Goal: Task Accomplishment & Management: Manage account settings

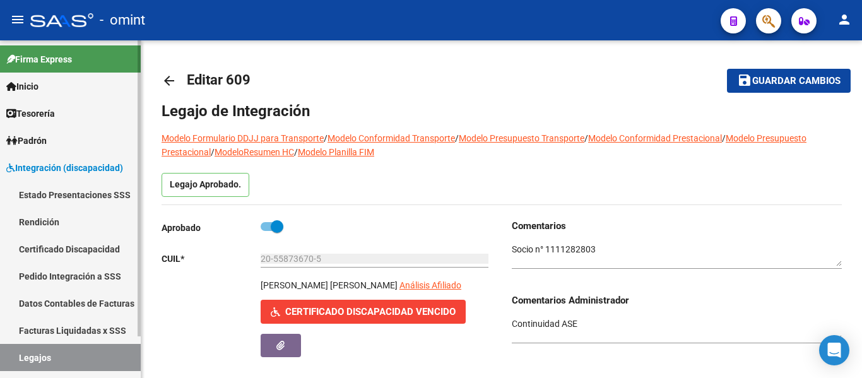
scroll to position [23, 0]
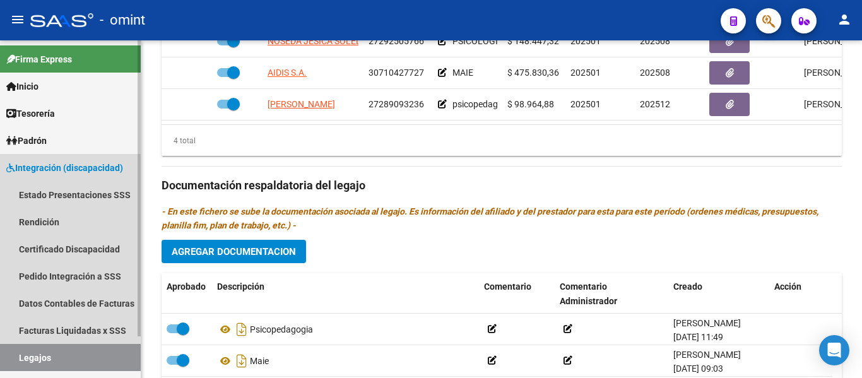
click at [68, 355] on link "Legajos" at bounding box center [70, 357] width 141 height 27
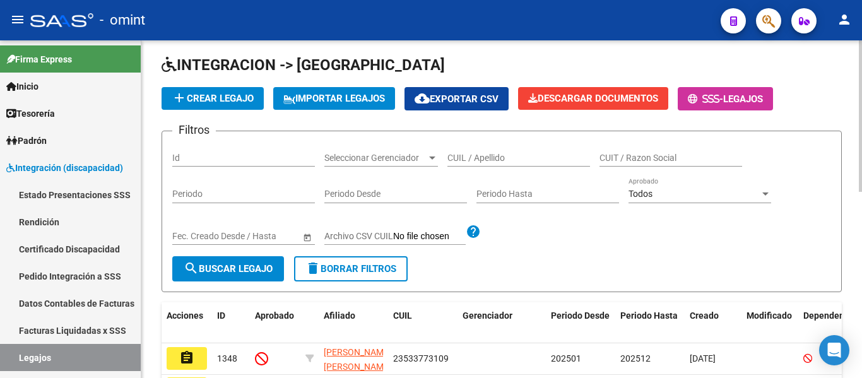
scroll to position [37, 0]
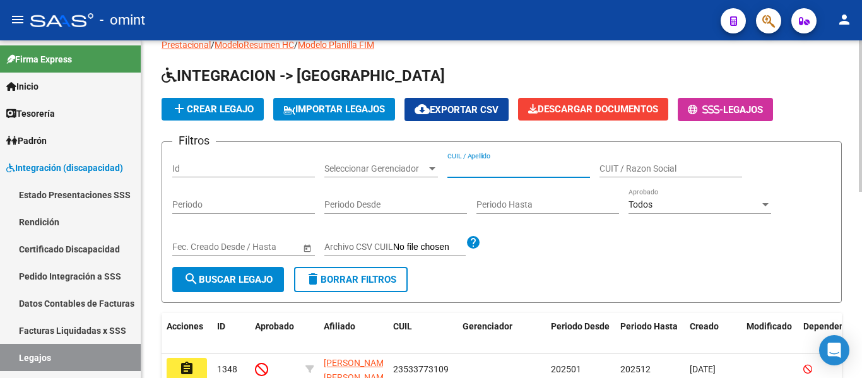
paste input "[PERSON_NAME]"
type input "[PERSON_NAME]"
click at [210, 282] on span "search Buscar Legajo" at bounding box center [228, 279] width 89 height 11
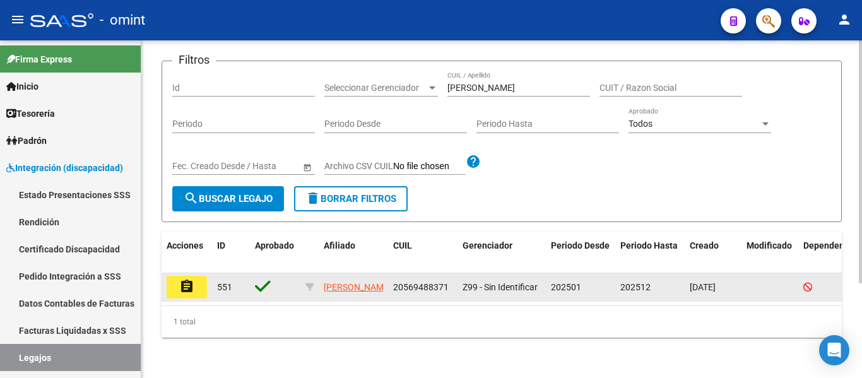
scroll to position [131, 0]
click at [187, 279] on mat-icon "assignment" at bounding box center [186, 286] width 15 height 15
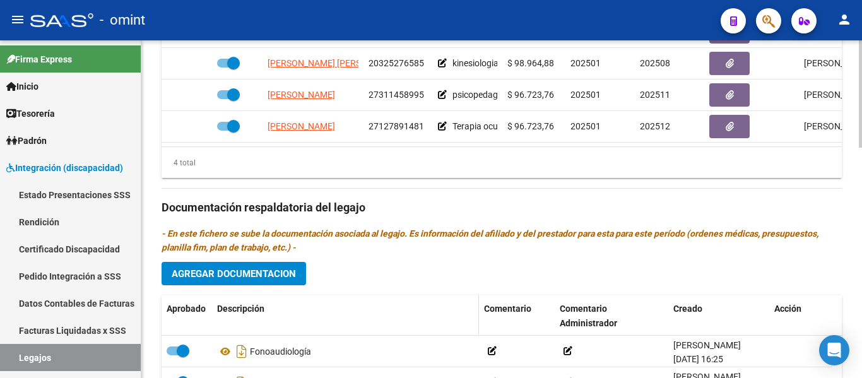
scroll to position [631, 0]
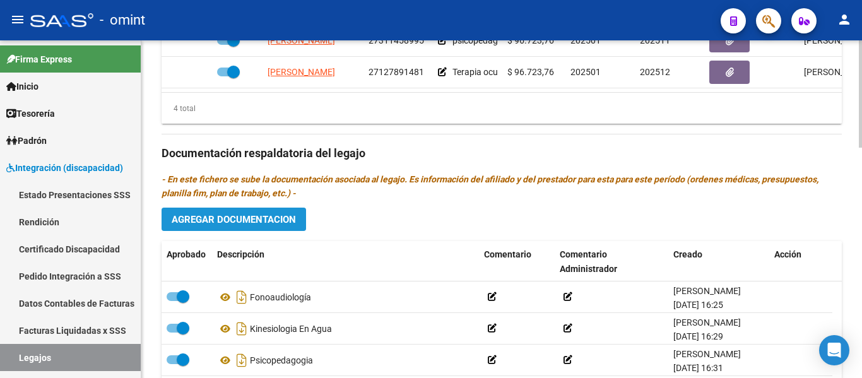
click at [277, 227] on button "Agregar Documentacion" at bounding box center [234, 219] width 145 height 23
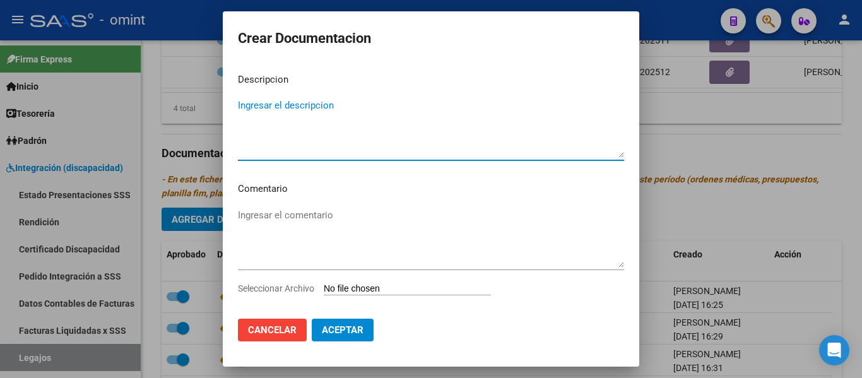
click at [320, 143] on textarea "Ingresar el descripcion" at bounding box center [431, 127] width 386 height 59
type textarea "informe semestral psicologia"
click at [357, 286] on input "Seleccionar Archivo" at bounding box center [407, 289] width 167 height 12
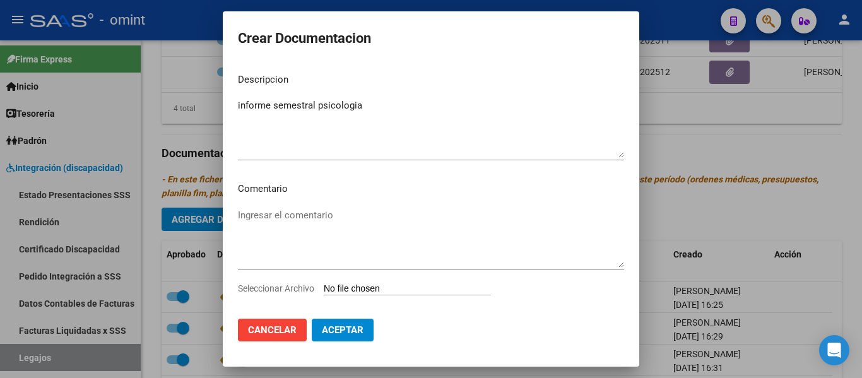
type input "C:\fakepath\INFORME.pdf"
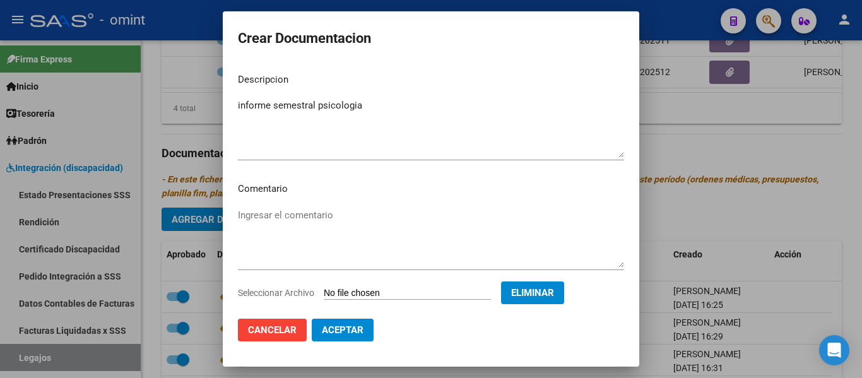
click at [343, 328] on span "Aceptar" at bounding box center [343, 330] width 42 height 11
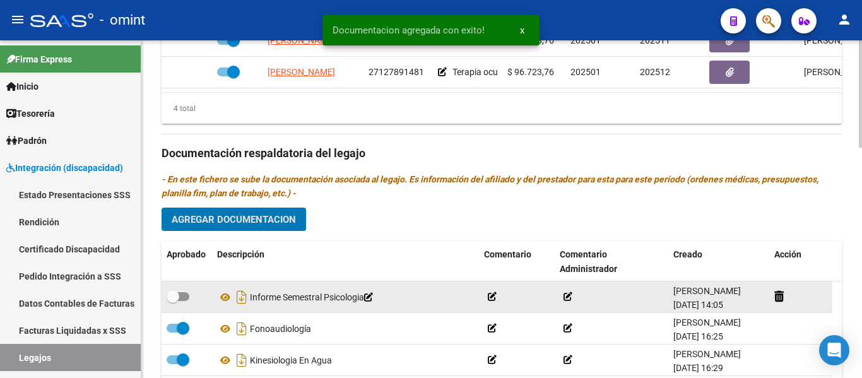
click at [171, 295] on span at bounding box center [173, 296] width 13 height 13
click at [172, 301] on input "checkbox" at bounding box center [172, 301] width 1 height 1
checkbox input "true"
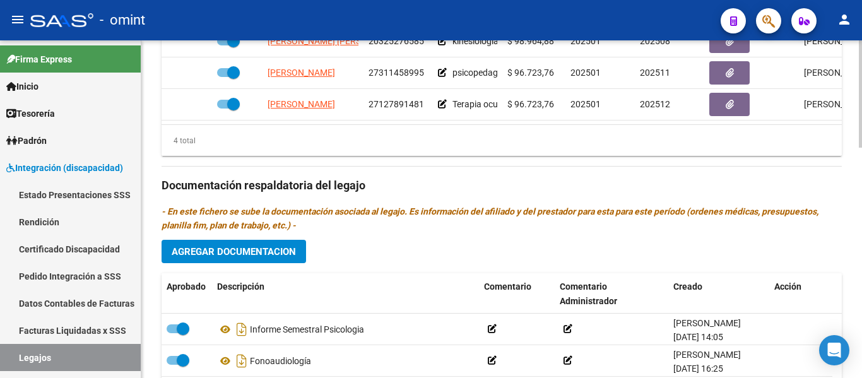
scroll to position [536, 0]
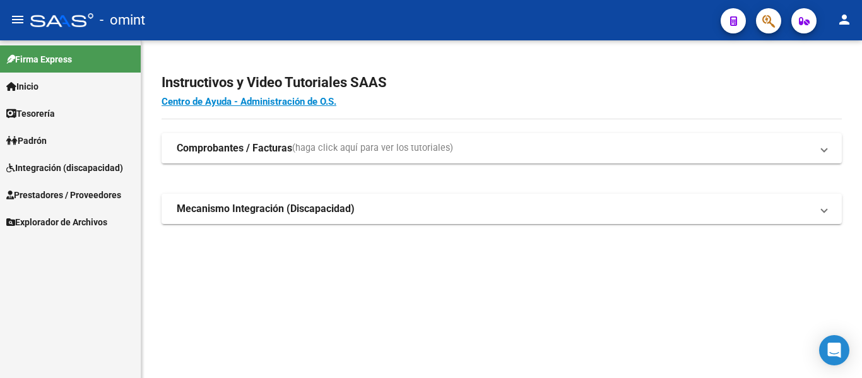
click at [47, 167] on span "Integración (discapacidad)" at bounding box center [64, 168] width 117 height 14
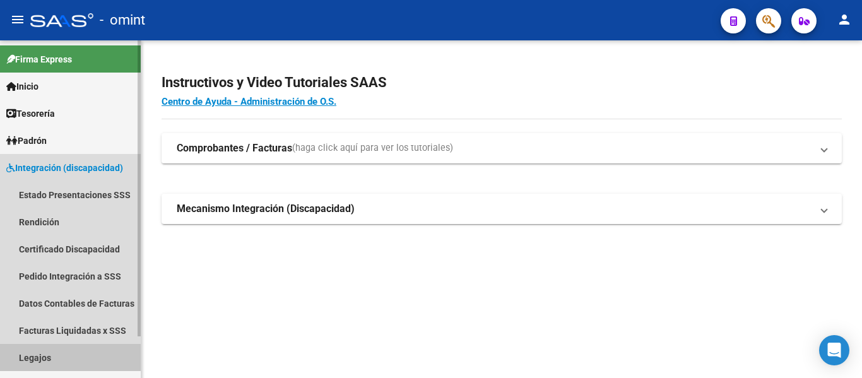
click at [42, 362] on link "Legajos" at bounding box center [70, 357] width 141 height 27
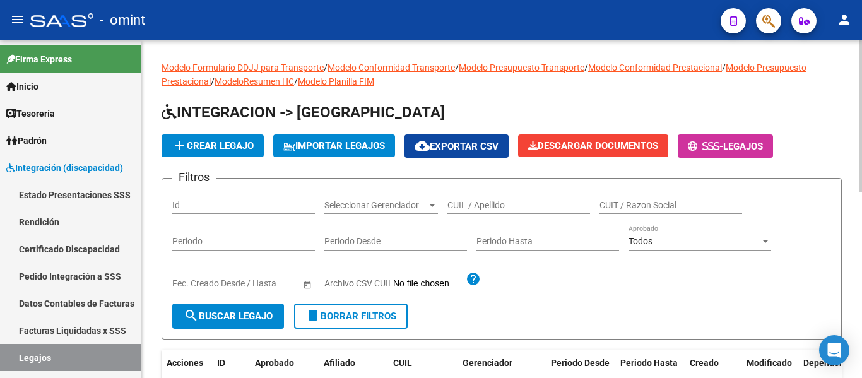
click at [469, 206] on input "CUIL / Apellido" at bounding box center [519, 205] width 143 height 11
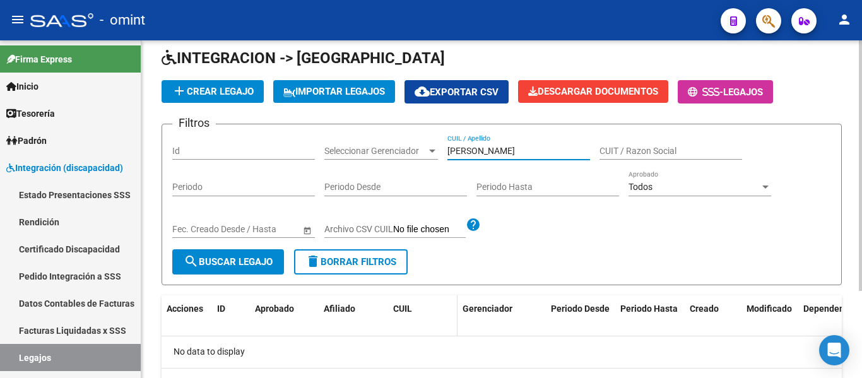
scroll to position [117, 0]
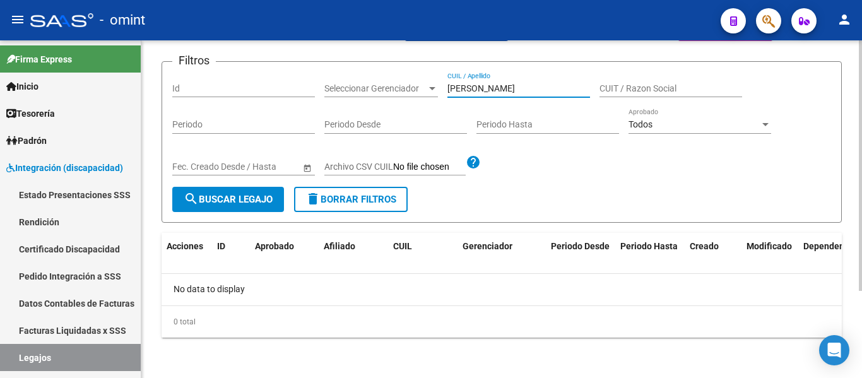
drag, startPoint x: 502, startPoint y: 90, endPoint x: 480, endPoint y: 87, distance: 22.3
click at [480, 87] on input "rios benjami" at bounding box center [519, 88] width 143 height 11
drag, startPoint x: 487, startPoint y: 88, endPoint x: 467, endPoint y: 85, distance: 20.4
click at [467, 85] on input "rios ben" at bounding box center [519, 88] width 143 height 11
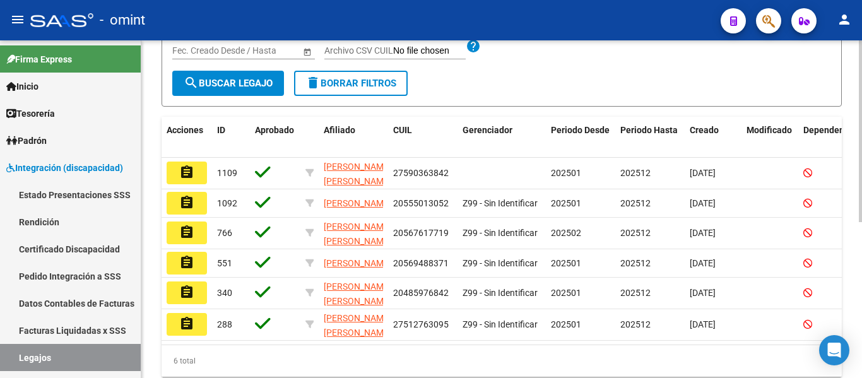
scroll to position [244, 0]
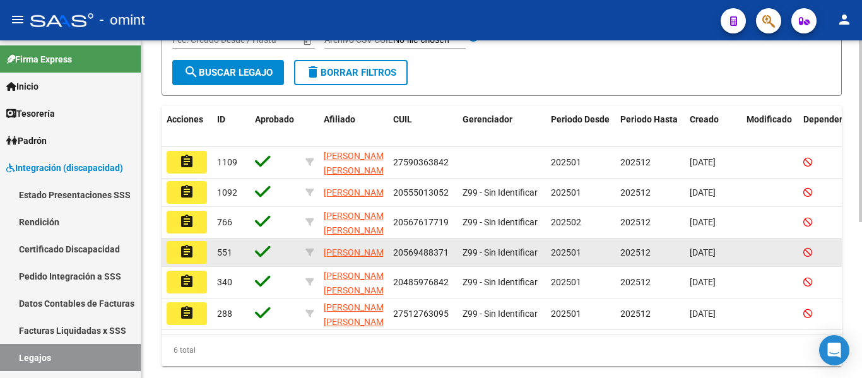
type input "rios"
click at [193, 257] on mat-icon "assignment" at bounding box center [186, 251] width 15 height 15
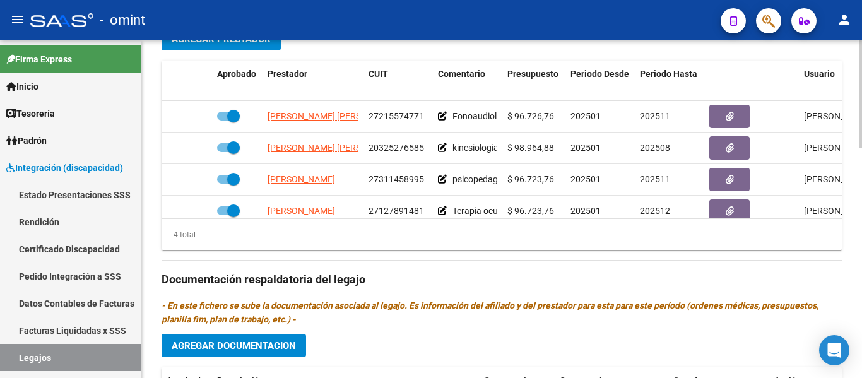
click at [227, 43] on span "Agregar Prestador" at bounding box center [221, 38] width 99 height 11
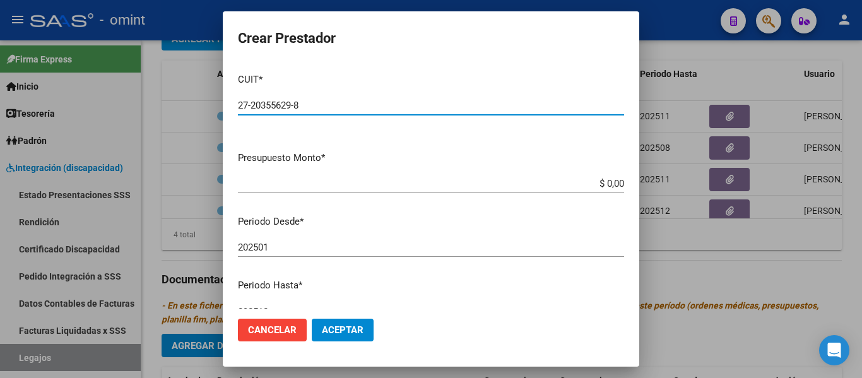
type input "27-20355629-8"
click at [612, 182] on input "$ 0,00" at bounding box center [431, 183] width 386 height 11
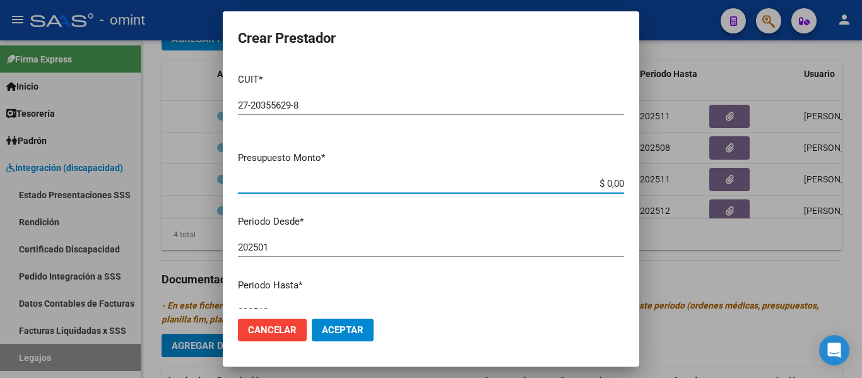
click at [613, 182] on input "$ 0,00" at bounding box center [431, 183] width 386 height 11
type input "$ 145.085,64"
click at [301, 237] on mat-dialog-content "CUIT * 27-20355629-8 Ingresar CUIT ARCA Padrón Presupuesto Monto * $ 145.085,64…" at bounding box center [431, 186] width 417 height 246
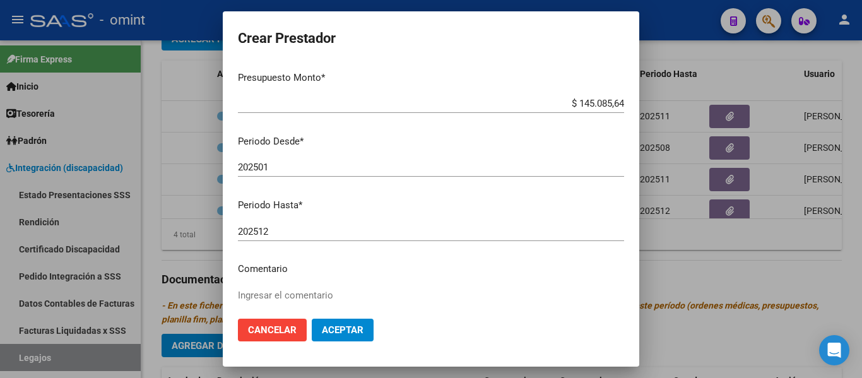
scroll to position [126, 0]
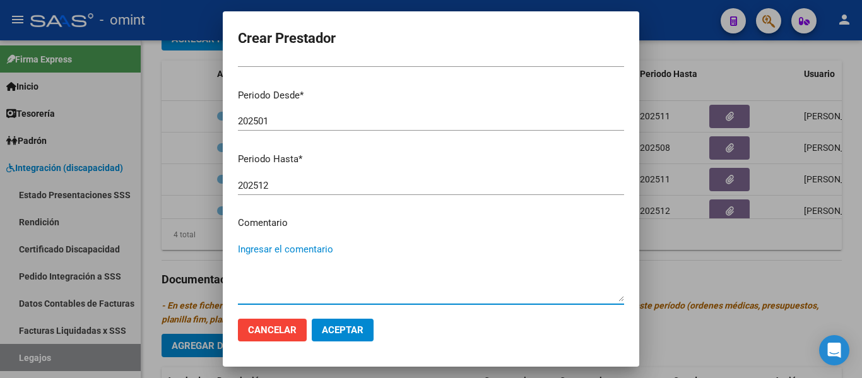
click at [275, 249] on textarea "Ingresar el comentario" at bounding box center [431, 271] width 386 height 59
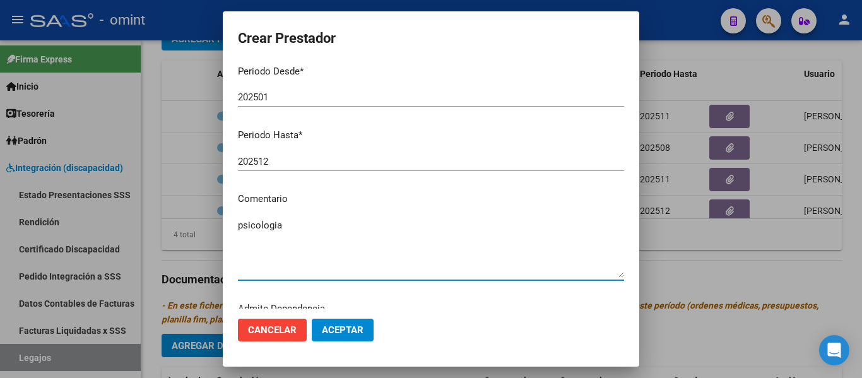
scroll to position [187, 0]
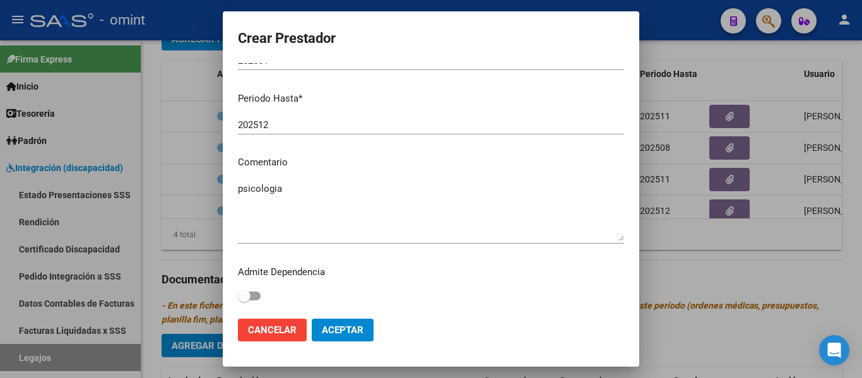
drag, startPoint x: 640, startPoint y: 261, endPoint x: 638, endPoint y: 287, distance: 25.9
click at [638, 287] on div "Crear Prestador CUIT * 27-20355629-8 Ingresar CUIT ARCA Padrón Presupuesto Mont…" at bounding box center [431, 189] width 862 height 378
click at [384, 202] on textarea "psicologia" at bounding box center [431, 211] width 386 height 59
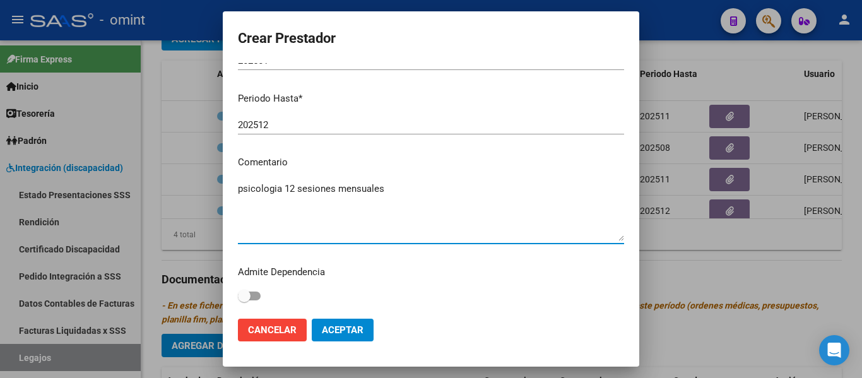
type textarea "psicologia 12 sesiones mensuales"
click at [350, 335] on span "Aceptar" at bounding box center [343, 330] width 42 height 11
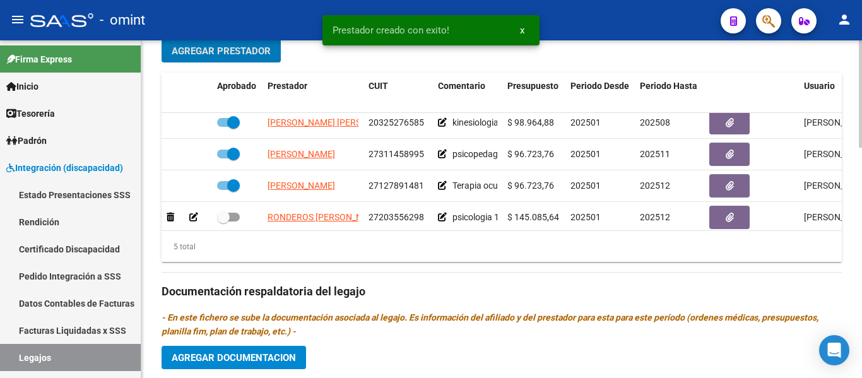
scroll to position [54, 0]
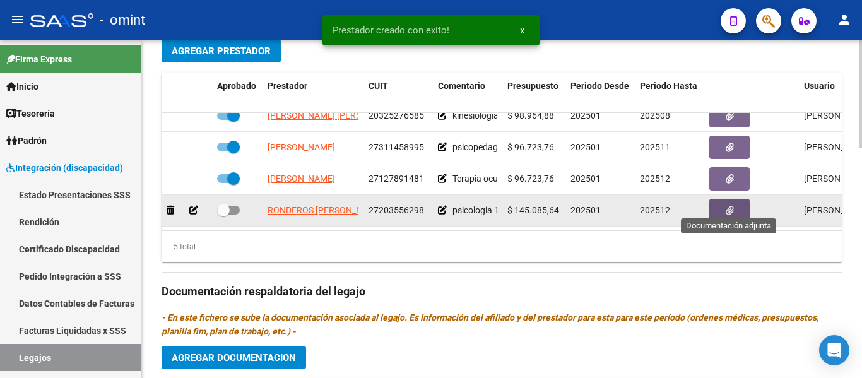
click at [739, 200] on button "button" at bounding box center [730, 210] width 40 height 23
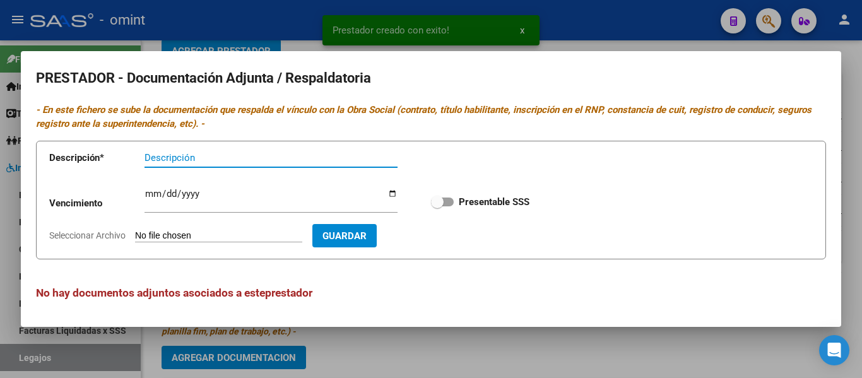
click at [213, 160] on input "Descripción" at bounding box center [271, 157] width 253 height 11
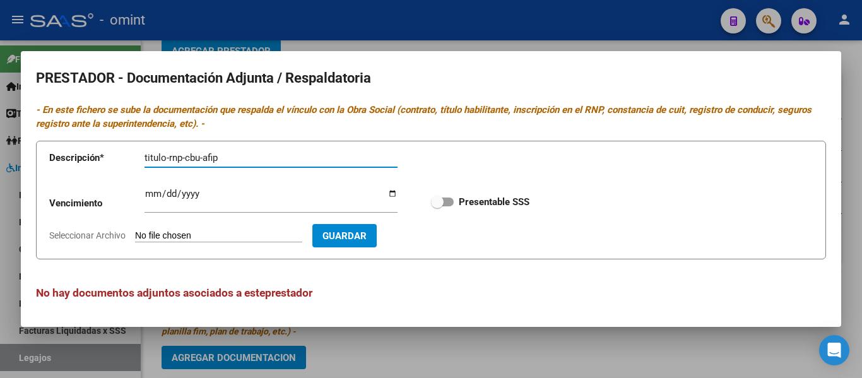
type input "titulo-rnp-cbu-afip"
click at [156, 191] on input "Ingresar vencimiento" at bounding box center [271, 199] width 253 height 20
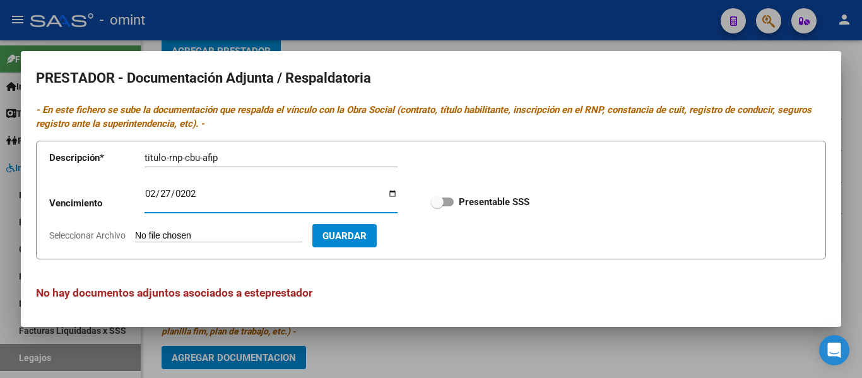
type input "2026-02-27"
click at [223, 235] on input "Seleccionar Archivo" at bounding box center [218, 236] width 167 height 12
type input "C:\fakepath\psicologia prestador.pdf"
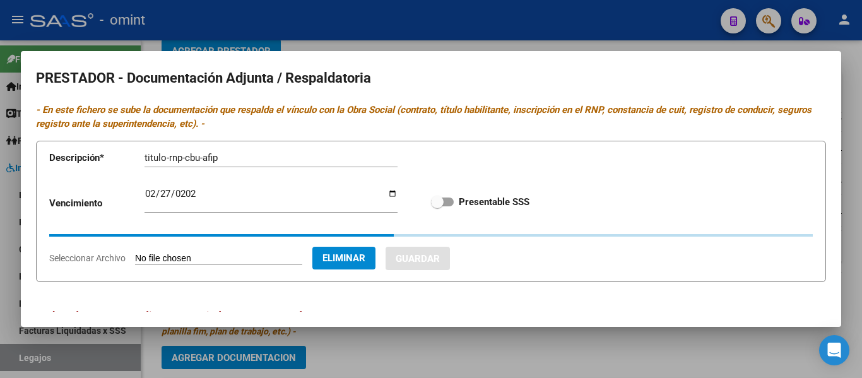
click at [434, 198] on span at bounding box center [437, 202] width 13 height 13
click at [437, 206] on input "Presentable SSS" at bounding box center [437, 206] width 1 height 1
checkbox input "true"
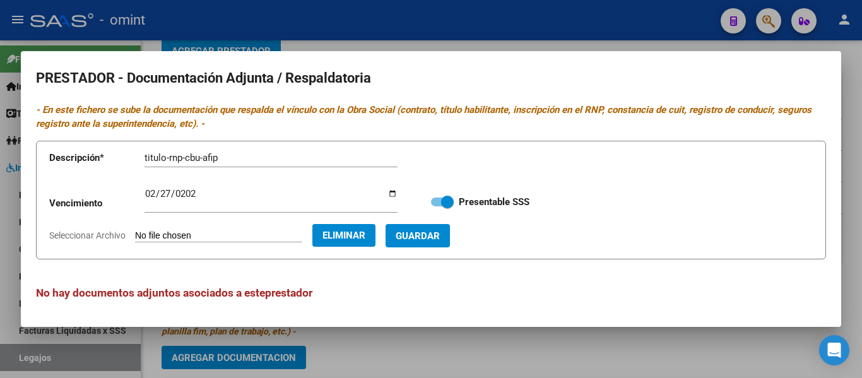
drag, startPoint x: 451, startPoint y: 246, endPoint x: 453, endPoint y: 233, distance: 12.8
click at [450, 244] on button "Guardar" at bounding box center [418, 235] width 64 height 23
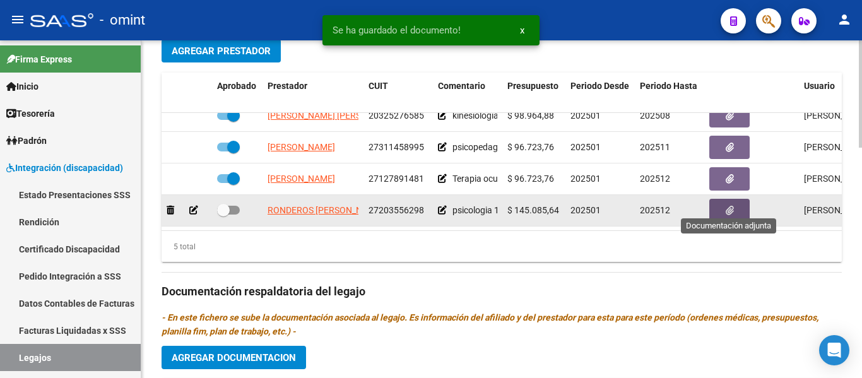
click at [227, 204] on span at bounding box center [223, 210] width 13 height 13
click at [223, 215] on input "checkbox" at bounding box center [223, 215] width 1 height 1
checkbox input "true"
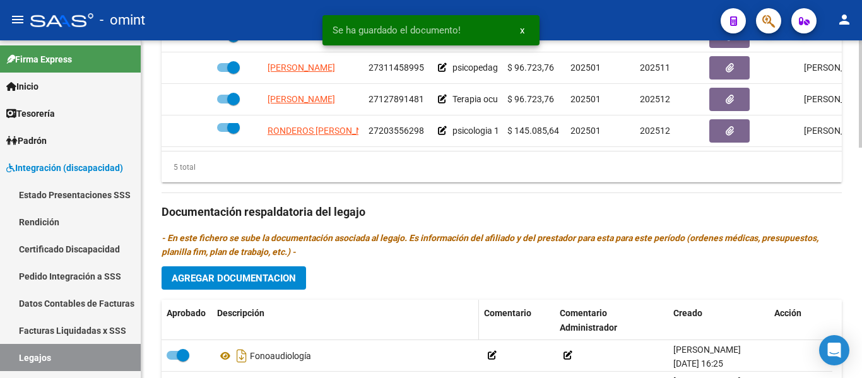
scroll to position [682, 0]
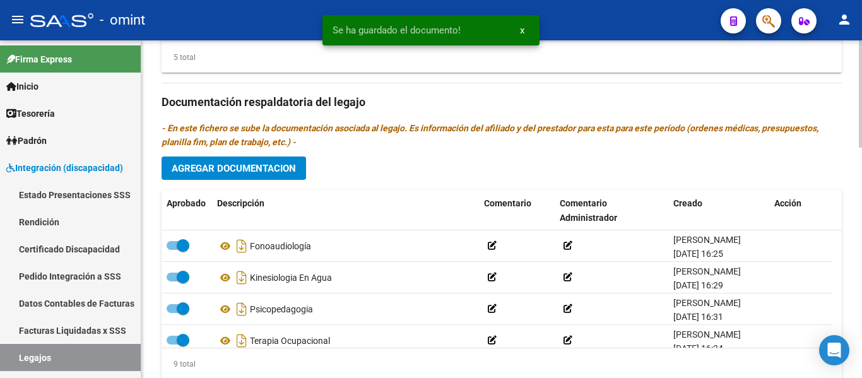
click at [271, 166] on span "Agregar Documentacion" at bounding box center [234, 168] width 124 height 11
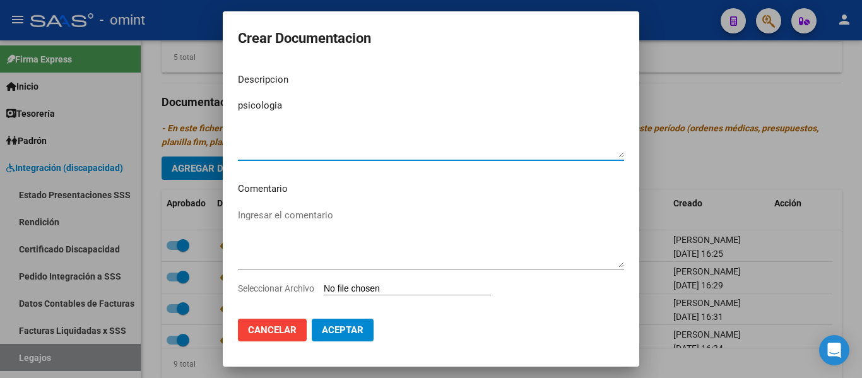
type textarea "psicologia"
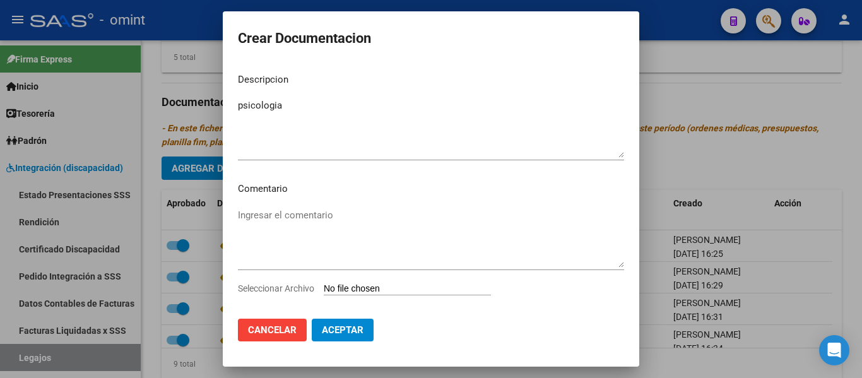
click at [373, 289] on input "Seleccionar Archivo" at bounding box center [407, 289] width 167 height 12
type input "C:\fakepath\psicologia prestacion.pdf"
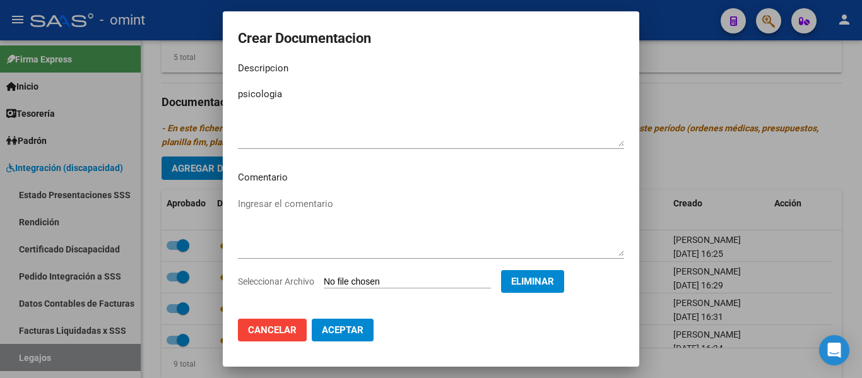
scroll to position [21, 0]
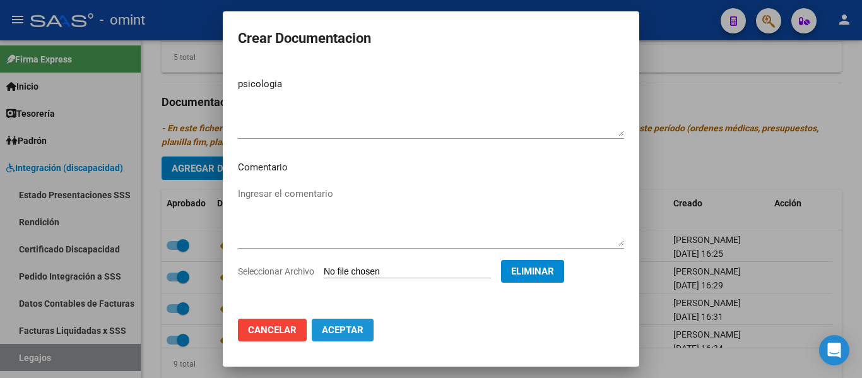
drag, startPoint x: 342, startPoint y: 337, endPoint x: 343, endPoint y: 330, distance: 7.2
click at [342, 336] on button "Aceptar" at bounding box center [343, 330] width 62 height 23
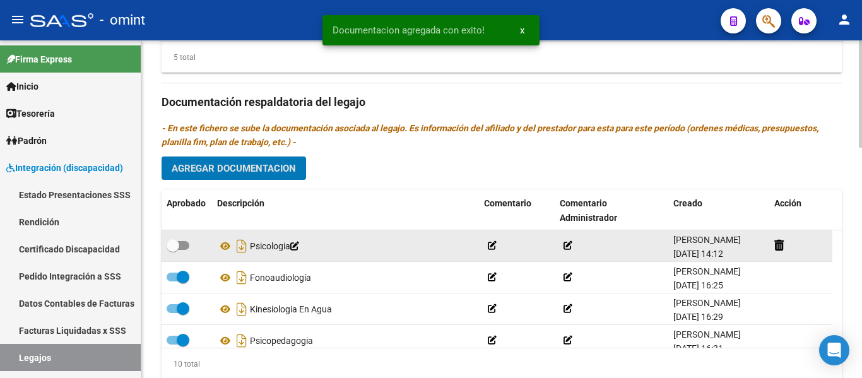
drag, startPoint x: 179, startPoint y: 246, endPoint x: 192, endPoint y: 249, distance: 13.0
click at [180, 246] on span at bounding box center [178, 245] width 23 height 9
click at [173, 250] on input "checkbox" at bounding box center [172, 250] width 1 height 1
checkbox input "true"
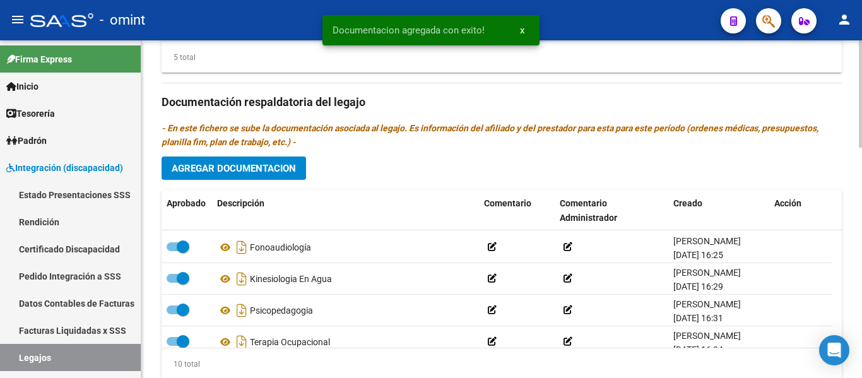
scroll to position [0, 0]
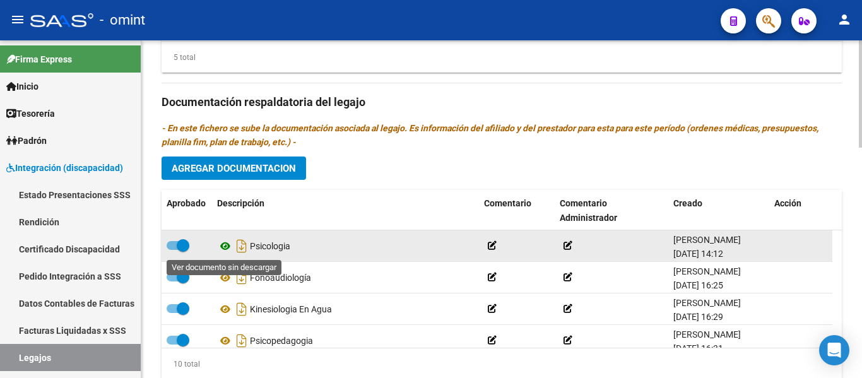
click at [223, 247] on icon at bounding box center [225, 246] width 16 height 15
click at [227, 245] on icon at bounding box center [225, 246] width 16 height 15
click at [179, 244] on span at bounding box center [183, 245] width 13 height 13
click at [173, 250] on input "checkbox" at bounding box center [172, 250] width 1 height 1
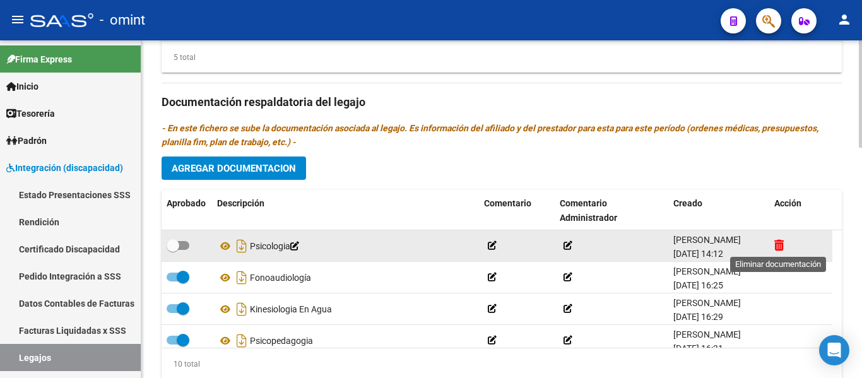
click at [779, 246] on icon at bounding box center [779, 245] width 9 height 12
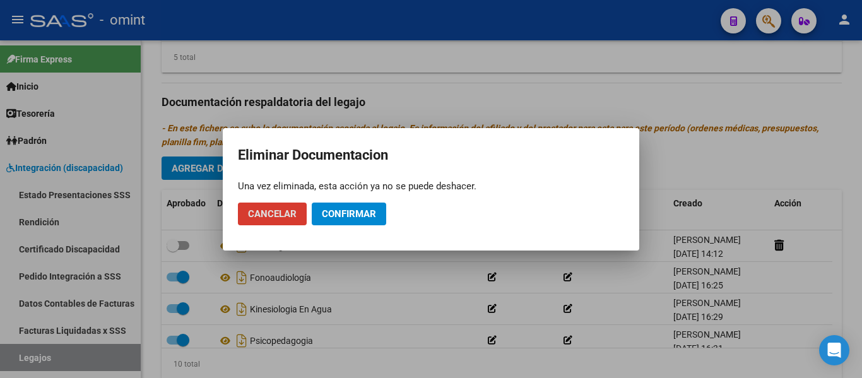
click at [360, 212] on span "Confirmar" at bounding box center [349, 213] width 54 height 11
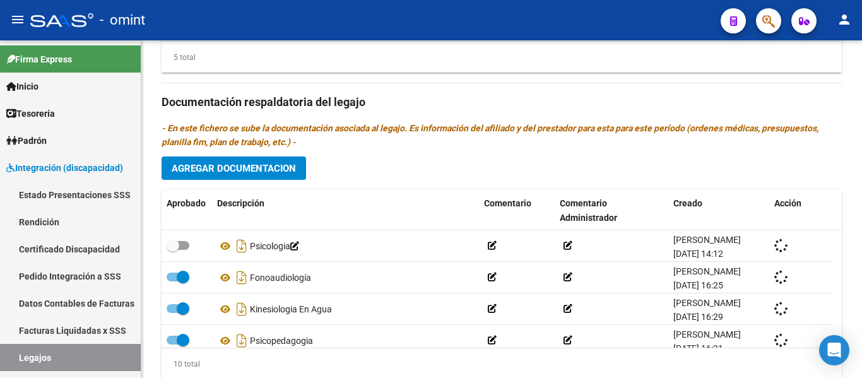
checkbox input "true"
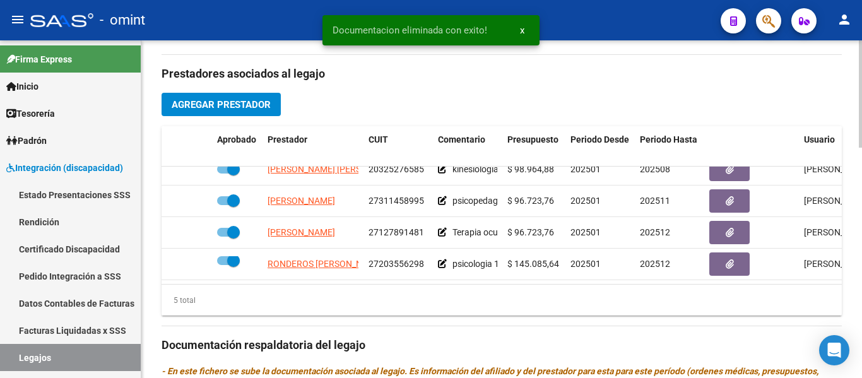
scroll to position [430, 0]
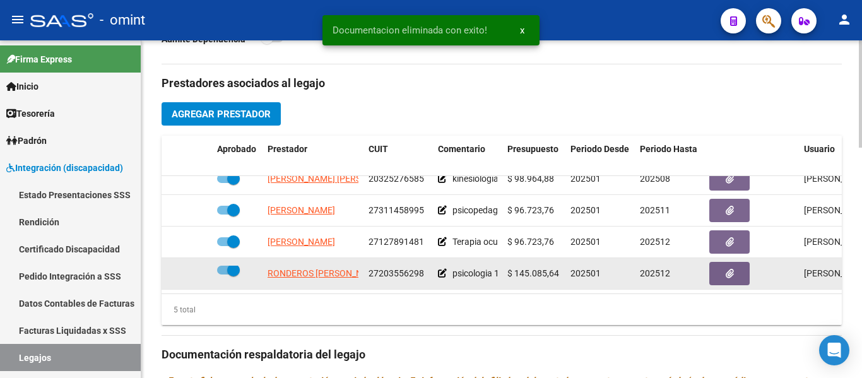
click at [232, 264] on span at bounding box center [233, 270] width 13 height 13
click at [223, 275] on input "checkbox" at bounding box center [223, 275] width 1 height 1
checkbox input "false"
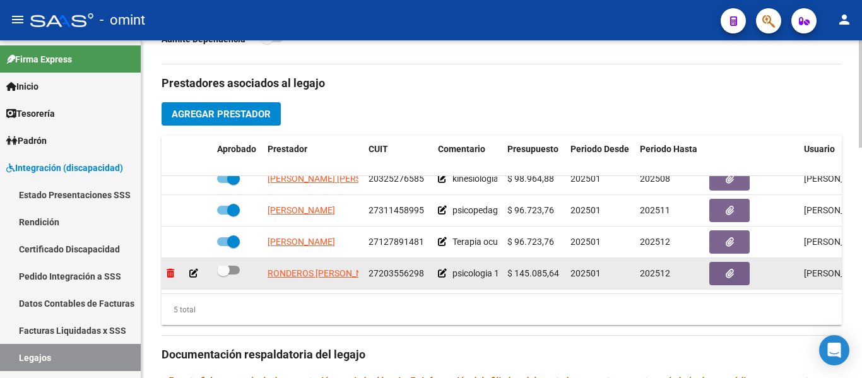
click at [170, 269] on icon at bounding box center [171, 273] width 8 height 9
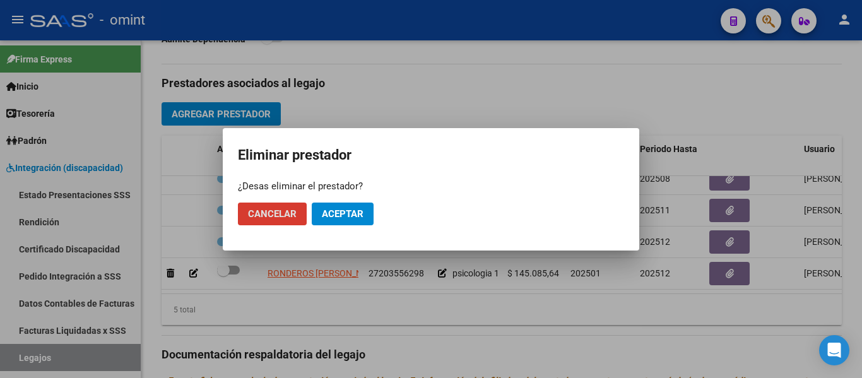
click at [349, 214] on span "Aceptar" at bounding box center [343, 213] width 42 height 11
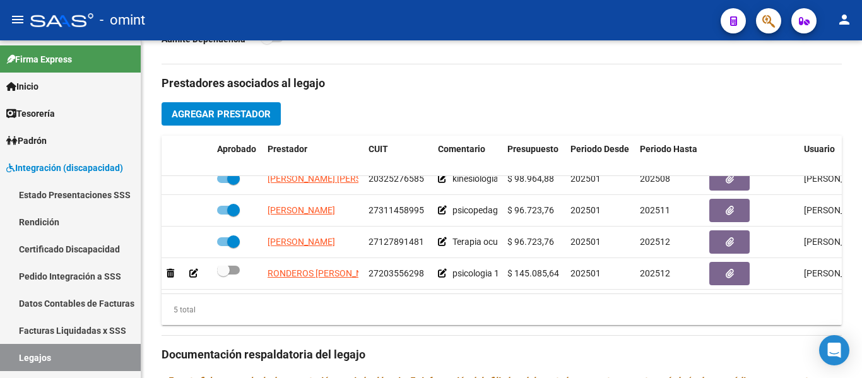
scroll to position [23, 0]
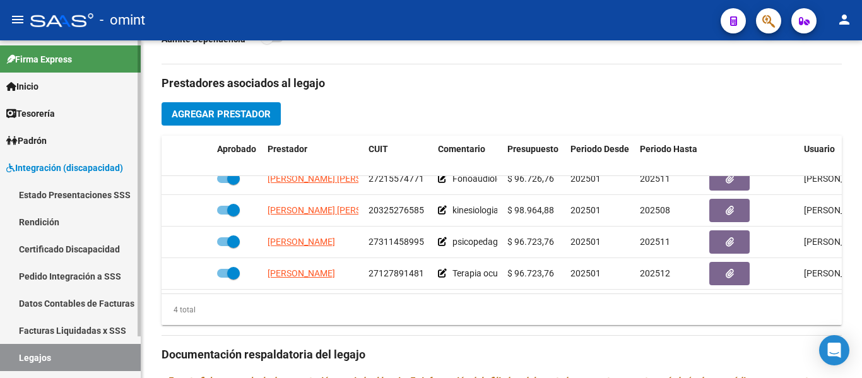
click at [54, 168] on span "Integración (discapacidad)" at bounding box center [64, 168] width 117 height 14
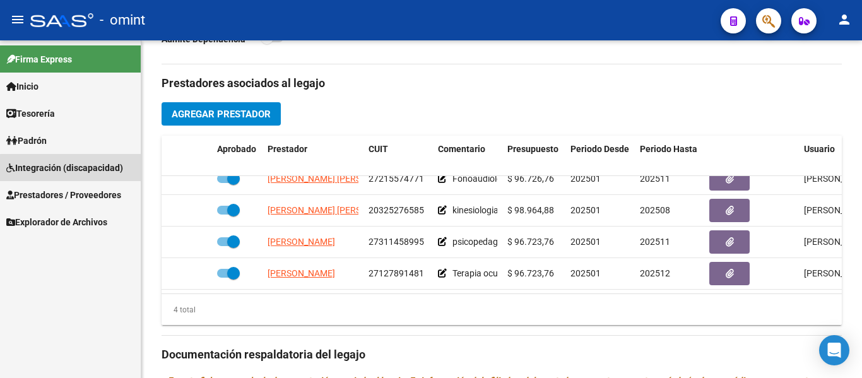
click at [85, 169] on span "Integración (discapacidad)" at bounding box center [64, 168] width 117 height 14
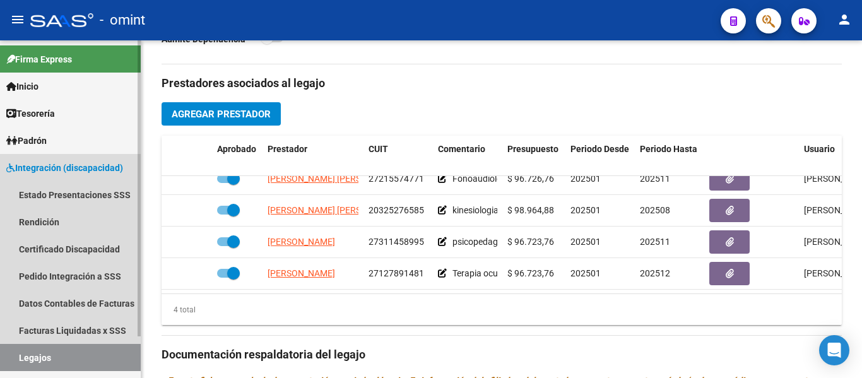
click at [56, 347] on link "Legajos" at bounding box center [70, 357] width 141 height 27
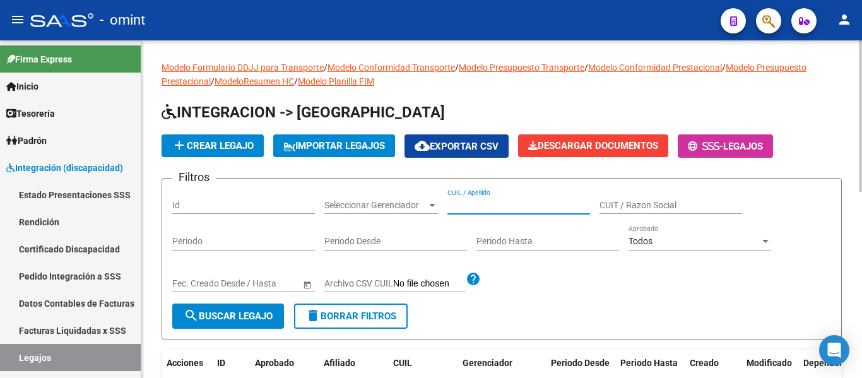
paste input "QUINTEROS ROMIO AGUS"
type input "QUINTEROS ROMIO AGUS"
click at [239, 318] on span "search Buscar Legajo" at bounding box center [228, 316] width 89 height 11
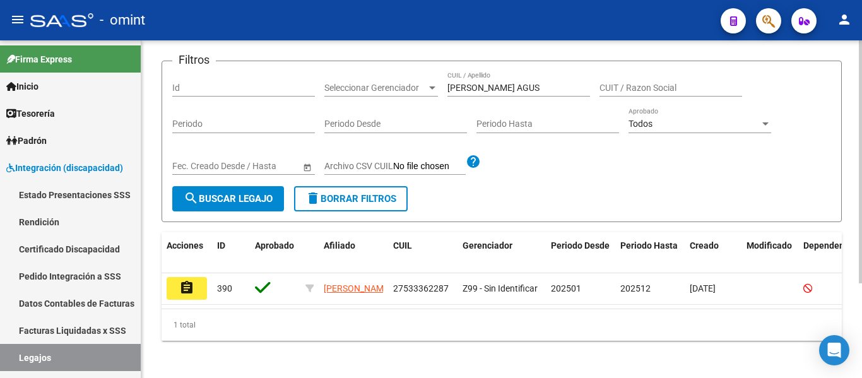
scroll to position [131, 0]
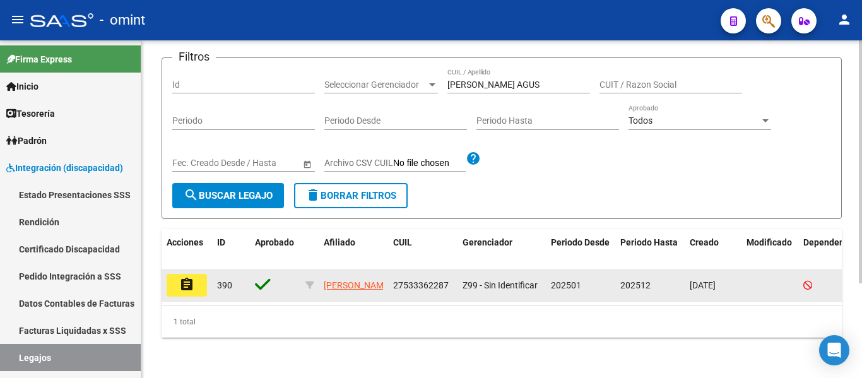
click at [193, 280] on mat-icon "assignment" at bounding box center [186, 284] width 15 height 15
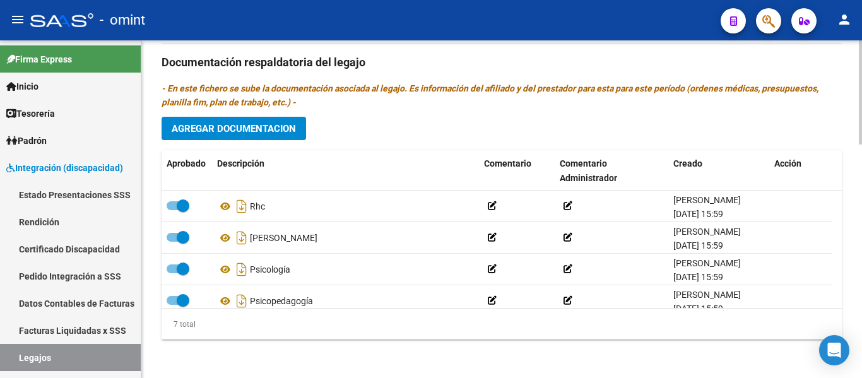
scroll to position [758, 0]
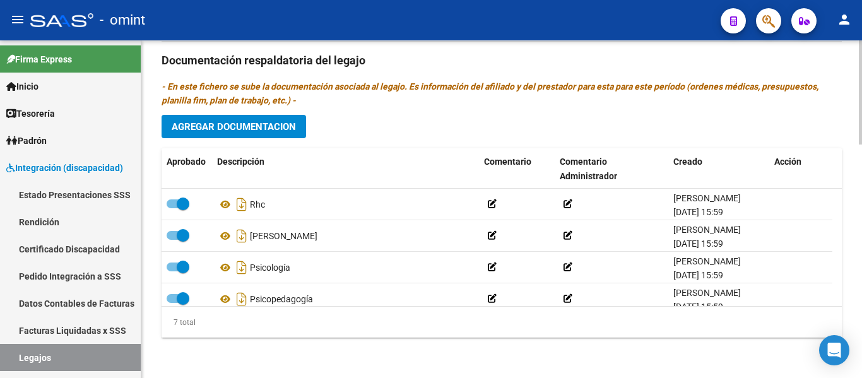
click at [282, 126] on span "Agregar Documentacion" at bounding box center [234, 126] width 124 height 11
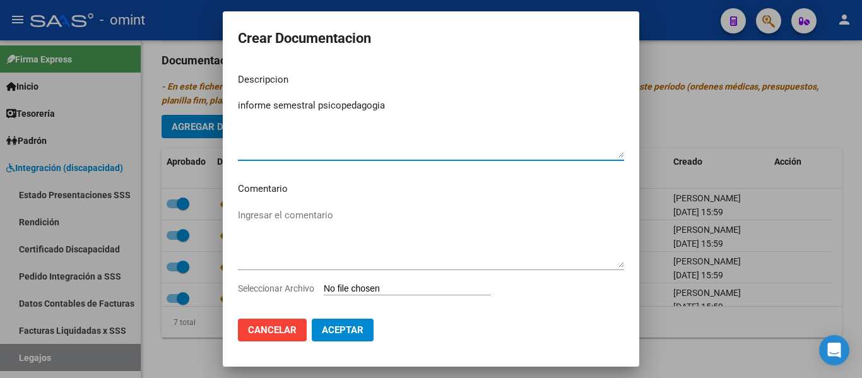
type textarea "informe semestral psicopedagogia"
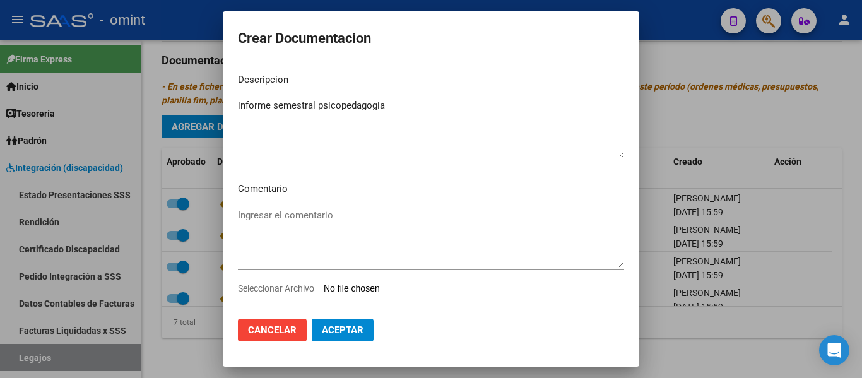
click at [378, 289] on input "Seleccionar Archivo" at bounding box center [407, 289] width 167 height 12
type input "C:\fakepath\4237340302_25090112290_form048.pdf"
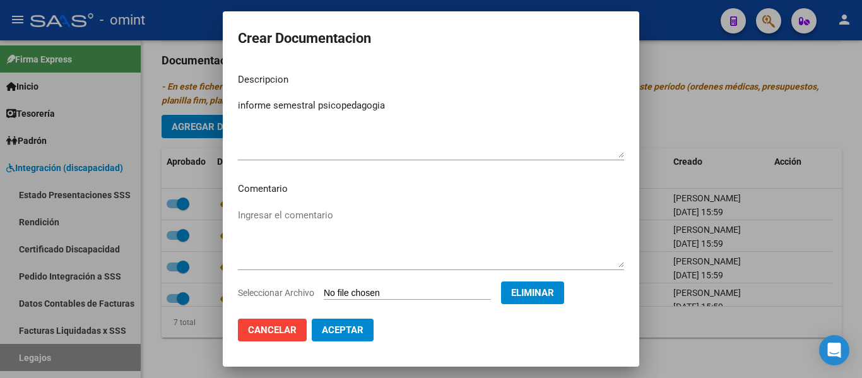
click at [349, 328] on span "Aceptar" at bounding box center [343, 330] width 42 height 11
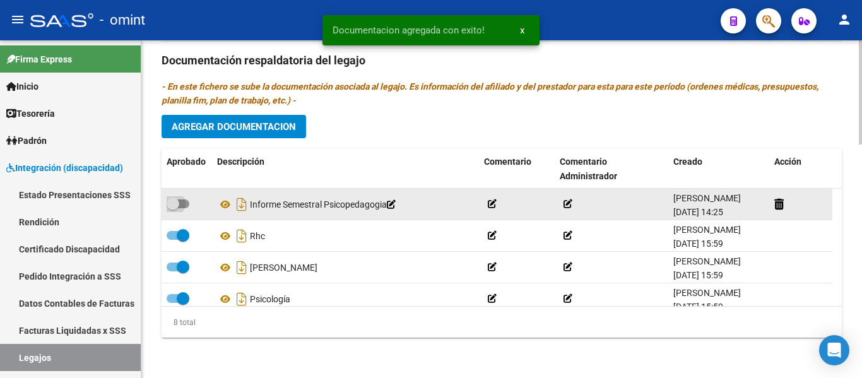
click at [176, 203] on span at bounding box center [173, 204] width 13 height 13
click at [173, 208] on input "checkbox" at bounding box center [172, 208] width 1 height 1
checkbox input "true"
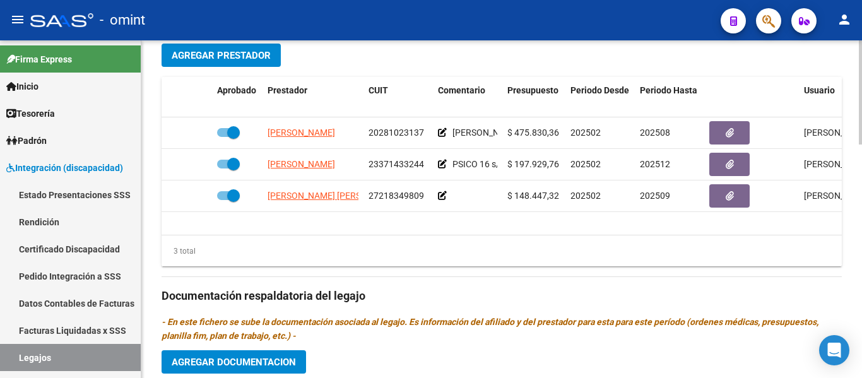
scroll to position [505, 0]
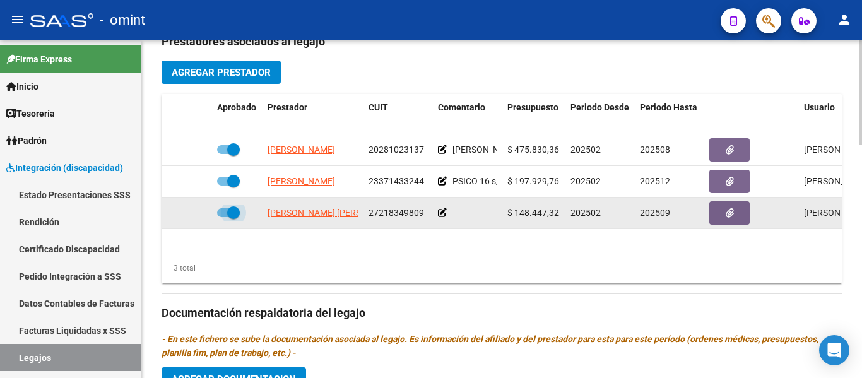
click at [226, 210] on span at bounding box center [228, 212] width 23 height 9
click at [223, 217] on input "checkbox" at bounding box center [223, 217] width 1 height 1
checkbox input "false"
click at [189, 212] on div at bounding box center [187, 213] width 40 height 15
click at [193, 211] on icon at bounding box center [193, 212] width 9 height 9
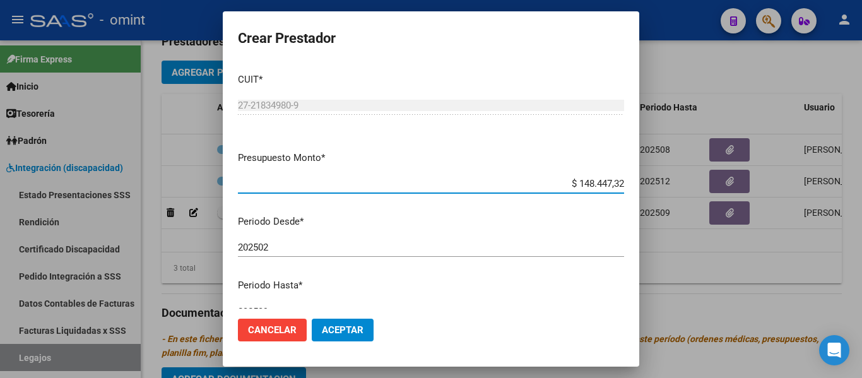
scroll to position [187, 0]
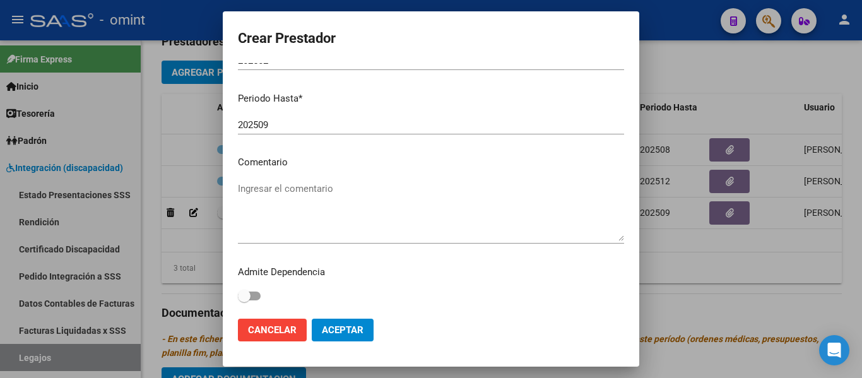
click at [313, 193] on textarea "Ingresar el comentario" at bounding box center [431, 211] width 386 height 59
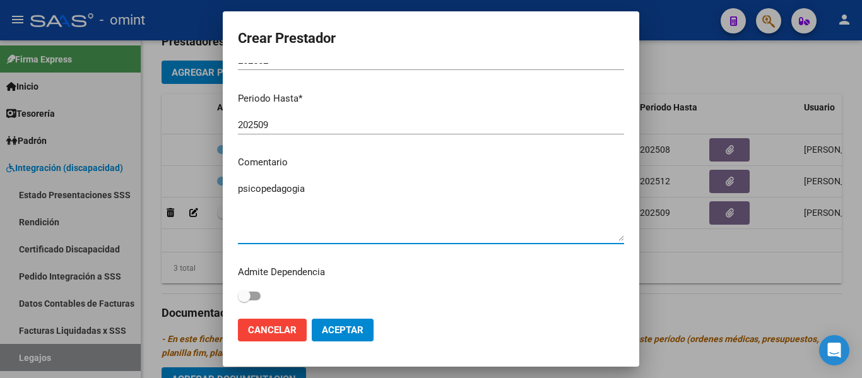
type textarea "psicopedagogia"
click at [348, 329] on span "Aceptar" at bounding box center [343, 330] width 42 height 11
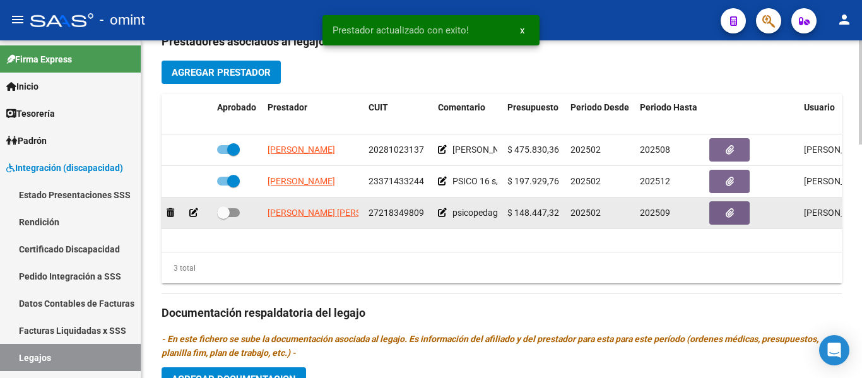
click at [194, 212] on icon at bounding box center [193, 212] width 9 height 9
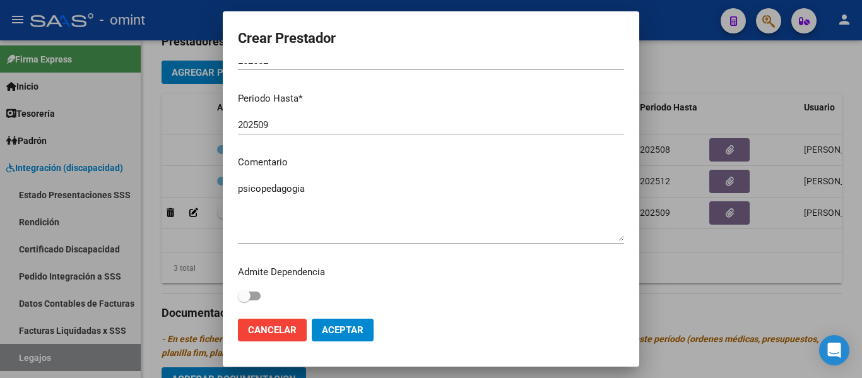
click at [323, 193] on textarea "psicopedagogia" at bounding box center [431, 211] width 386 height 59
type textarea "psicopedagogia 12 sesioens"
click at [359, 327] on span "Aceptar" at bounding box center [343, 330] width 42 height 11
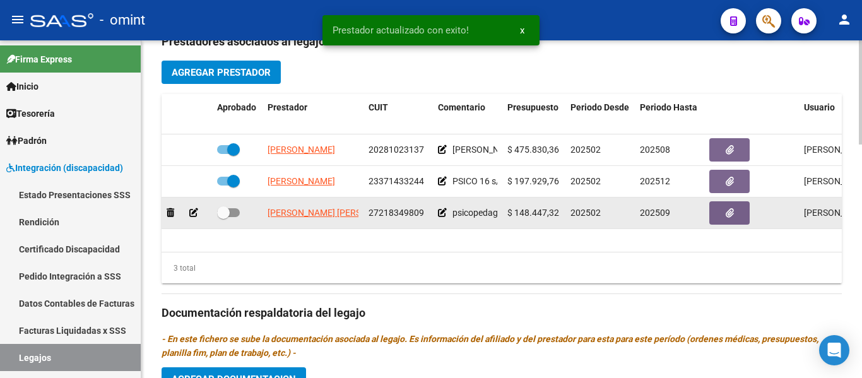
click at [217, 208] on span at bounding box center [223, 212] width 13 height 13
click at [223, 217] on input "checkbox" at bounding box center [223, 217] width 1 height 1
click at [231, 213] on span at bounding box center [233, 212] width 13 height 13
click at [223, 217] on input "checkbox" at bounding box center [223, 217] width 1 height 1
checkbox input "false"
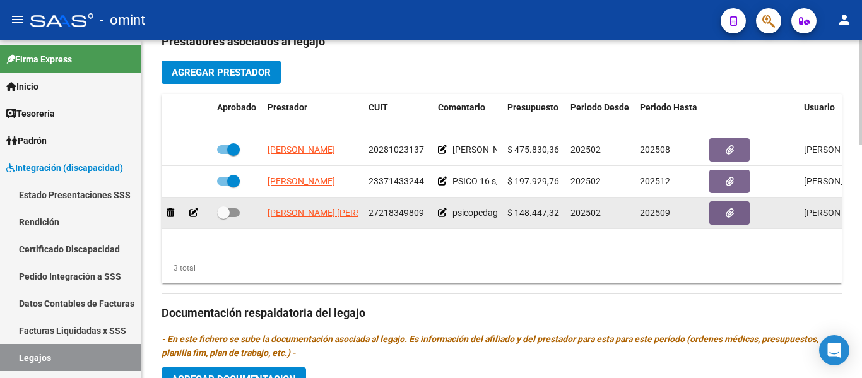
click at [195, 210] on icon at bounding box center [193, 212] width 9 height 9
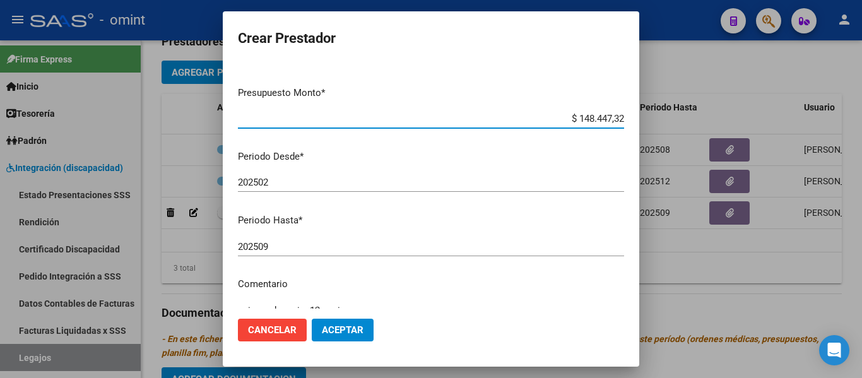
scroll to position [126, 0]
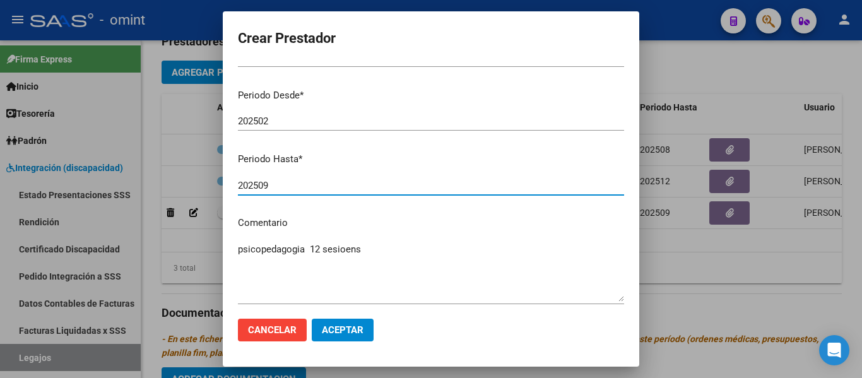
drag, startPoint x: 271, startPoint y: 184, endPoint x: 281, endPoint y: 184, distance: 10.1
click at [281, 184] on input "202509" at bounding box center [431, 185] width 386 height 11
click at [275, 188] on input "202509" at bounding box center [431, 185] width 386 height 11
drag, startPoint x: 261, startPoint y: 184, endPoint x: 275, endPoint y: 182, distance: 13.9
click at [275, 182] on input "202509" at bounding box center [431, 185] width 386 height 11
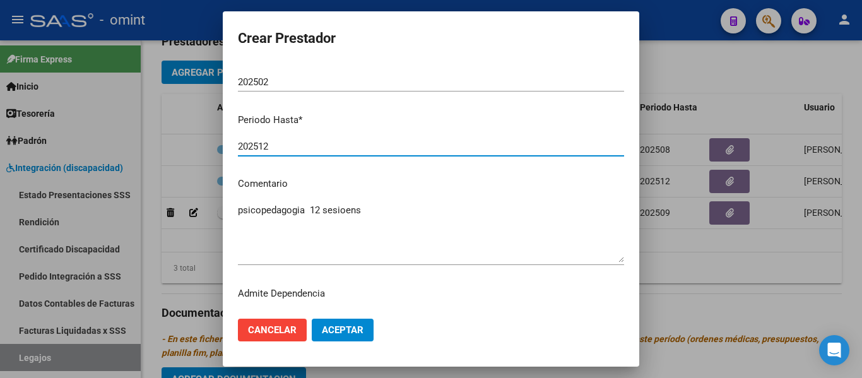
scroll to position [187, 0]
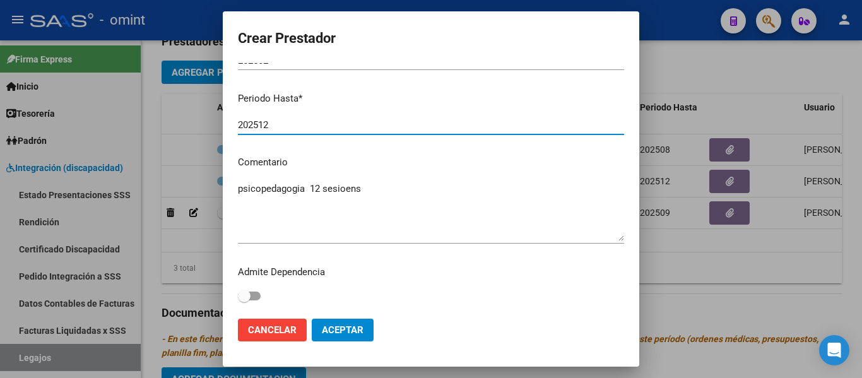
type input "202512"
click at [356, 332] on span "Aceptar" at bounding box center [343, 330] width 42 height 11
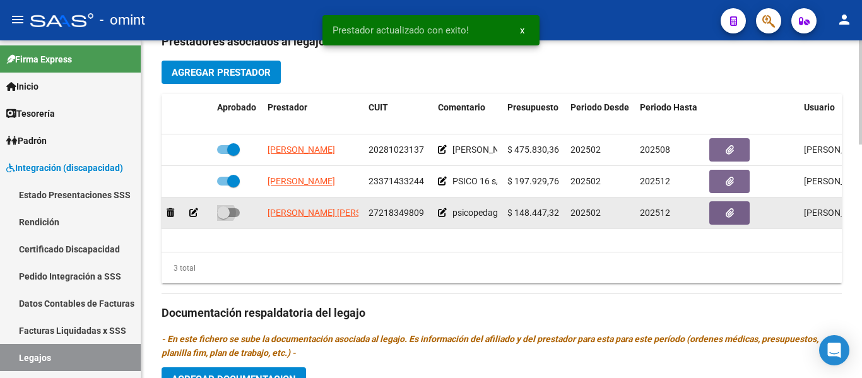
click at [226, 218] on span at bounding box center [223, 212] width 13 height 13
click at [223, 218] on input "checkbox" at bounding box center [223, 217] width 1 height 1
checkbox input "true"
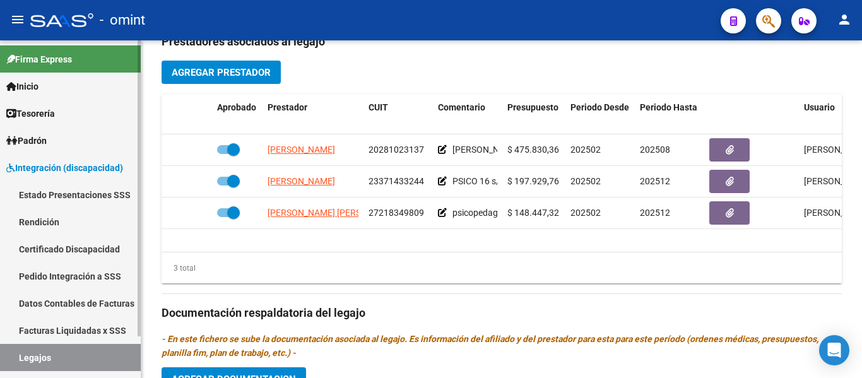
click at [87, 246] on link "Certificado Discapacidad" at bounding box center [70, 248] width 141 height 27
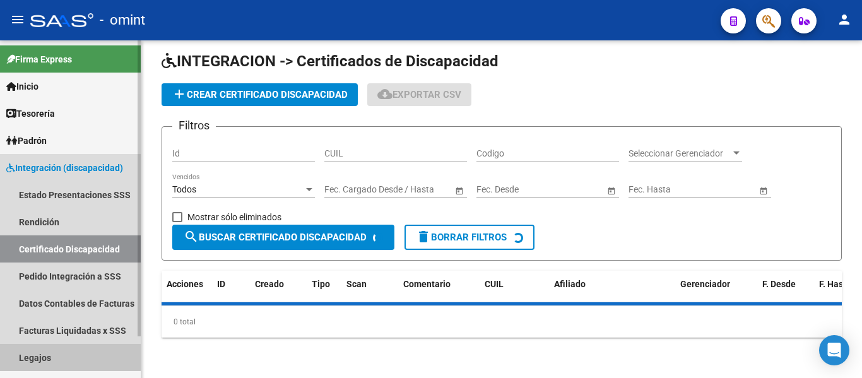
click at [46, 352] on link "Legajos" at bounding box center [70, 357] width 141 height 27
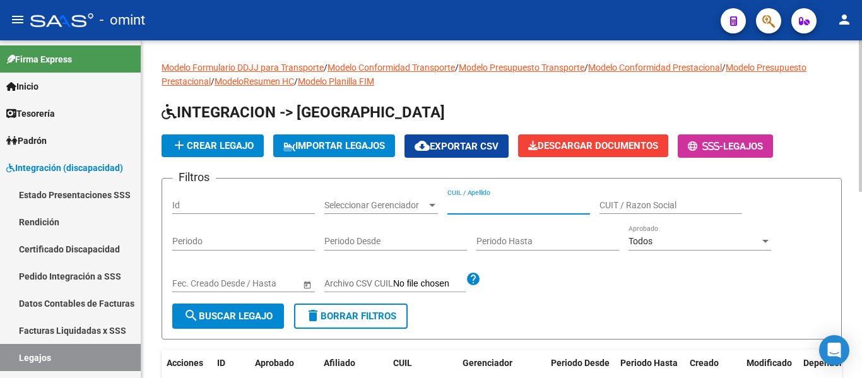
paste input "[PERSON_NAME]"
type input "[PERSON_NAME]"
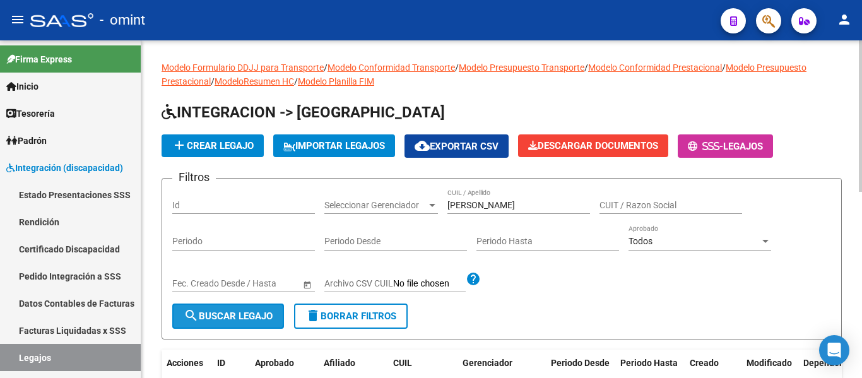
click at [242, 320] on span "search Buscar Legajo" at bounding box center [228, 316] width 89 height 11
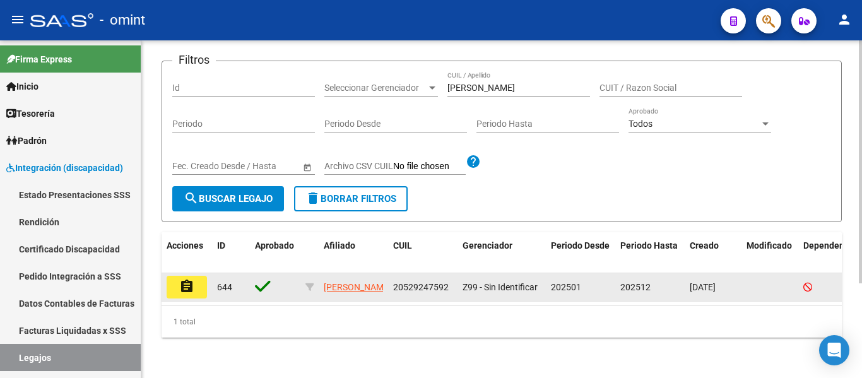
scroll to position [131, 0]
click at [193, 279] on mat-icon "assignment" at bounding box center [186, 286] width 15 height 15
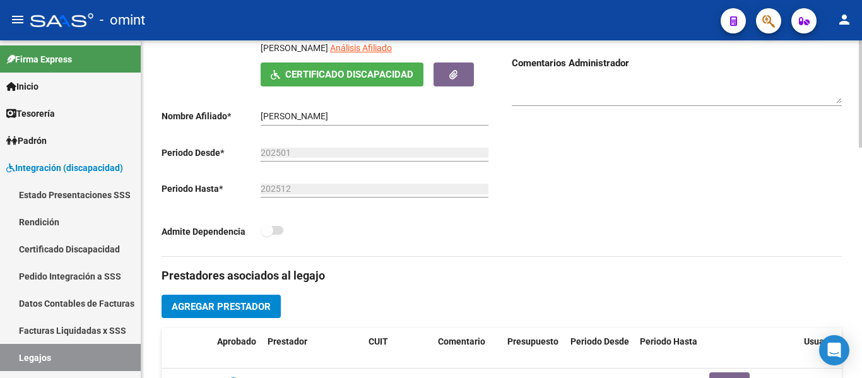
scroll to position [379, 0]
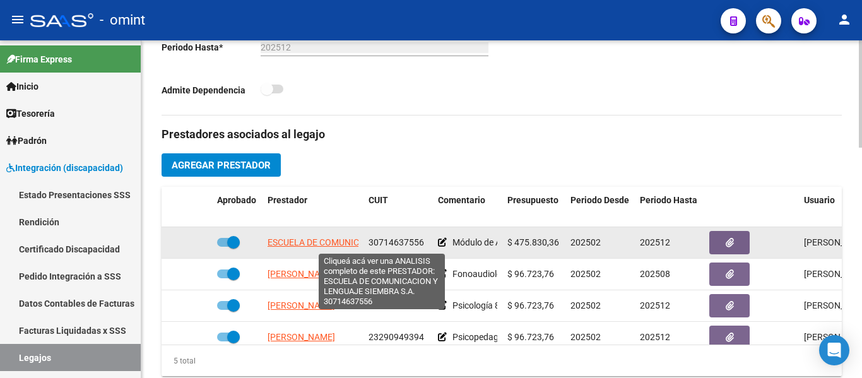
click at [342, 242] on span "ESCUELA DE COMUNICACION Y LENGUAJE SIEMBRA S.A." at bounding box center [382, 242] width 228 height 10
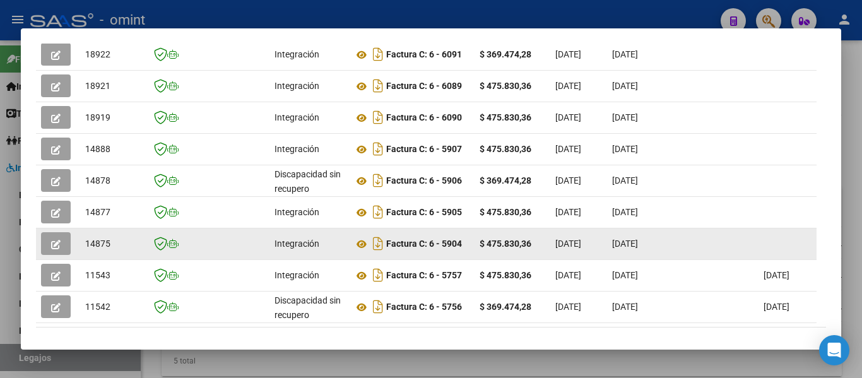
scroll to position [321, 0]
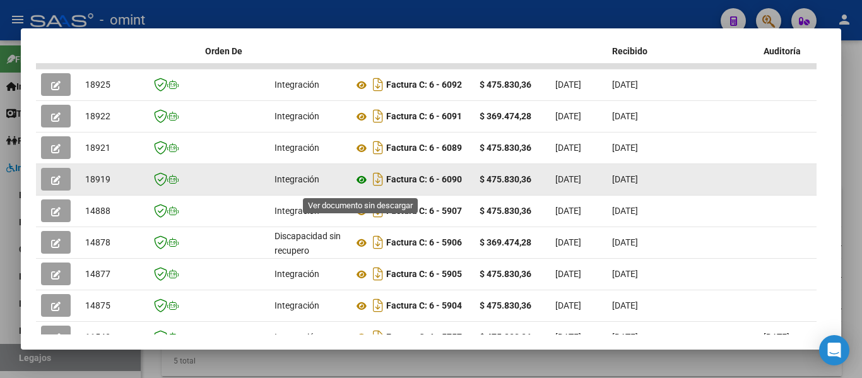
click at [363, 186] on icon at bounding box center [362, 179] width 16 height 15
click at [60, 184] on button "button" at bounding box center [56, 179] width 30 height 23
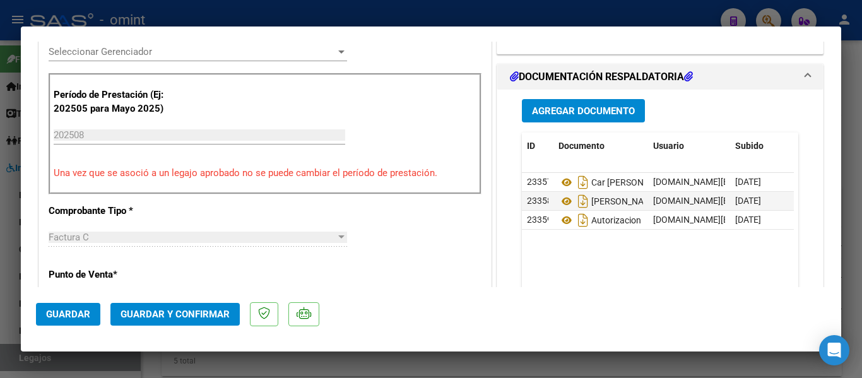
scroll to position [379, 0]
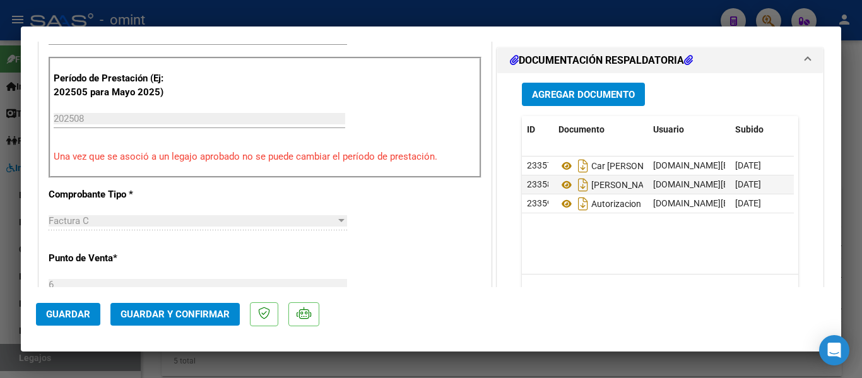
click at [216, 312] on span "Guardar y Confirmar" at bounding box center [175, 314] width 109 height 11
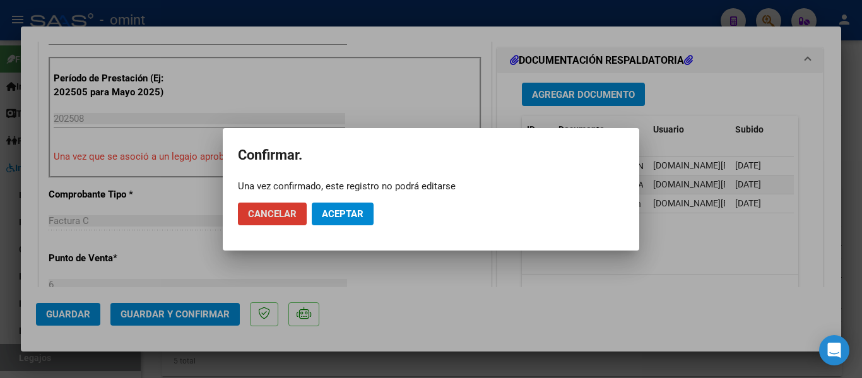
click at [337, 215] on span "Aceptar" at bounding box center [343, 213] width 42 height 11
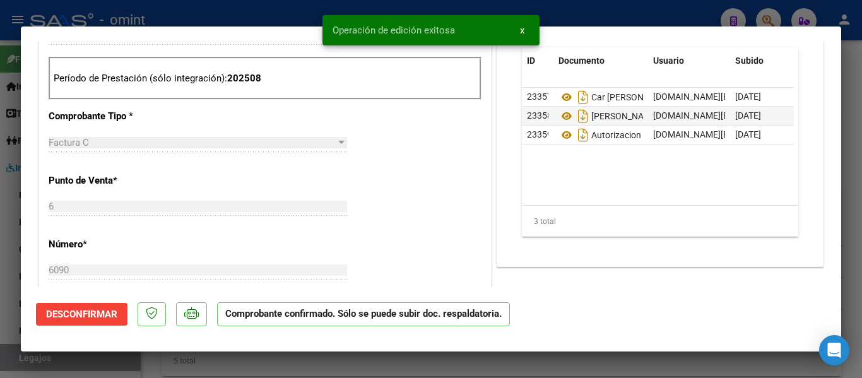
type input "$ 0,00"
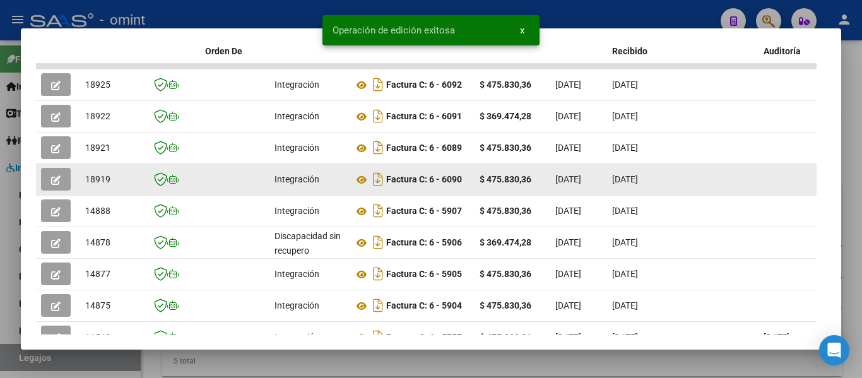
drag, startPoint x: 86, startPoint y: 184, endPoint x: 114, endPoint y: 184, distance: 27.8
click at [114, 184] on div "18919" at bounding box center [111, 179] width 53 height 15
copy span "18919"
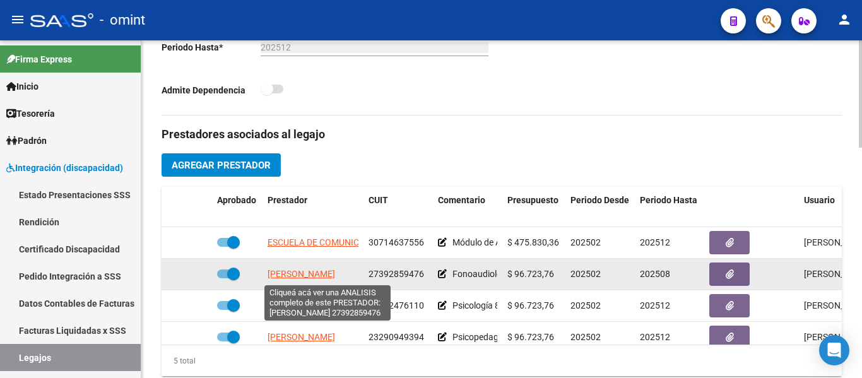
click at [322, 272] on span "[PERSON_NAME]" at bounding box center [302, 274] width 68 height 10
type textarea "27392859476"
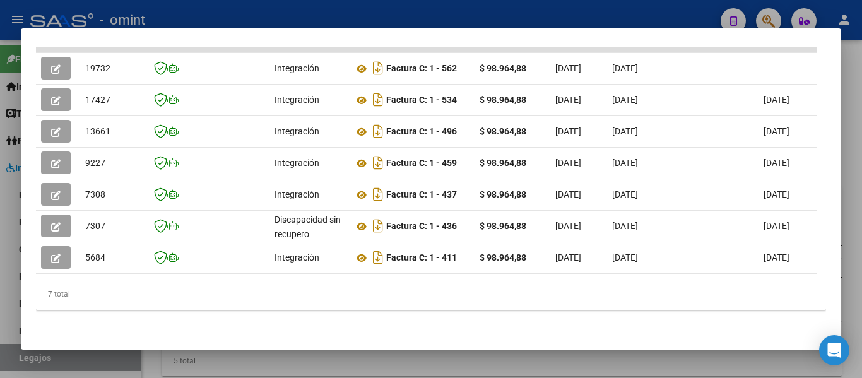
scroll to position [226, 0]
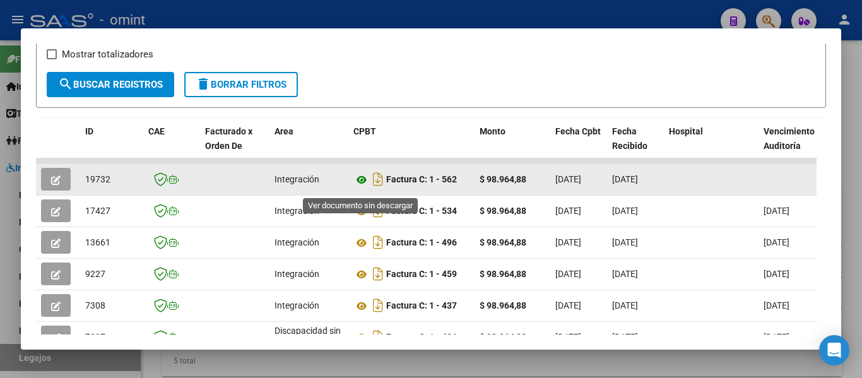
click at [364, 182] on icon at bounding box center [362, 179] width 16 height 15
click at [58, 184] on icon "button" at bounding box center [55, 180] width 9 height 9
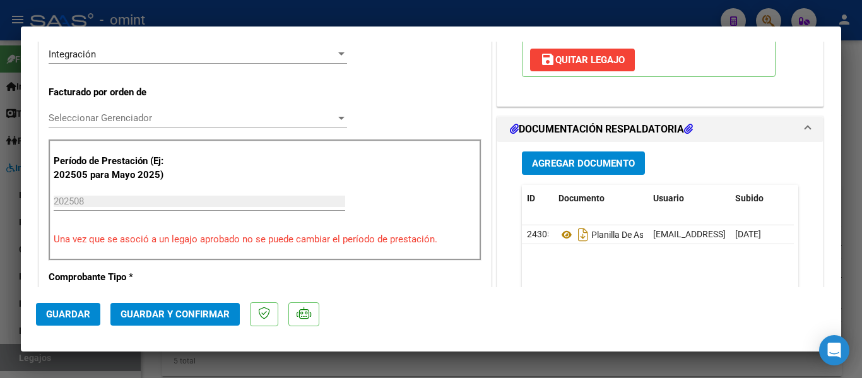
scroll to position [316, 0]
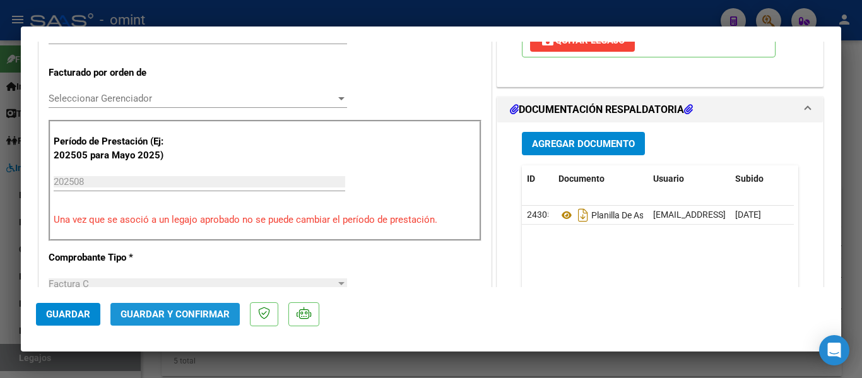
click at [199, 311] on span "Guardar y Confirmar" at bounding box center [175, 314] width 109 height 11
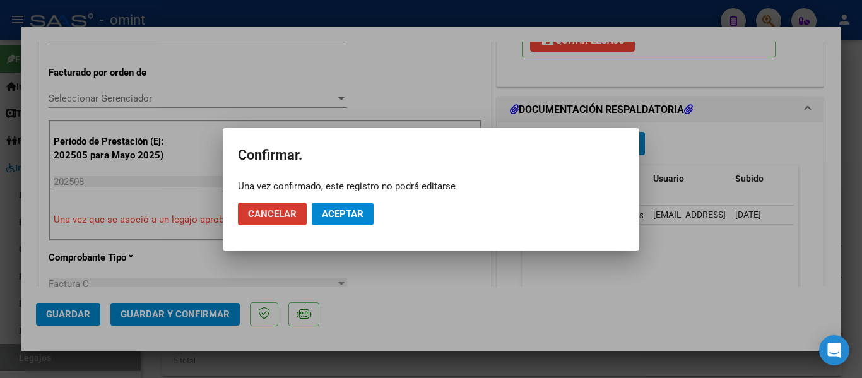
click at [340, 211] on span "Aceptar" at bounding box center [343, 213] width 42 height 11
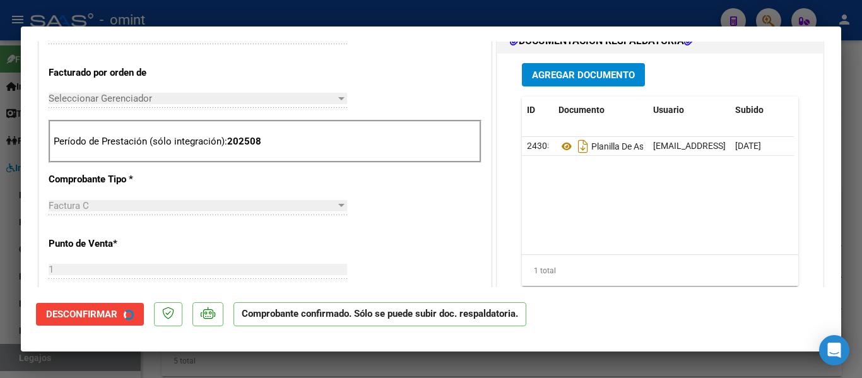
type input "$ 0,00"
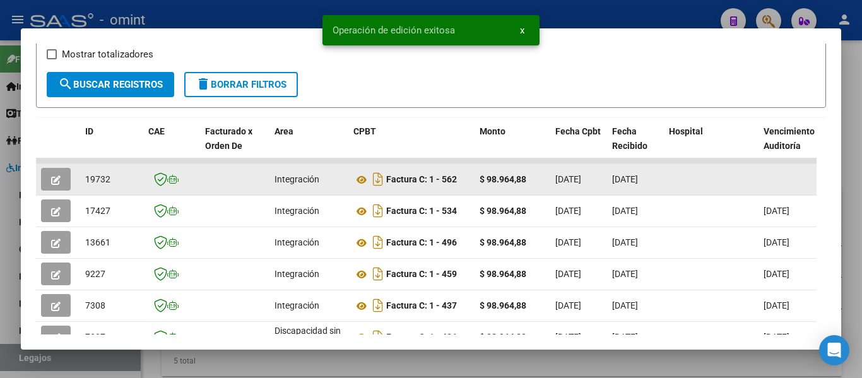
drag, startPoint x: 80, startPoint y: 182, endPoint x: 120, endPoint y: 182, distance: 40.4
drag, startPoint x: 83, startPoint y: 184, endPoint x: 117, endPoint y: 184, distance: 33.5
click at [117, 184] on datatable-body-cell "19732" at bounding box center [111, 179] width 63 height 31
copy span "19732"
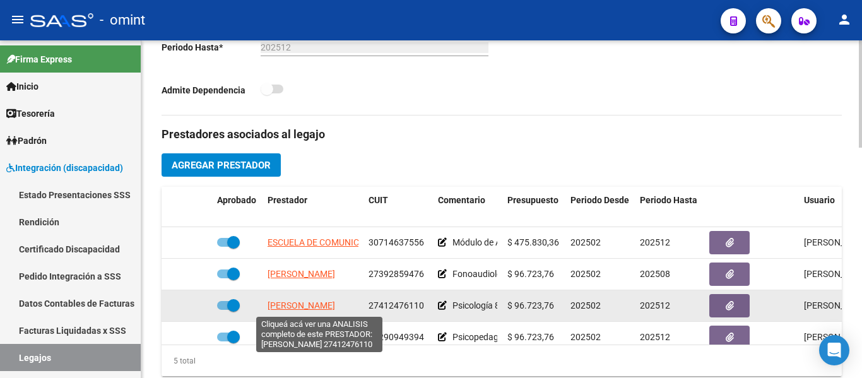
click at [330, 307] on span "[PERSON_NAME]" at bounding box center [302, 306] width 68 height 10
type textarea "27412476110"
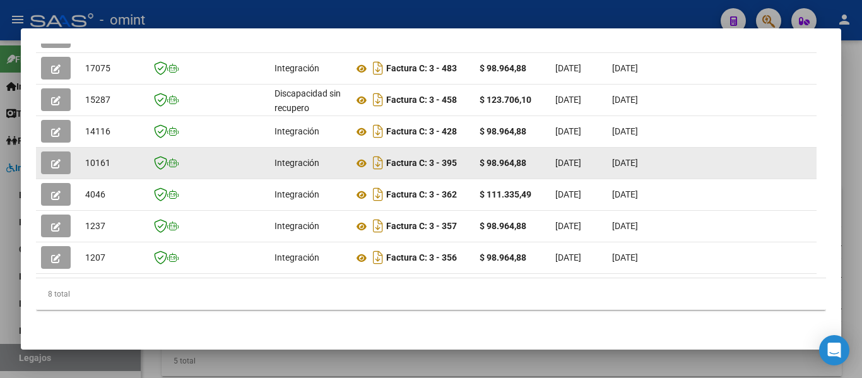
scroll to position [321, 0]
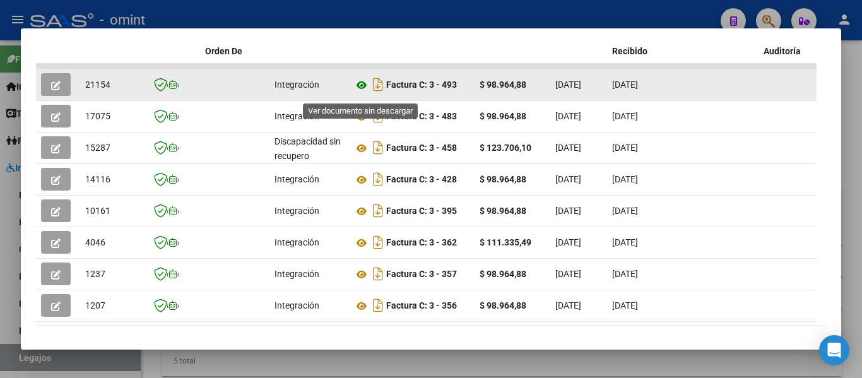
click at [363, 87] on icon at bounding box center [362, 85] width 16 height 15
click at [53, 85] on span "button" at bounding box center [55, 84] width 9 height 11
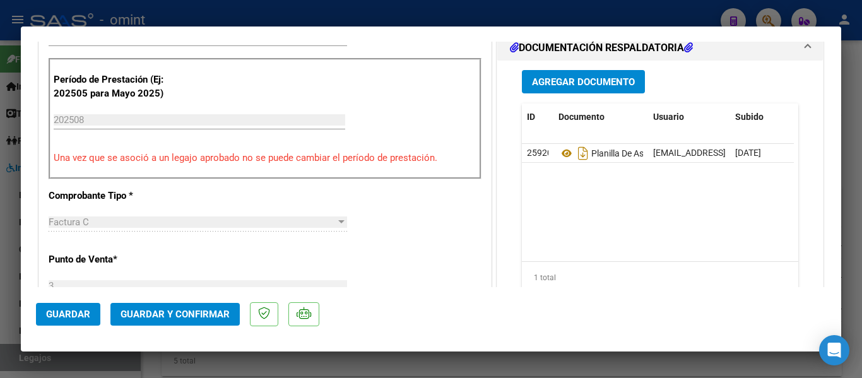
scroll to position [379, 0]
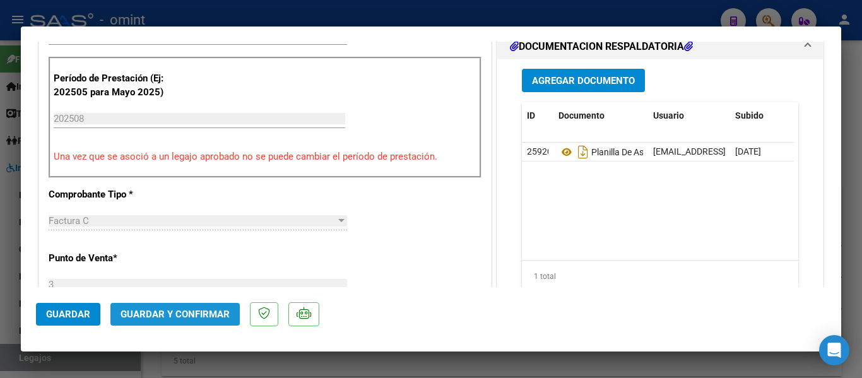
click at [173, 309] on span "Guardar y Confirmar" at bounding box center [175, 314] width 109 height 11
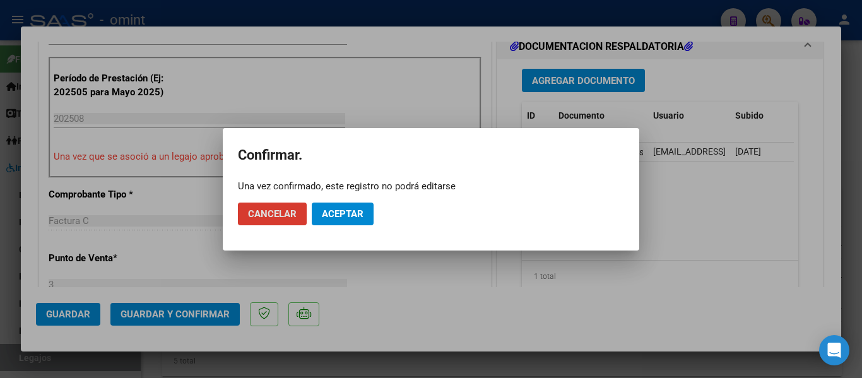
click at [343, 212] on span "Aceptar" at bounding box center [343, 213] width 42 height 11
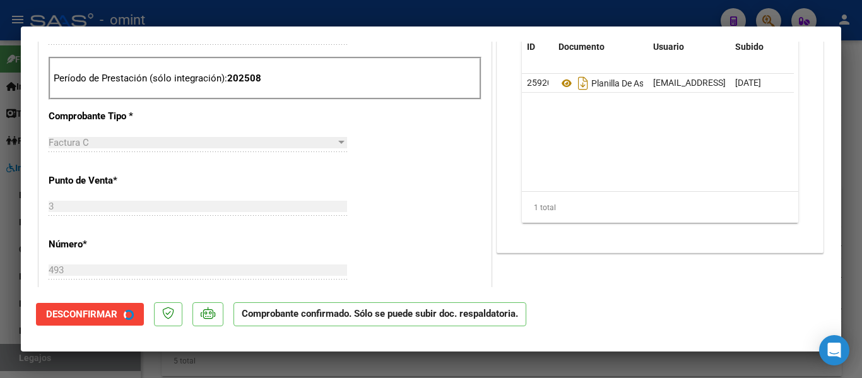
type input "$ 0,00"
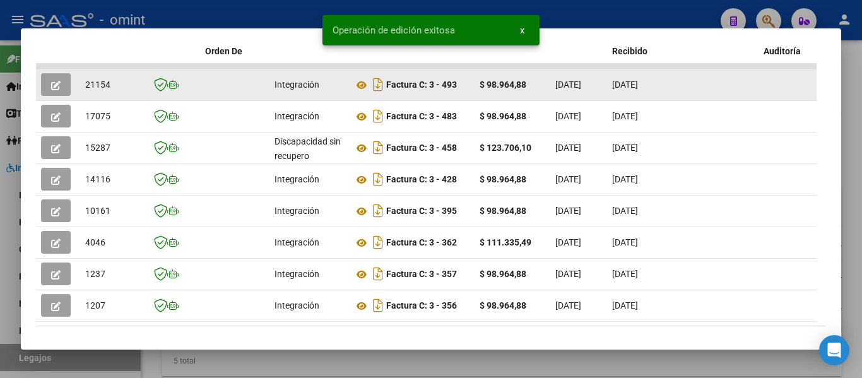
drag, startPoint x: 85, startPoint y: 90, endPoint x: 117, endPoint y: 90, distance: 32.8
click at [117, 90] on datatable-body-cell "21154" at bounding box center [111, 84] width 63 height 31
copy span "21154"
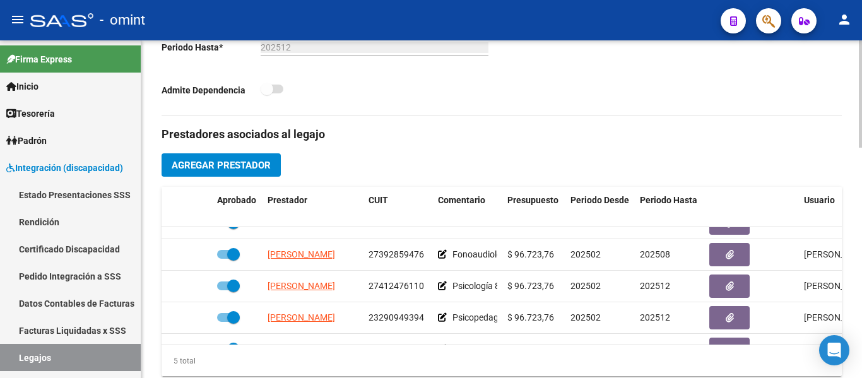
scroll to position [25, 0]
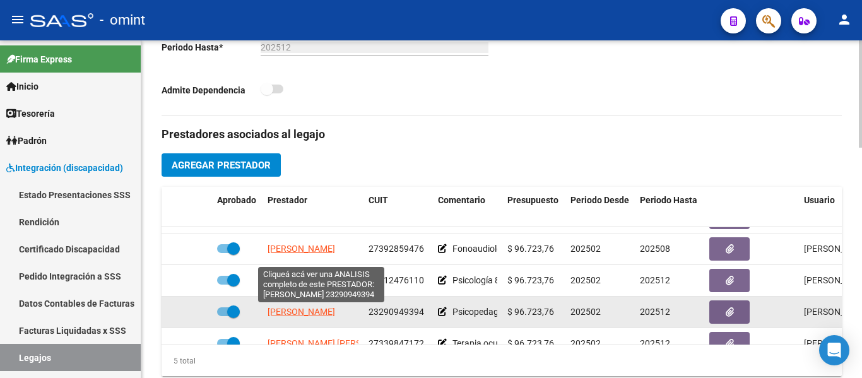
click at [335, 311] on span "[PERSON_NAME]" at bounding box center [302, 312] width 68 height 10
type textarea "23290949394"
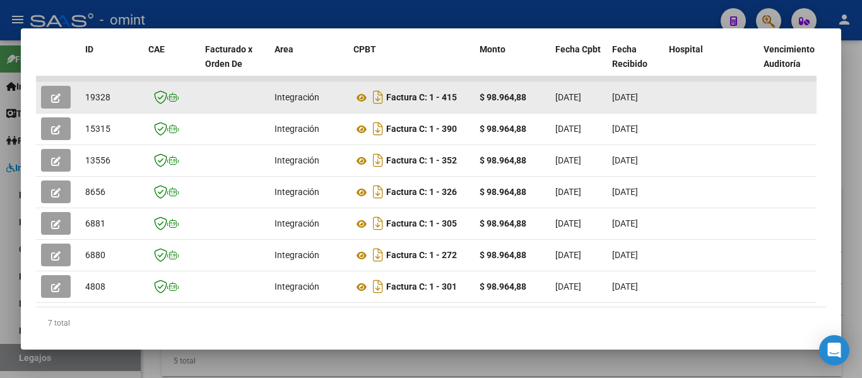
scroll to position [289, 0]
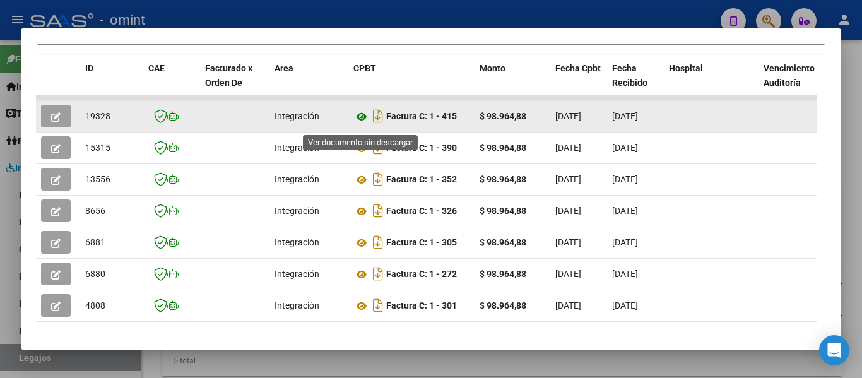
click at [362, 120] on icon at bounding box center [362, 116] width 16 height 15
click at [46, 116] on button "button" at bounding box center [56, 116] width 30 height 23
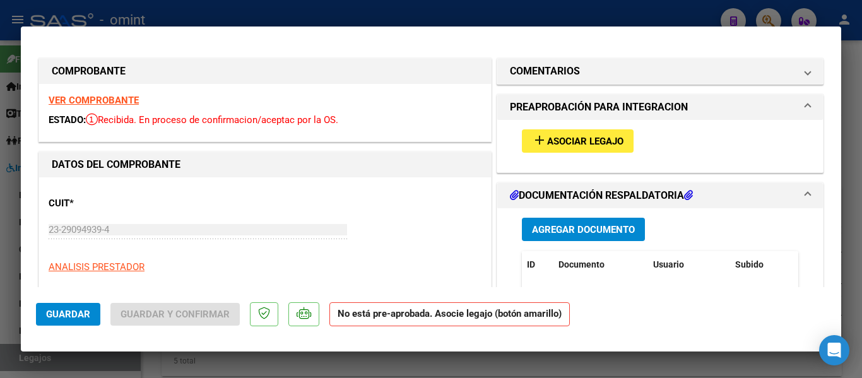
click at [604, 145] on span "Asociar Legajo" at bounding box center [585, 141] width 76 height 11
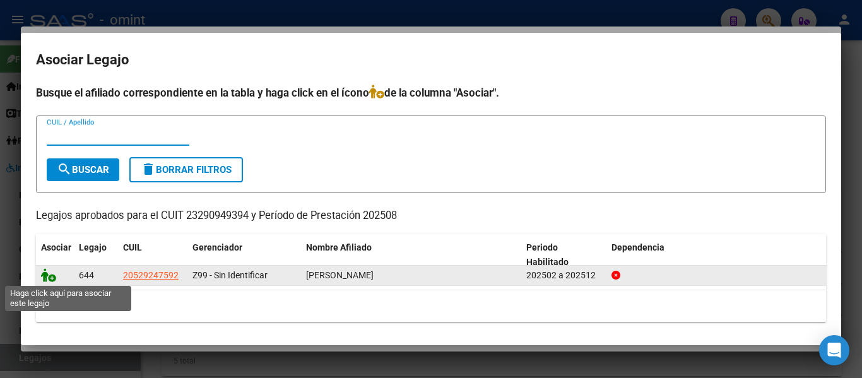
click at [44, 273] on icon at bounding box center [48, 275] width 15 height 14
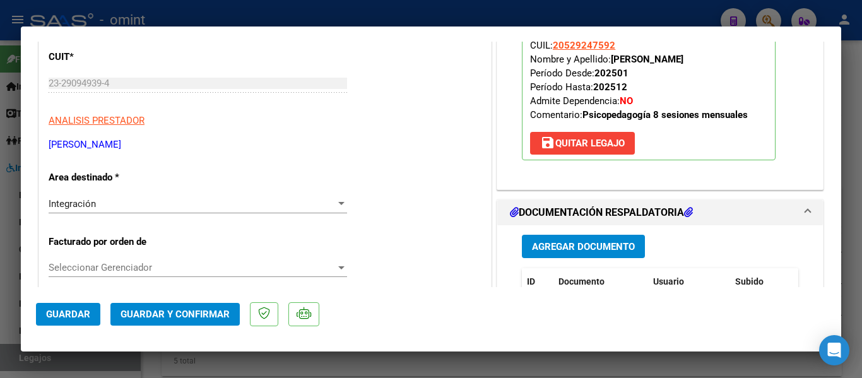
scroll to position [253, 0]
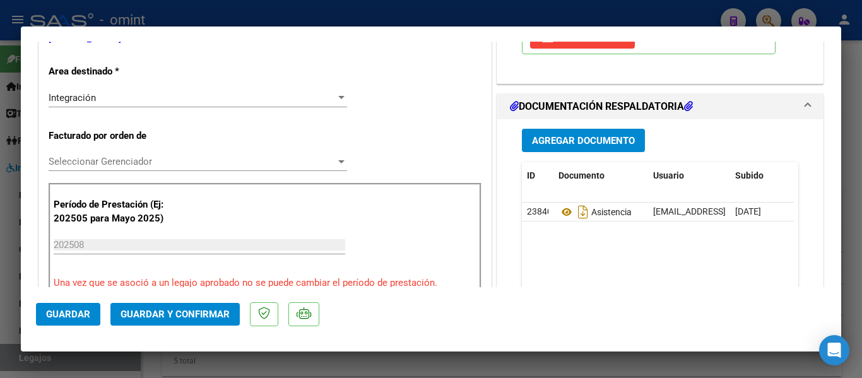
click at [170, 316] on span "Guardar y Confirmar" at bounding box center [175, 314] width 109 height 11
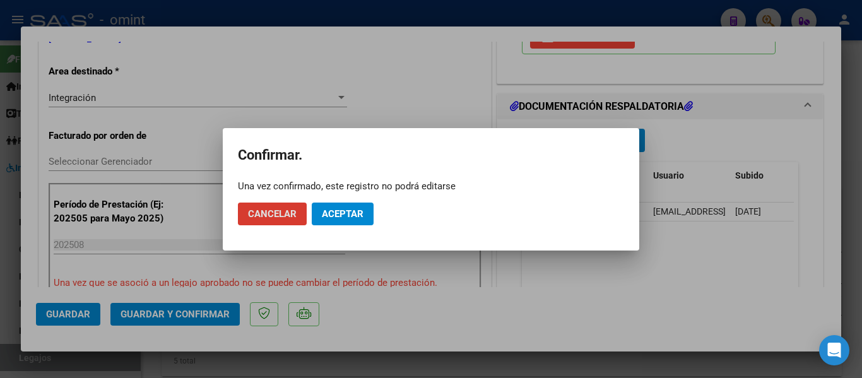
click at [349, 208] on span "Aceptar" at bounding box center [343, 213] width 42 height 11
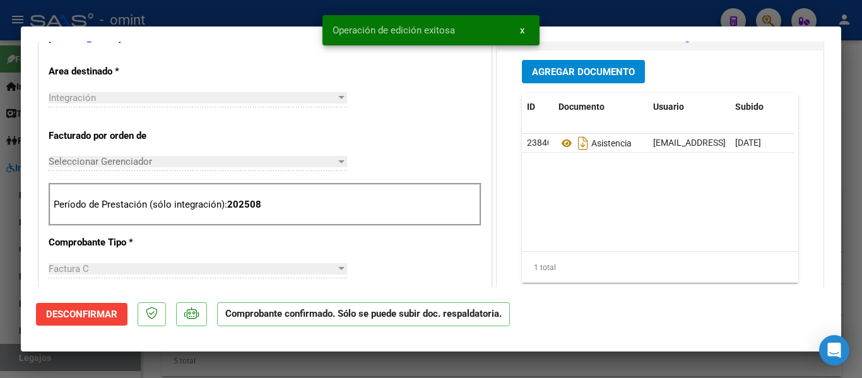
type input "$ 0,00"
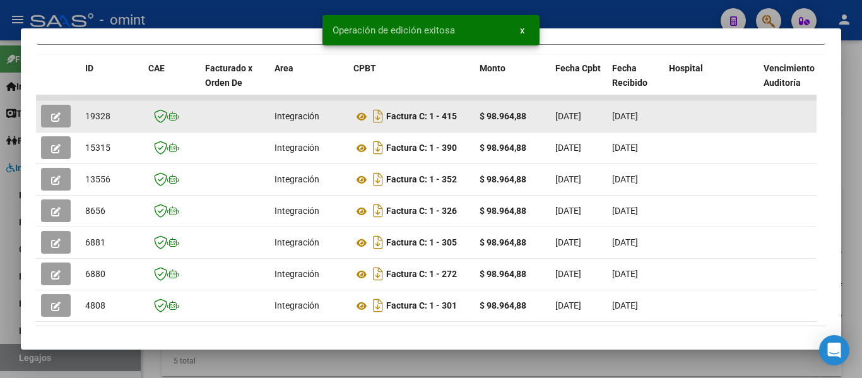
drag, startPoint x: 85, startPoint y: 120, endPoint x: 112, endPoint y: 121, distance: 27.2
click at [112, 121] on datatable-body-cell "19328" at bounding box center [111, 116] width 63 height 31
copy span "19328"
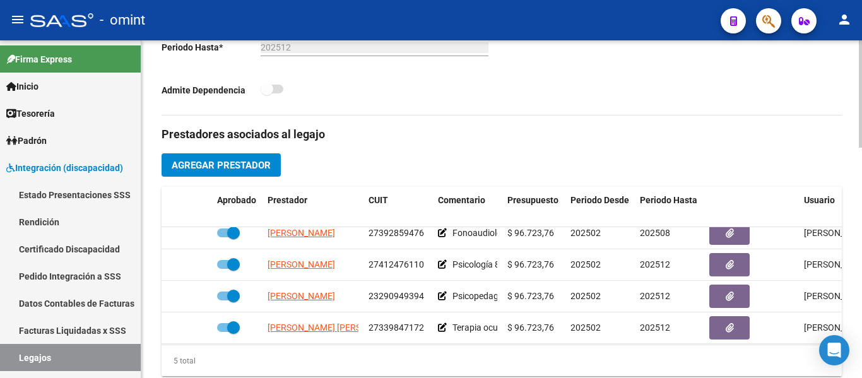
scroll to position [54, 0]
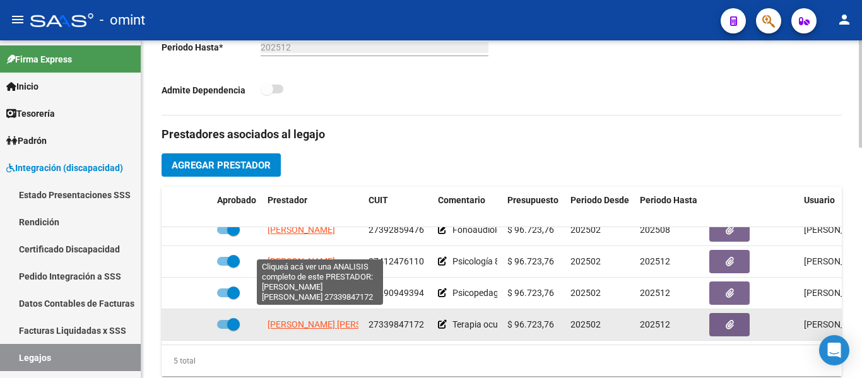
click at [348, 319] on span "[PERSON_NAME] [PERSON_NAME]" at bounding box center [336, 324] width 137 height 10
type textarea "27339847172"
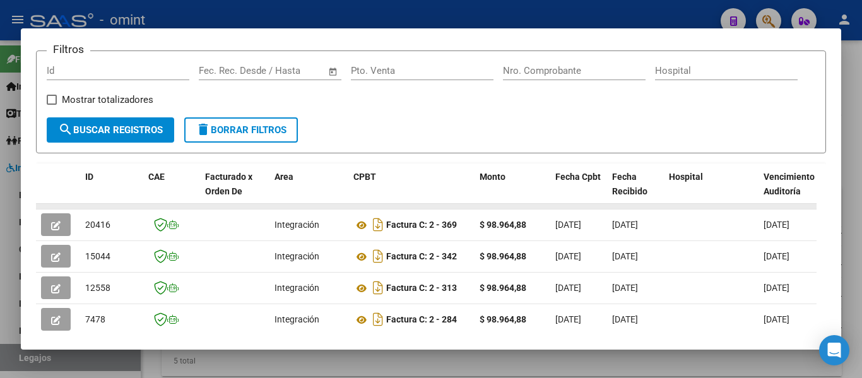
scroll to position [163, 0]
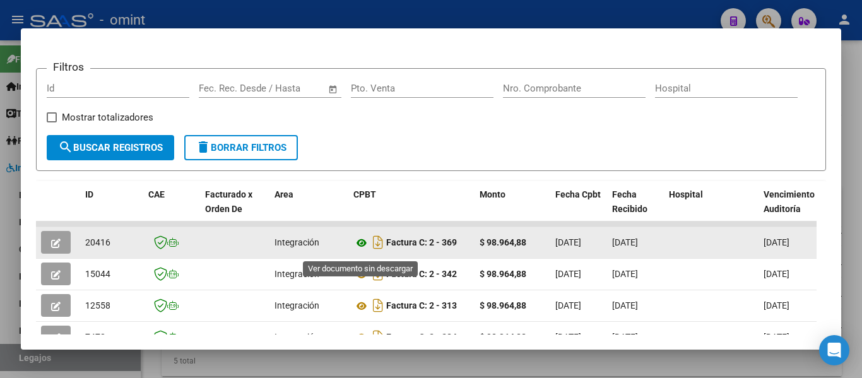
click at [361, 247] on icon at bounding box center [362, 242] width 16 height 15
click at [53, 246] on icon "button" at bounding box center [55, 243] width 9 height 9
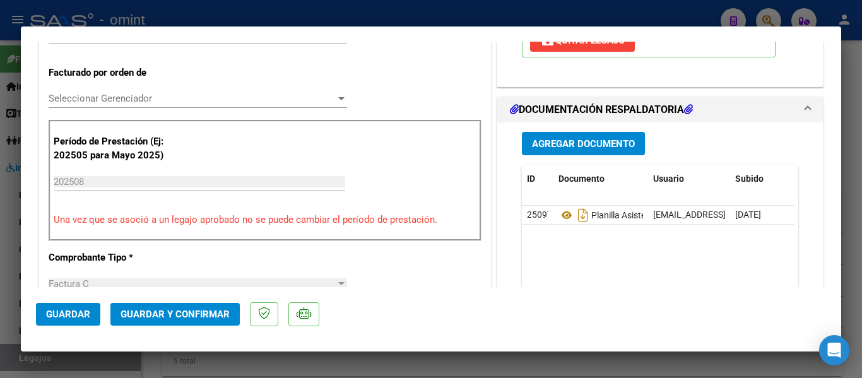
scroll to position [379, 0]
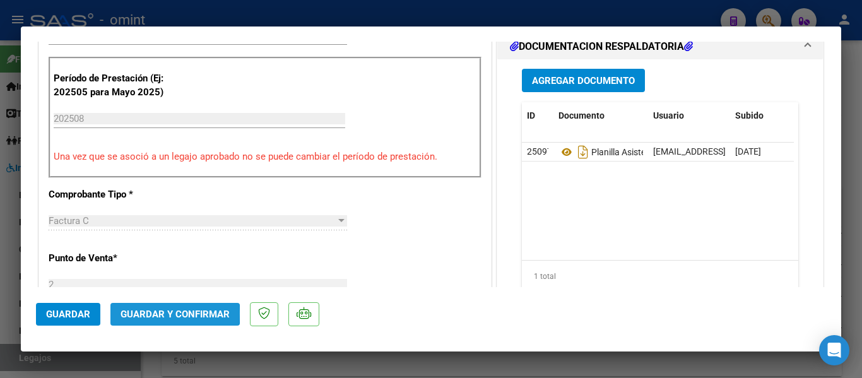
click at [168, 314] on span "Guardar y Confirmar" at bounding box center [175, 314] width 109 height 11
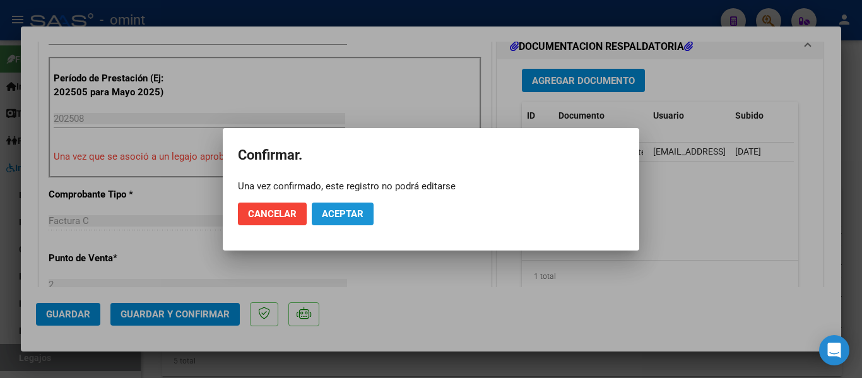
click at [371, 206] on button "Aceptar" at bounding box center [343, 214] width 62 height 23
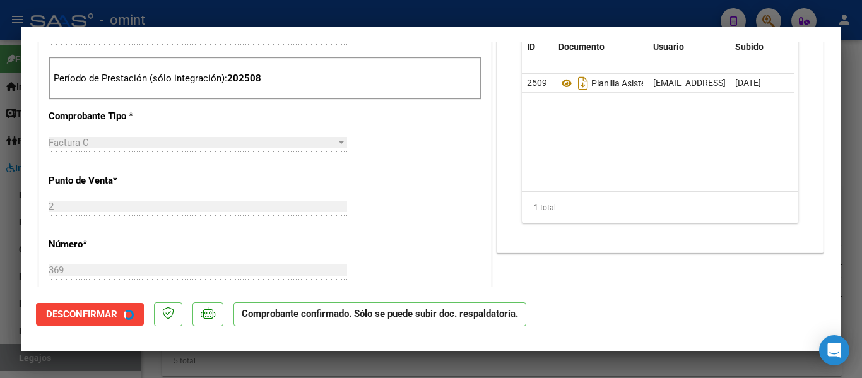
type input "$ 0,00"
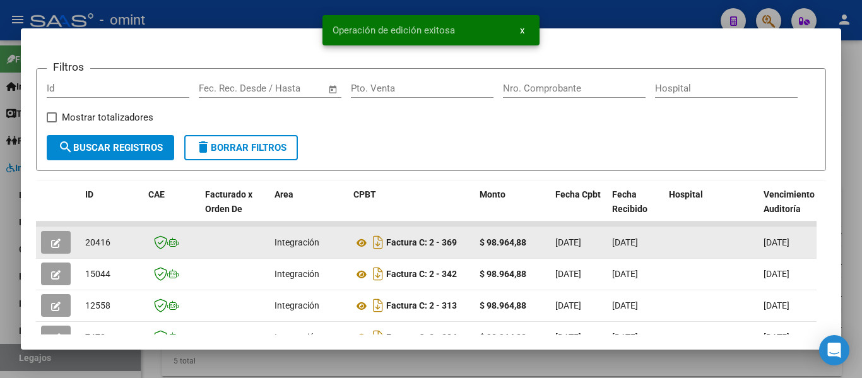
drag, startPoint x: 81, startPoint y: 252, endPoint x: 114, endPoint y: 251, distance: 32.9
click at [114, 251] on datatable-body-cell "20416" at bounding box center [111, 242] width 63 height 31
copy span "20416"
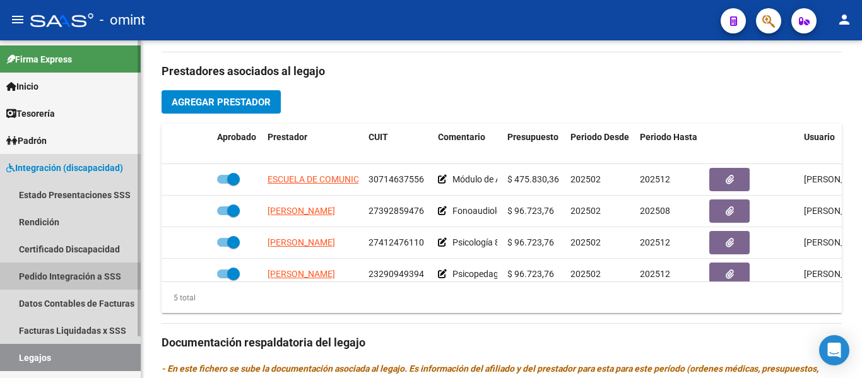
click at [83, 271] on link "Pedido Integración a SSS" at bounding box center [70, 276] width 141 height 27
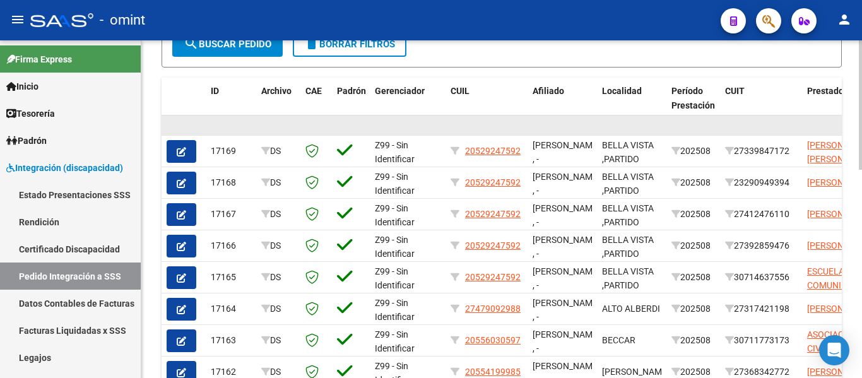
scroll to position [253, 0]
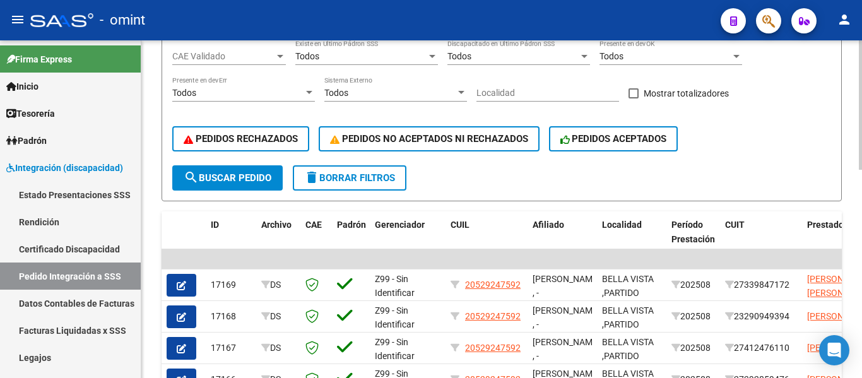
click at [383, 176] on span "delete Borrar Filtros" at bounding box center [349, 177] width 91 height 11
click at [81, 192] on link "Estado Presentaciones SSS" at bounding box center [70, 194] width 141 height 27
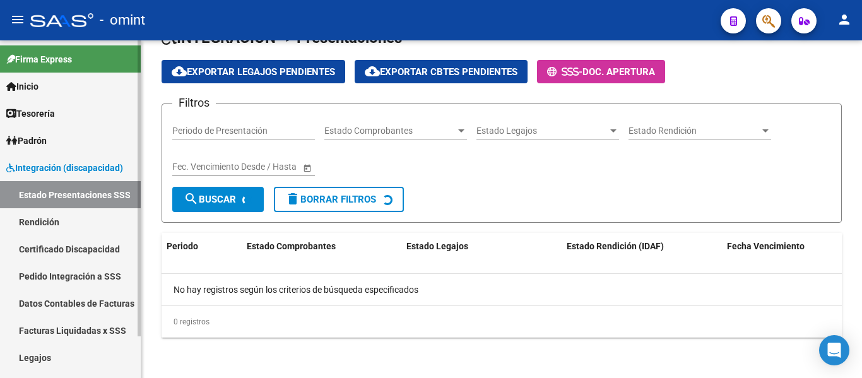
scroll to position [106, 0]
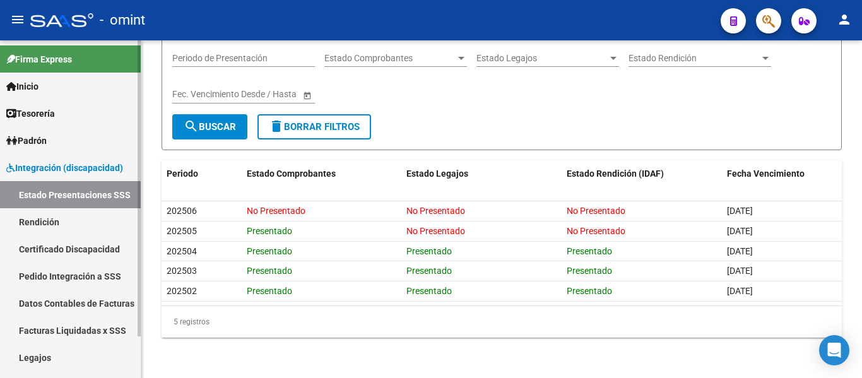
click at [41, 143] on span "Padrón" at bounding box center [26, 141] width 40 height 14
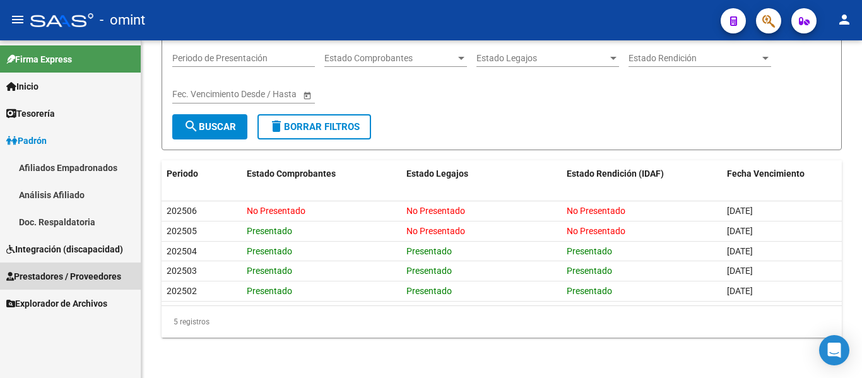
click at [86, 277] on span "Prestadores / Proveedores" at bounding box center [63, 277] width 115 height 14
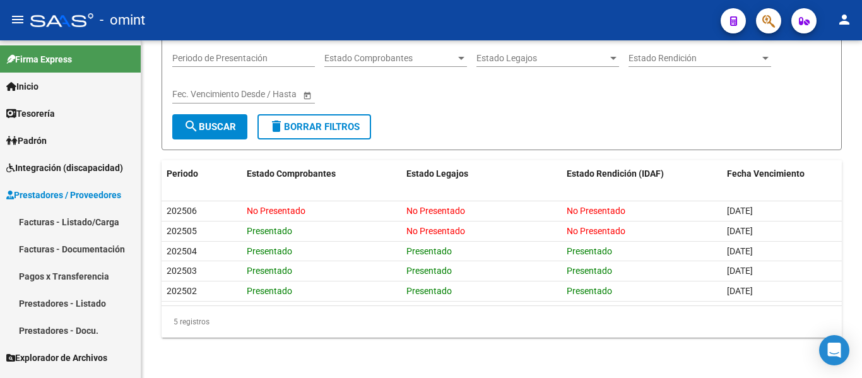
click at [98, 222] on link "Facturas - Listado/Carga" at bounding box center [70, 221] width 141 height 27
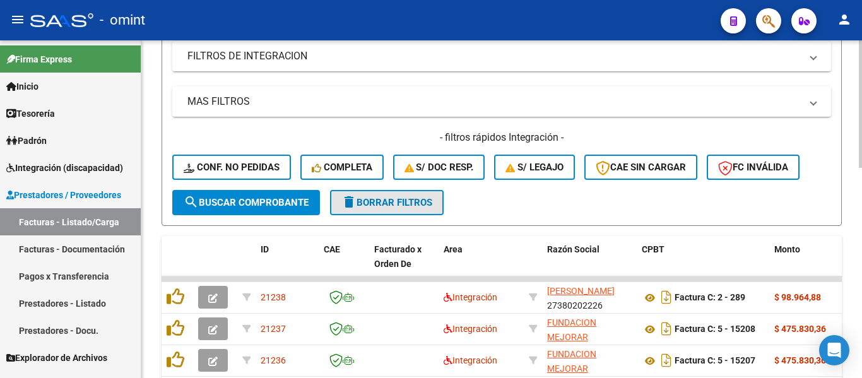
click at [406, 198] on span "delete Borrar Filtros" at bounding box center [387, 202] width 91 height 11
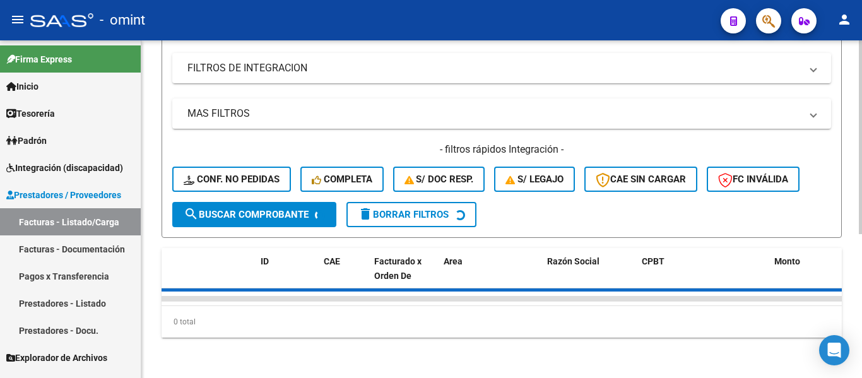
scroll to position [253, 0]
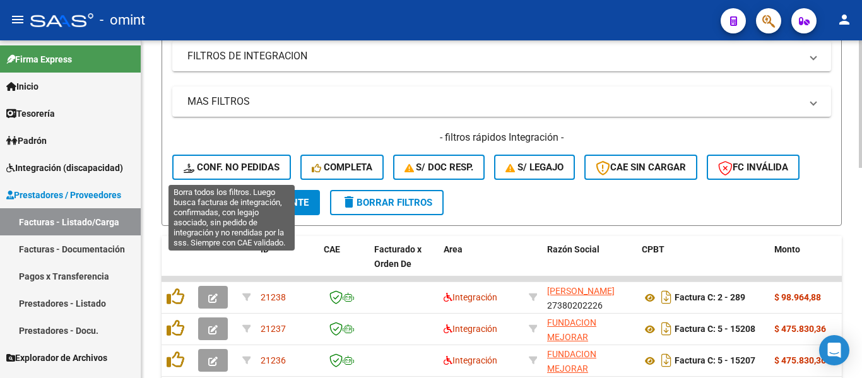
click at [263, 166] on span "Conf. no pedidas" at bounding box center [232, 167] width 96 height 11
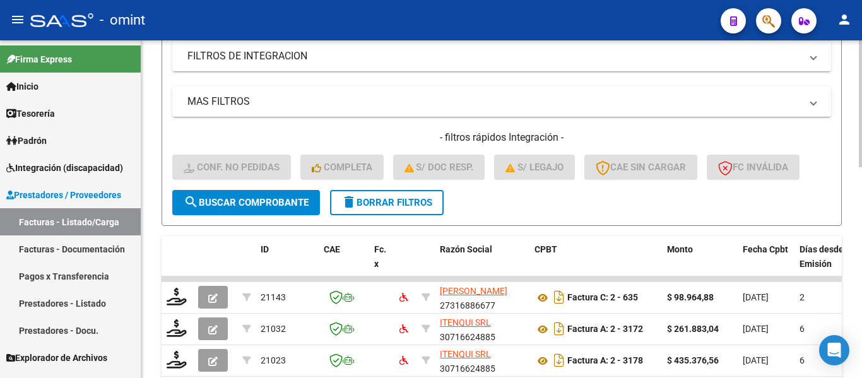
scroll to position [63, 0]
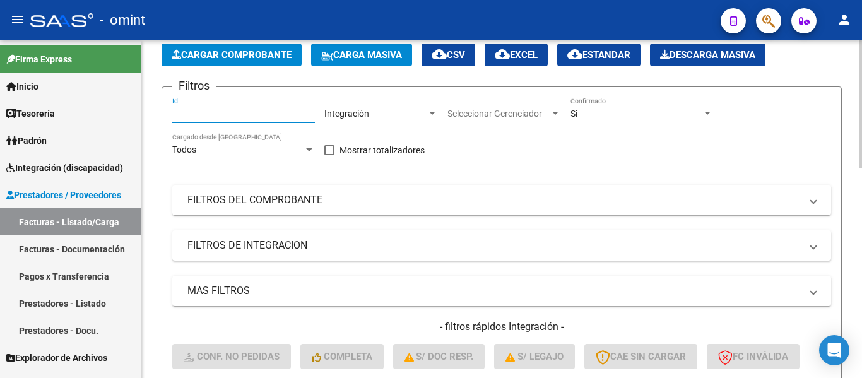
paste input "20098"
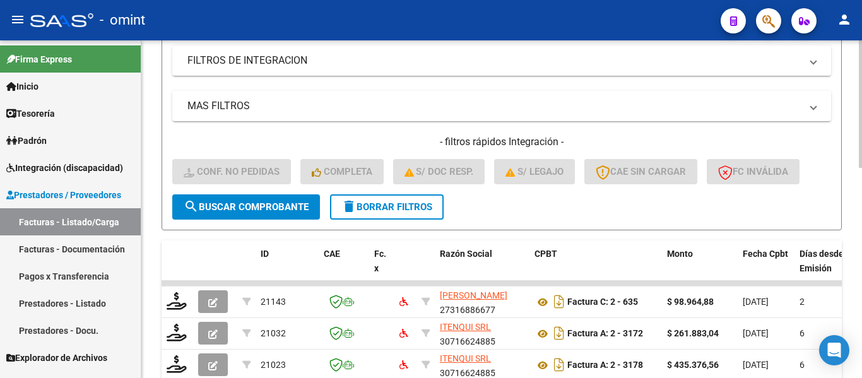
scroll to position [253, 0]
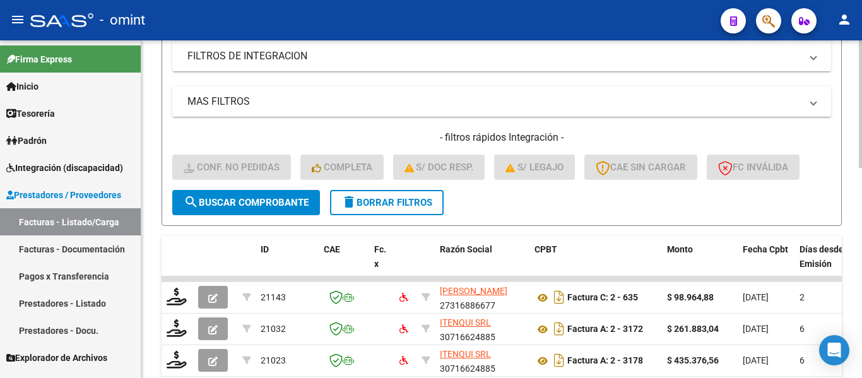
type input "20098"
click at [284, 205] on span "search Buscar Comprobante" at bounding box center [246, 202] width 125 height 11
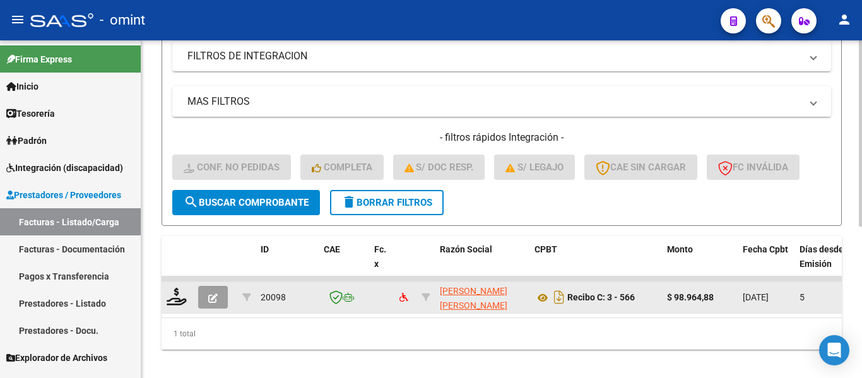
click at [187, 294] on div at bounding box center [177, 298] width 21 height 20
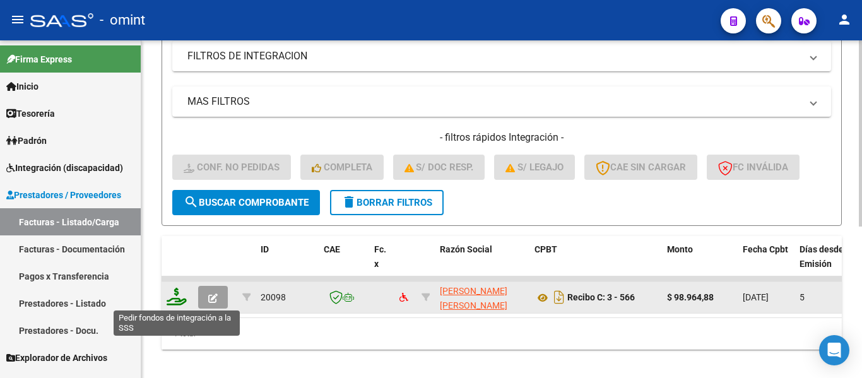
click at [182, 300] on icon at bounding box center [177, 297] width 20 height 18
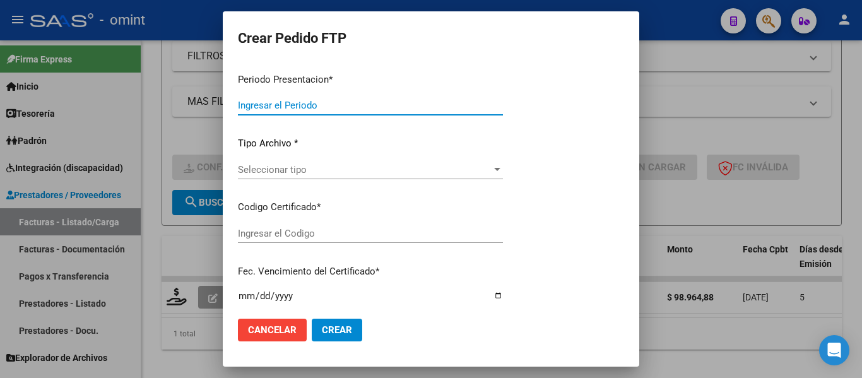
type input "202508"
type input "$ 98.964,88"
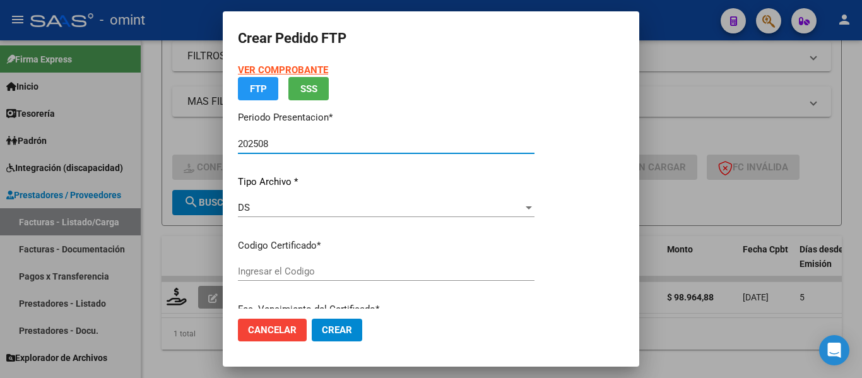
type input "7510148072"
type input "2022-12-21"
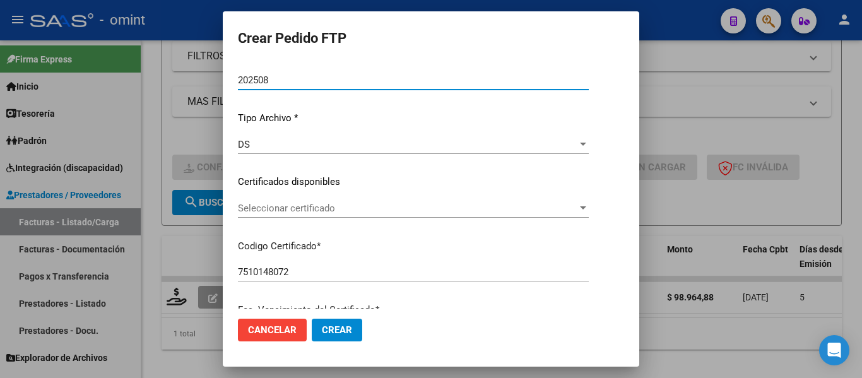
click at [357, 213] on span "Seleccionar certificado" at bounding box center [408, 208] width 340 height 11
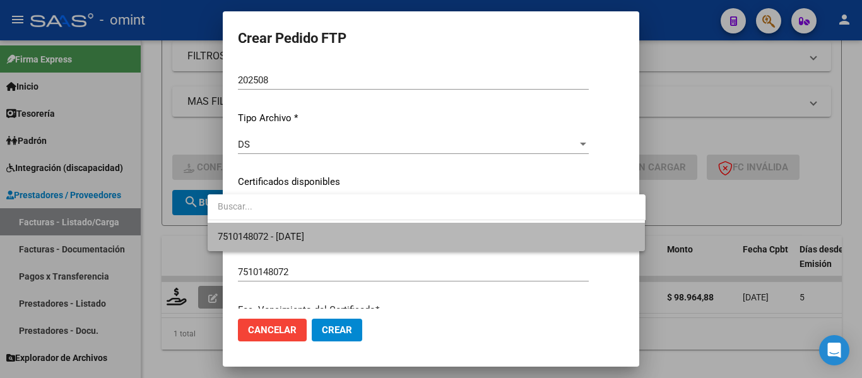
click at [363, 237] on span "7510148072 - 2022-12-21" at bounding box center [427, 237] width 418 height 28
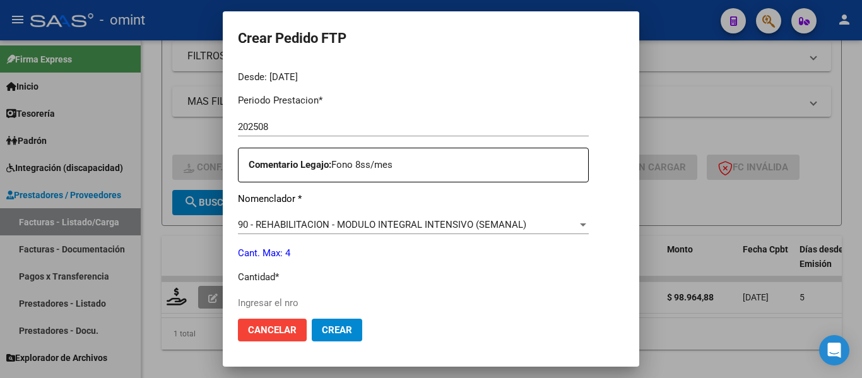
scroll to position [412, 0]
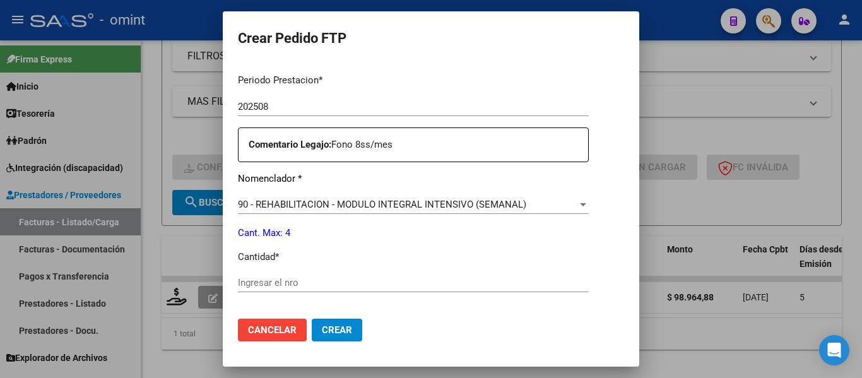
click at [319, 283] on input "Ingresar el nro" at bounding box center [413, 282] width 351 height 11
type input "4"
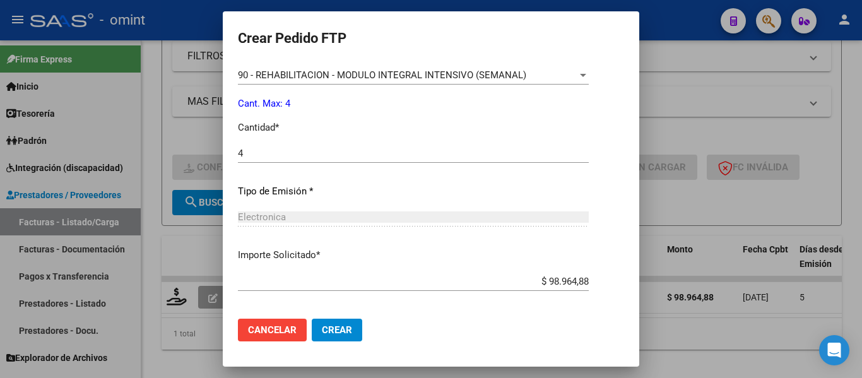
scroll to position [600, 0]
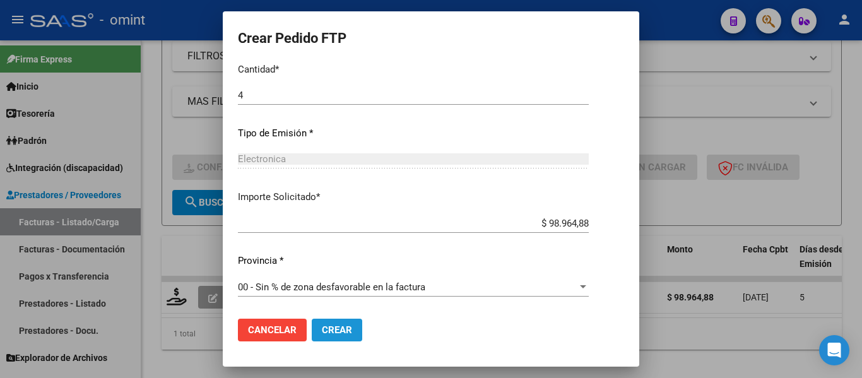
click at [326, 332] on span "Crear" at bounding box center [337, 330] width 30 height 11
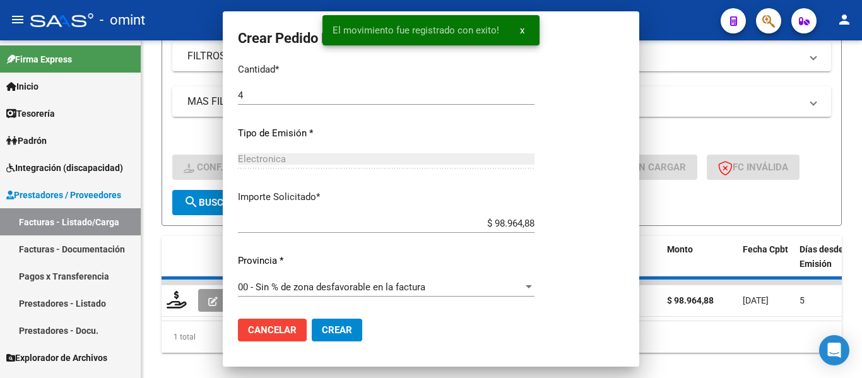
scroll to position [0, 0]
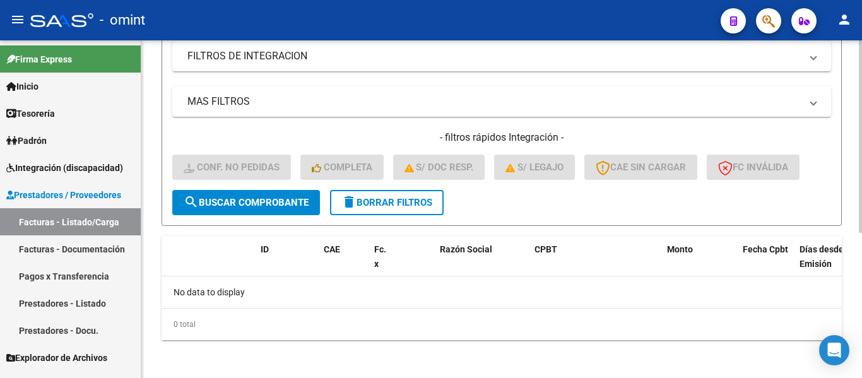
click at [409, 205] on span "delete Borrar Filtros" at bounding box center [387, 202] width 91 height 11
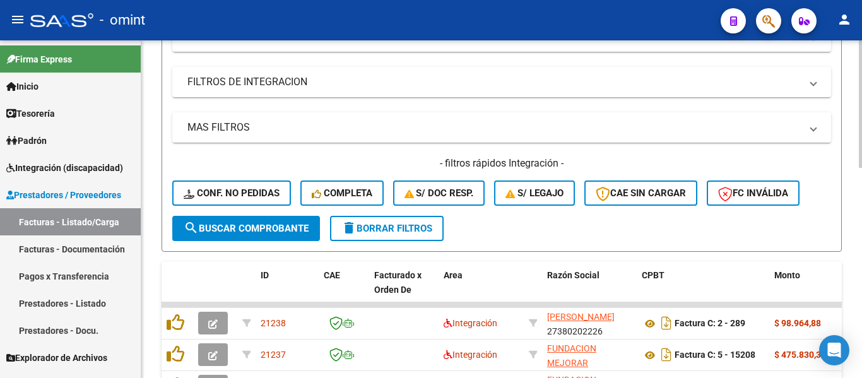
scroll to position [253, 0]
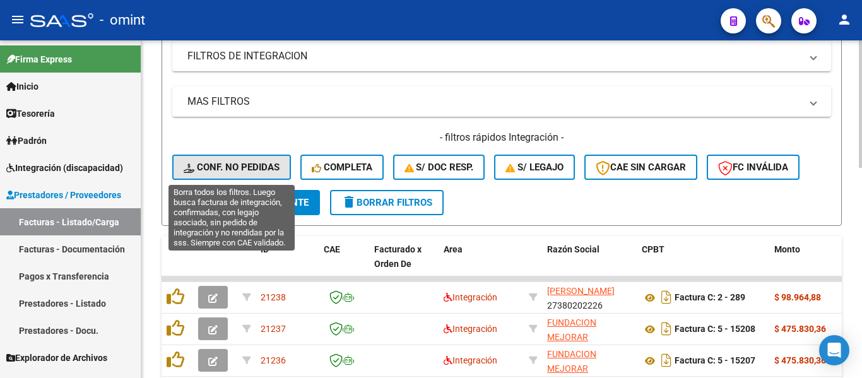
click at [257, 169] on span "Conf. no pedidas" at bounding box center [232, 167] width 96 height 11
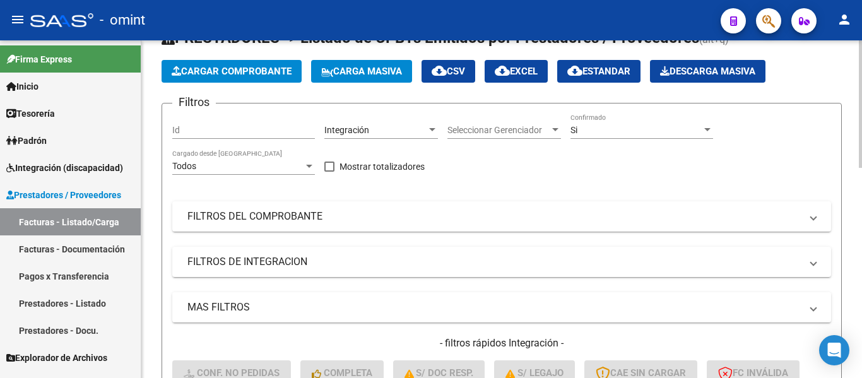
scroll to position [0, 0]
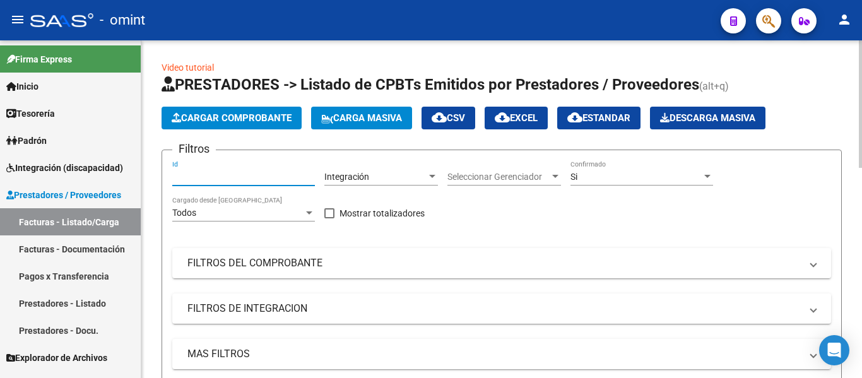
paste input "18428"
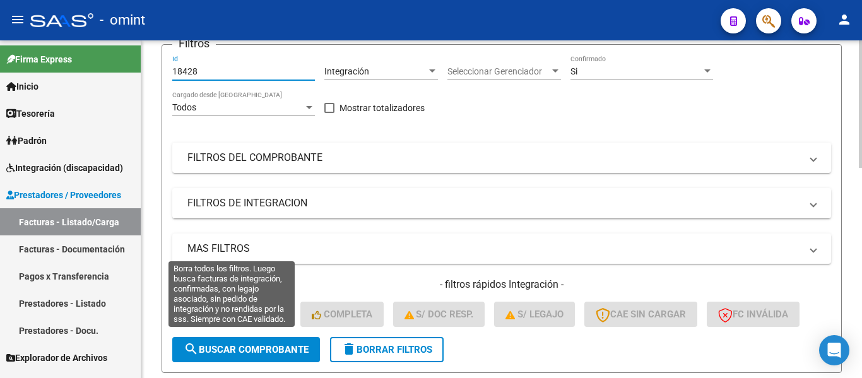
scroll to position [189, 0]
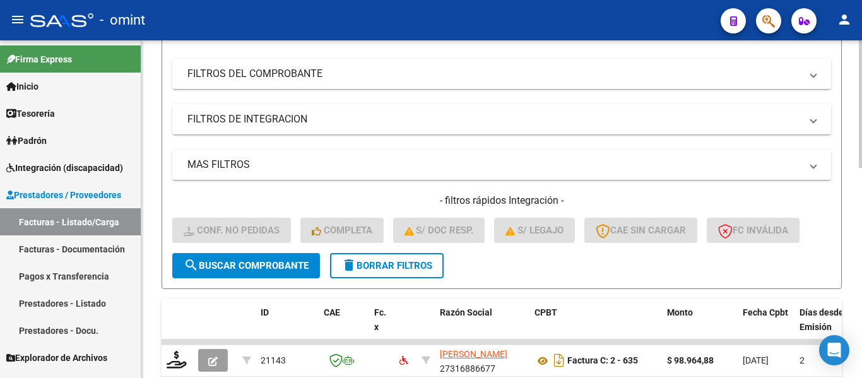
type input "18428"
click at [280, 265] on span "search Buscar Comprobante" at bounding box center [246, 265] width 125 height 11
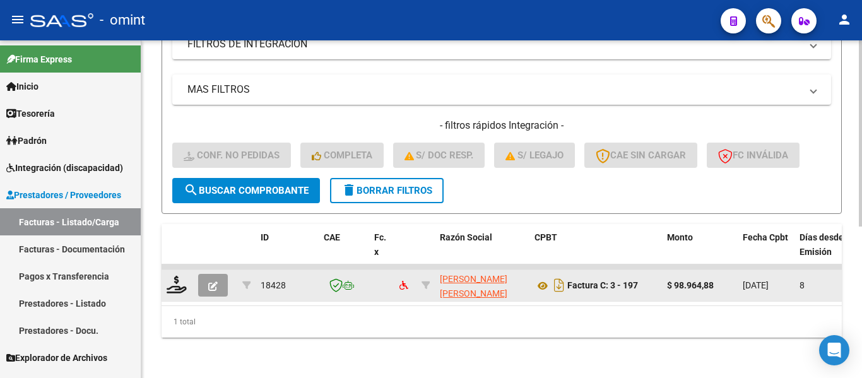
scroll to position [275, 0]
click at [181, 276] on icon at bounding box center [177, 285] width 20 height 18
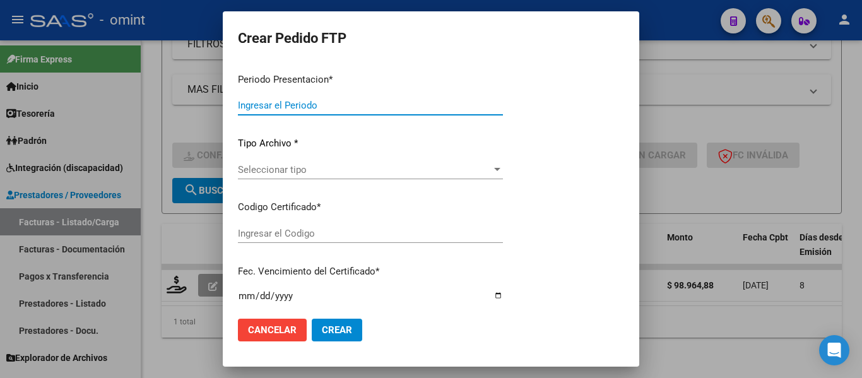
type input "202508"
type input "$ 98.964,88"
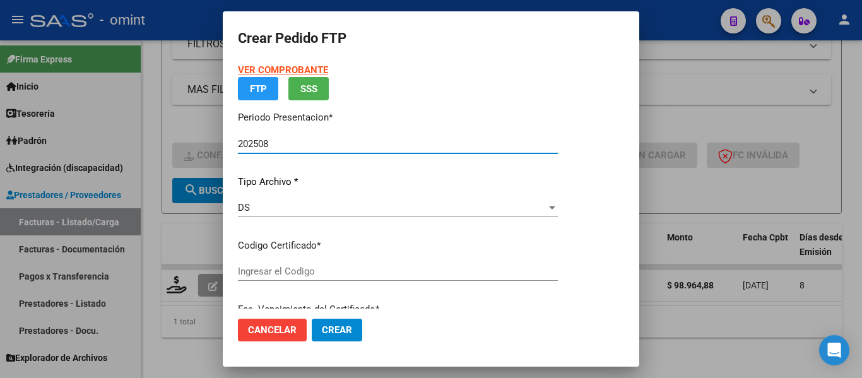
type input "7510148072"
type input "2022-12-21"
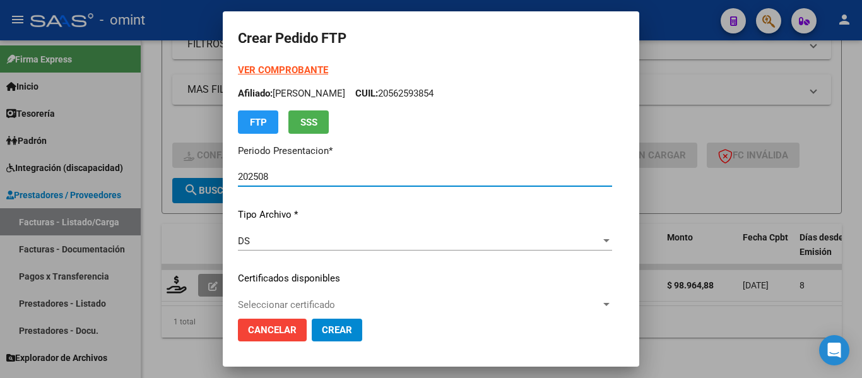
scroll to position [63, 0]
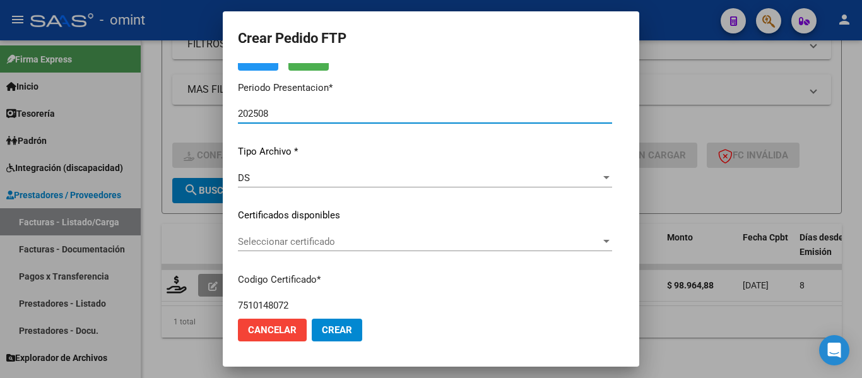
click at [325, 244] on span "Seleccionar certificado" at bounding box center [419, 241] width 363 height 11
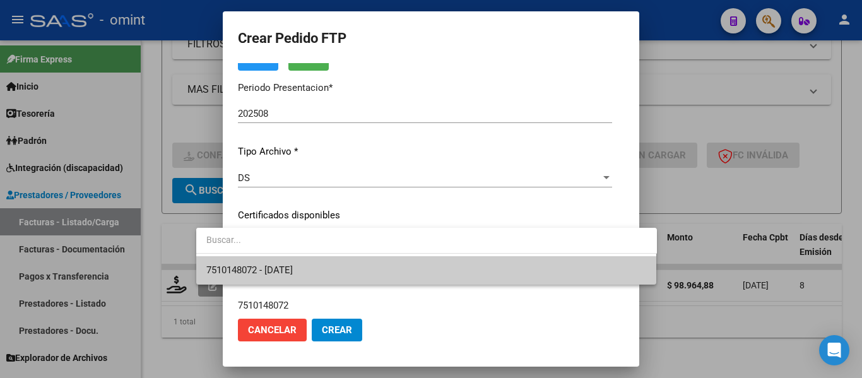
click at [332, 268] on span "7510148072 - 2022-12-21" at bounding box center [426, 270] width 441 height 28
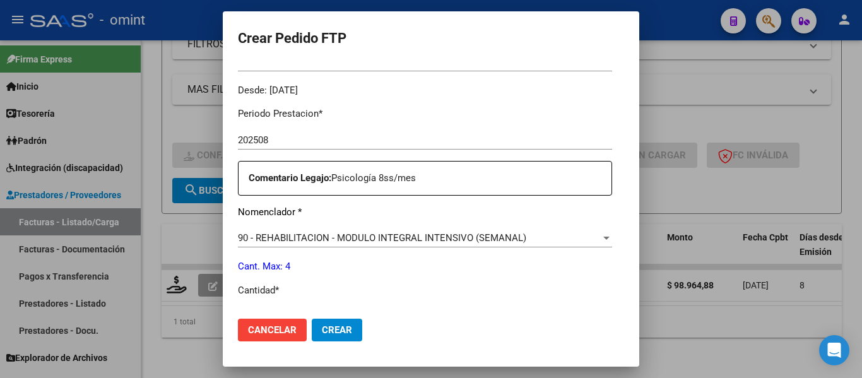
scroll to position [505, 0]
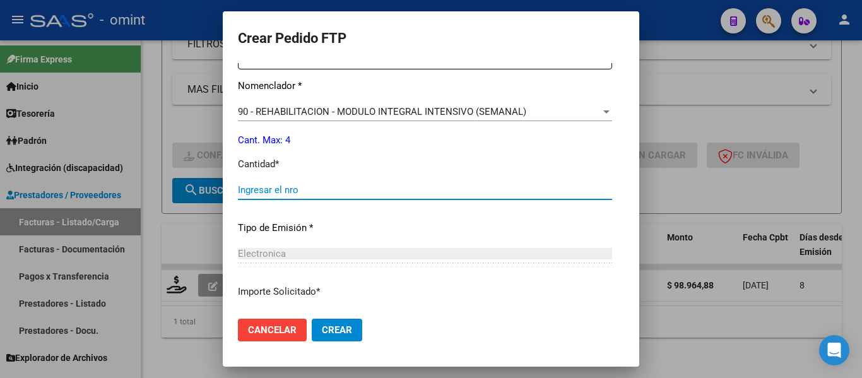
click at [291, 192] on input "Ingresar el nro" at bounding box center [425, 189] width 374 height 11
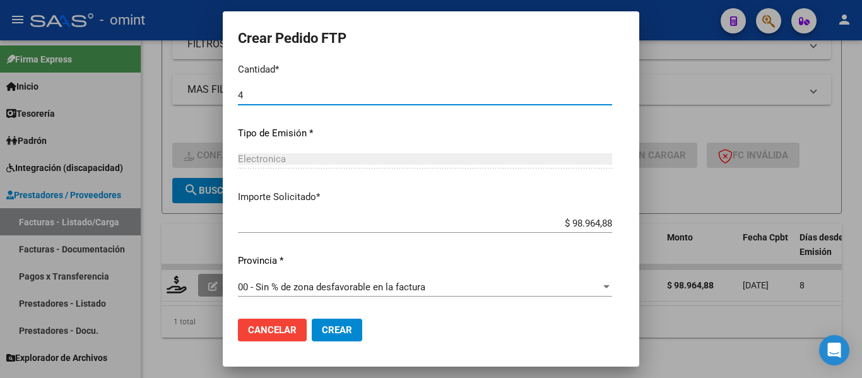
type input "4"
click at [322, 326] on span "Crear" at bounding box center [337, 330] width 30 height 11
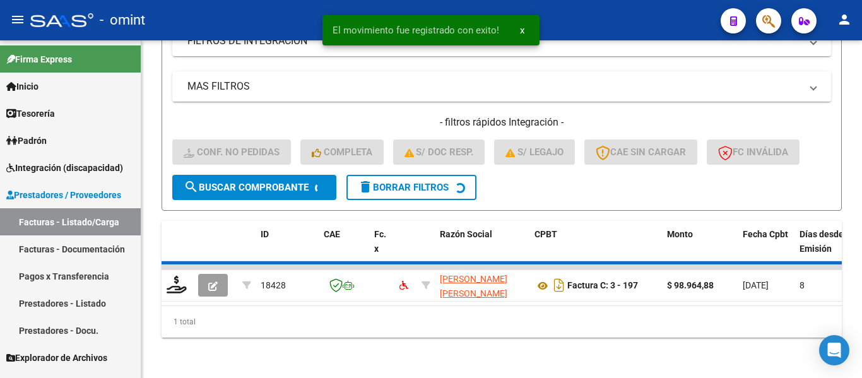
scroll to position [255, 0]
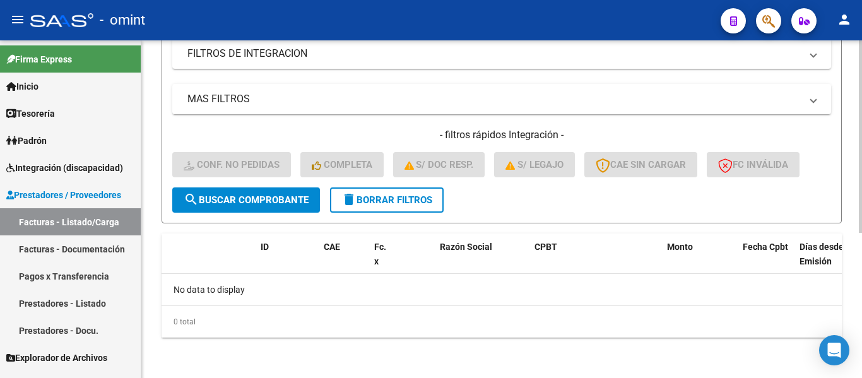
click at [405, 198] on span "delete Borrar Filtros" at bounding box center [387, 199] width 91 height 11
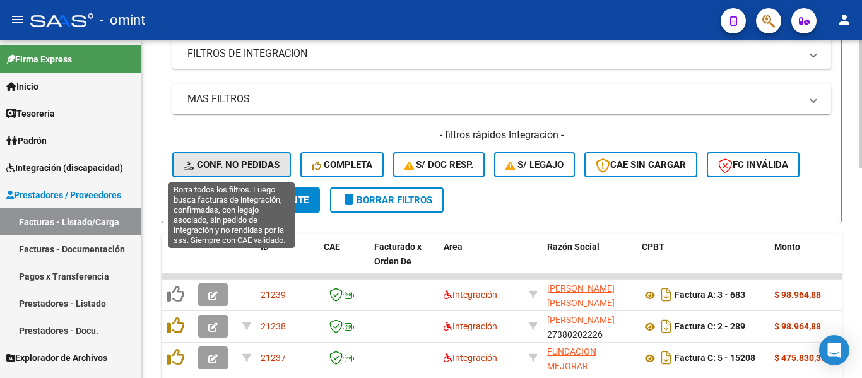
click at [253, 159] on span "Conf. no pedidas" at bounding box center [232, 164] width 96 height 11
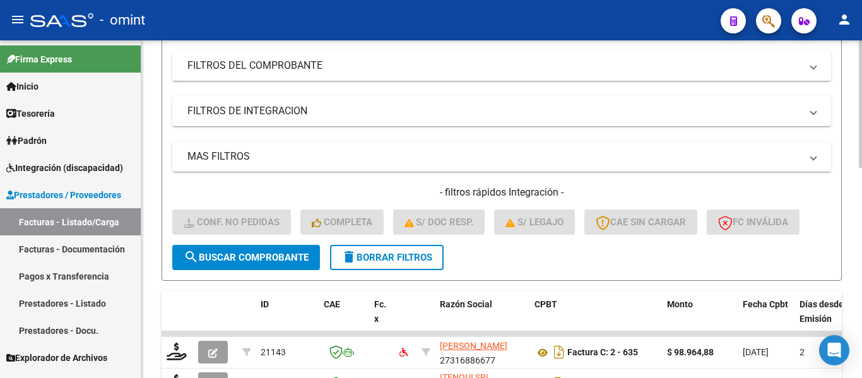
scroll to position [66, 0]
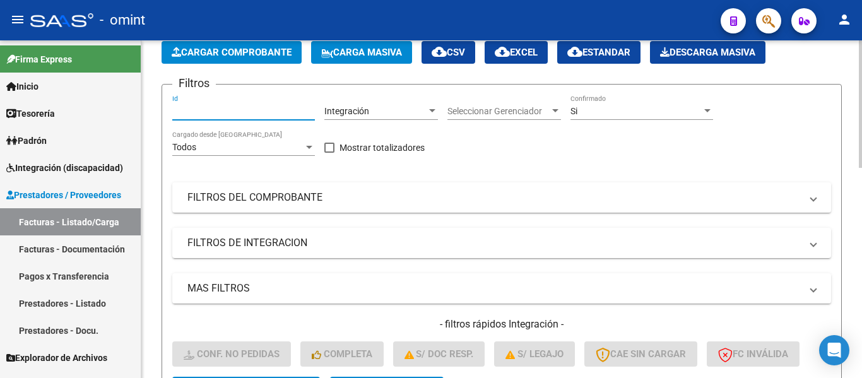
paste input "19907"
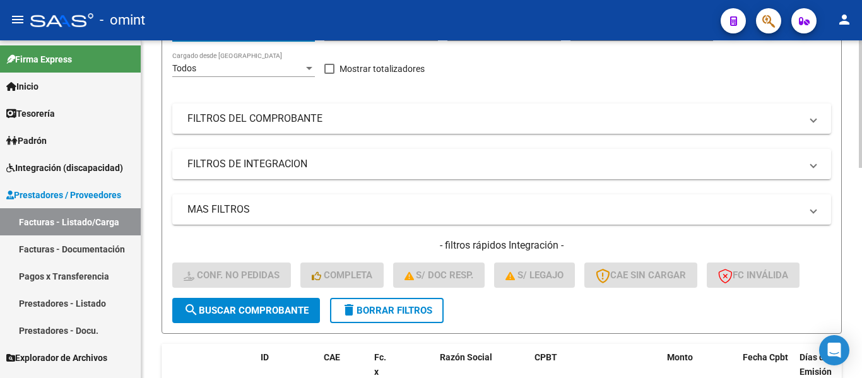
scroll to position [255, 0]
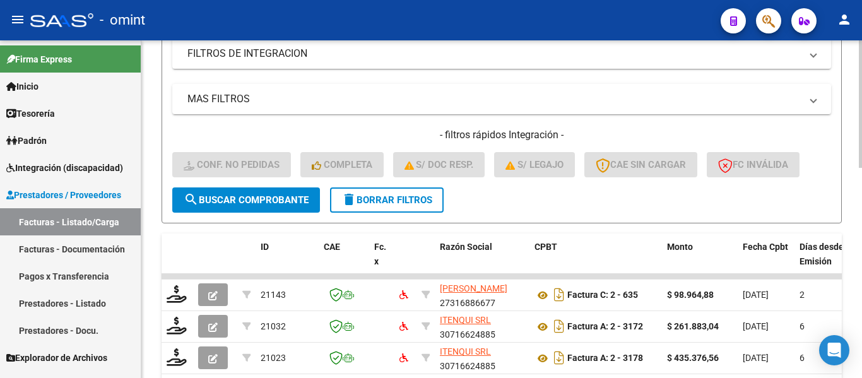
type input "19907"
click at [268, 201] on span "search Buscar Comprobante" at bounding box center [246, 199] width 125 height 11
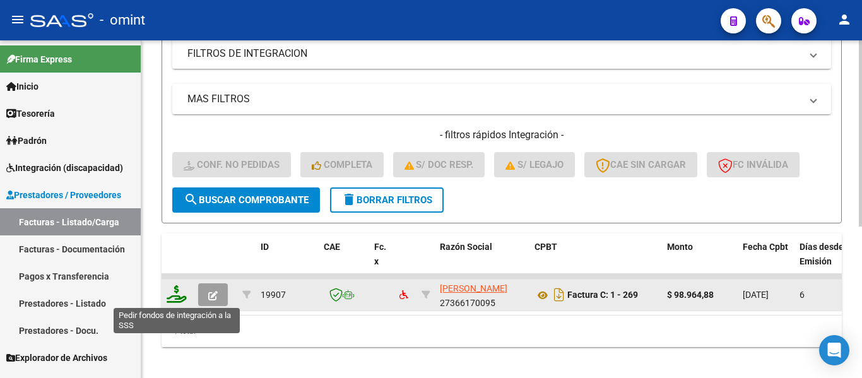
click at [179, 294] on icon at bounding box center [177, 294] width 20 height 18
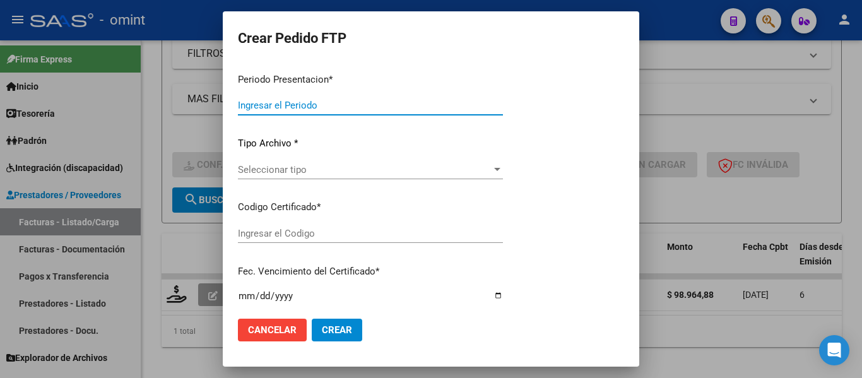
type input "202508"
type input "$ 98.964,88"
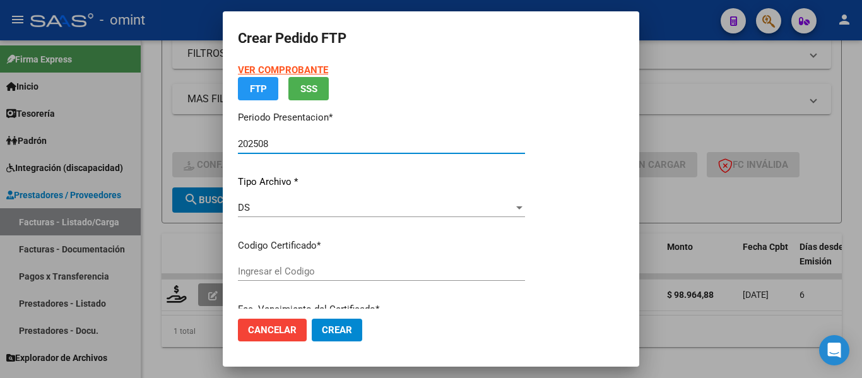
type input "7510148072"
type input "2022-12-21"
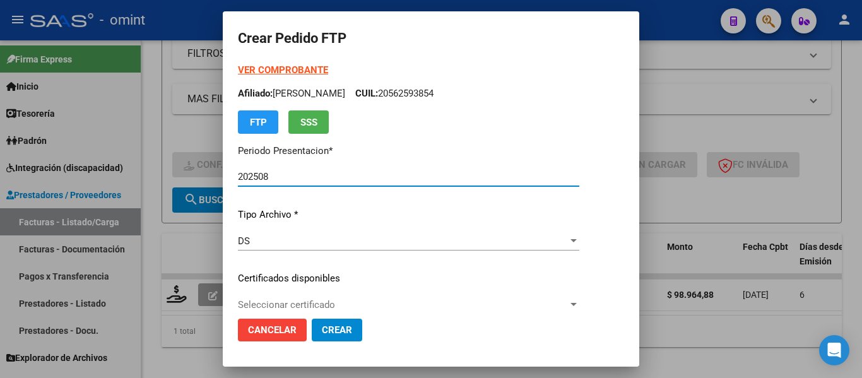
scroll to position [63, 0]
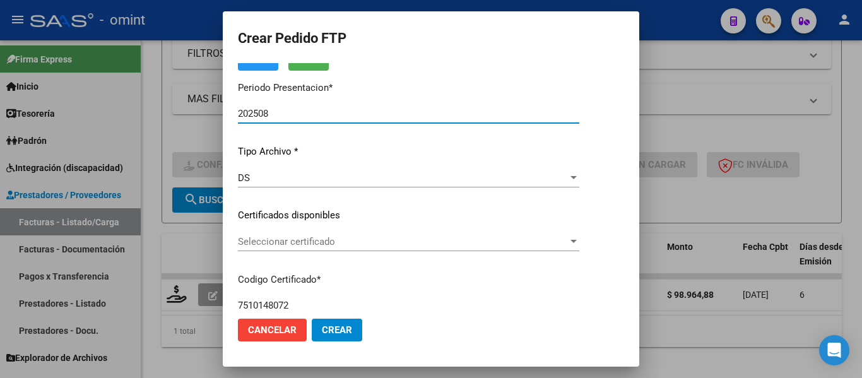
click at [364, 247] on div "Seleccionar certificado Seleccionar certificado" at bounding box center [409, 241] width 342 height 19
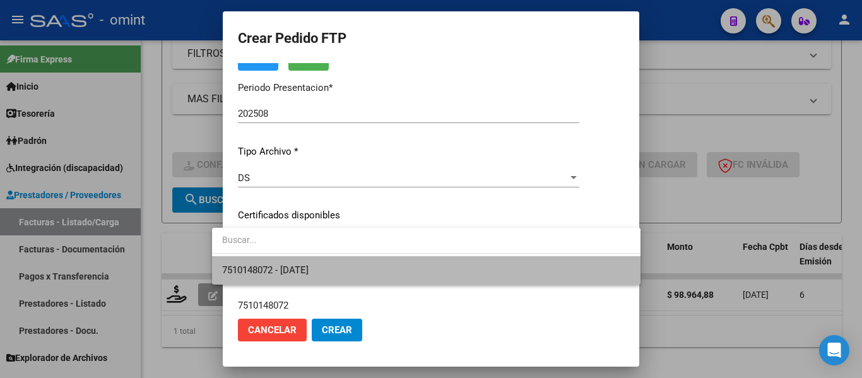
click at [369, 273] on span "7510148072 - 2022-12-21" at bounding box center [426, 270] width 408 height 28
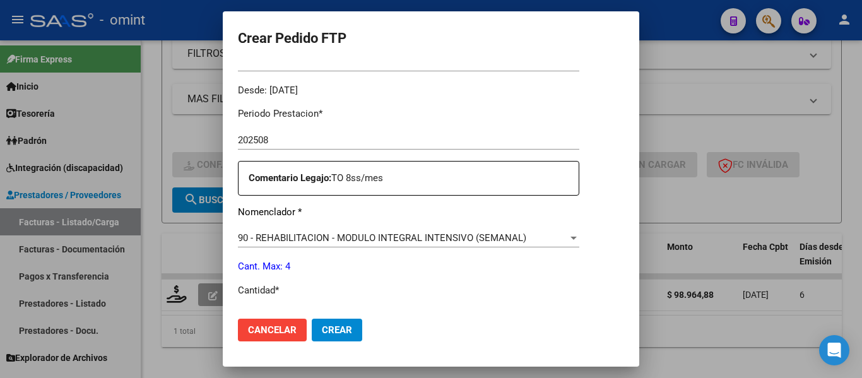
scroll to position [505, 0]
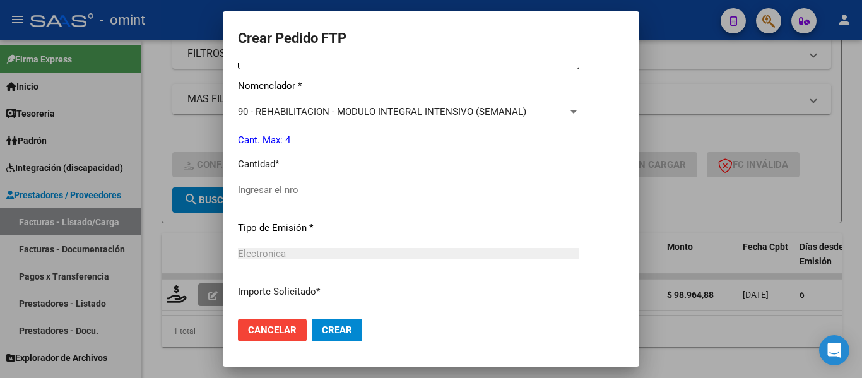
click at [292, 194] on input "Ingresar el nro" at bounding box center [409, 189] width 342 height 11
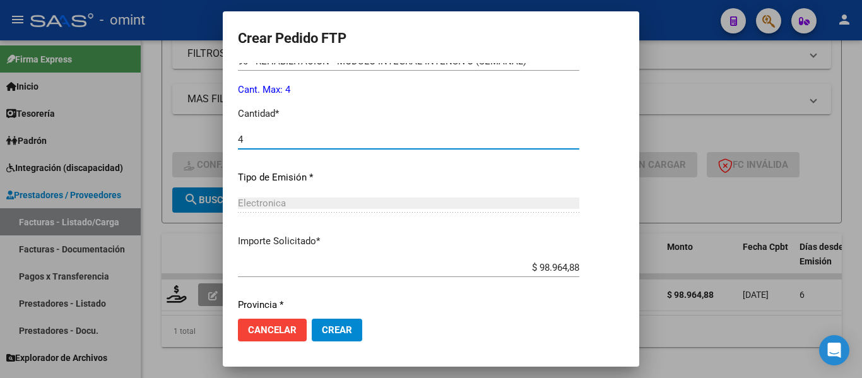
scroll to position [600, 0]
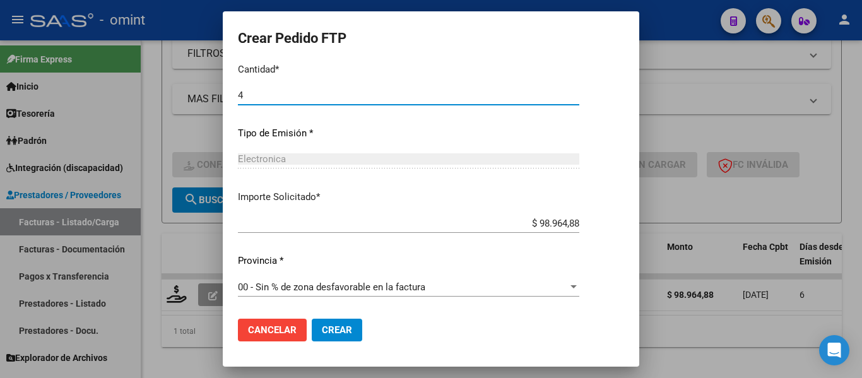
type input "4"
click at [326, 331] on span "Crear" at bounding box center [337, 330] width 30 height 11
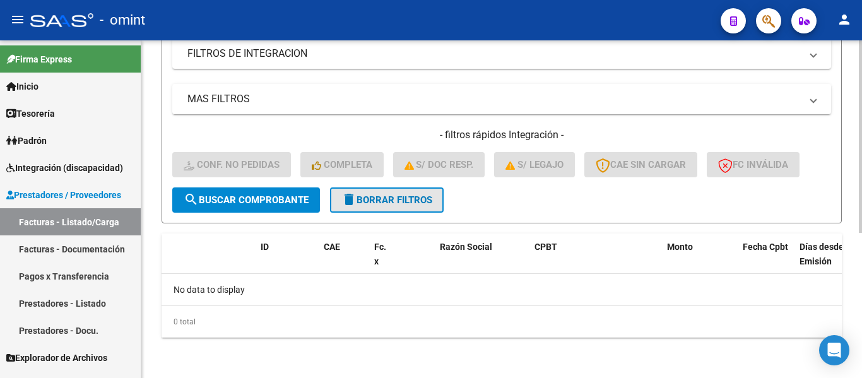
click at [396, 199] on span "delete Borrar Filtros" at bounding box center [387, 199] width 91 height 11
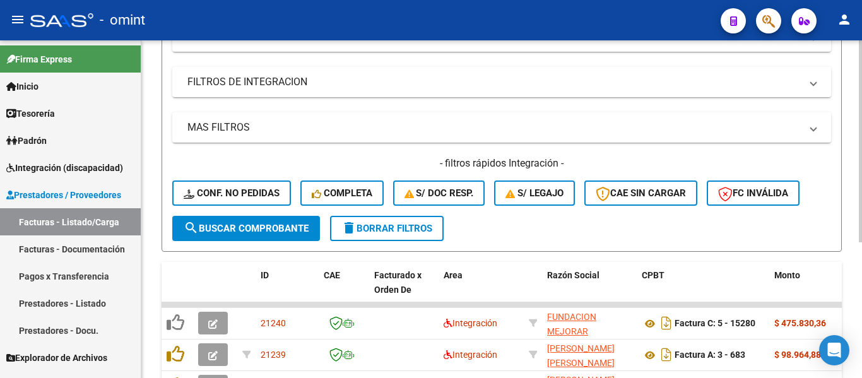
scroll to position [255, 0]
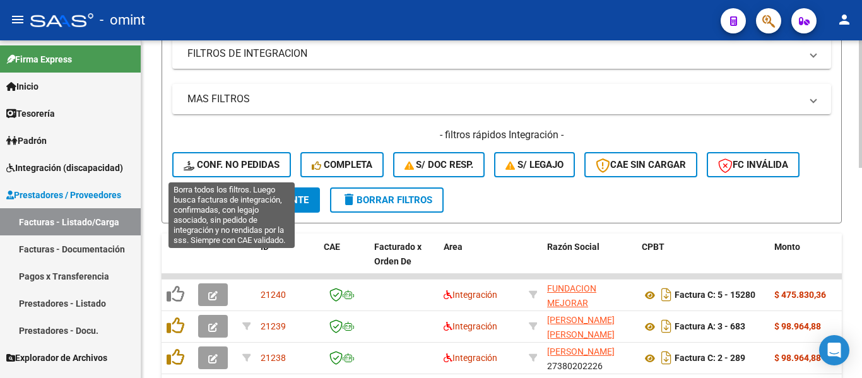
click at [244, 154] on button "Conf. no pedidas" at bounding box center [231, 164] width 119 height 25
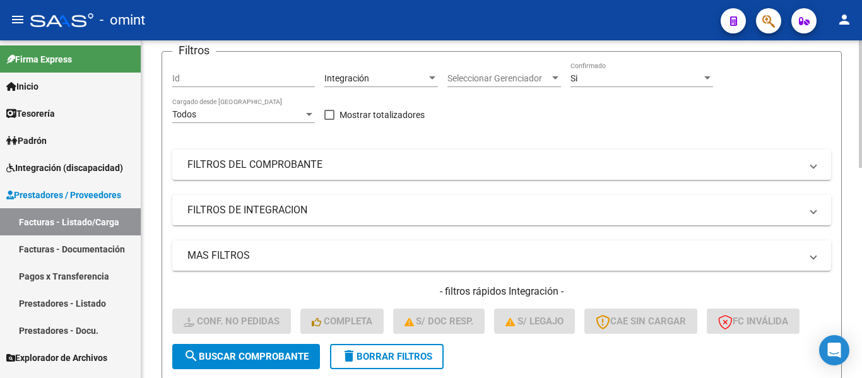
scroll to position [66, 0]
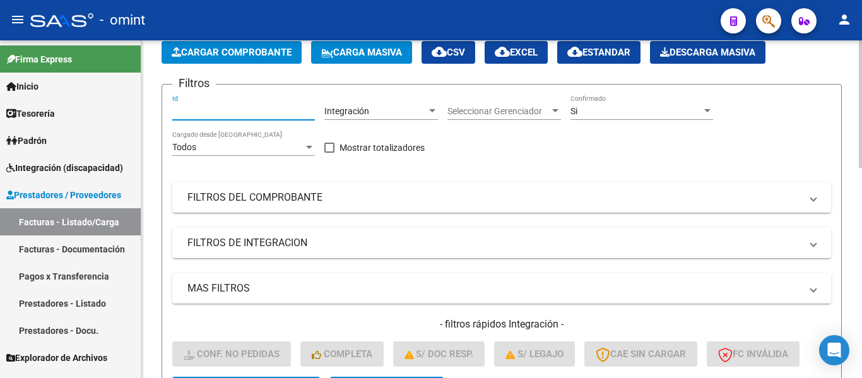
paste input "20316"
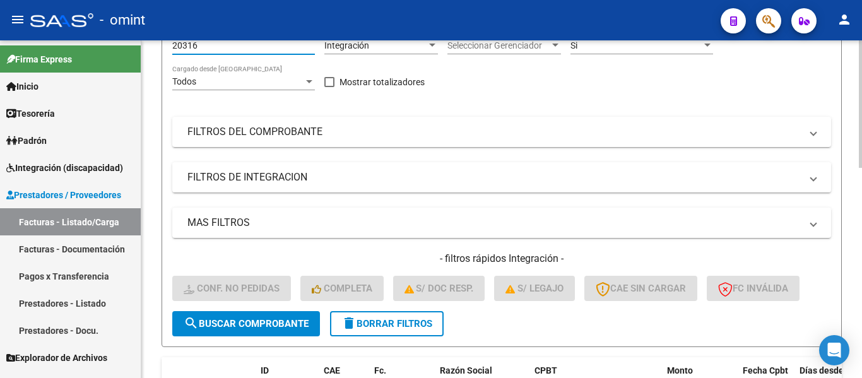
scroll to position [255, 0]
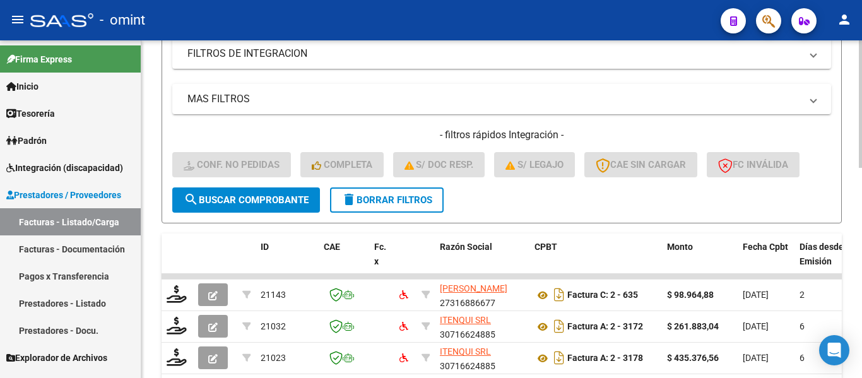
type input "20316"
click at [252, 203] on span "search Buscar Comprobante" at bounding box center [246, 199] width 125 height 11
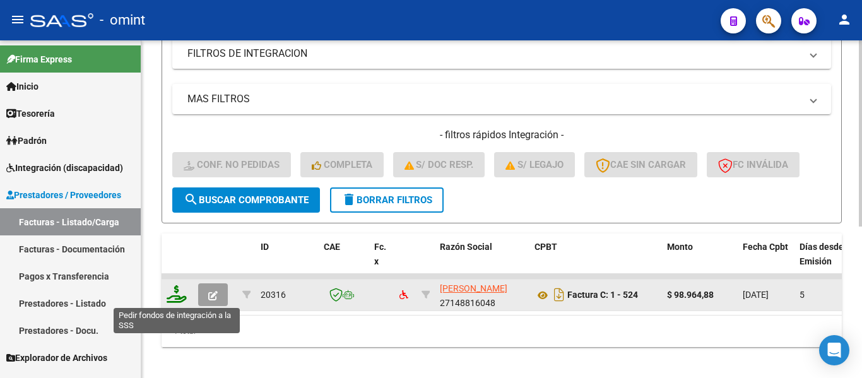
click at [179, 295] on icon at bounding box center [177, 294] width 20 height 18
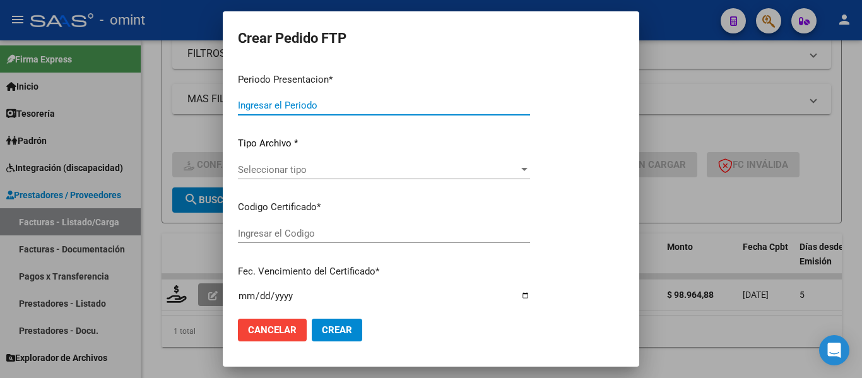
type input "202508"
type input "$ 98.964,88"
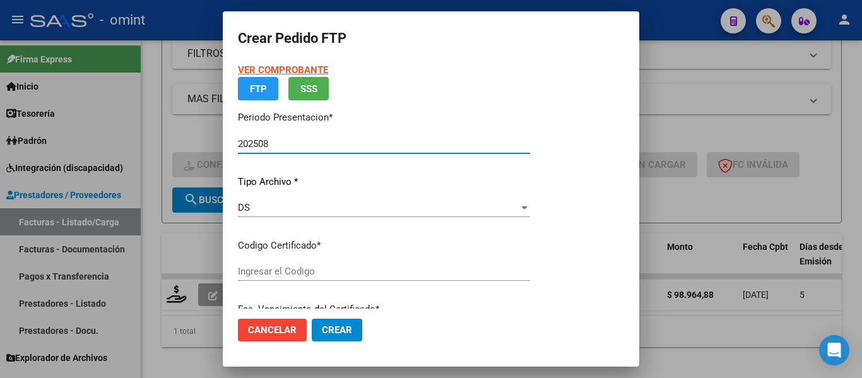
type input "7510148072"
type input "2022-12-21"
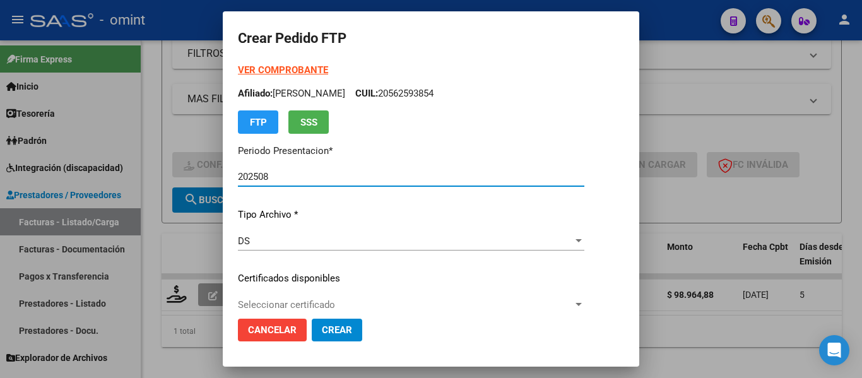
scroll to position [63, 0]
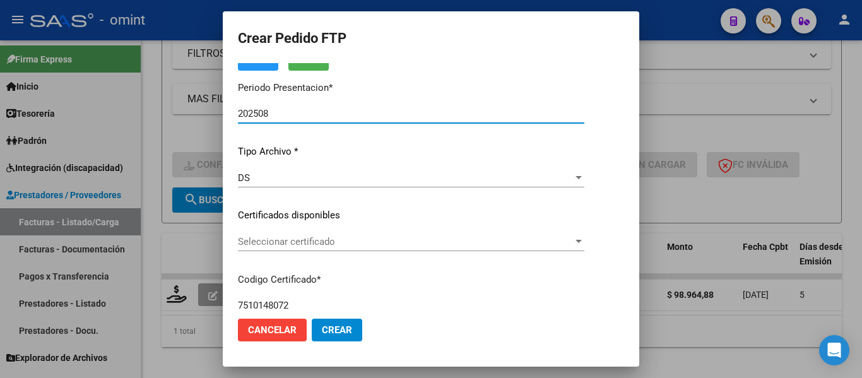
click at [392, 244] on span "Seleccionar certificado" at bounding box center [405, 241] width 335 height 11
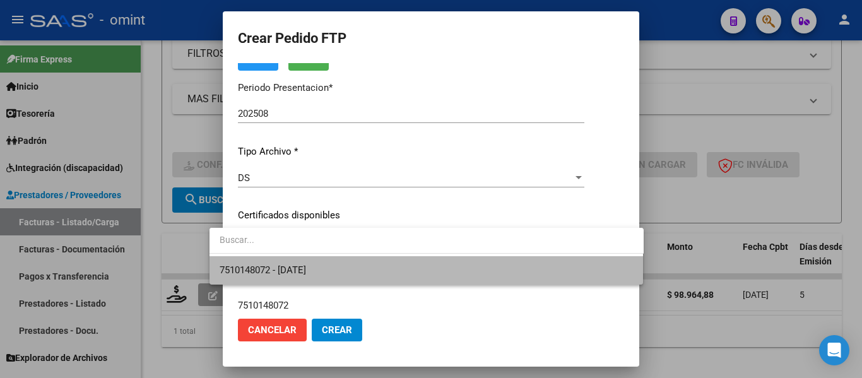
click at [392, 266] on span "7510148072 - 2022-12-21" at bounding box center [427, 270] width 414 height 28
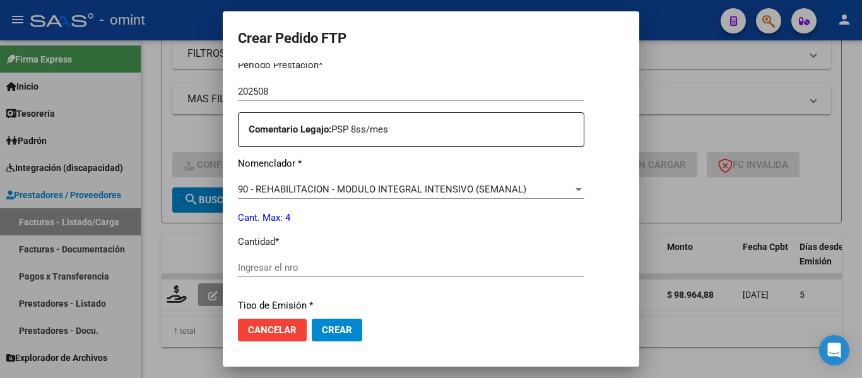
scroll to position [505, 0]
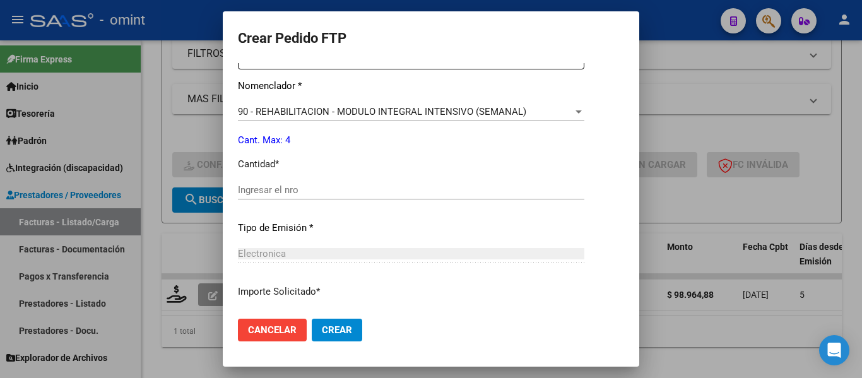
click at [347, 194] on input "Ingresar el nro" at bounding box center [411, 189] width 347 height 11
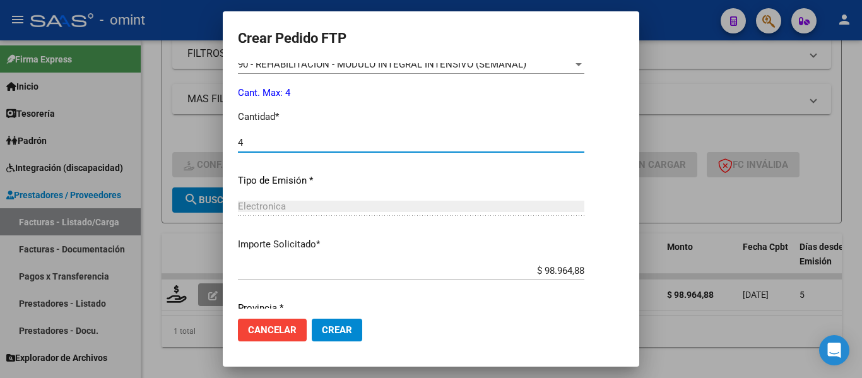
scroll to position [600, 0]
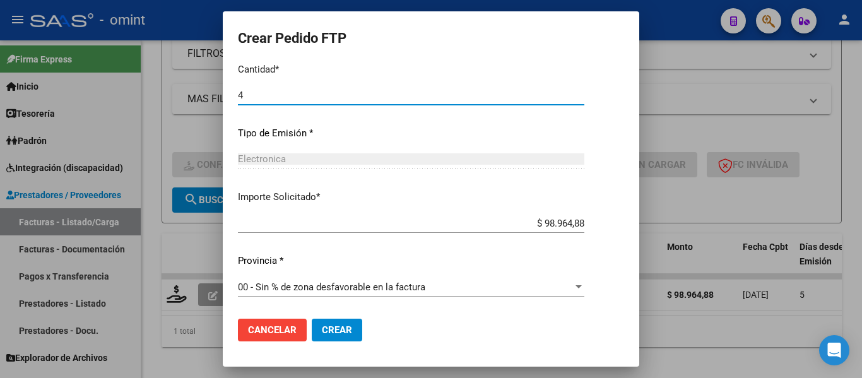
type input "4"
click at [328, 337] on button "Crear" at bounding box center [337, 330] width 51 height 23
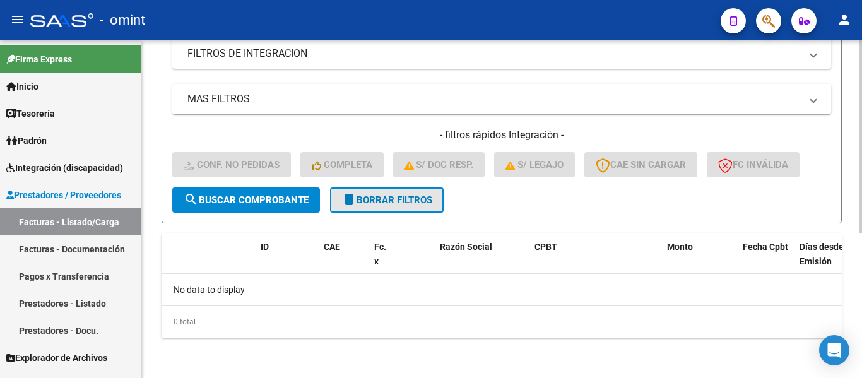
click at [377, 204] on span "delete Borrar Filtros" at bounding box center [387, 199] width 91 height 11
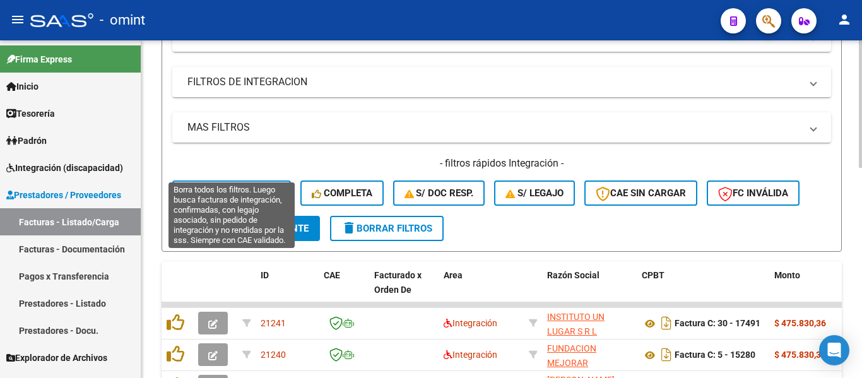
scroll to position [255, 0]
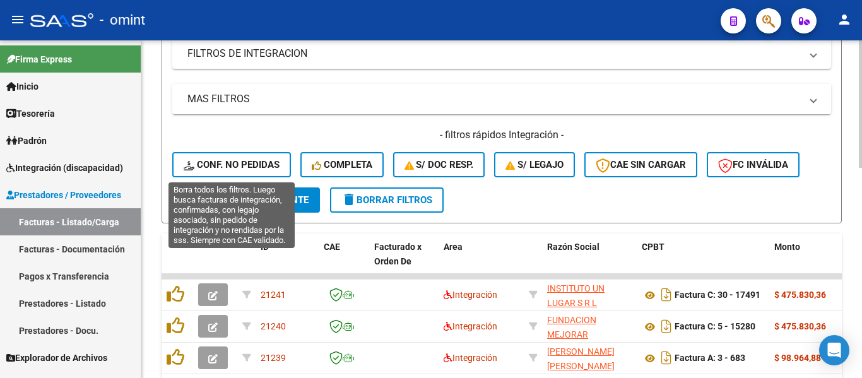
click at [256, 167] on span "Conf. no pedidas" at bounding box center [232, 164] width 96 height 11
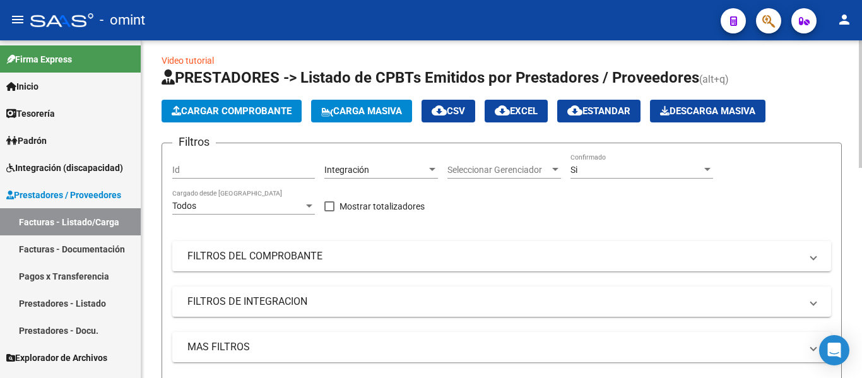
scroll to position [0, 0]
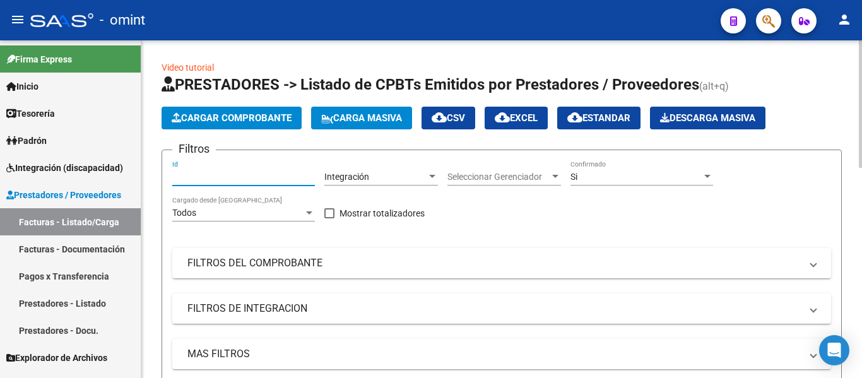
paste input "19117"
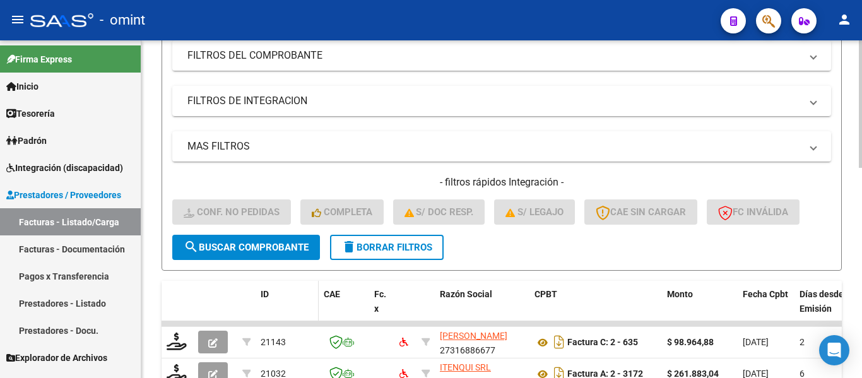
scroll to position [253, 0]
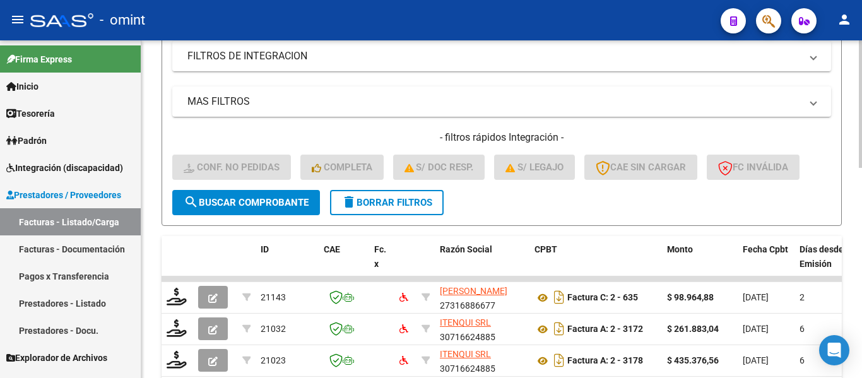
type input "19117"
click at [272, 200] on span "search Buscar Comprobante" at bounding box center [246, 202] width 125 height 11
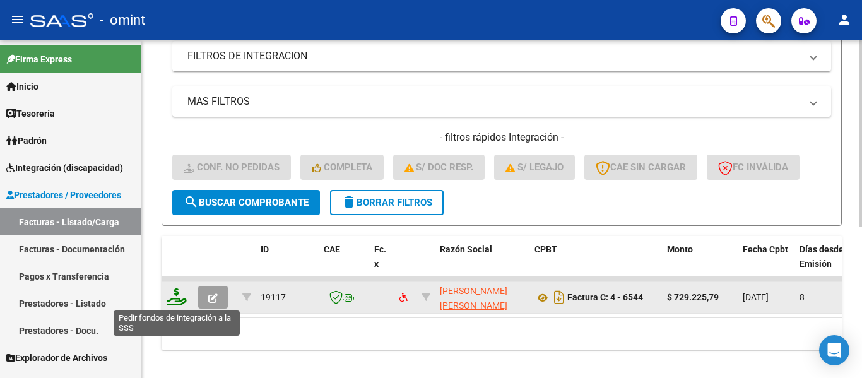
click at [178, 297] on icon at bounding box center [177, 297] width 20 height 18
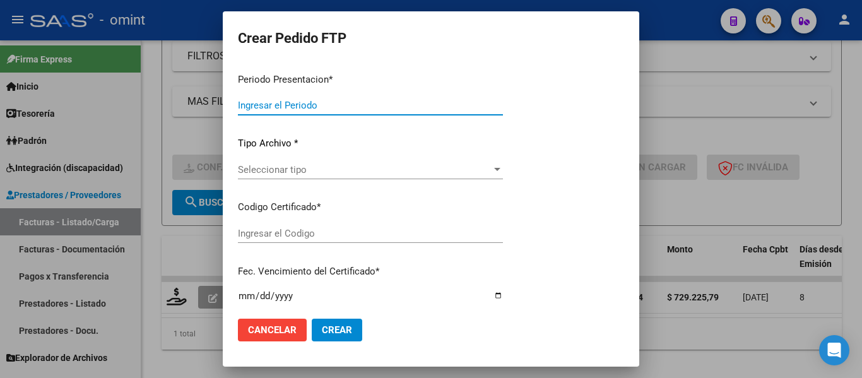
type input "202508"
type input "$ 729.225,79"
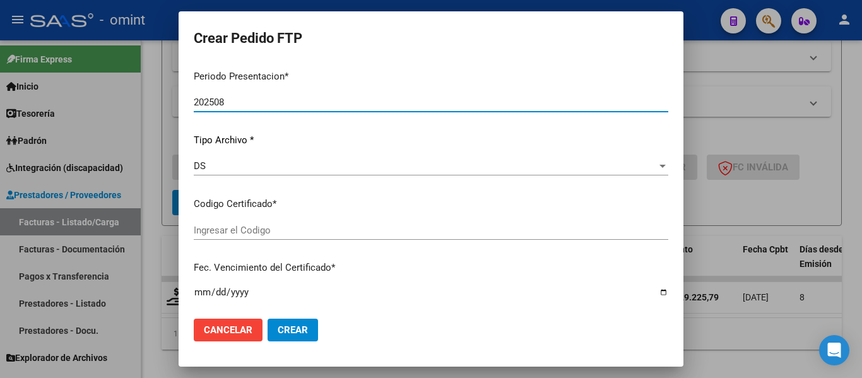
type input "6325982083"
type input "2027-09-09"
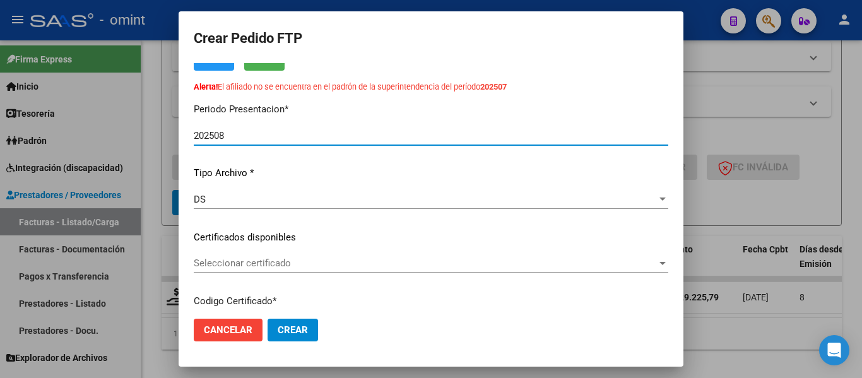
scroll to position [96, 0]
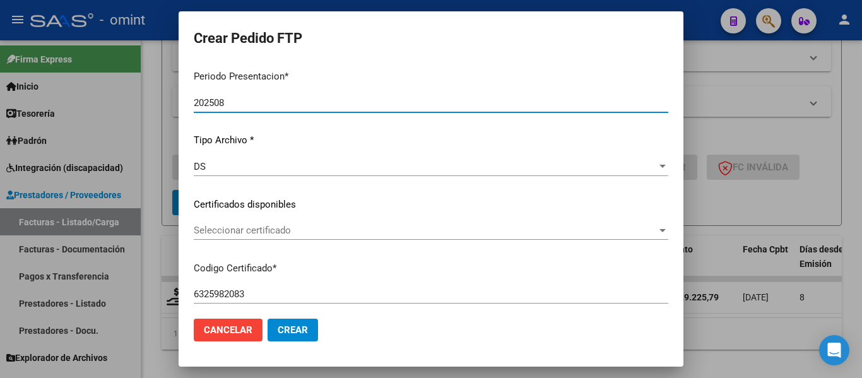
click at [368, 237] on div "Seleccionar certificado Seleccionar certificado" at bounding box center [431, 230] width 475 height 19
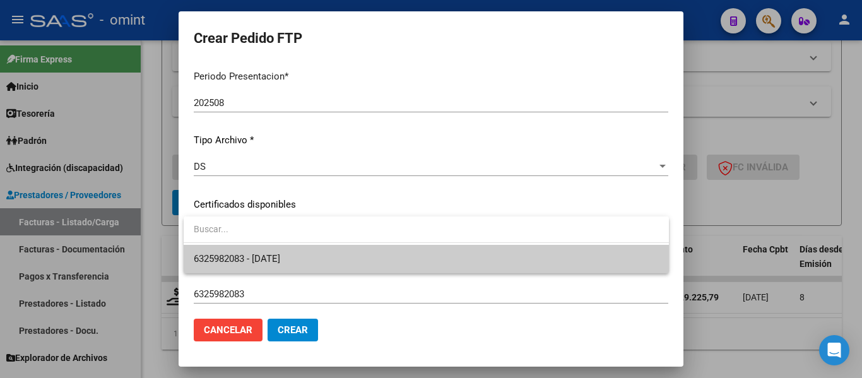
click at [364, 263] on span "6325982083 - 2027-09-09" at bounding box center [426, 259] width 465 height 28
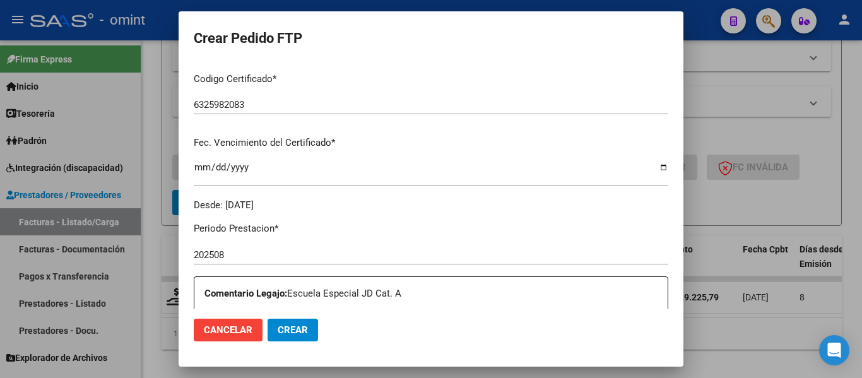
scroll to position [475, 0]
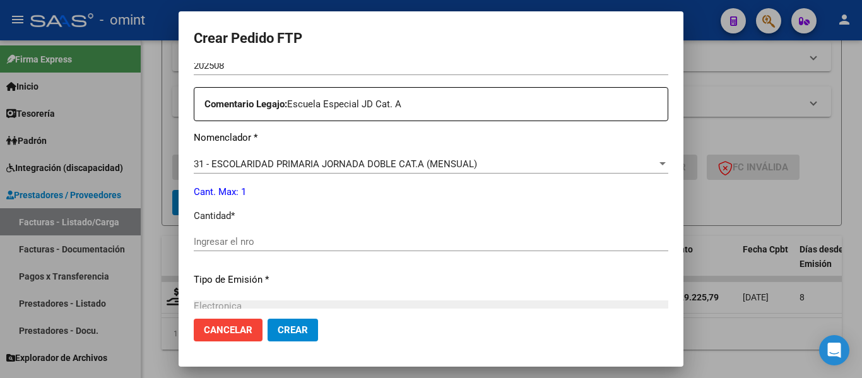
click at [287, 244] on input "Ingresar el nro" at bounding box center [431, 241] width 475 height 11
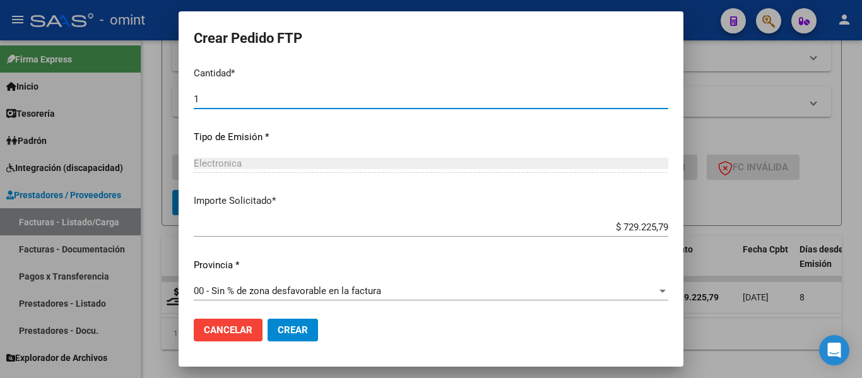
scroll to position [621, 0]
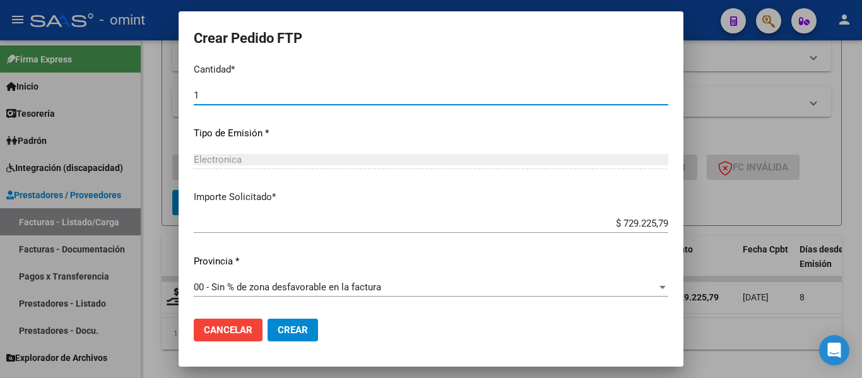
type input "1"
click at [294, 330] on span "Crear" at bounding box center [293, 330] width 30 height 11
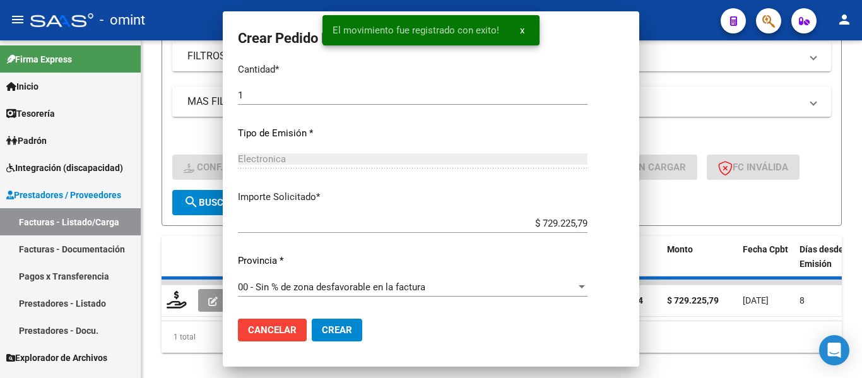
scroll to position [0, 0]
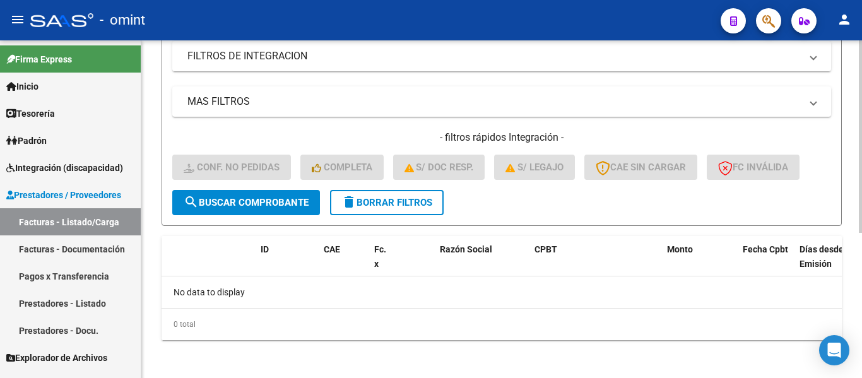
click at [416, 201] on span "delete Borrar Filtros" at bounding box center [387, 202] width 91 height 11
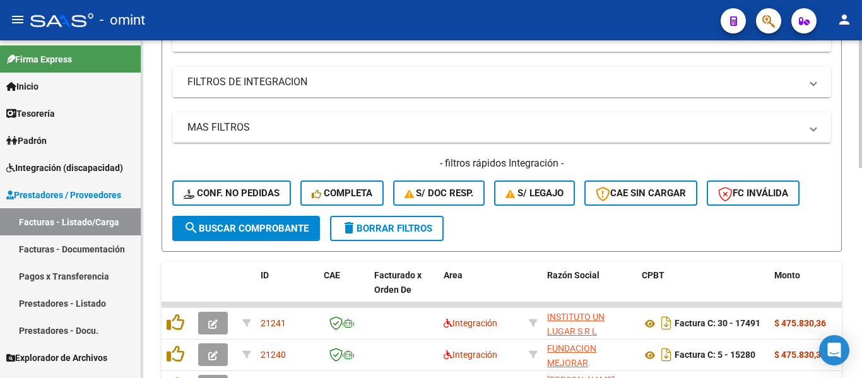
scroll to position [253, 0]
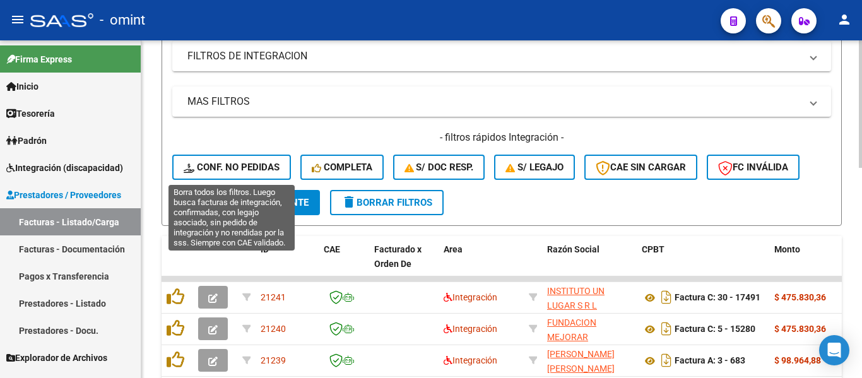
click at [261, 162] on span "Conf. no pedidas" at bounding box center [232, 167] width 96 height 11
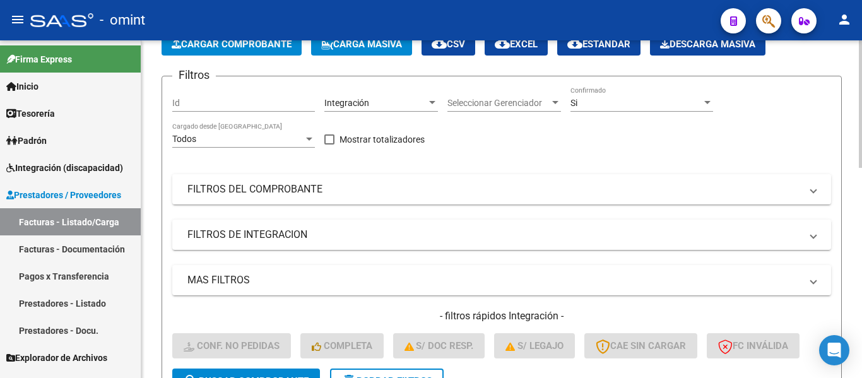
scroll to position [0, 0]
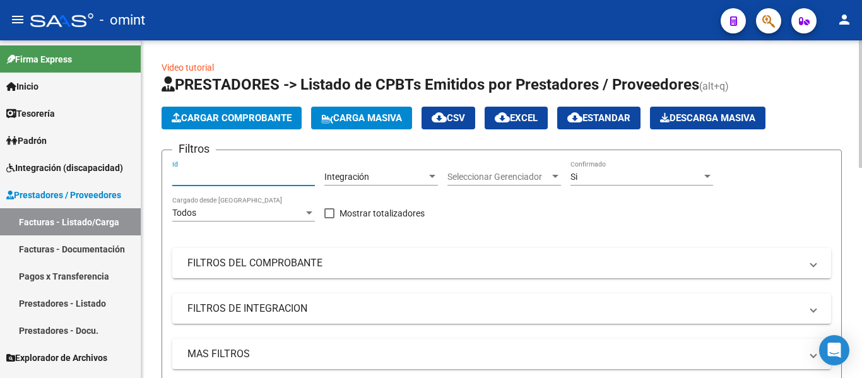
paste input "19087"
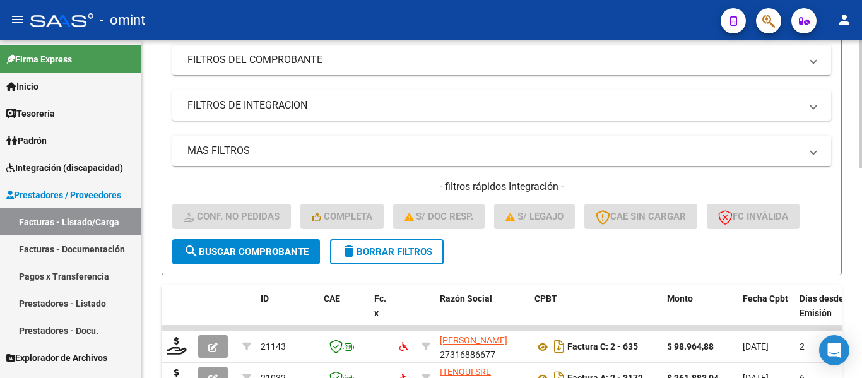
scroll to position [253, 0]
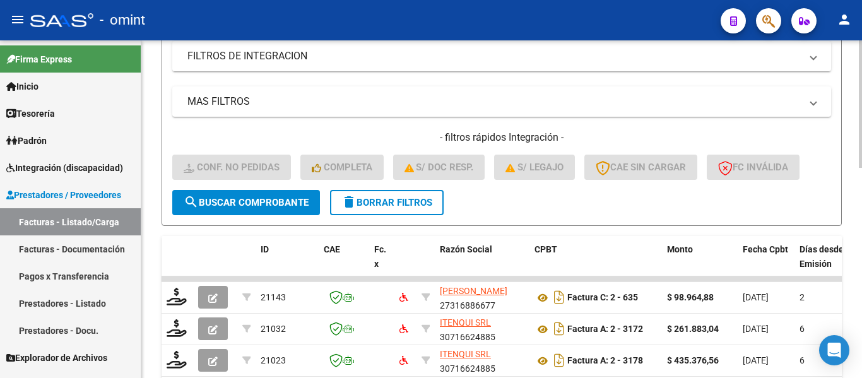
type input "19086"
click at [266, 199] on span "search Buscar Comprobante" at bounding box center [246, 202] width 125 height 11
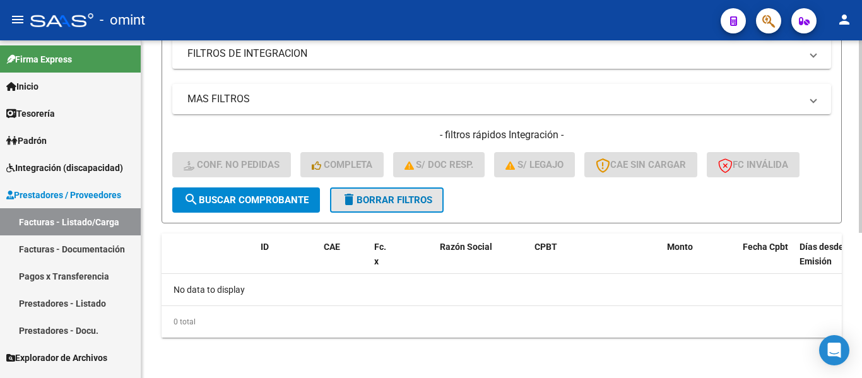
click at [375, 203] on span "delete Borrar Filtros" at bounding box center [387, 199] width 91 height 11
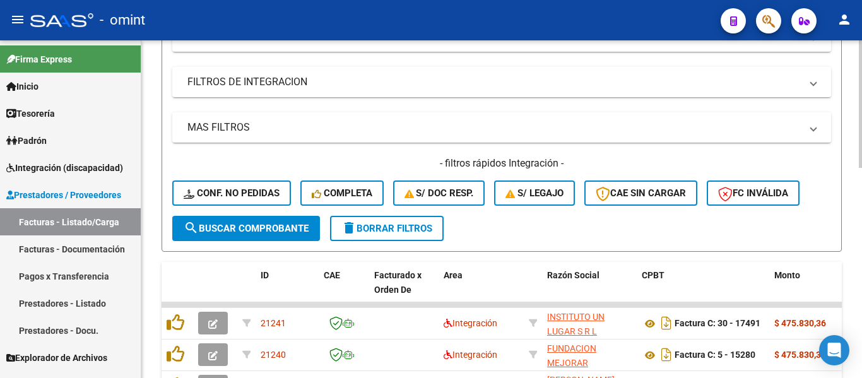
scroll to position [255, 0]
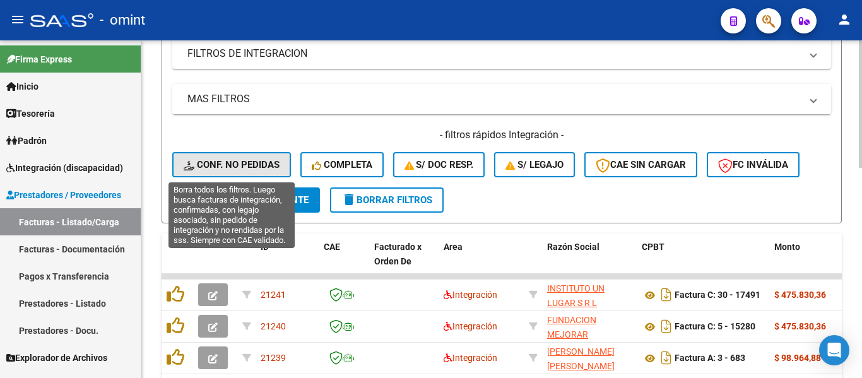
click at [263, 162] on span "Conf. no pedidas" at bounding box center [232, 164] width 96 height 11
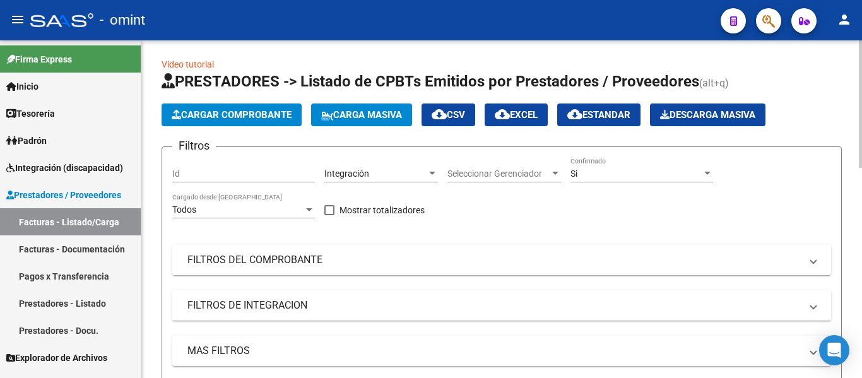
scroll to position [3, 0]
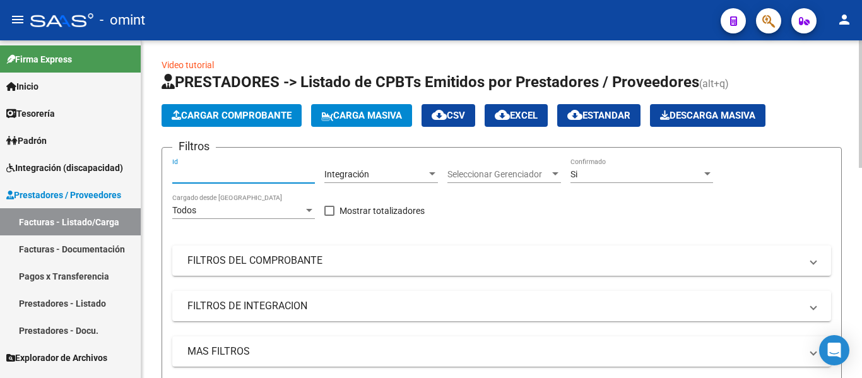
paste input "19087"
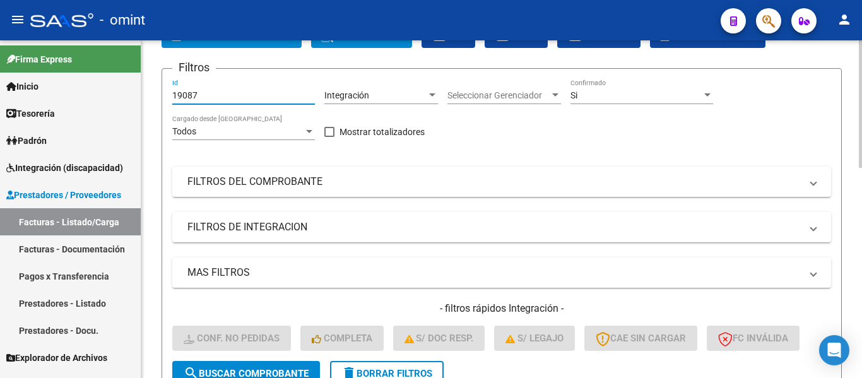
scroll to position [255, 0]
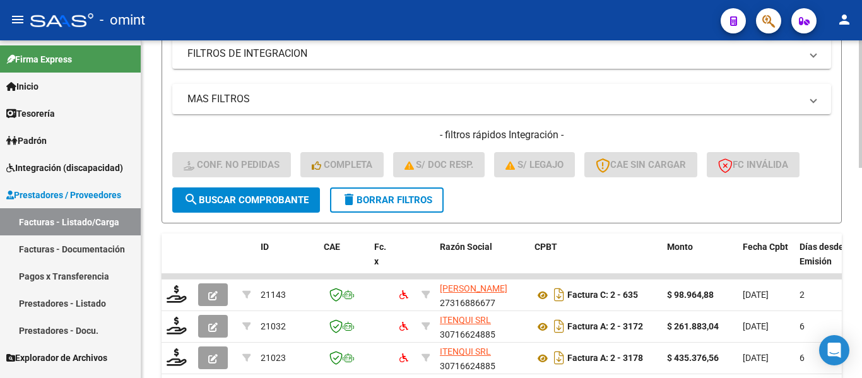
type input "19087"
click at [249, 201] on span "search Buscar Comprobante" at bounding box center [246, 199] width 125 height 11
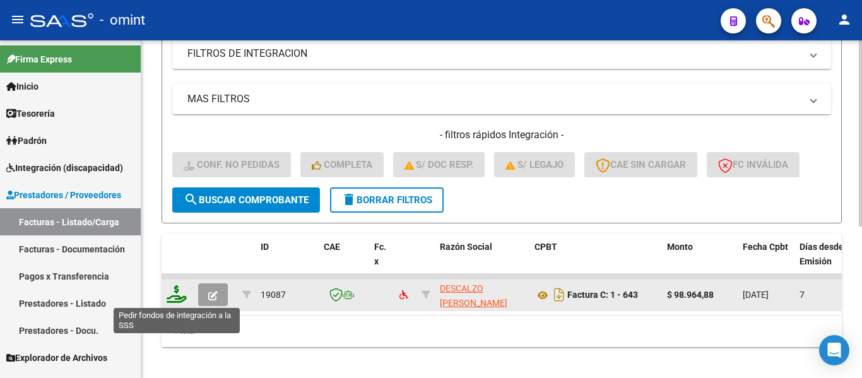
click at [175, 294] on icon at bounding box center [177, 294] width 20 height 18
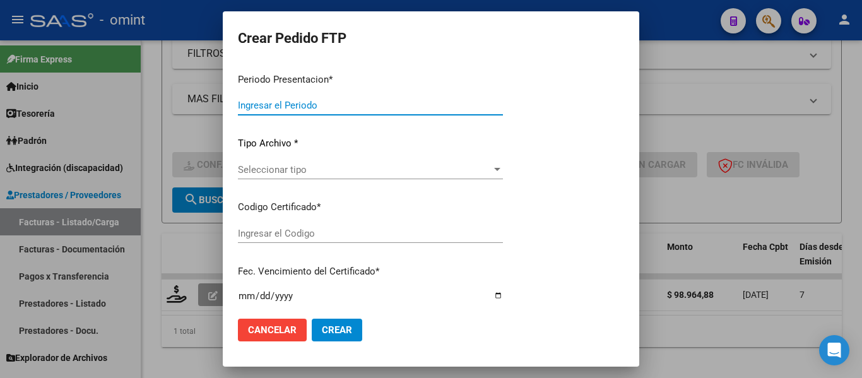
type input "202508"
type input "$ 98.964,88"
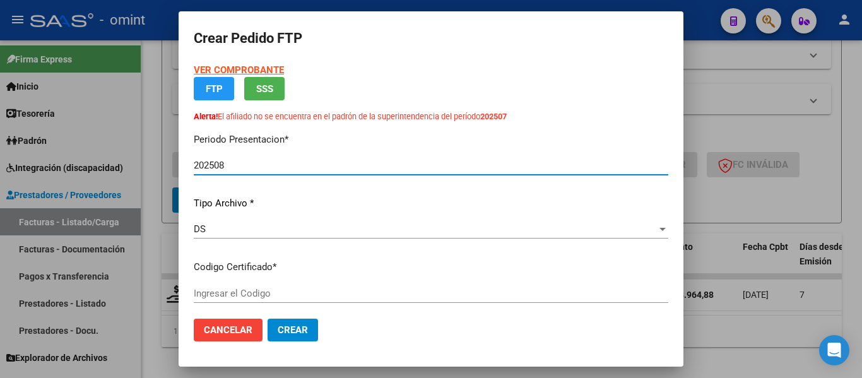
scroll to position [96, 0]
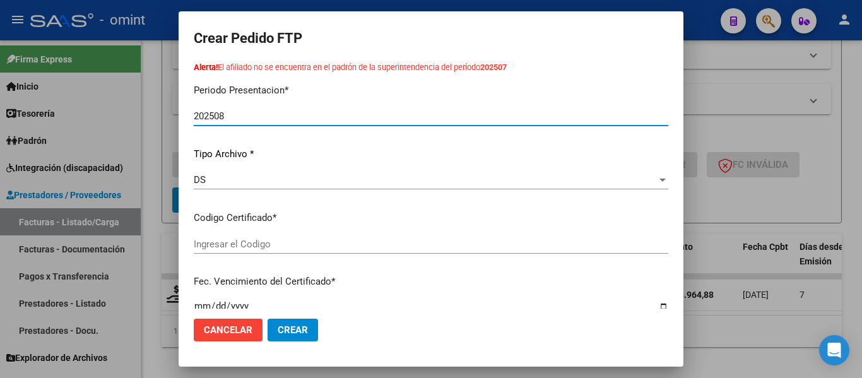
type input "6325982083"
type input "2027-09-09"
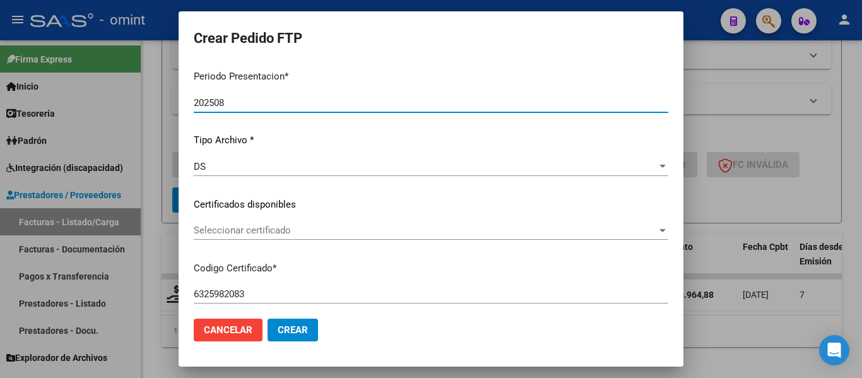
click at [355, 231] on span "Seleccionar certificado" at bounding box center [425, 230] width 463 height 11
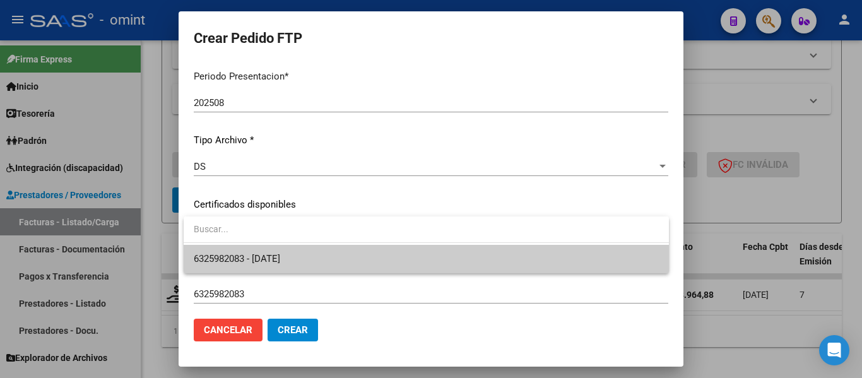
click at [361, 255] on span "6325982083 - 2027-09-09" at bounding box center [426, 259] width 465 height 28
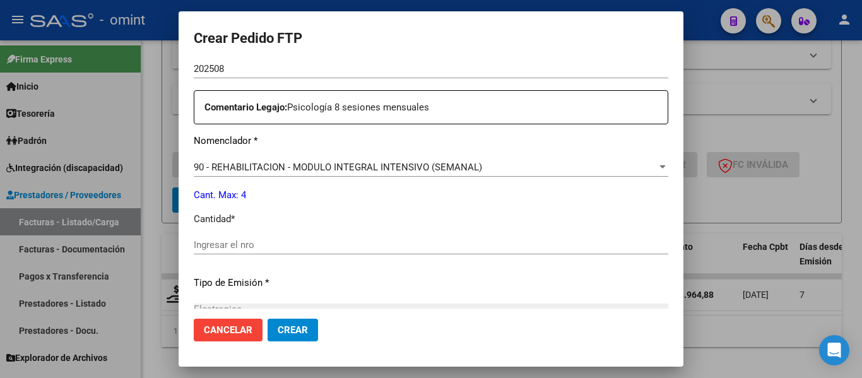
scroll to position [475, 0]
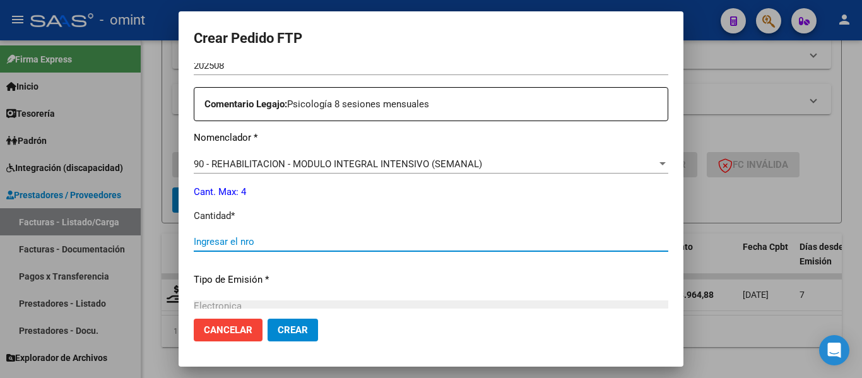
click at [311, 244] on input "Ingresar el nro" at bounding box center [431, 241] width 475 height 11
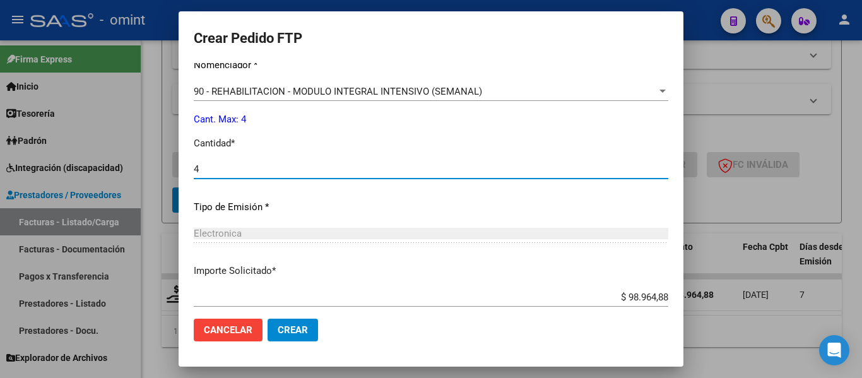
scroll to position [621, 0]
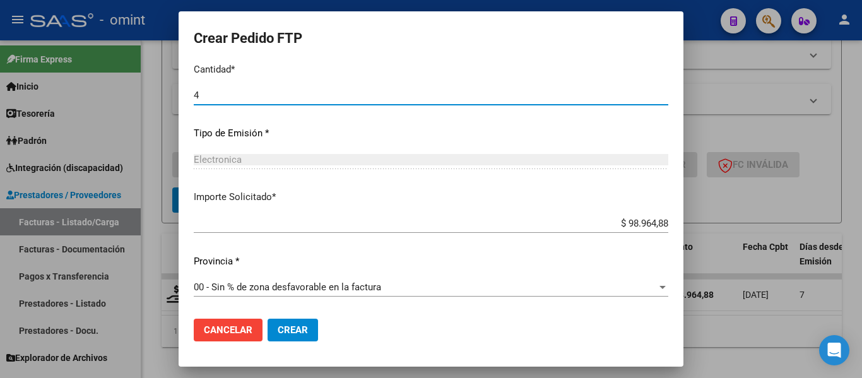
type input "4"
click at [302, 330] on span "Crear" at bounding box center [293, 330] width 30 height 11
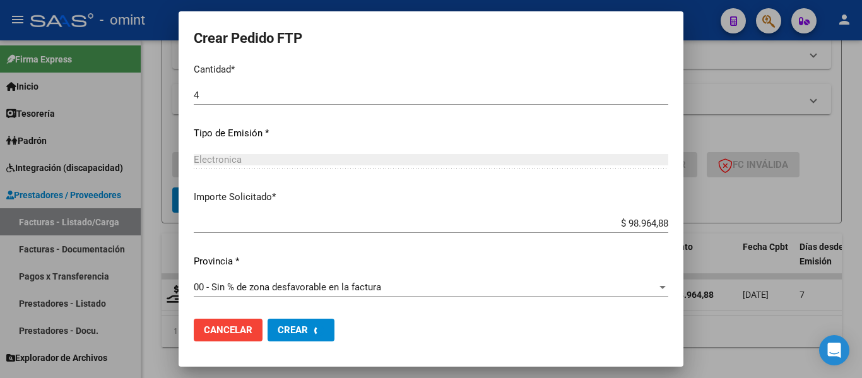
scroll to position [0, 0]
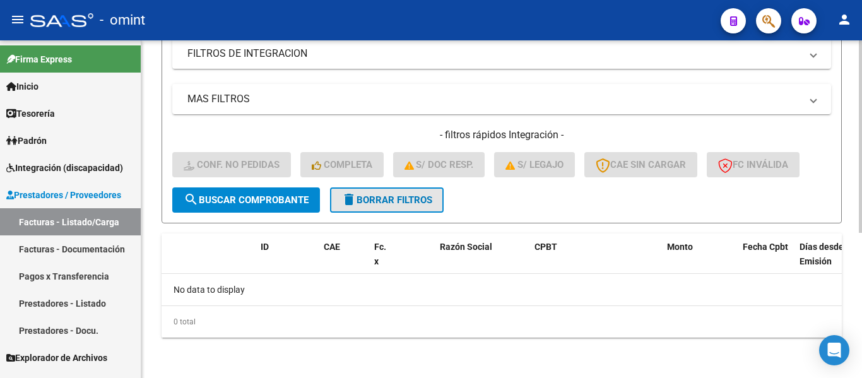
click at [402, 201] on span "delete Borrar Filtros" at bounding box center [387, 199] width 91 height 11
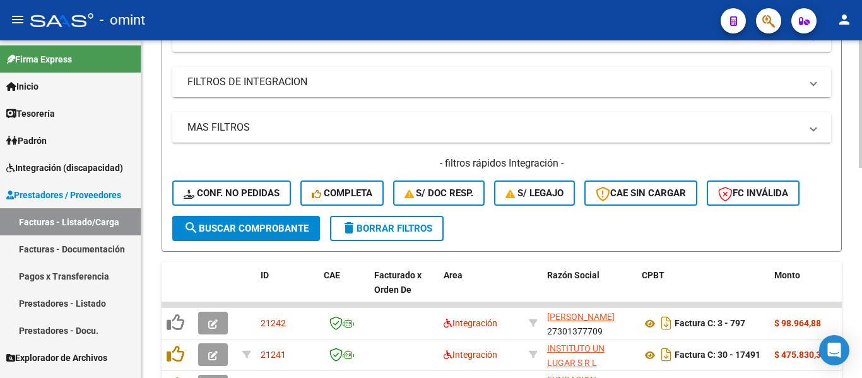
scroll to position [255, 0]
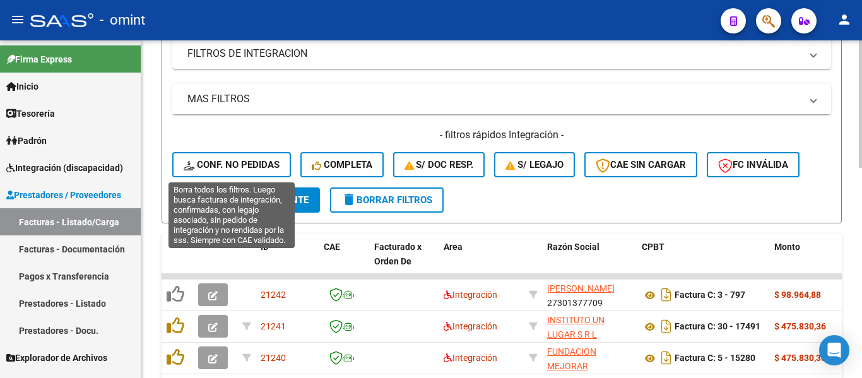
click at [239, 162] on span "Conf. no pedidas" at bounding box center [232, 164] width 96 height 11
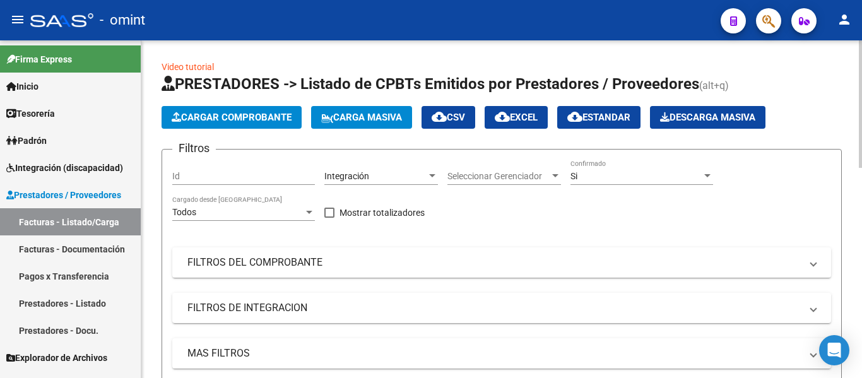
scroll to position [0, 0]
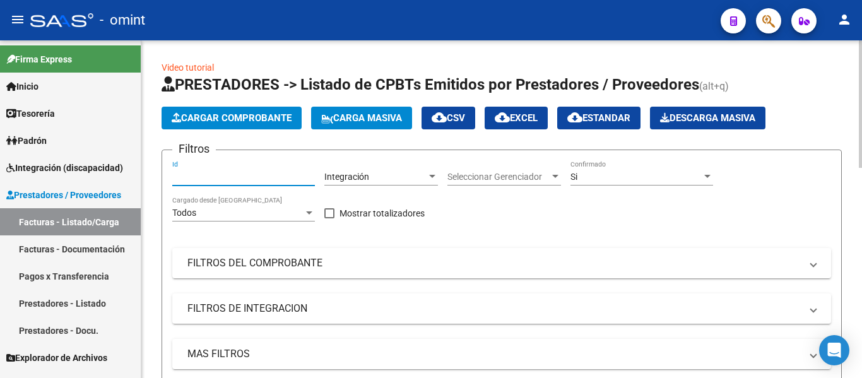
paste input "19962"
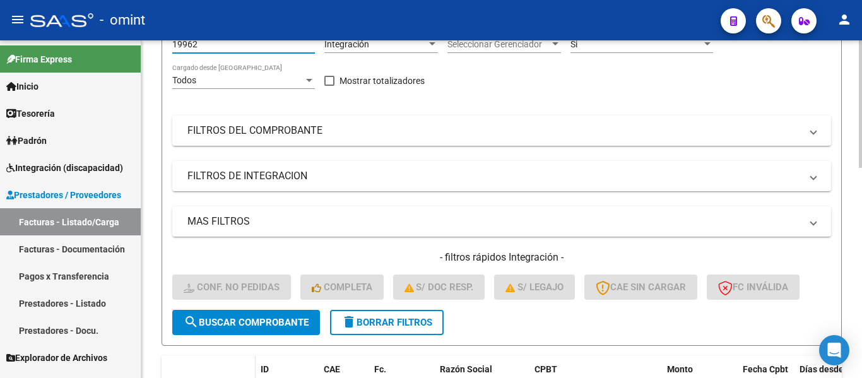
scroll to position [253, 0]
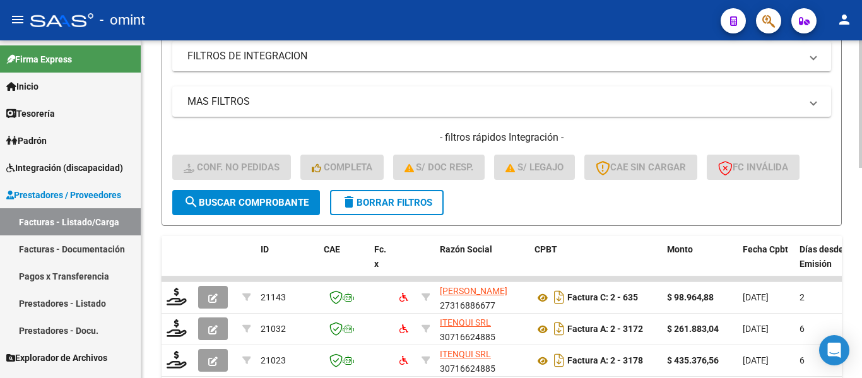
type input "19962"
click at [260, 203] on span "search Buscar Comprobante" at bounding box center [246, 202] width 125 height 11
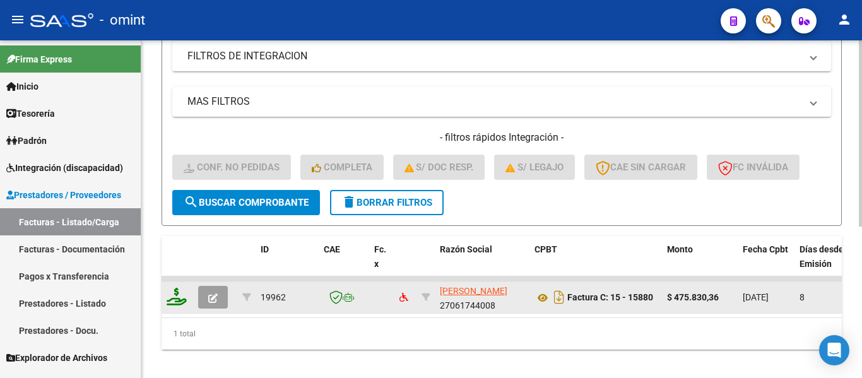
click at [180, 297] on icon at bounding box center [177, 297] width 20 height 18
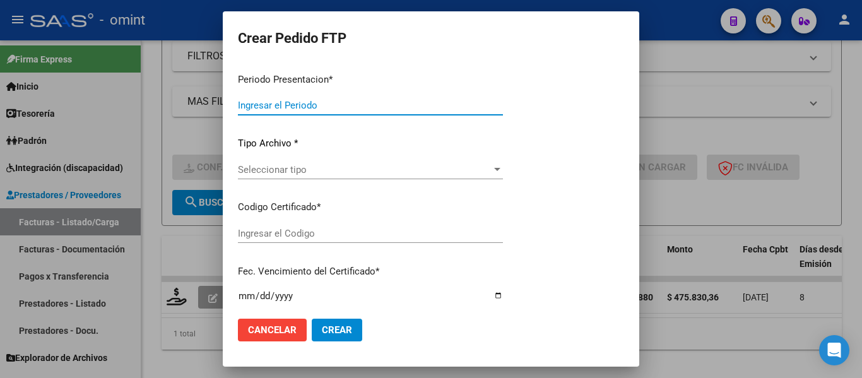
type input "202508"
type input "$ 475.830,36"
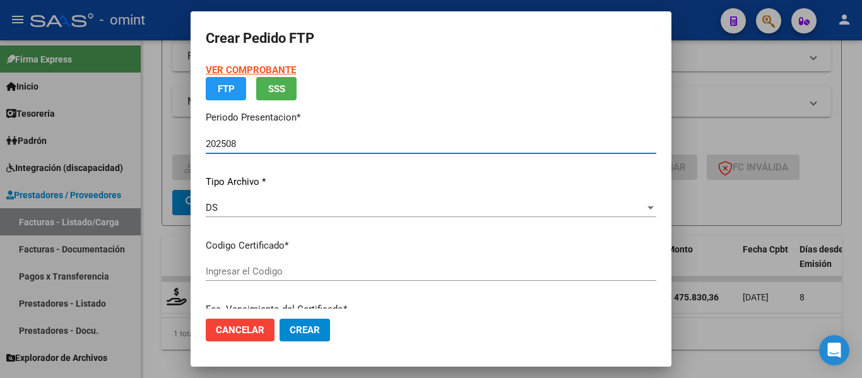
type input "1436774934"
type input "2028-02-09"
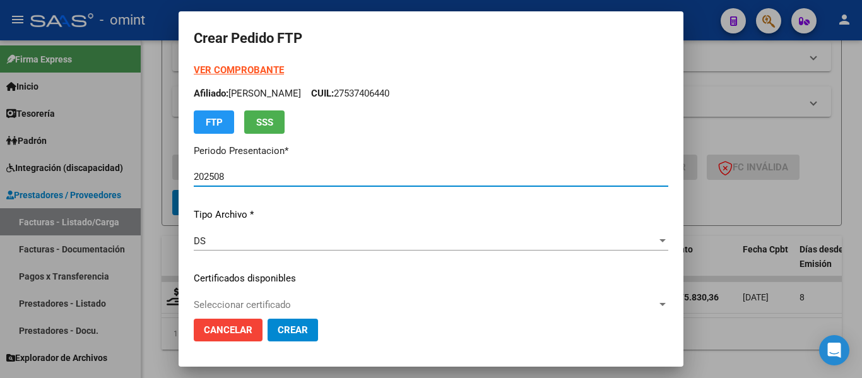
scroll to position [63, 0]
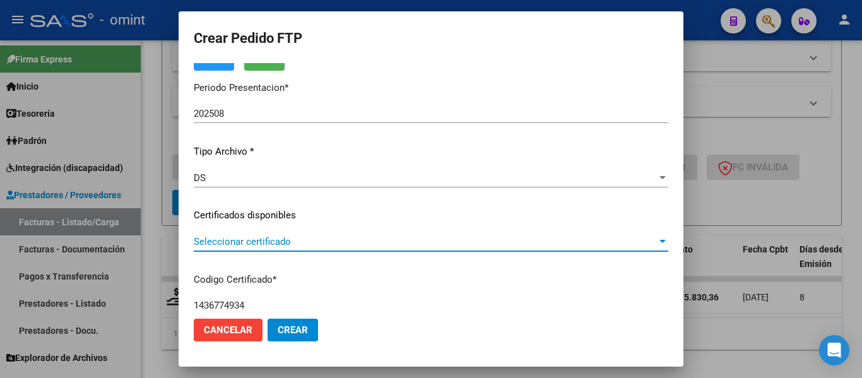
click at [370, 241] on span "Seleccionar certificado" at bounding box center [425, 241] width 463 height 11
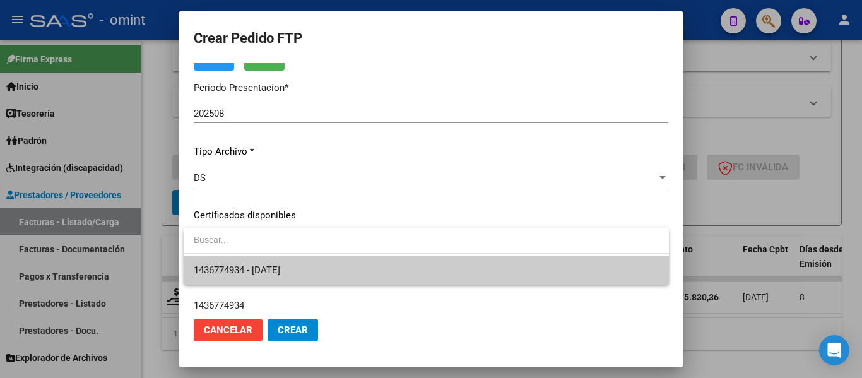
drag, startPoint x: 370, startPoint y: 241, endPoint x: 382, endPoint y: 265, distance: 27.4
click at [382, 265] on span "1436774934 - 2028-02-09" at bounding box center [426, 270] width 465 height 28
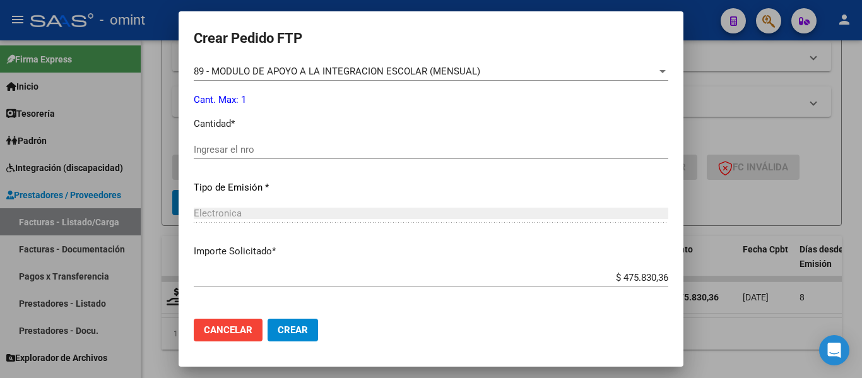
scroll to position [568, 0]
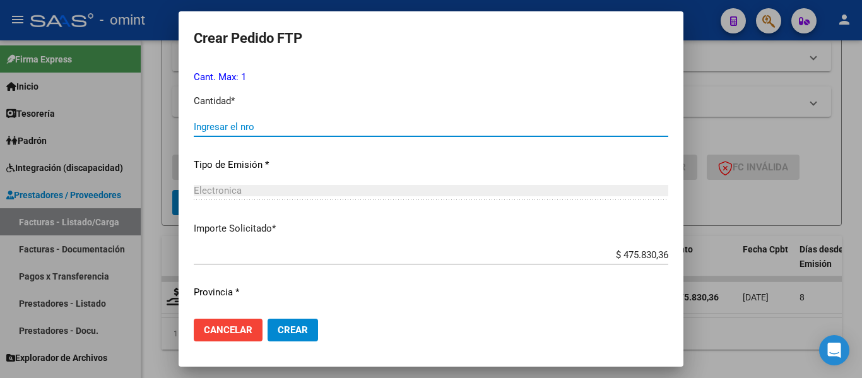
click at [282, 126] on input "Ingresar el nro" at bounding box center [431, 126] width 475 height 11
type input "1"
click at [296, 330] on span "Crear" at bounding box center [293, 330] width 30 height 11
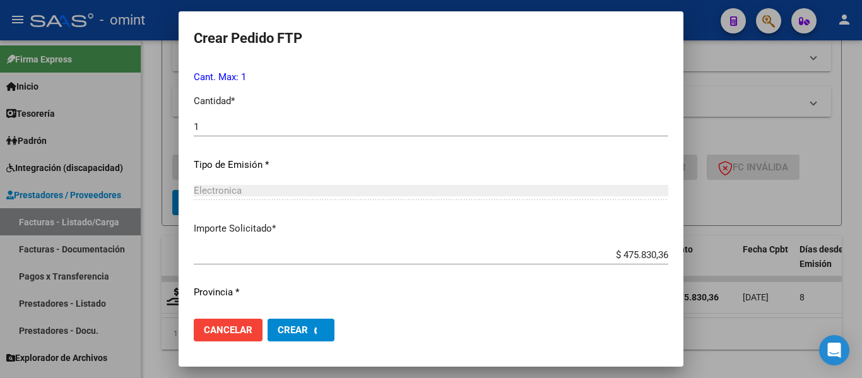
scroll to position [0, 0]
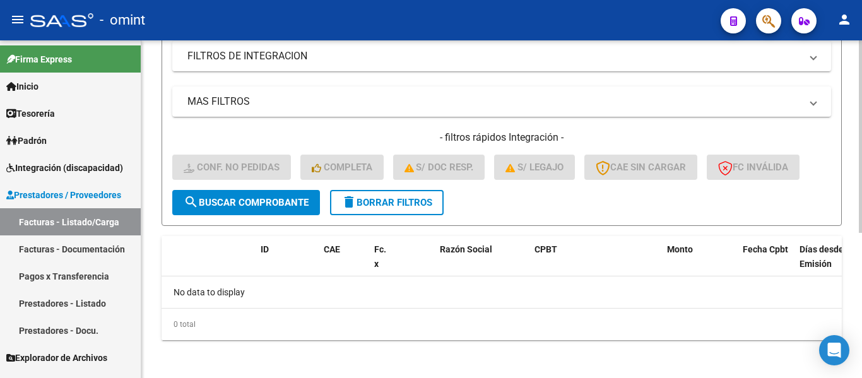
click at [388, 202] on span "delete Borrar Filtros" at bounding box center [387, 202] width 91 height 11
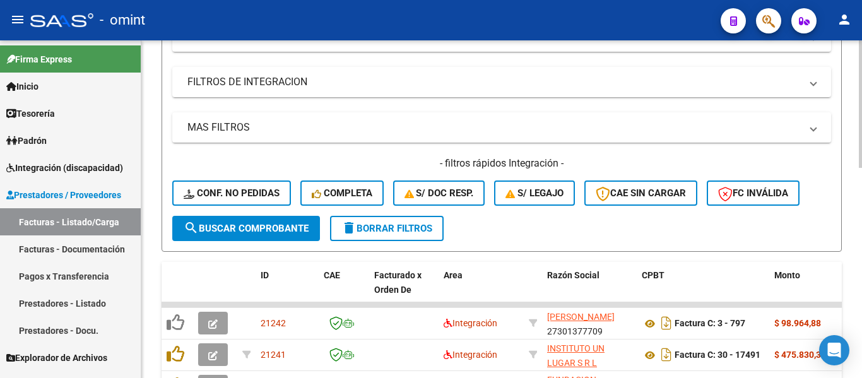
scroll to position [253, 0]
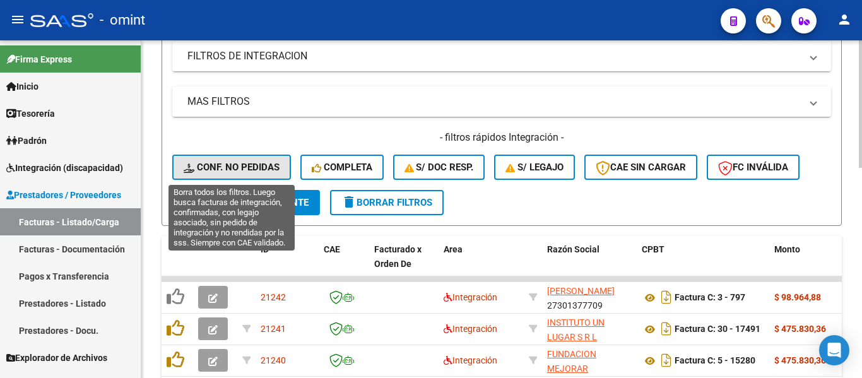
click at [256, 169] on span "Conf. no pedidas" at bounding box center [232, 167] width 96 height 11
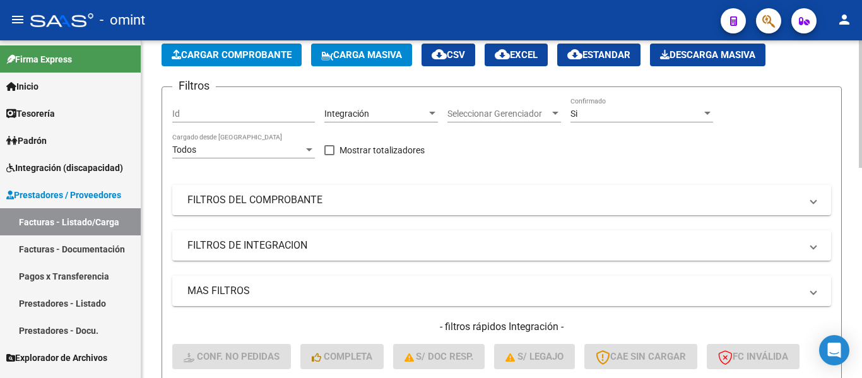
scroll to position [0, 0]
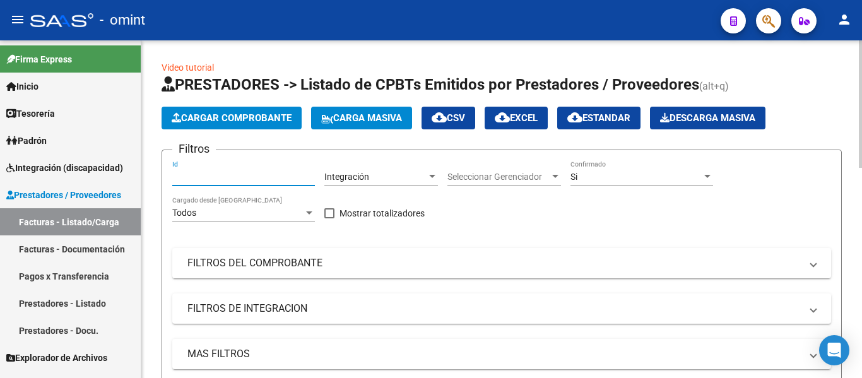
paste input "19728"
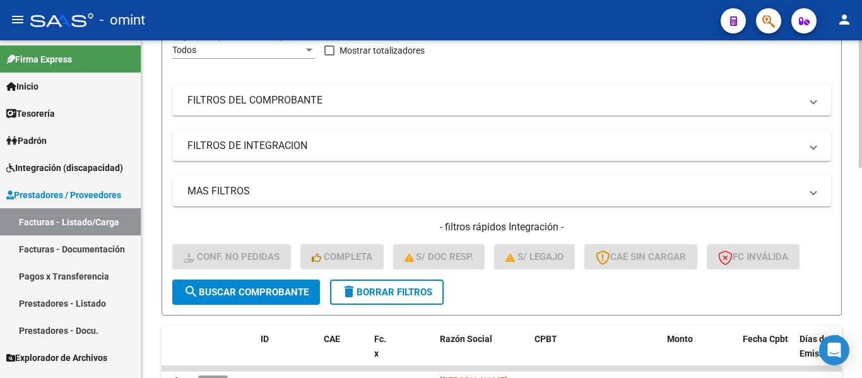
scroll to position [189, 0]
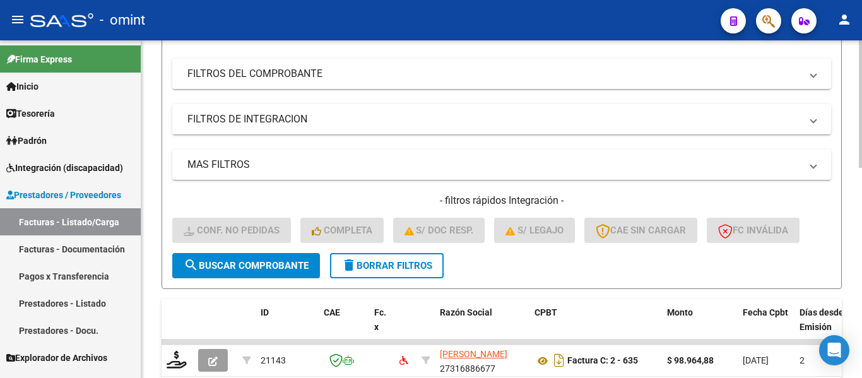
type input "19728"
click at [275, 266] on span "search Buscar Comprobante" at bounding box center [246, 265] width 125 height 11
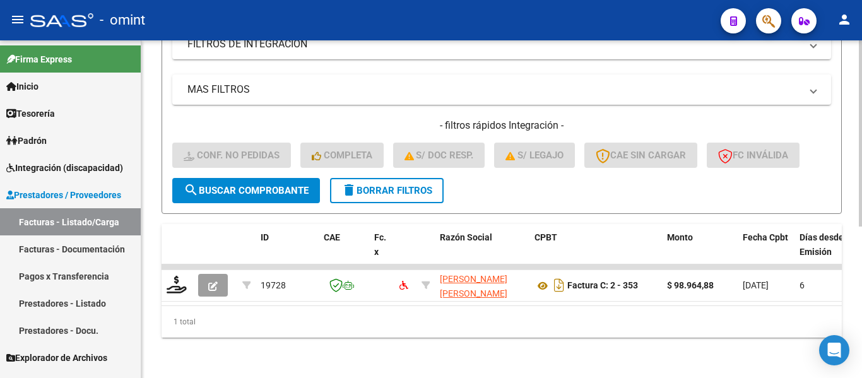
scroll to position [275, 0]
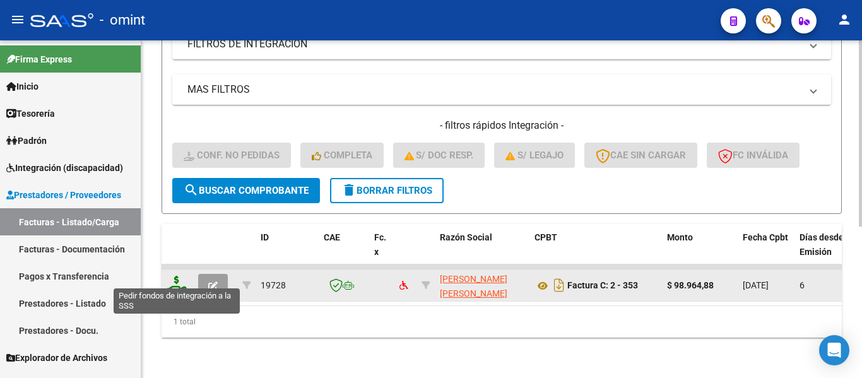
click at [179, 278] on icon at bounding box center [177, 285] width 20 height 18
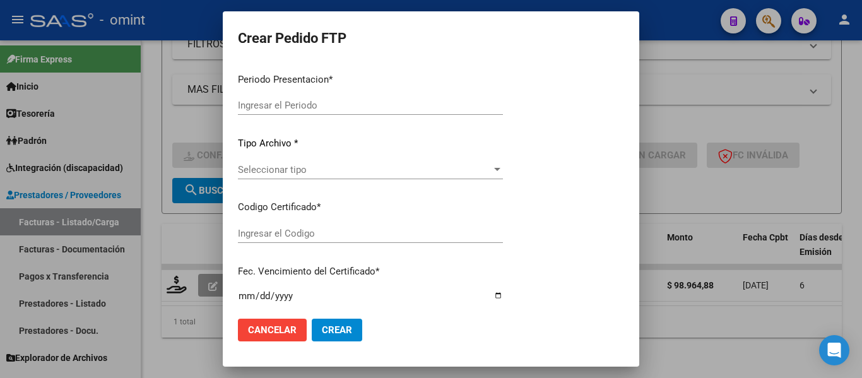
type input "202508"
type input "$ 98.964,88"
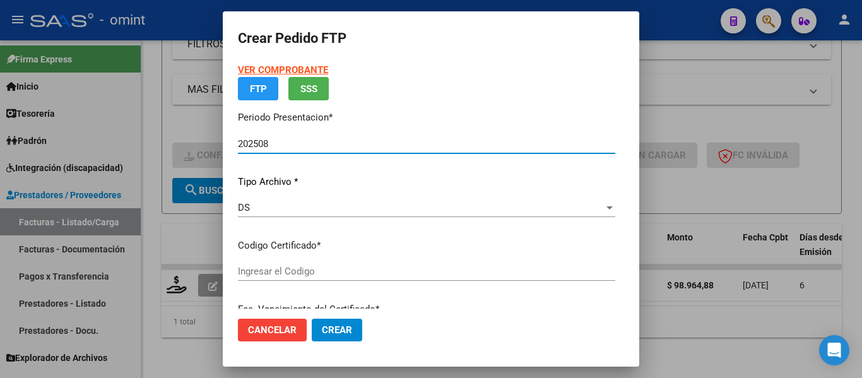
type input "1436774934"
type input "2028-02-09"
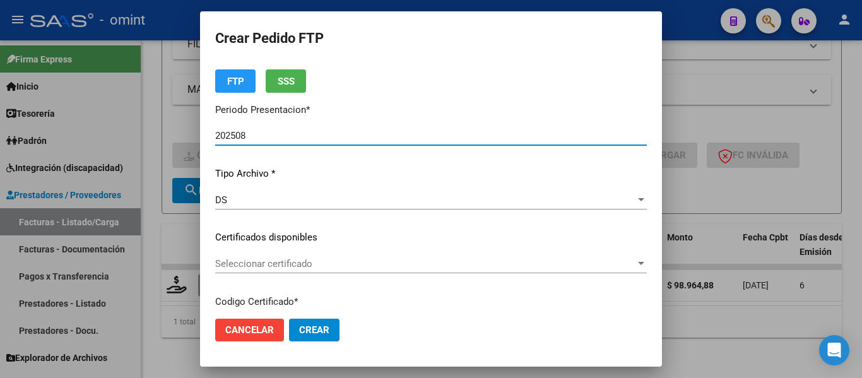
scroll to position [63, 0]
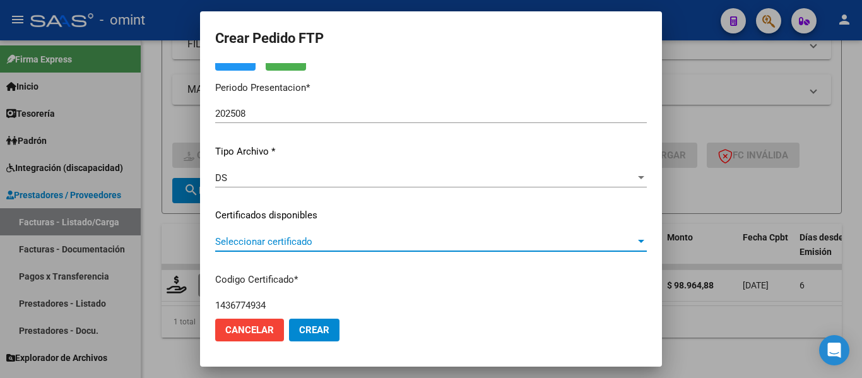
click at [328, 246] on span "Seleccionar certificado" at bounding box center [425, 241] width 420 height 11
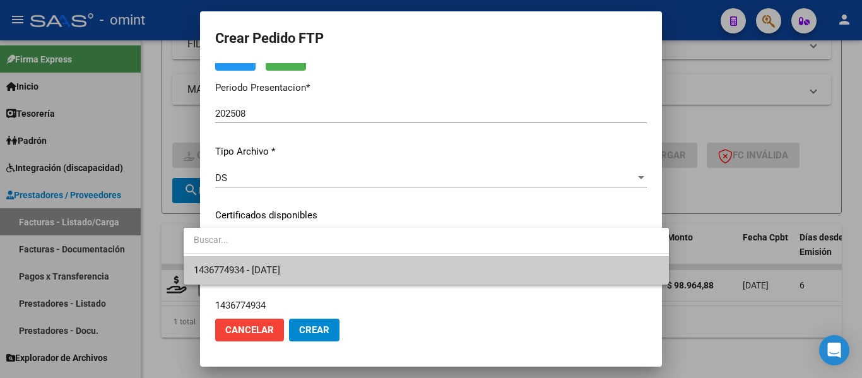
click at [333, 264] on span "1436774934 - 2028-02-09" at bounding box center [426, 270] width 465 height 28
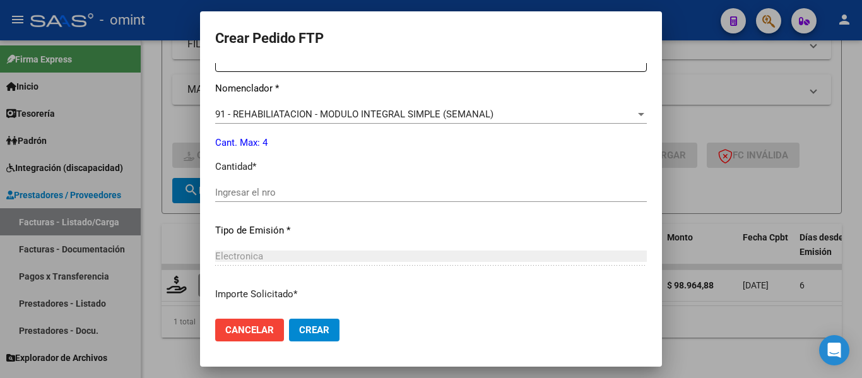
scroll to position [505, 0]
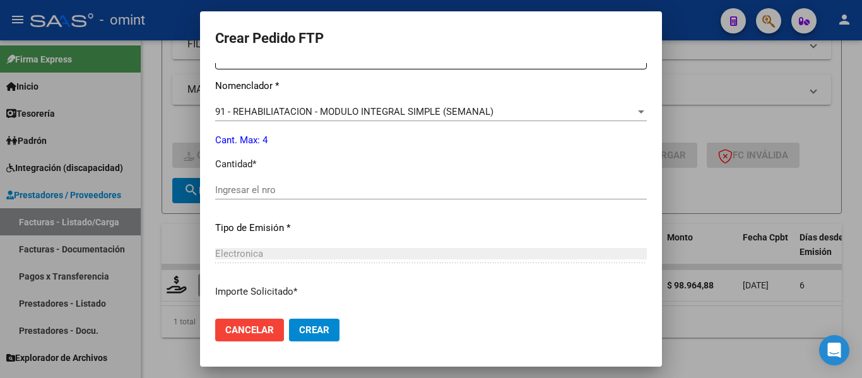
drag, startPoint x: 285, startPoint y: 200, endPoint x: 283, endPoint y: 192, distance: 7.8
click at [285, 199] on div "Ingresar el nro" at bounding box center [431, 190] width 432 height 19
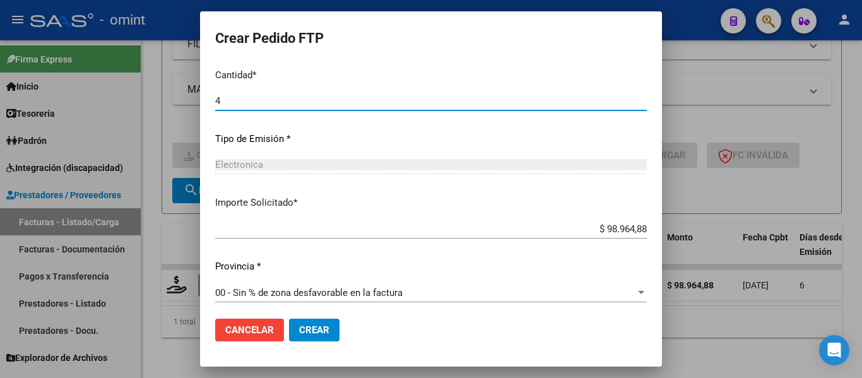
scroll to position [600, 0]
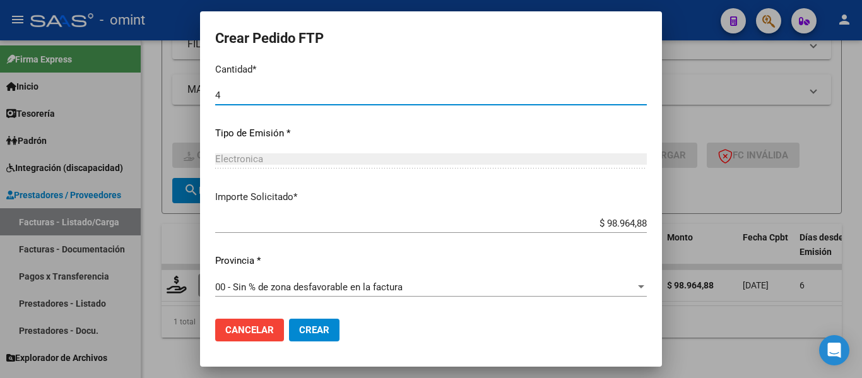
type input "4"
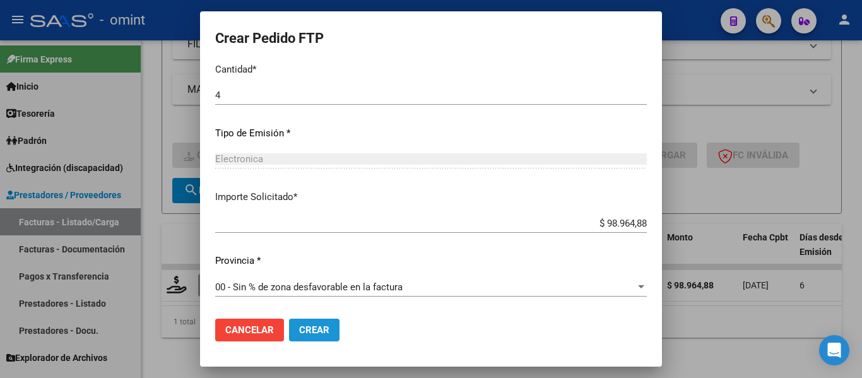
click at [303, 333] on span "Crear" at bounding box center [314, 330] width 30 height 11
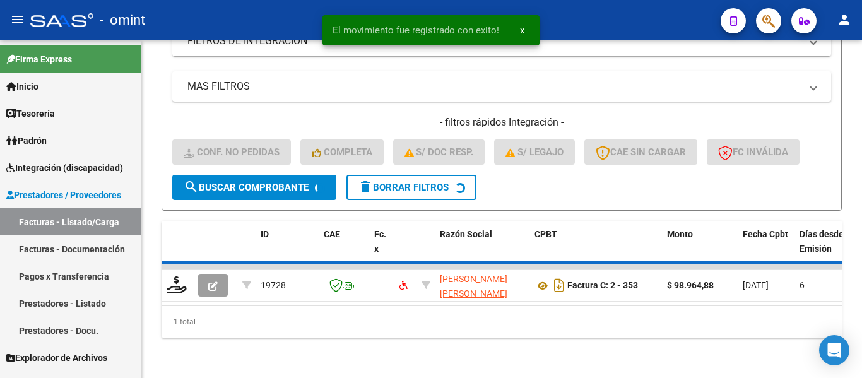
scroll to position [255, 0]
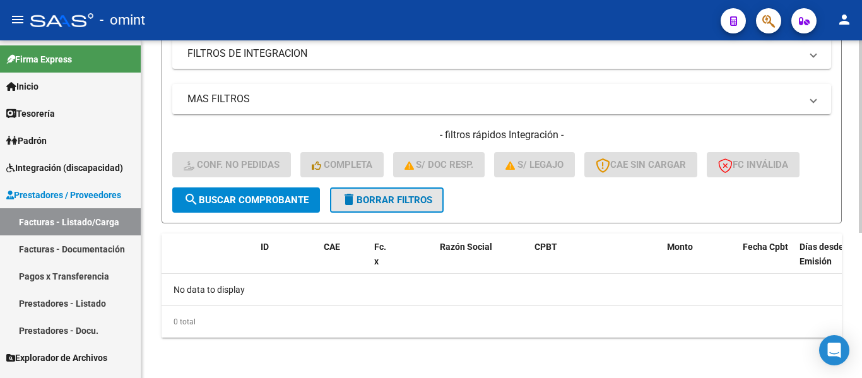
click at [391, 203] on span "delete Borrar Filtros" at bounding box center [387, 199] width 91 height 11
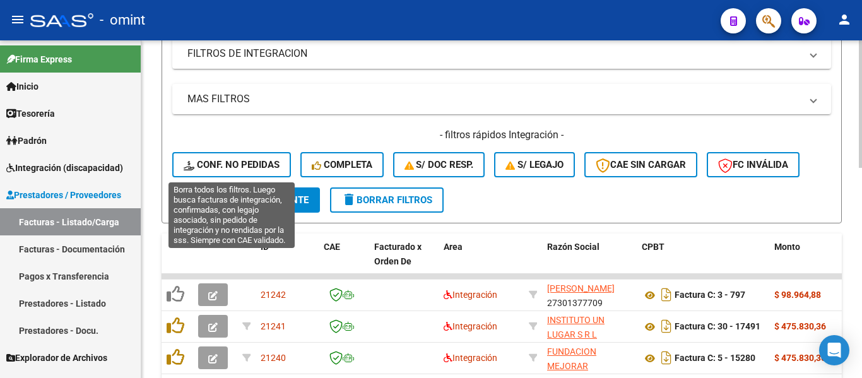
click at [240, 162] on span "Conf. no pedidas" at bounding box center [232, 164] width 96 height 11
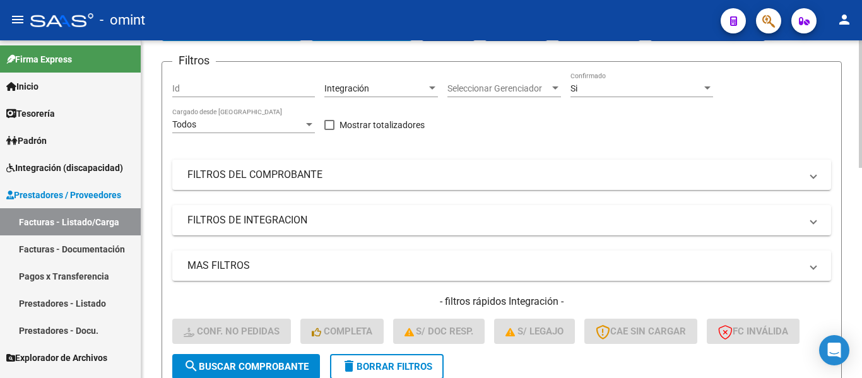
scroll to position [3, 0]
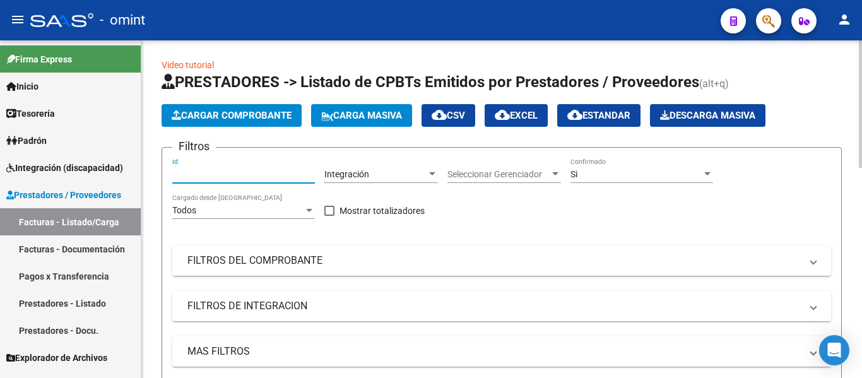
paste input "19730"
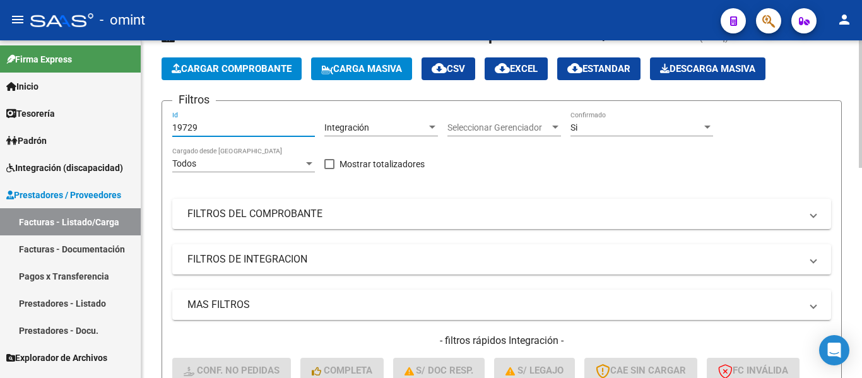
scroll to position [255, 0]
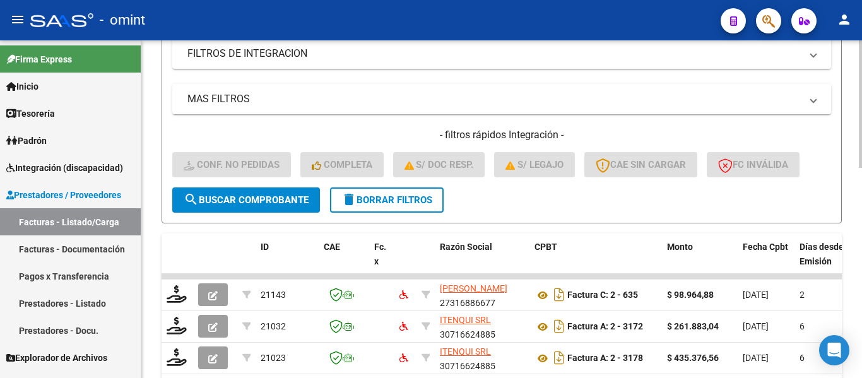
type input "19729"
click at [283, 195] on span "search Buscar Comprobante" at bounding box center [246, 199] width 125 height 11
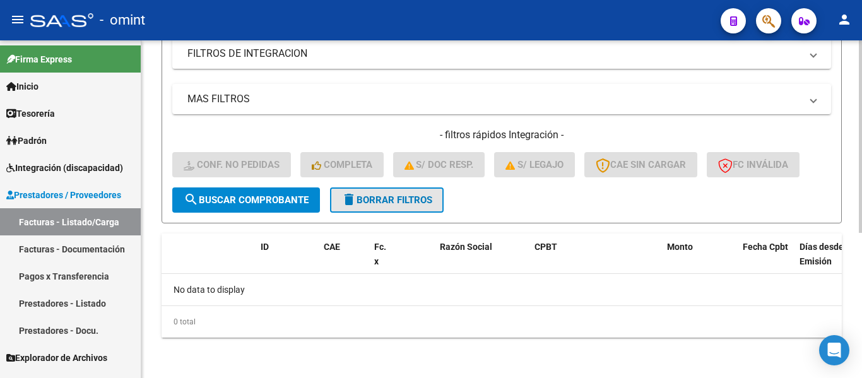
click at [381, 199] on span "delete Borrar Filtros" at bounding box center [387, 199] width 91 height 11
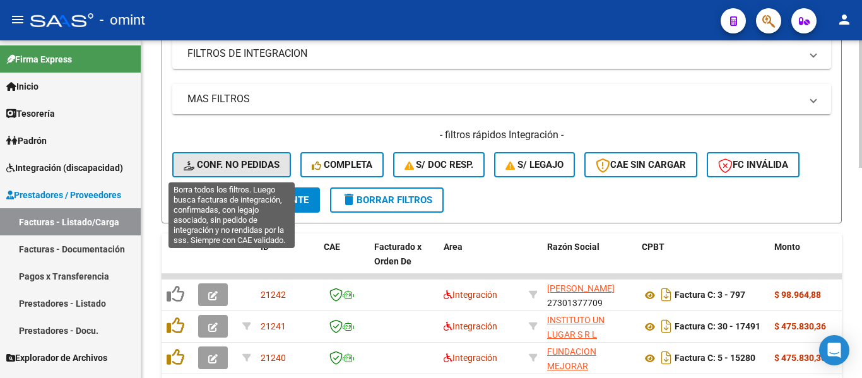
click at [270, 157] on button "Conf. no pedidas" at bounding box center [231, 164] width 119 height 25
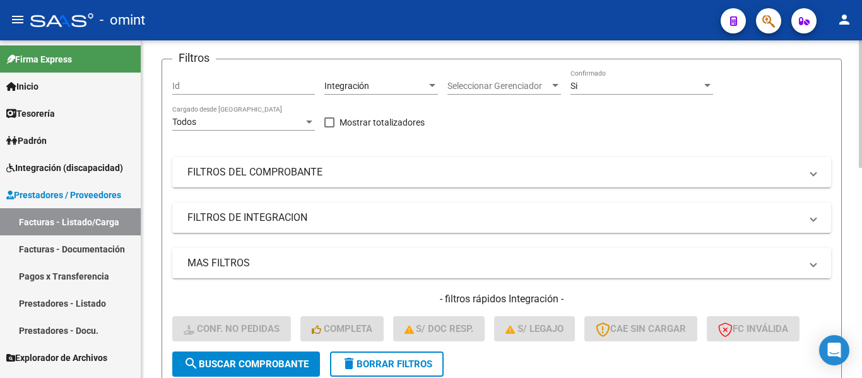
scroll to position [66, 0]
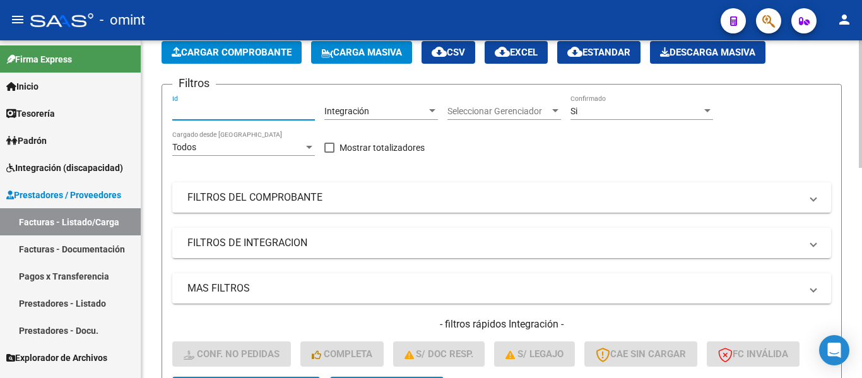
paste input "19730"
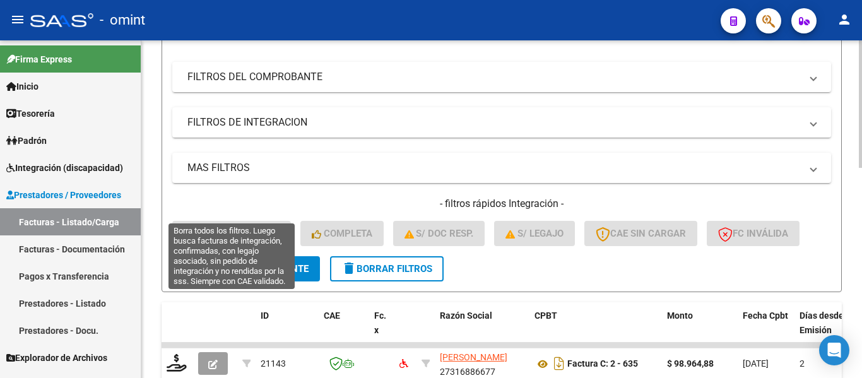
scroll to position [255, 0]
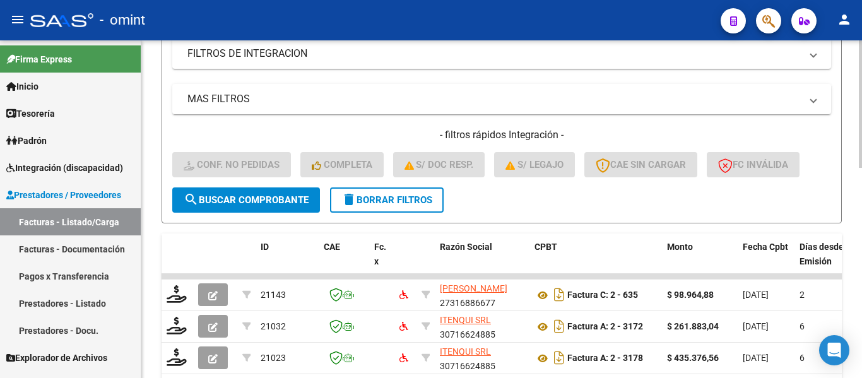
type input "19730"
click at [250, 201] on span "search Buscar Comprobante" at bounding box center [246, 199] width 125 height 11
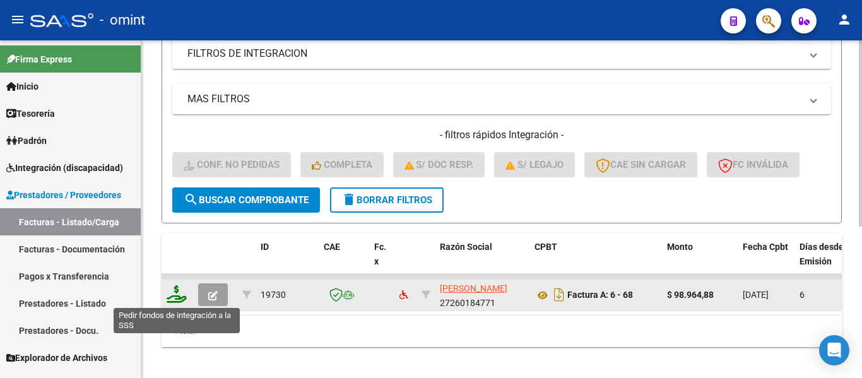
click at [172, 297] on icon at bounding box center [177, 294] width 20 height 18
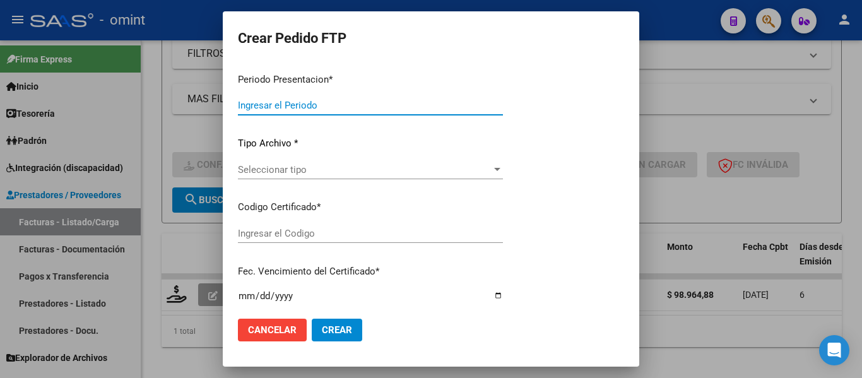
type input "202508"
type input "$ 98.964,88"
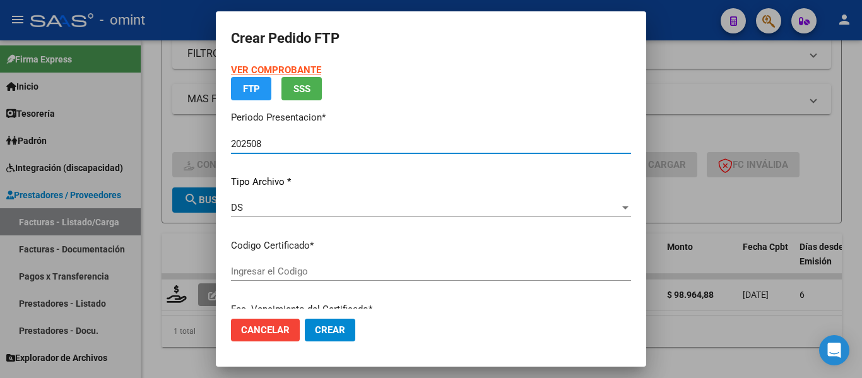
type input "1436774934"
type input "2028-02-09"
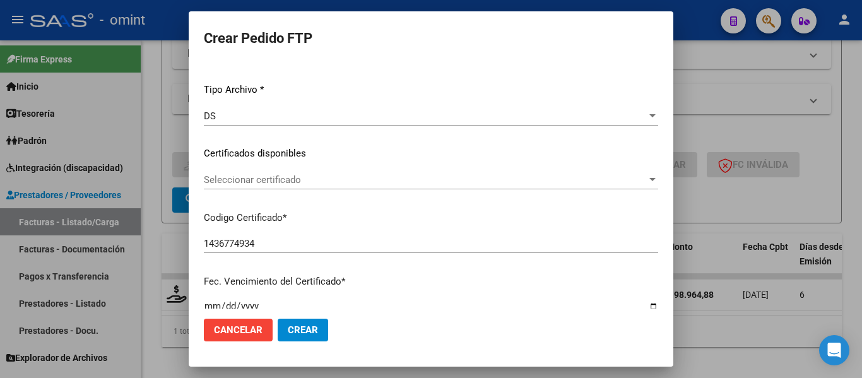
scroll to position [126, 0]
click at [282, 179] on span "Seleccionar certificado" at bounding box center [425, 178] width 443 height 11
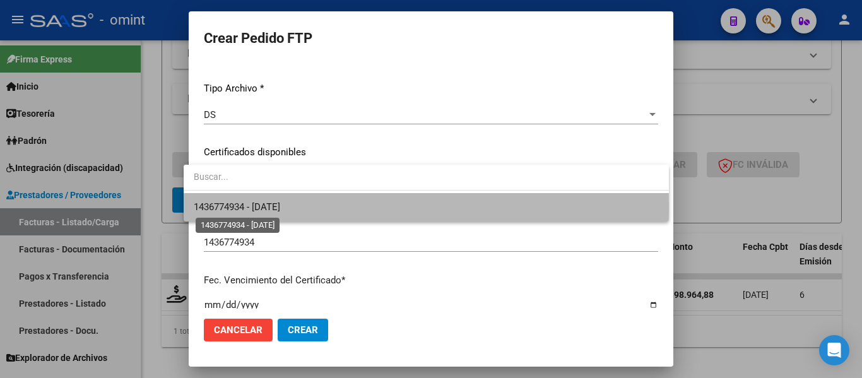
click at [280, 207] on span "1436774934 - 2028-02-09" at bounding box center [237, 206] width 86 height 11
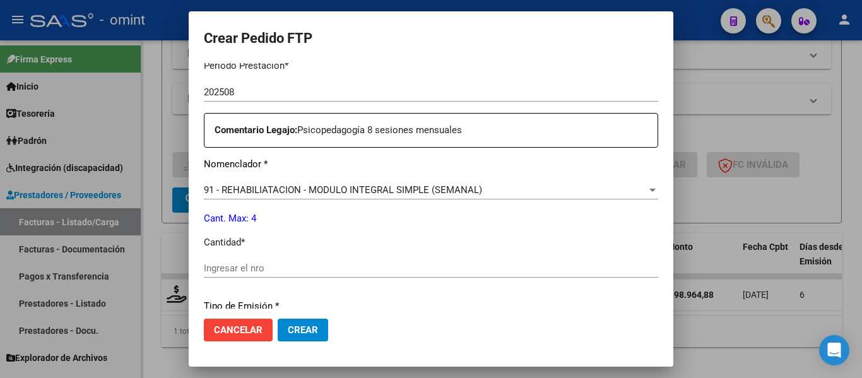
scroll to position [568, 0]
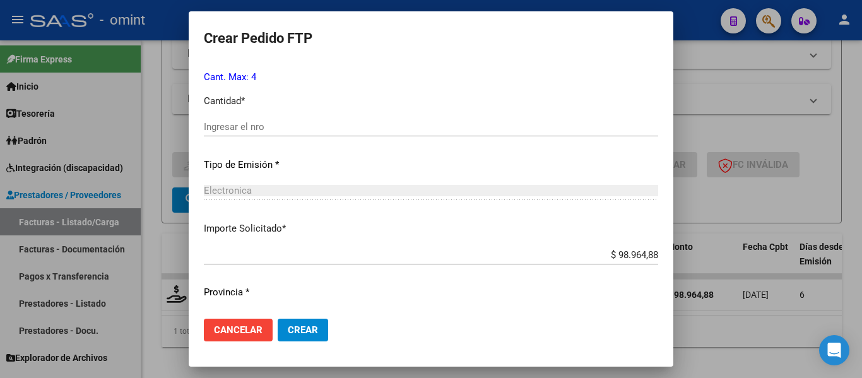
drag, startPoint x: 253, startPoint y: 134, endPoint x: 253, endPoint y: 128, distance: 7.0
click at [253, 134] on div "Ingresar el nro" at bounding box center [431, 126] width 455 height 19
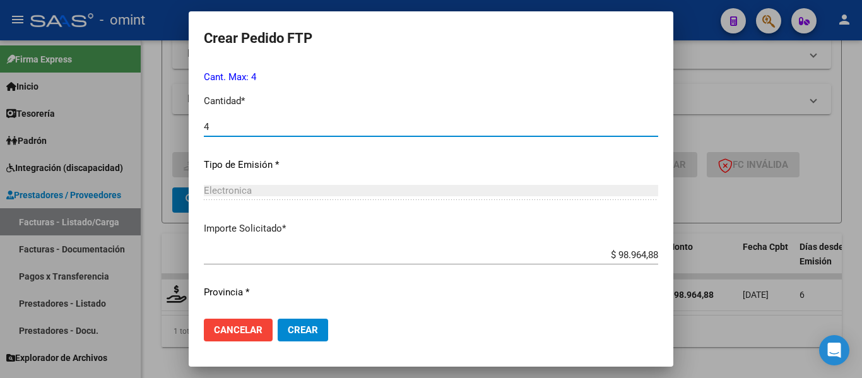
scroll to position [600, 0]
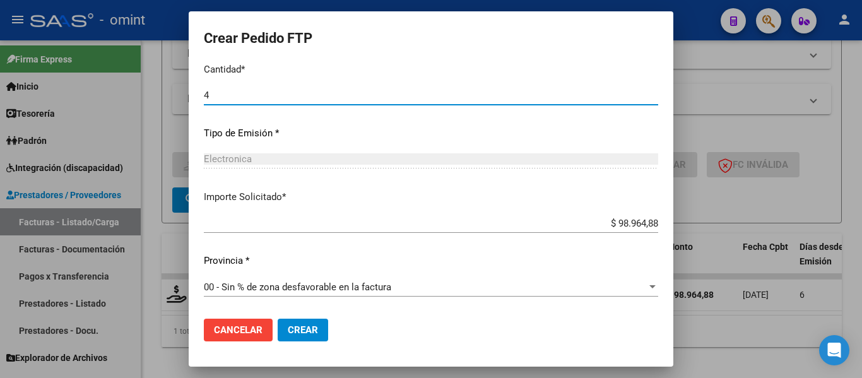
type input "4"
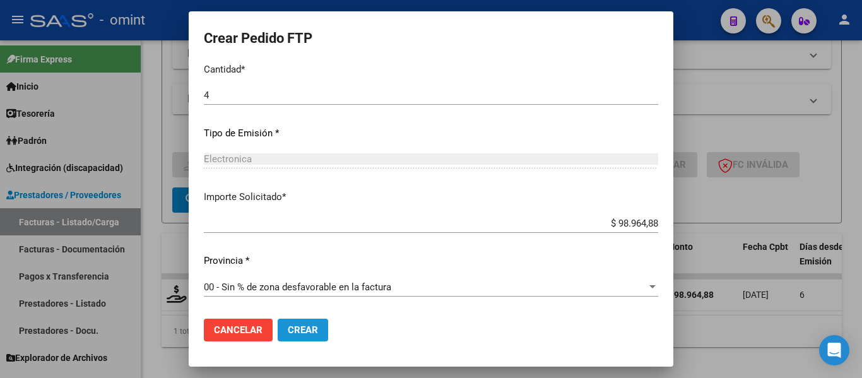
click at [290, 329] on span "Crear" at bounding box center [303, 330] width 30 height 11
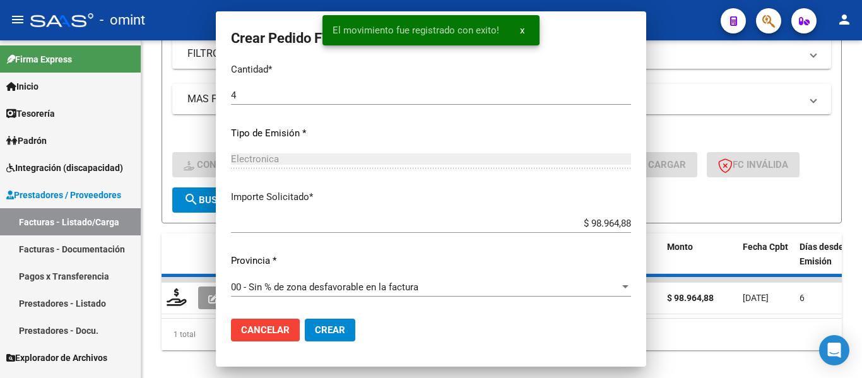
scroll to position [528, 0]
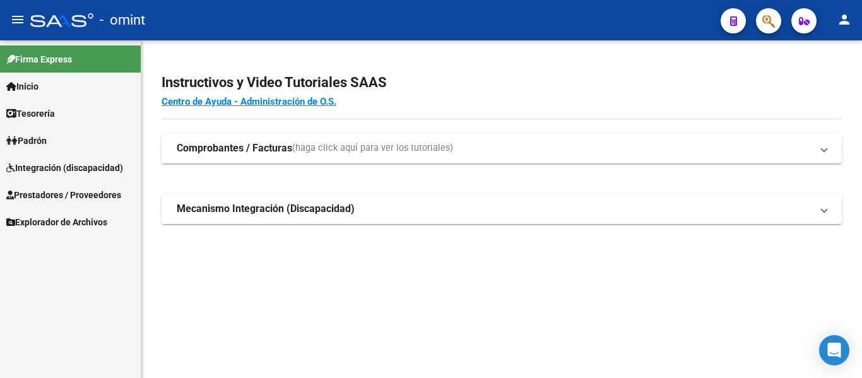
click at [52, 190] on span "Prestadores / Proveedores" at bounding box center [63, 195] width 115 height 14
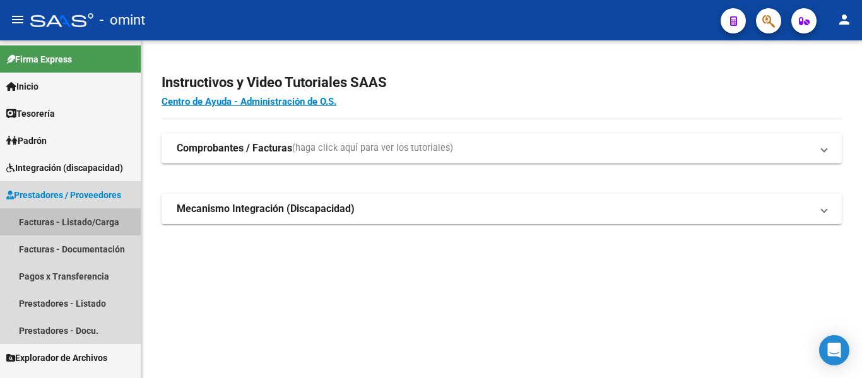
click at [86, 221] on link "Facturas - Listado/Carga" at bounding box center [70, 221] width 141 height 27
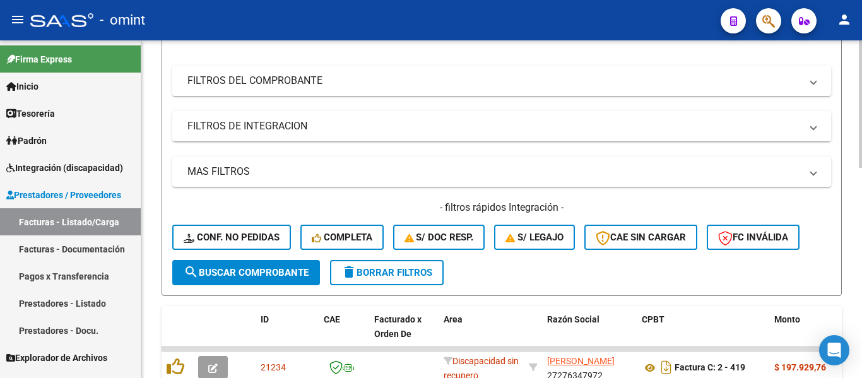
scroll to position [189, 0]
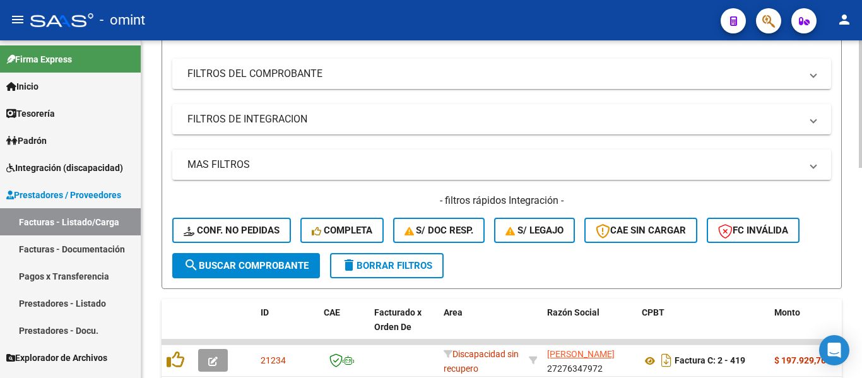
click at [410, 263] on span "delete Borrar Filtros" at bounding box center [387, 265] width 91 height 11
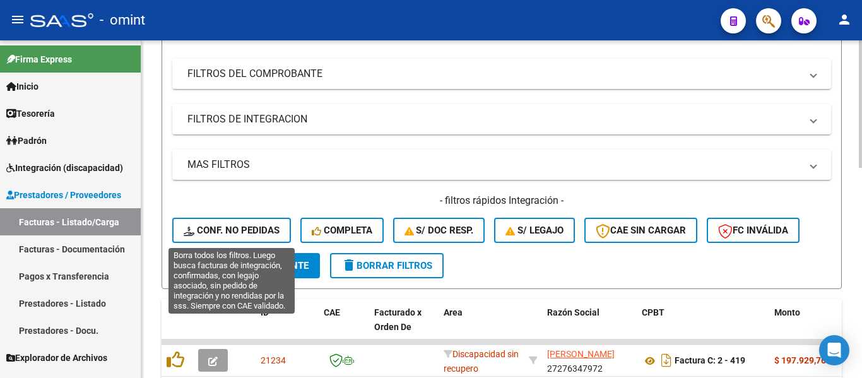
click at [234, 229] on span "Conf. no pedidas" at bounding box center [232, 230] width 96 height 11
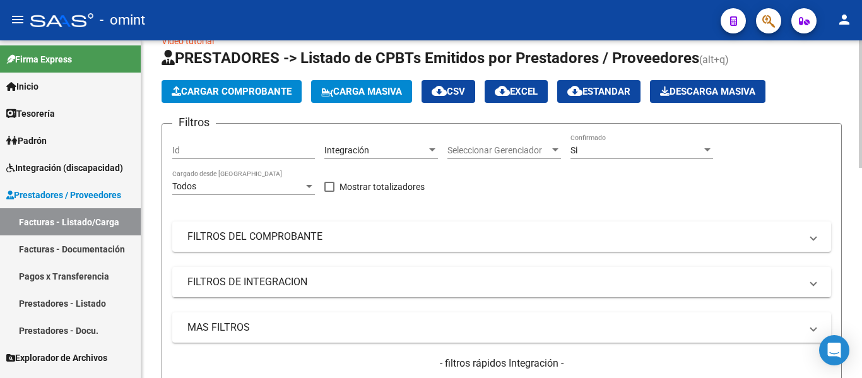
scroll to position [0, 0]
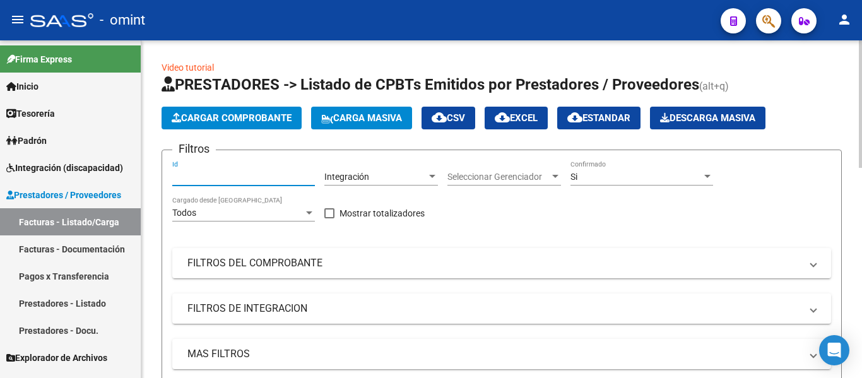
paste input "18919"
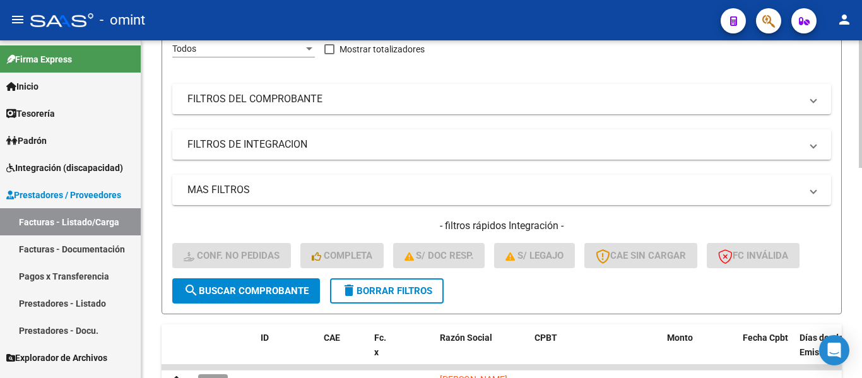
scroll to position [189, 0]
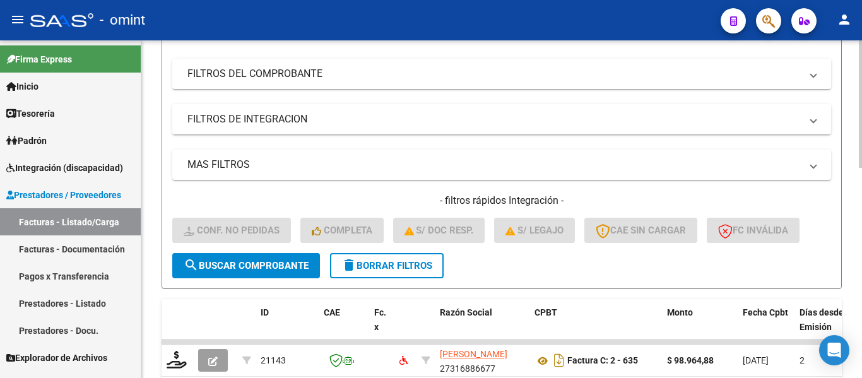
type input "18919"
click at [279, 265] on span "search Buscar Comprobante" at bounding box center [246, 265] width 125 height 11
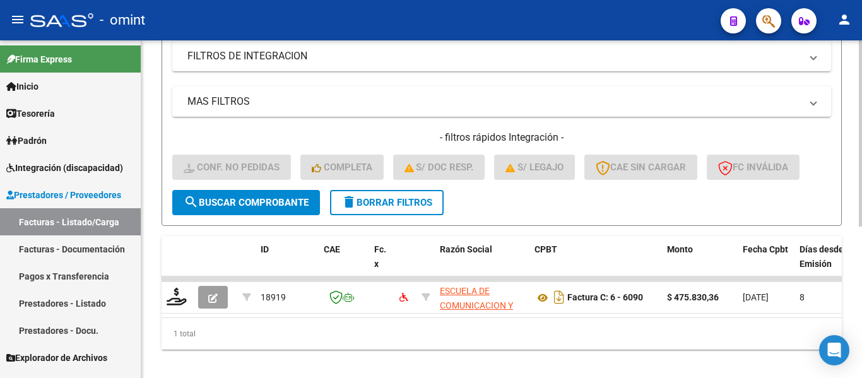
scroll to position [275, 0]
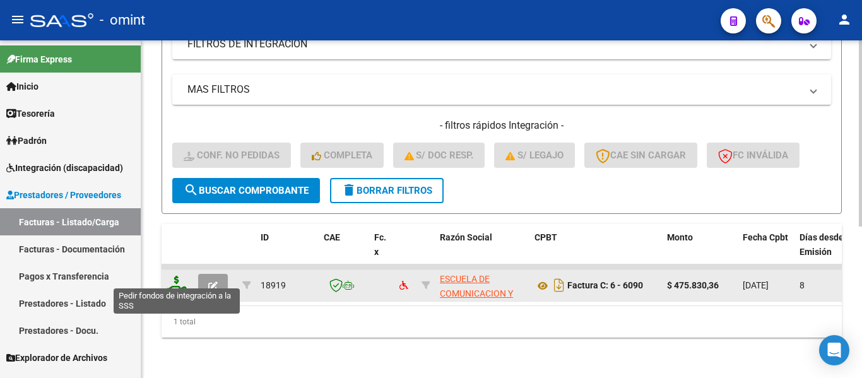
click at [178, 277] on icon at bounding box center [177, 285] width 20 height 18
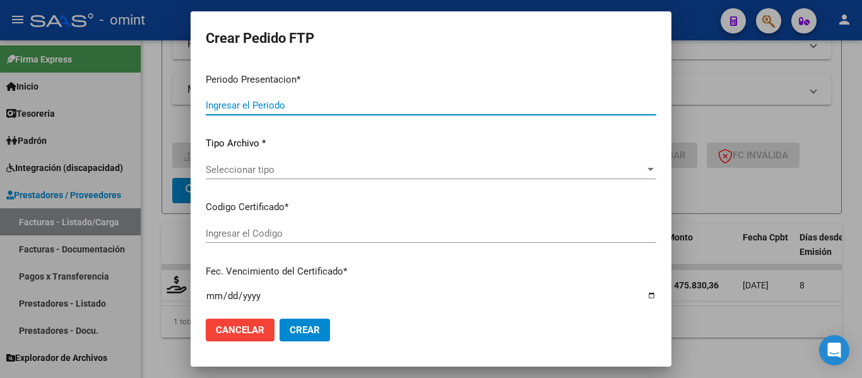
type input "202508"
type input "$ 475.830,36"
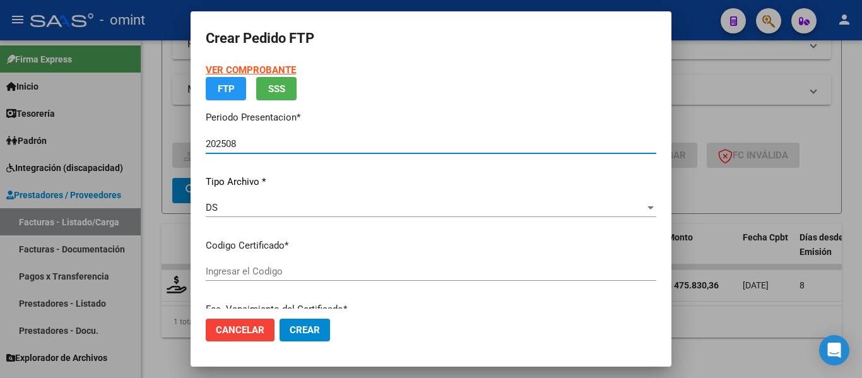
type input "8221154799"
type input "[DATE]"
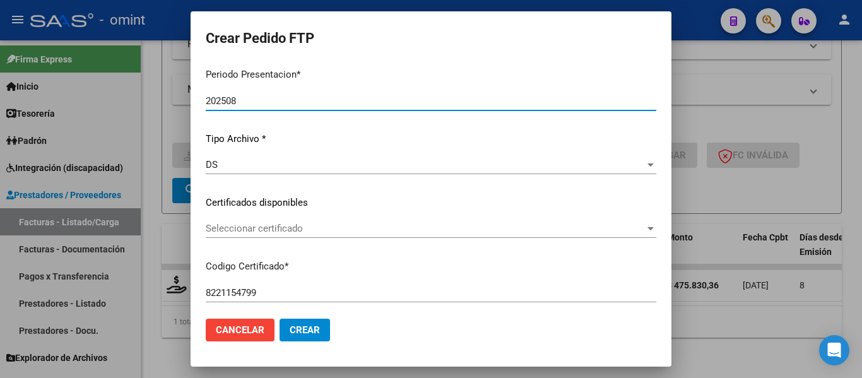
scroll to position [97, 0]
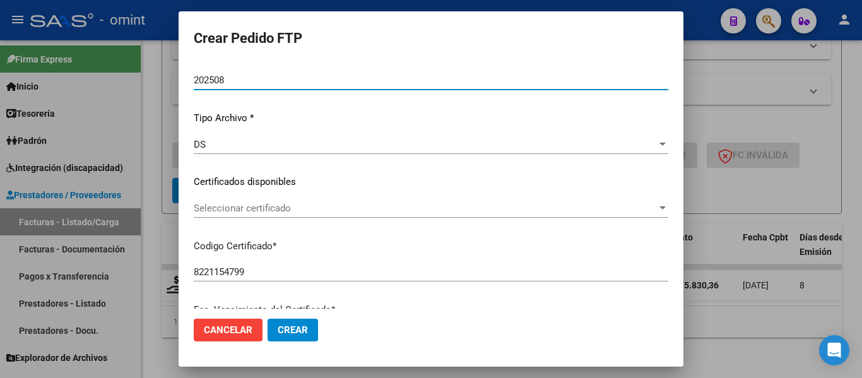
click at [343, 206] on span "Seleccionar certificado" at bounding box center [425, 208] width 463 height 11
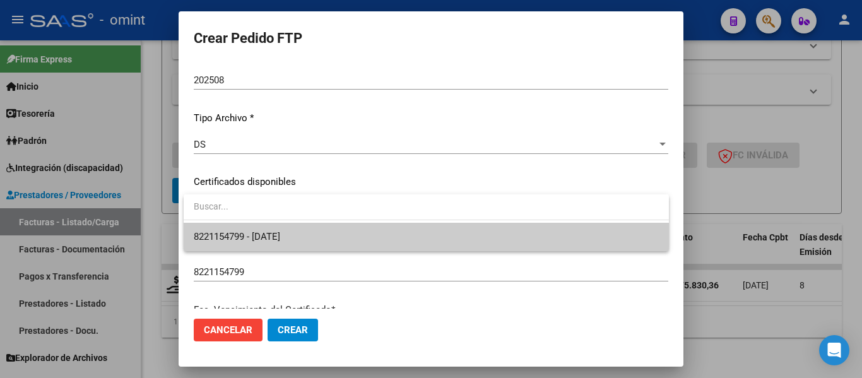
click at [349, 234] on span "8221154799 - [DATE]" at bounding box center [426, 237] width 465 height 28
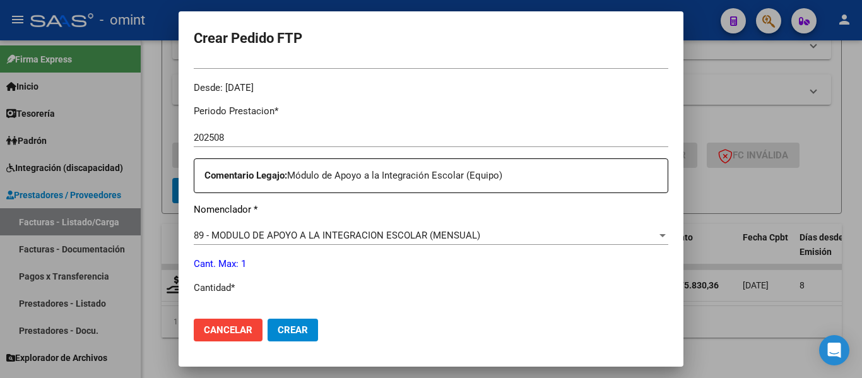
scroll to position [412, 0]
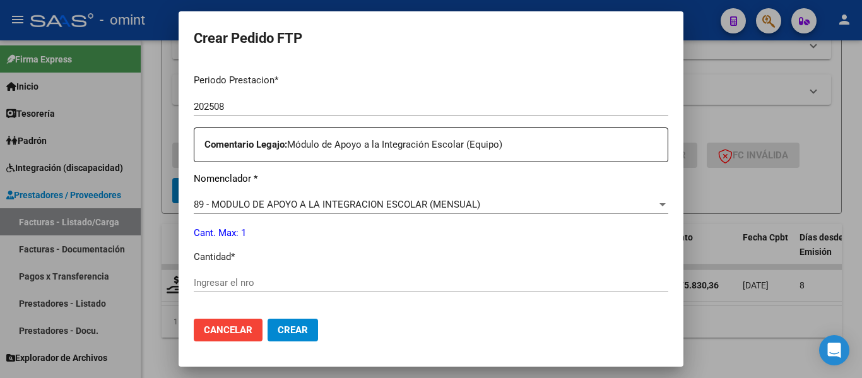
click at [299, 288] on input "Ingresar el nro" at bounding box center [431, 282] width 475 height 11
type input "1"
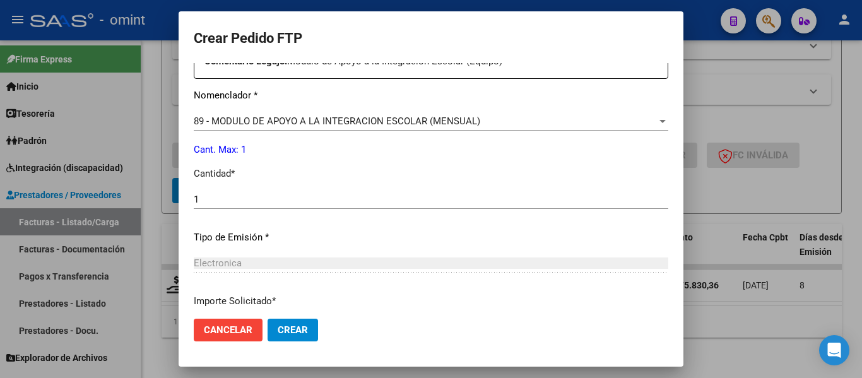
scroll to position [600, 0]
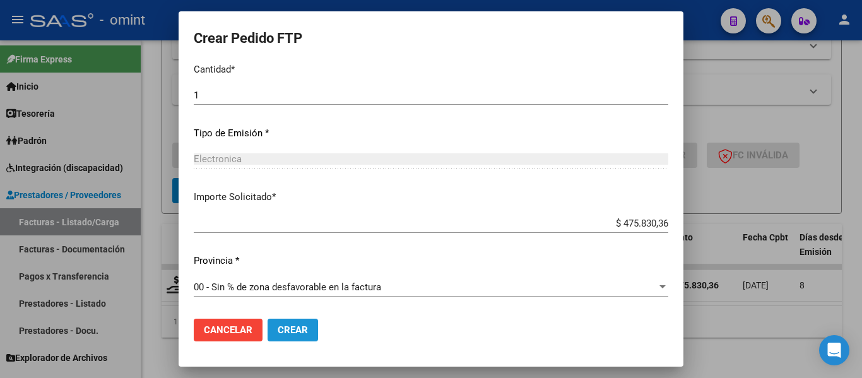
click at [295, 337] on button "Crear" at bounding box center [293, 330] width 51 height 23
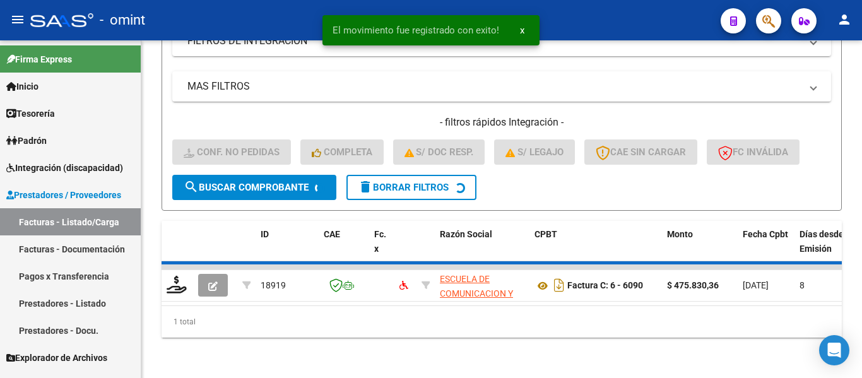
scroll to position [255, 0]
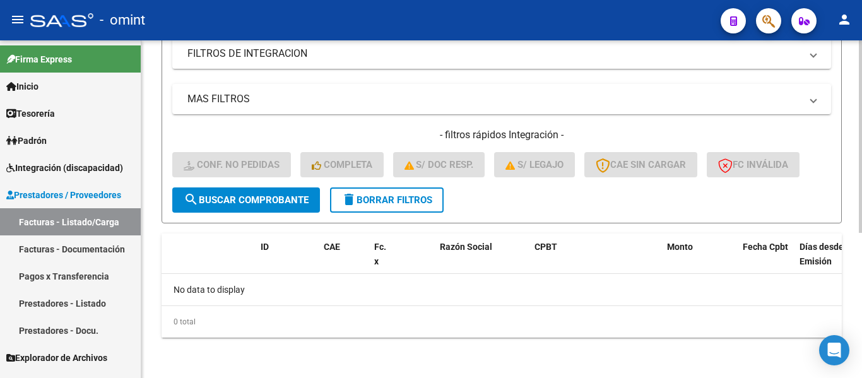
click at [411, 200] on span "delete Borrar Filtros" at bounding box center [387, 199] width 91 height 11
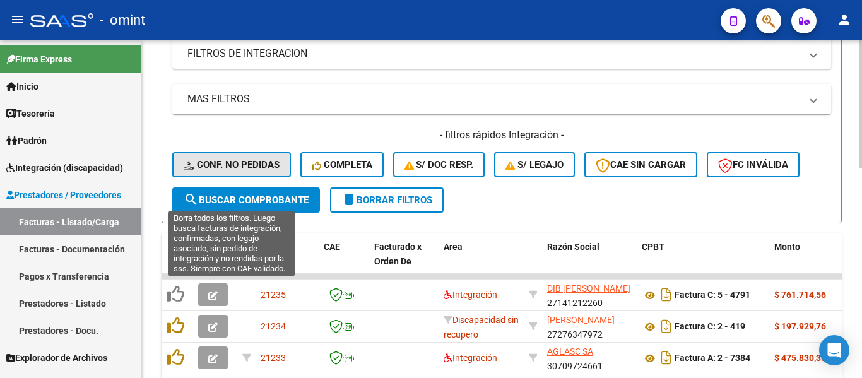
click at [254, 163] on span "Conf. no pedidas" at bounding box center [232, 164] width 96 height 11
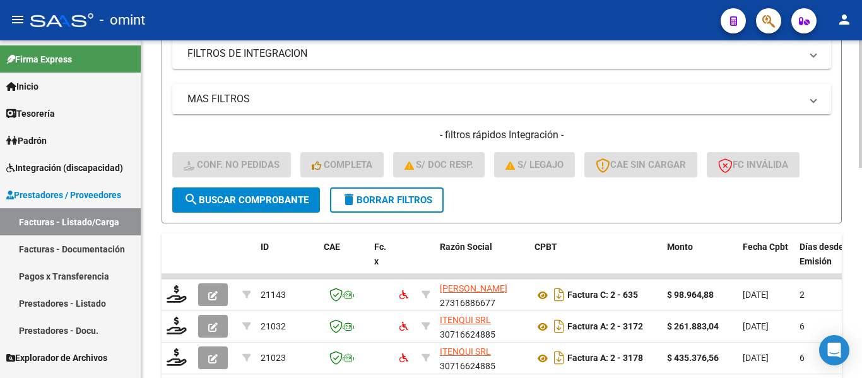
scroll to position [66, 0]
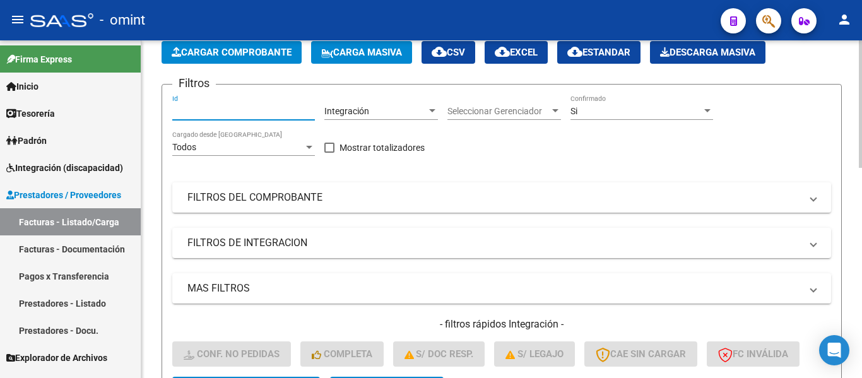
paste input "19732"
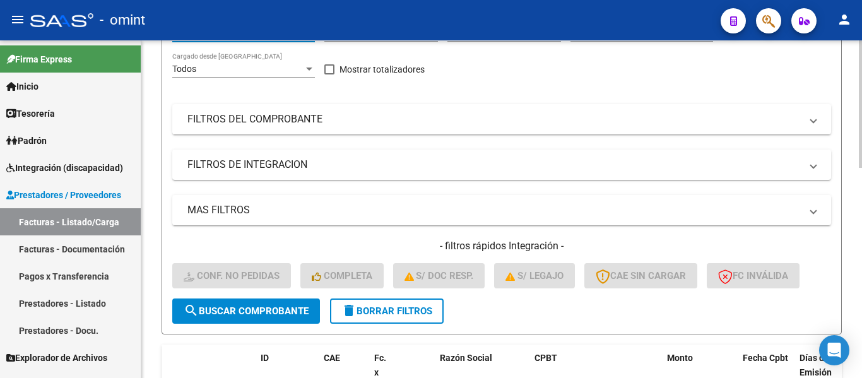
scroll to position [255, 0]
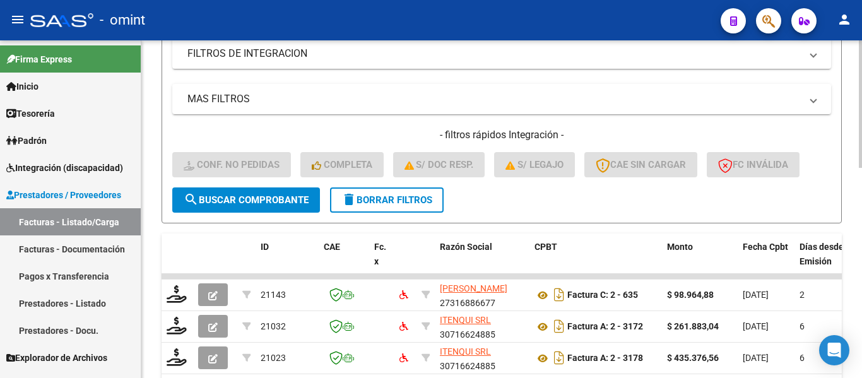
type input "19732"
click at [264, 203] on span "search Buscar Comprobante" at bounding box center [246, 199] width 125 height 11
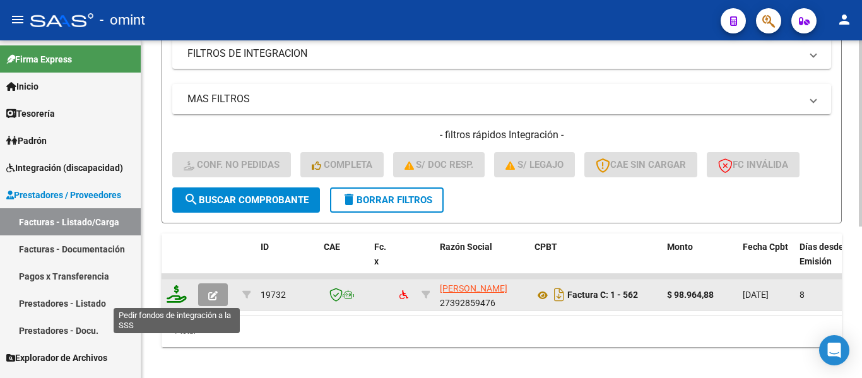
click at [177, 297] on icon at bounding box center [177, 294] width 20 height 18
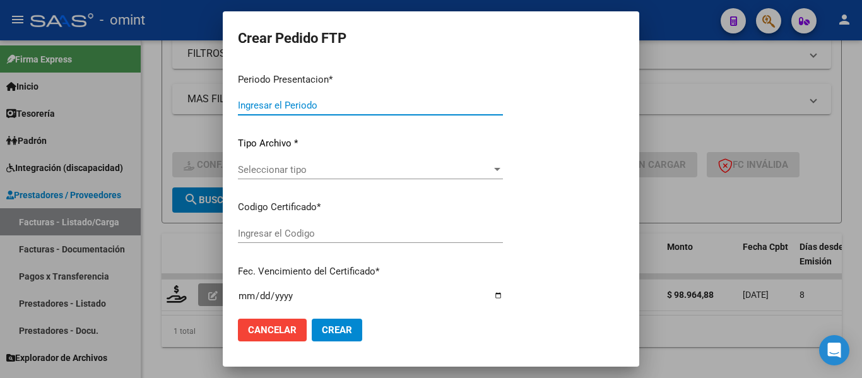
type input "202508"
type input "$ 98.964,88"
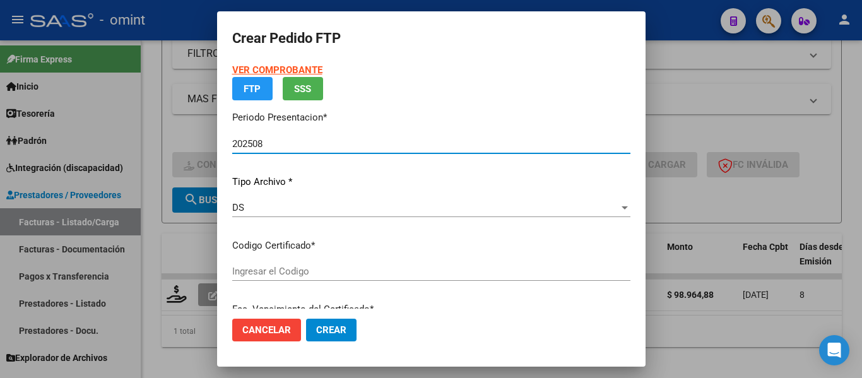
type input "8221154799"
type input "[DATE]"
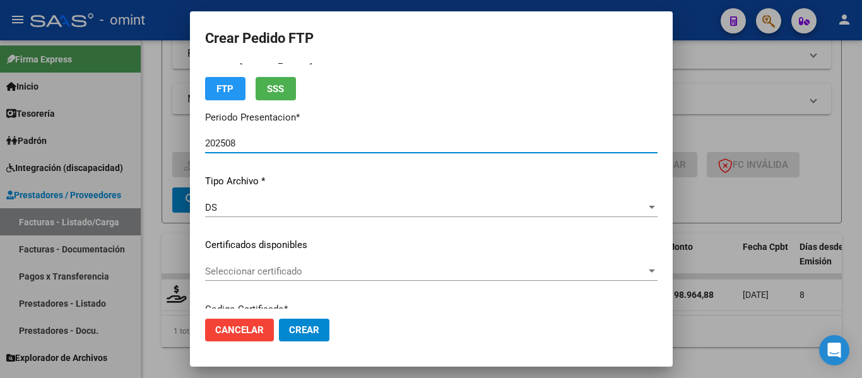
scroll to position [63, 0]
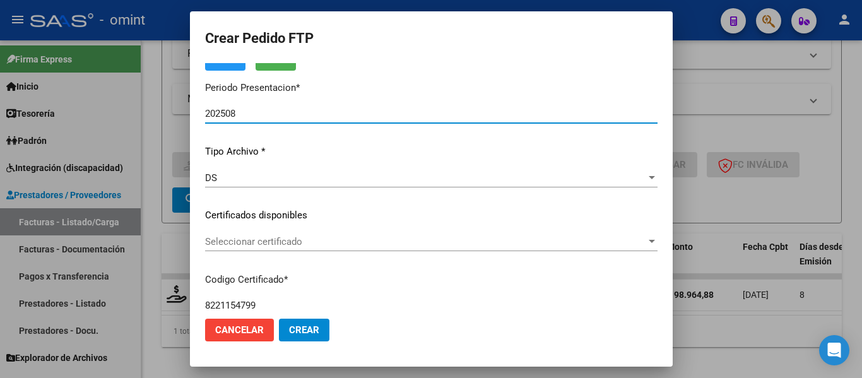
click at [354, 248] on div "Seleccionar certificado Seleccionar certificado" at bounding box center [431, 241] width 453 height 19
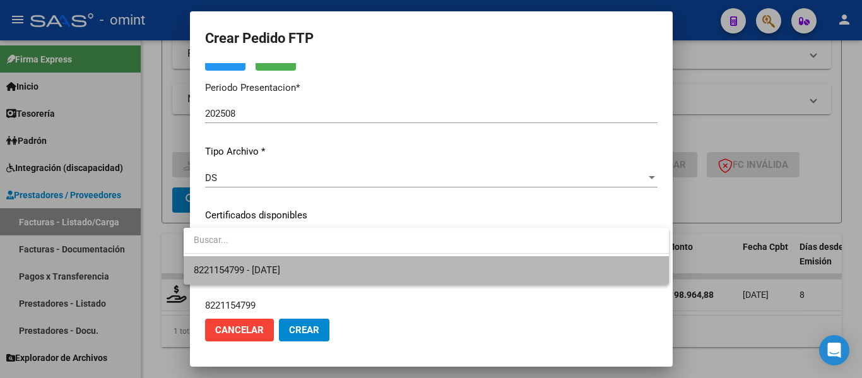
click at [359, 266] on span "8221154799 - [DATE]" at bounding box center [426, 270] width 465 height 28
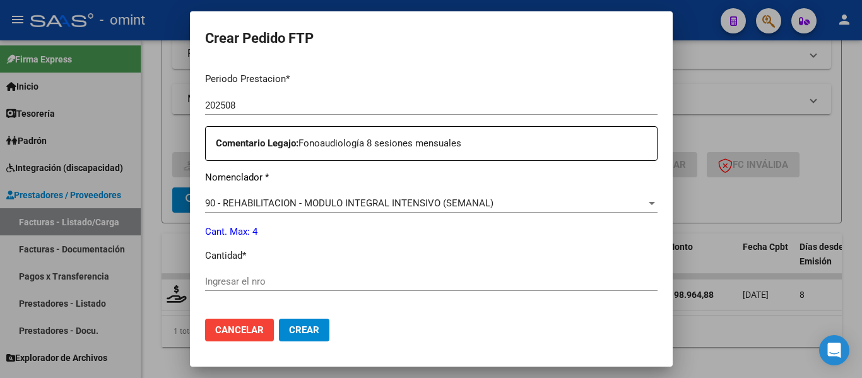
scroll to position [442, 0]
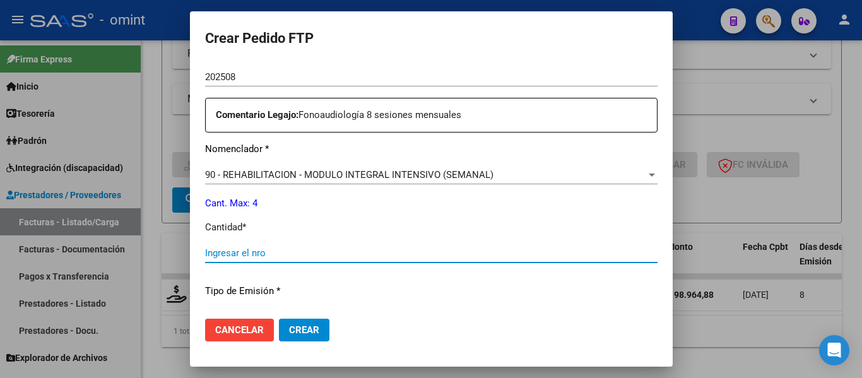
click at [302, 252] on input "Ingresar el nro" at bounding box center [431, 252] width 453 height 11
type input "4"
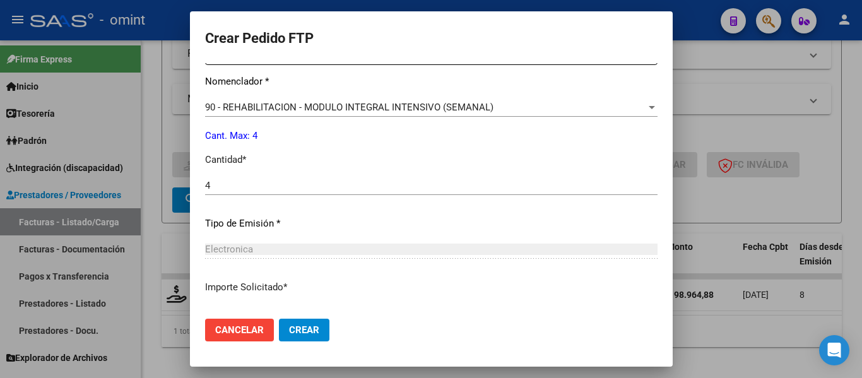
scroll to position [600, 0]
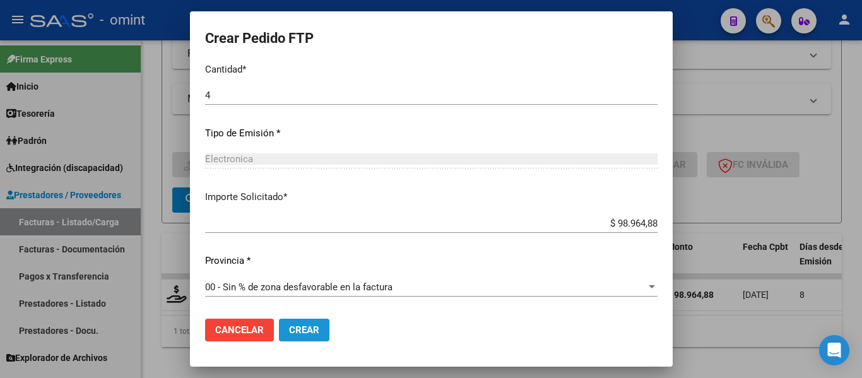
click at [301, 329] on span "Crear" at bounding box center [304, 330] width 30 height 11
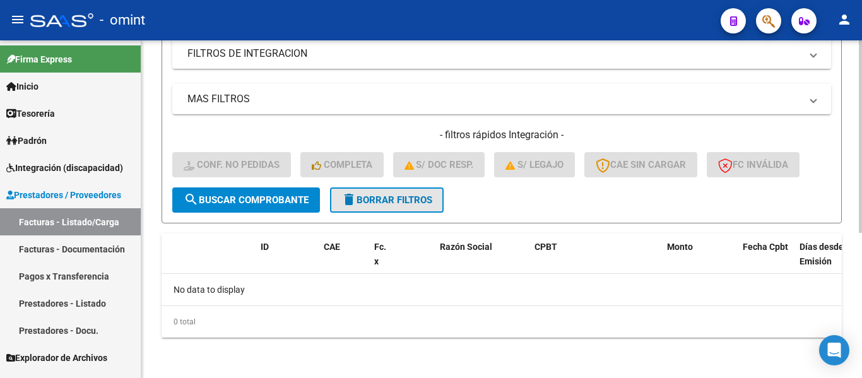
click at [387, 201] on span "delete Borrar Filtros" at bounding box center [387, 199] width 91 height 11
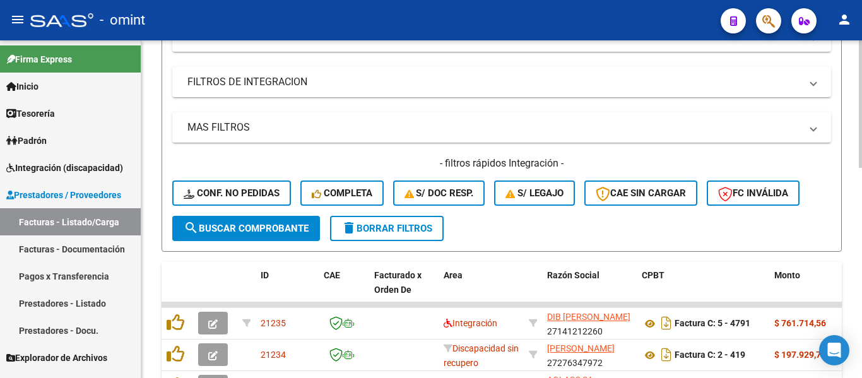
scroll to position [255, 0]
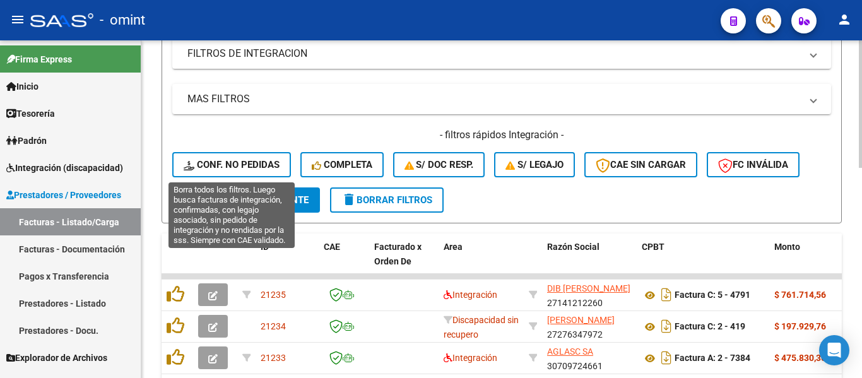
click at [261, 164] on span "Conf. no pedidas" at bounding box center [232, 164] width 96 height 11
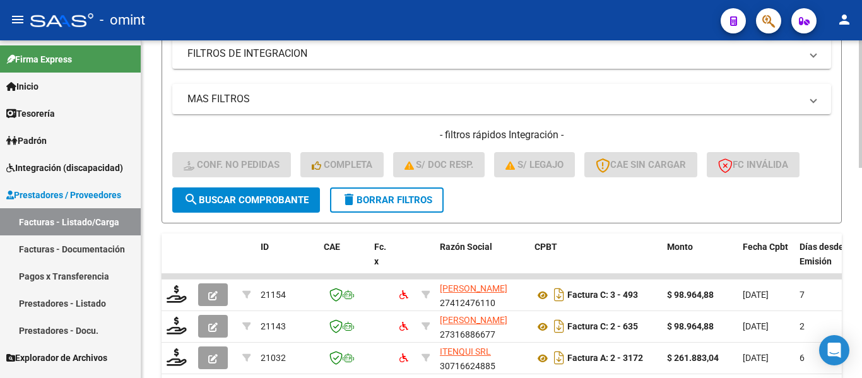
scroll to position [66, 0]
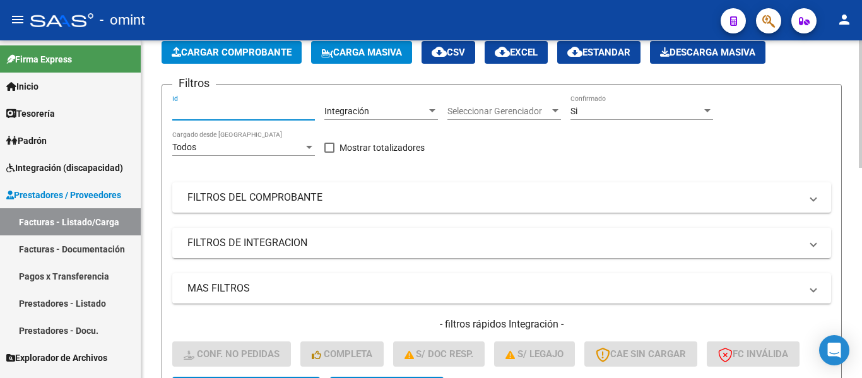
paste input "21154"
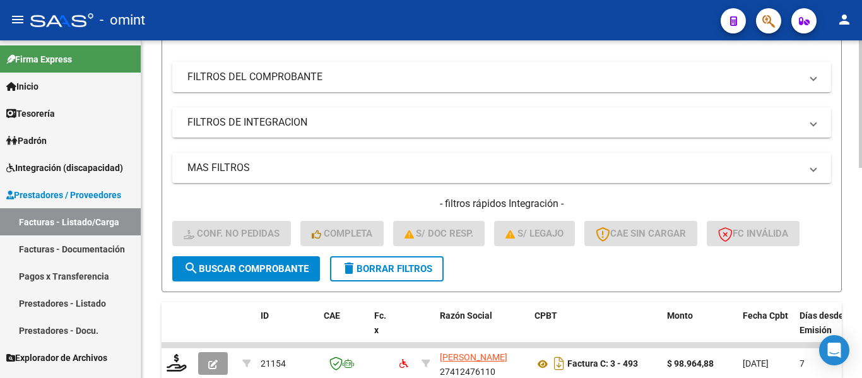
scroll to position [192, 0]
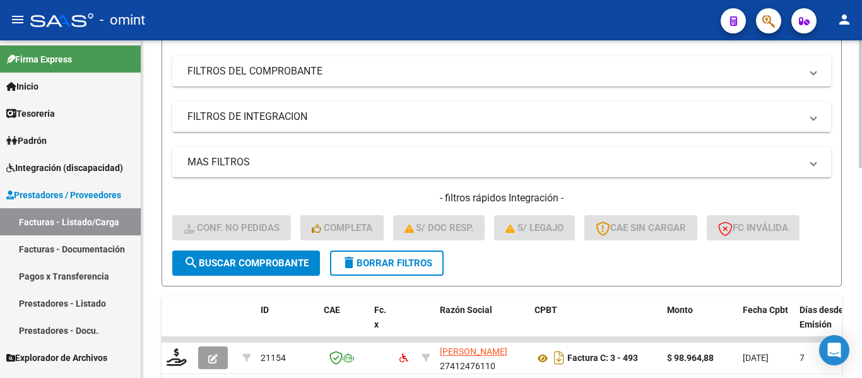
type input "21154"
click at [282, 263] on span "search Buscar Comprobante" at bounding box center [246, 263] width 125 height 11
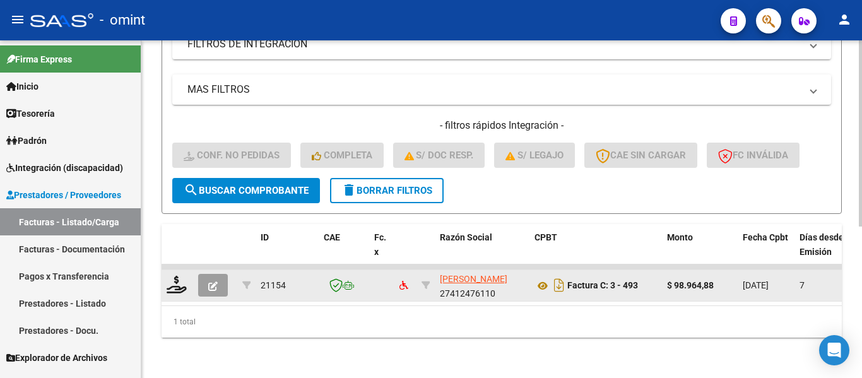
scroll to position [275, 0]
click at [182, 277] on icon at bounding box center [177, 285] width 20 height 18
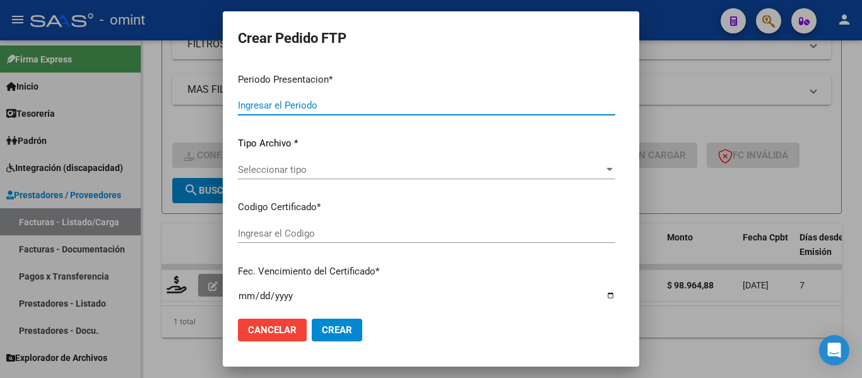
type input "202508"
type input "$ 98.964,88"
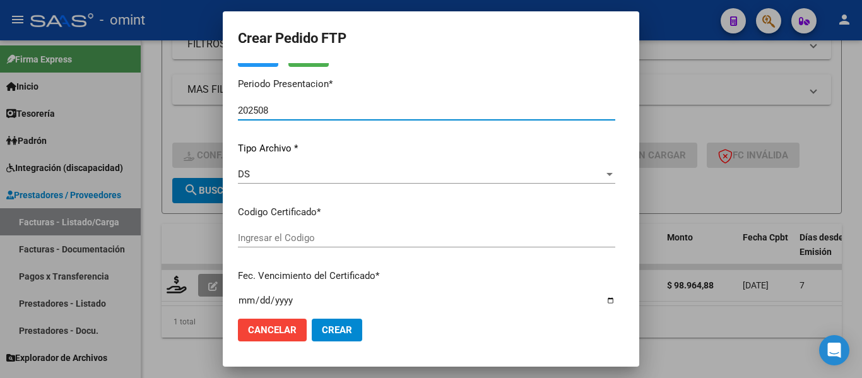
type input "8221154799"
type input "[DATE]"
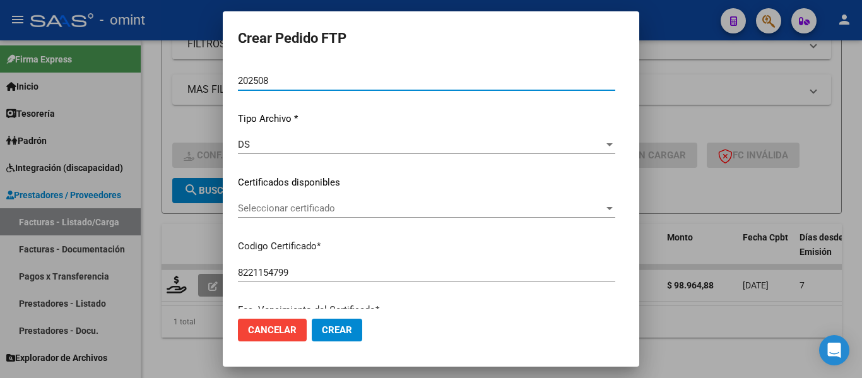
scroll to position [97, 0]
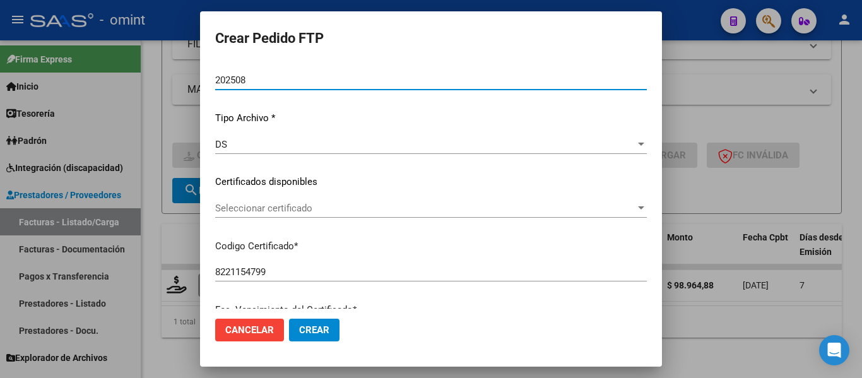
click at [428, 210] on span "Seleccionar certificado" at bounding box center [425, 208] width 420 height 11
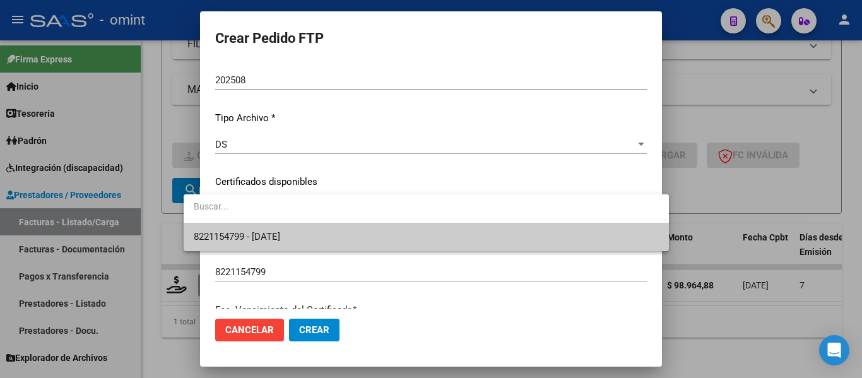
click at [432, 239] on span "8221154799 - [DATE]" at bounding box center [426, 237] width 465 height 28
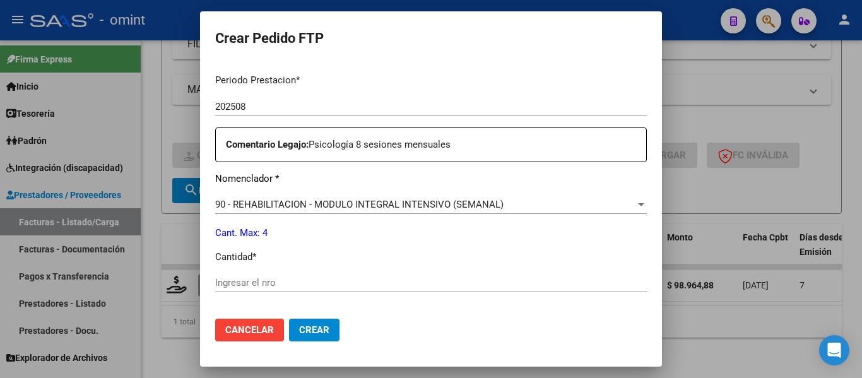
scroll to position [475, 0]
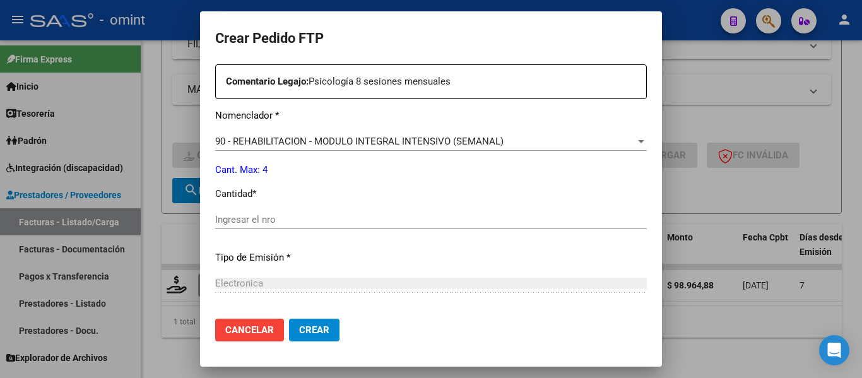
click at [346, 229] on div "Ingresar el nro" at bounding box center [431, 219] width 432 height 19
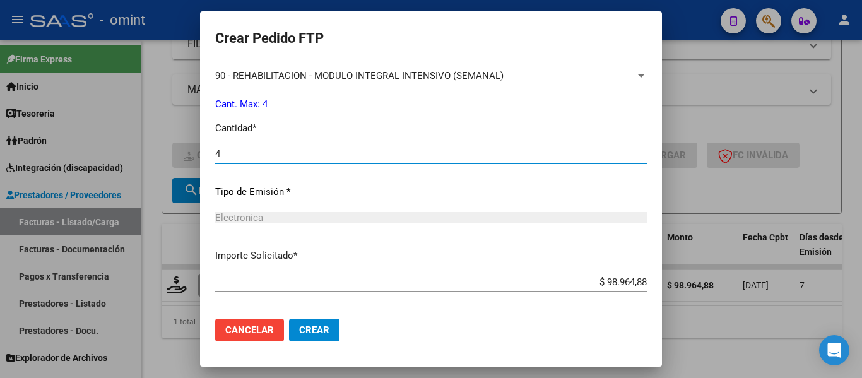
scroll to position [600, 0]
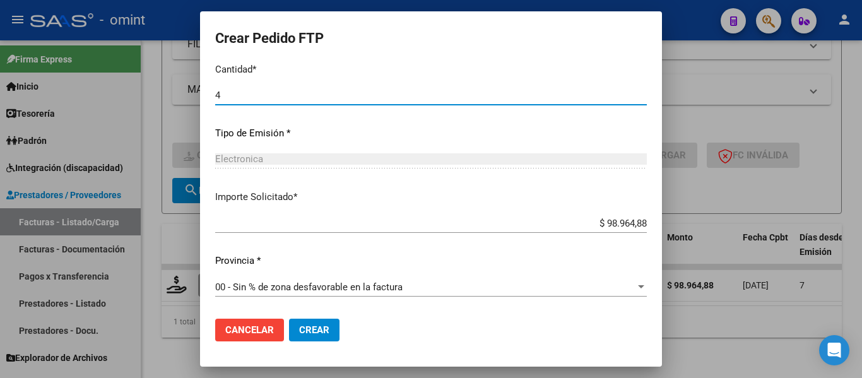
type input "4"
click at [307, 338] on button "Crear" at bounding box center [314, 330] width 51 height 23
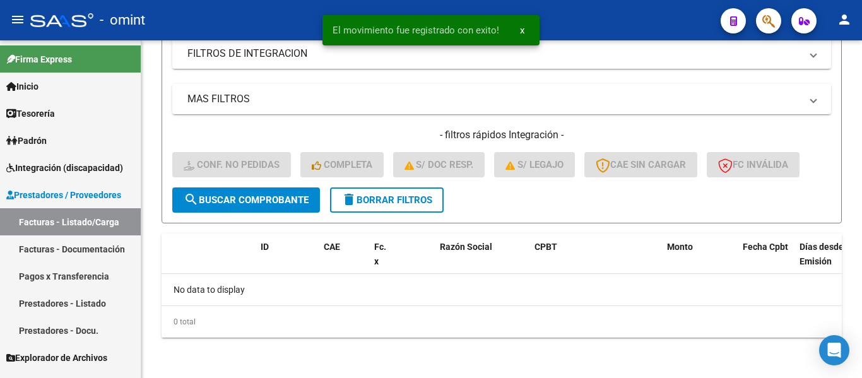
scroll to position [255, 0]
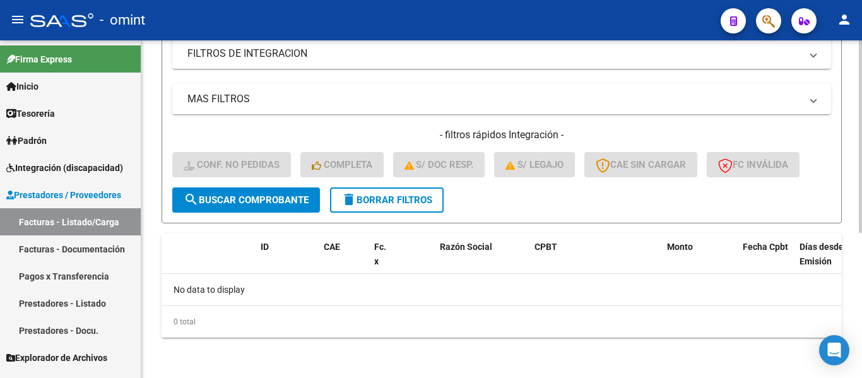
click at [407, 202] on span "delete Borrar Filtros" at bounding box center [387, 199] width 91 height 11
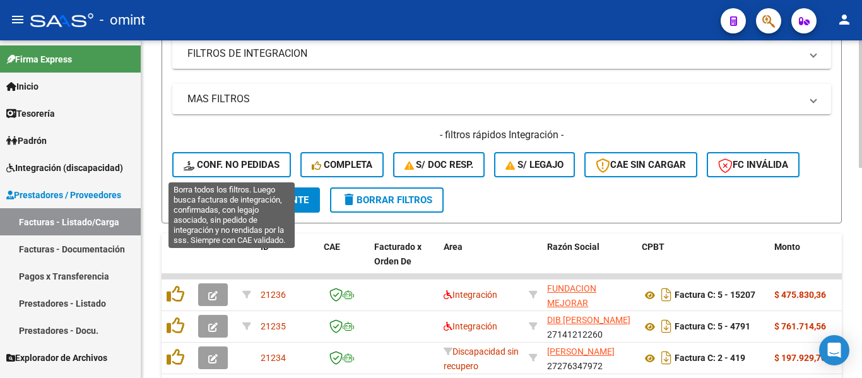
click at [253, 162] on span "Conf. no pedidas" at bounding box center [232, 164] width 96 height 11
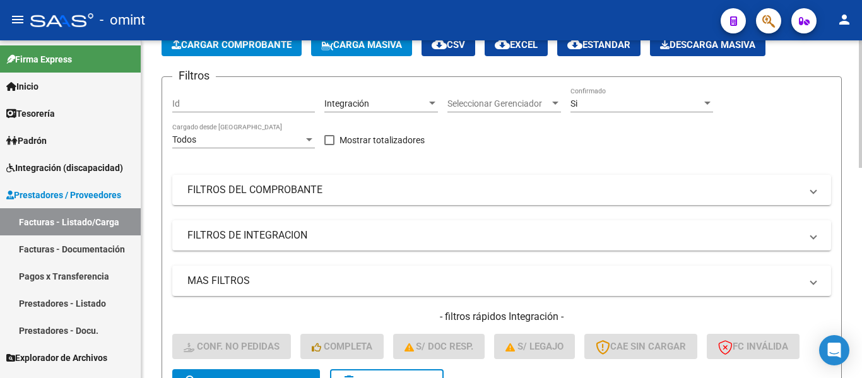
scroll to position [0, 0]
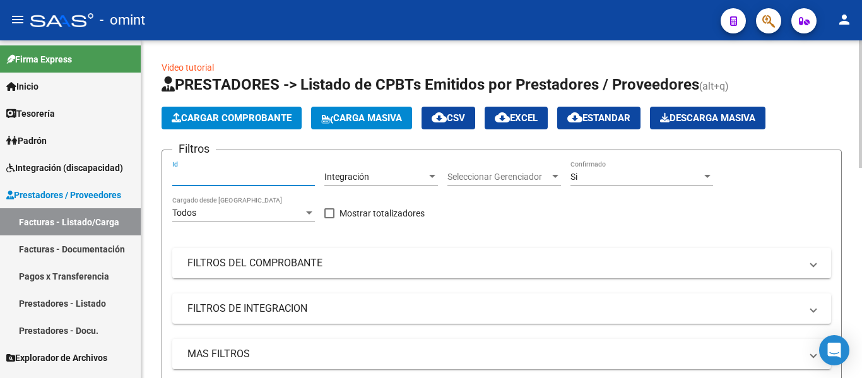
paste input "19328"
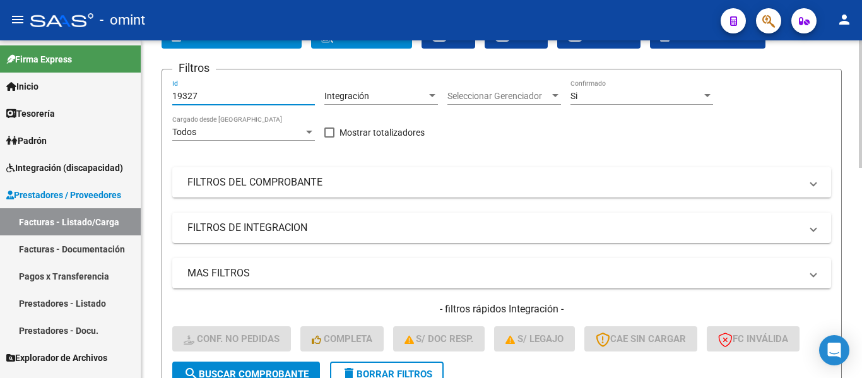
scroll to position [189, 0]
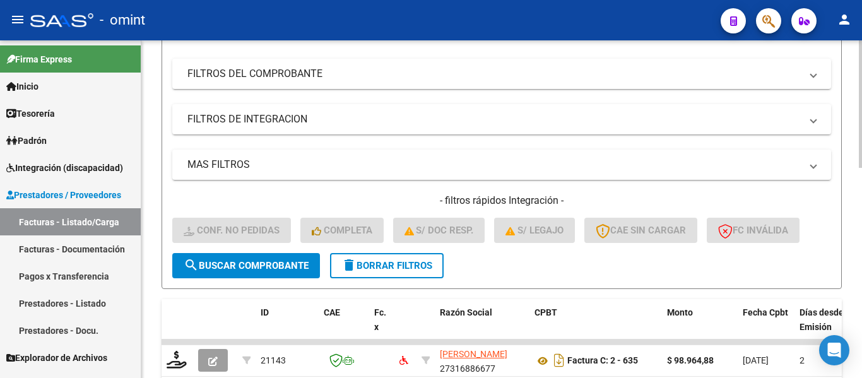
type input "19327"
click at [294, 265] on span "search Buscar Comprobante" at bounding box center [246, 265] width 125 height 11
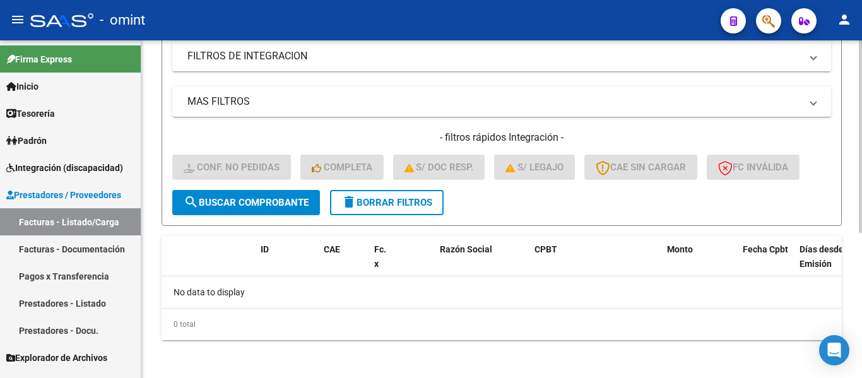
scroll to position [255, 0]
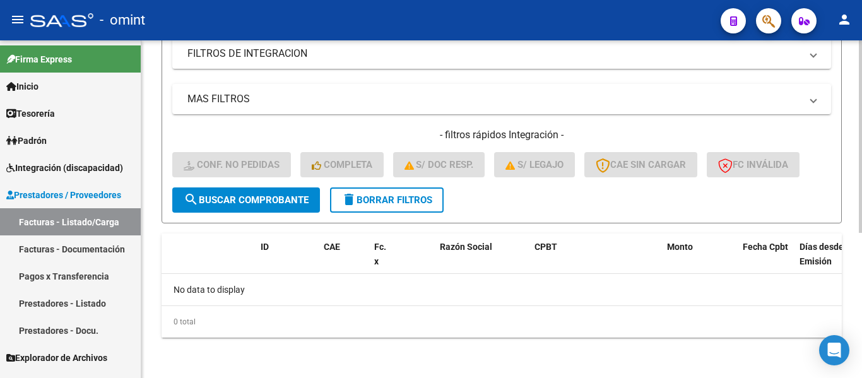
click at [410, 201] on span "delete Borrar Filtros" at bounding box center [387, 199] width 91 height 11
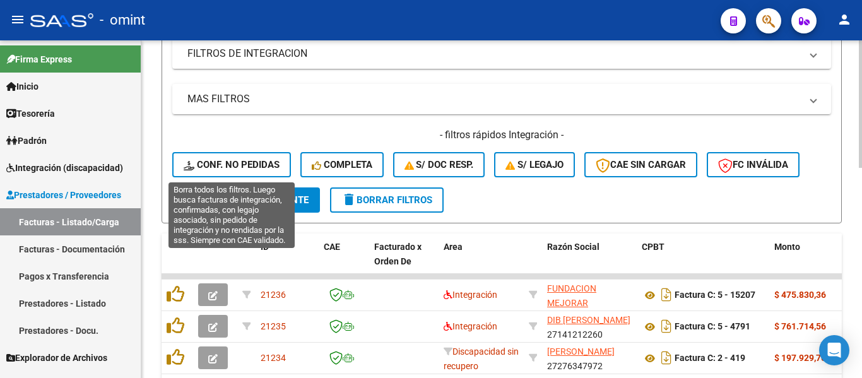
click at [225, 163] on span "Conf. no pedidas" at bounding box center [232, 164] width 96 height 11
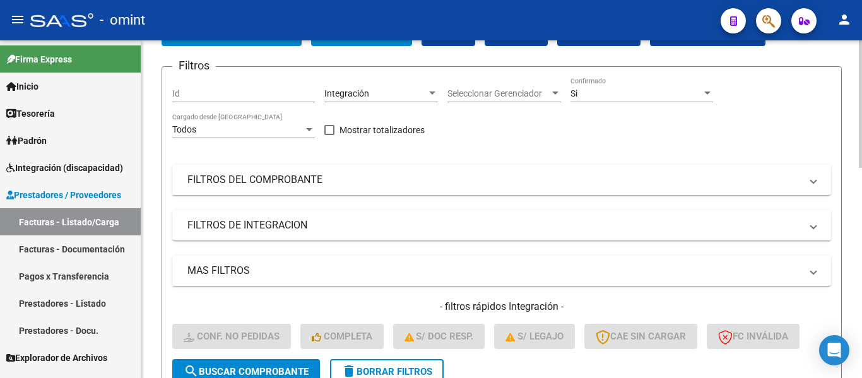
scroll to position [66, 0]
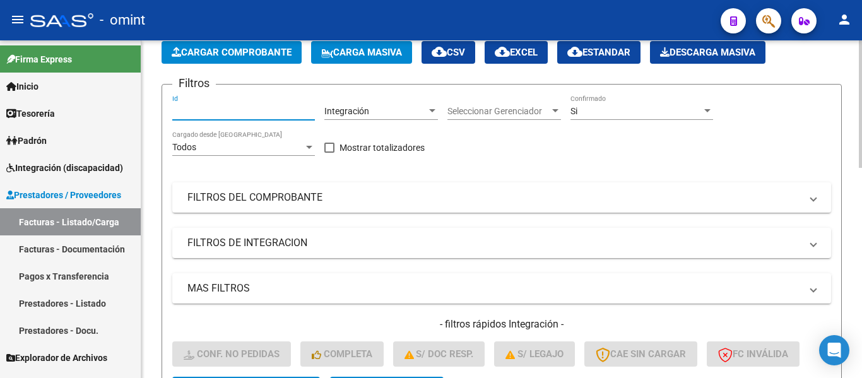
paste input "19328"
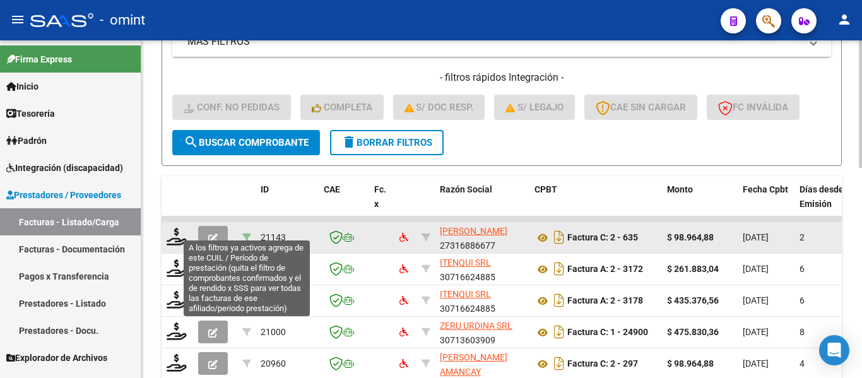
scroll to position [318, 0]
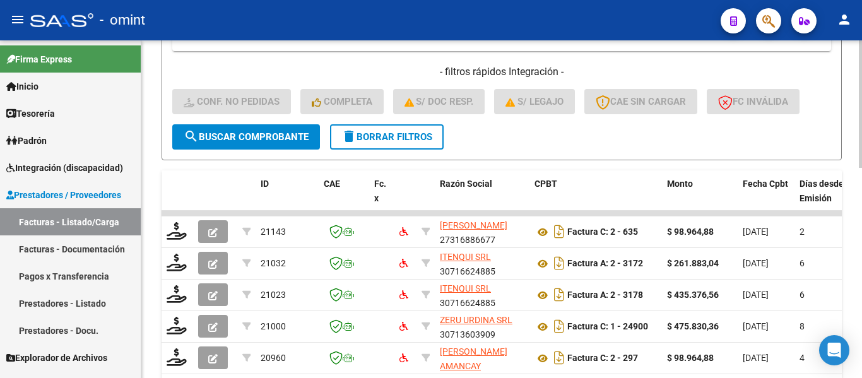
type input "19328"
click at [259, 135] on span "search Buscar Comprobante" at bounding box center [246, 136] width 125 height 11
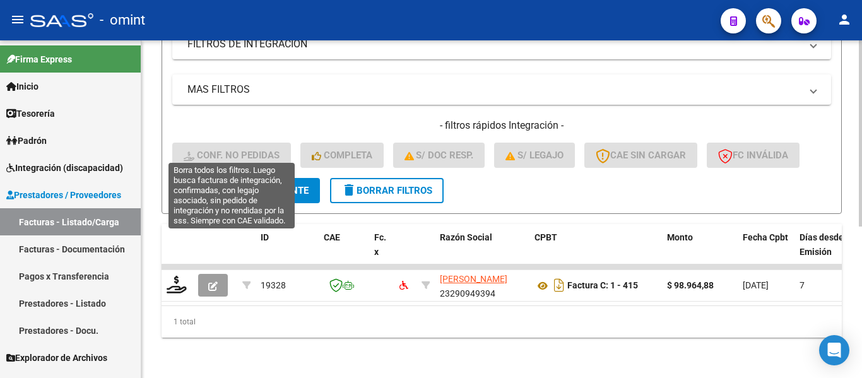
scroll to position [275, 0]
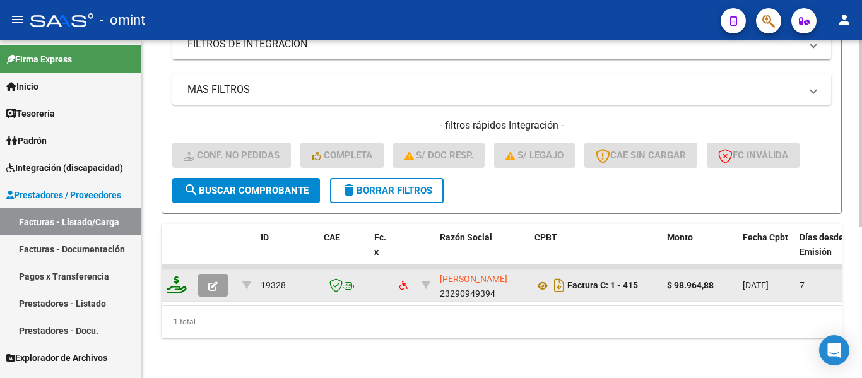
click at [179, 277] on icon at bounding box center [177, 285] width 20 height 18
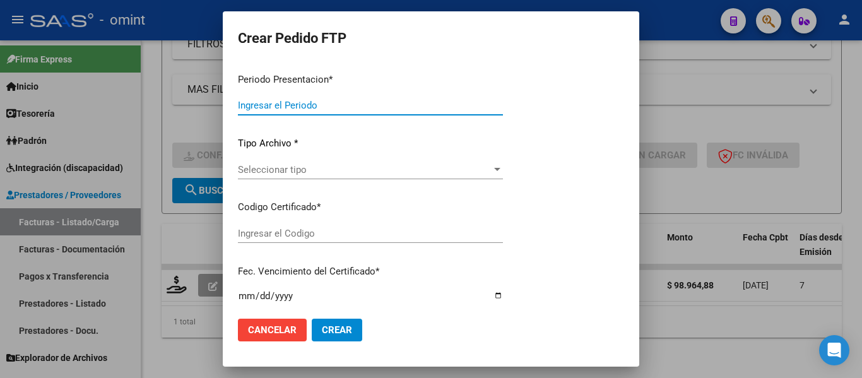
type input "202508"
type input "$ 98.964,88"
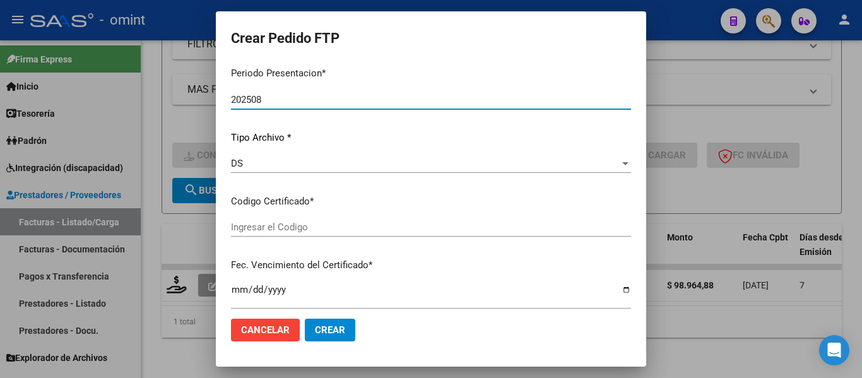
type input "8221154799"
type input "[DATE]"
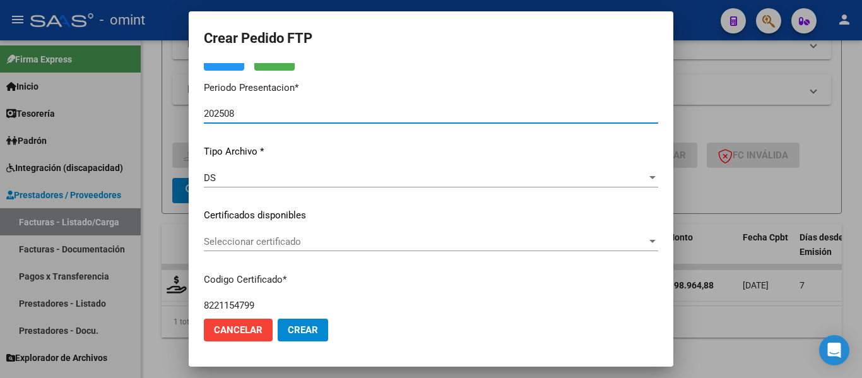
scroll to position [97, 0]
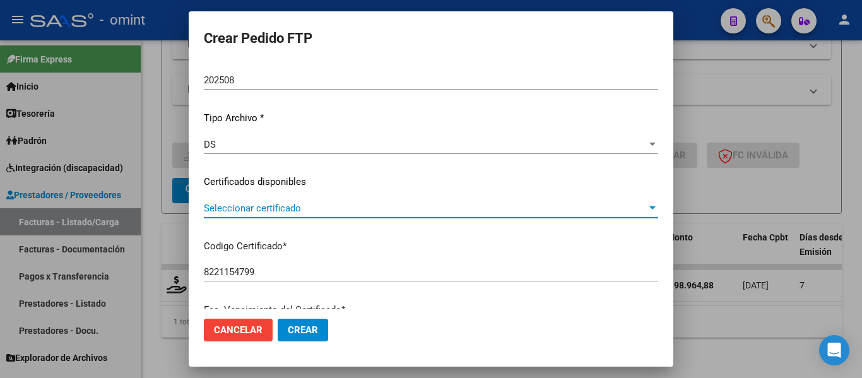
click at [456, 212] on span "Seleccionar certificado" at bounding box center [425, 208] width 443 height 11
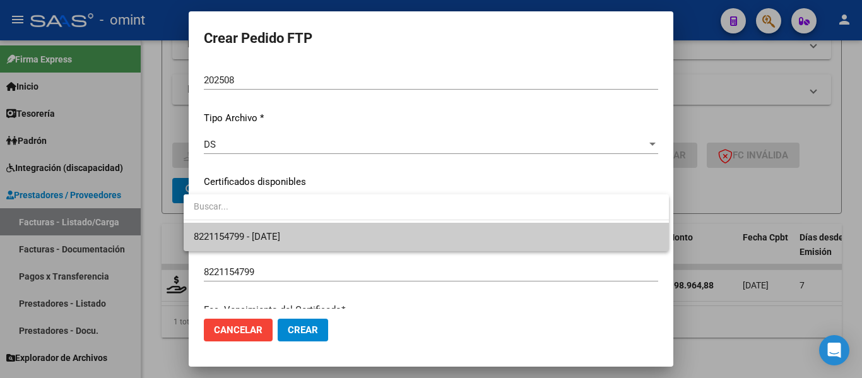
drag, startPoint x: 456, startPoint y: 212, endPoint x: 451, endPoint y: 232, distance: 20.1
click at [453, 233] on span "8221154799 - [DATE]" at bounding box center [426, 237] width 465 height 28
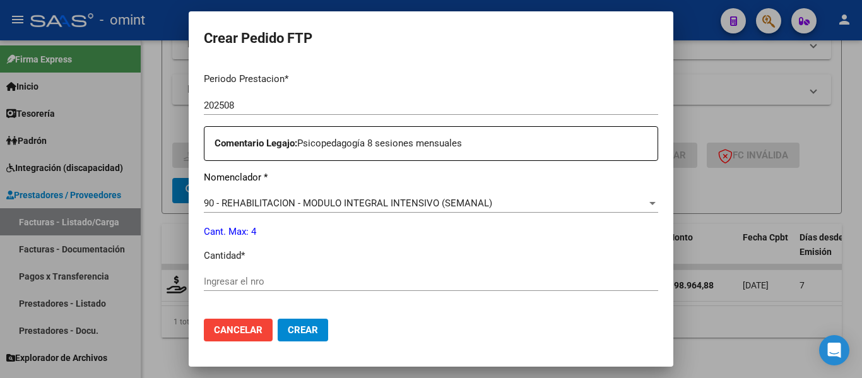
scroll to position [475, 0]
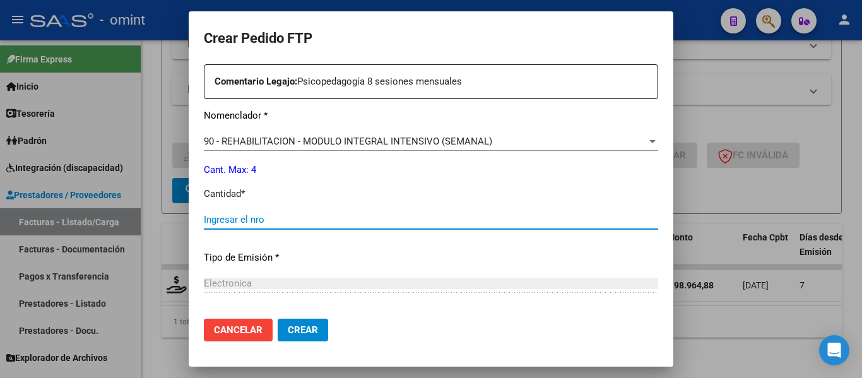
click at [323, 218] on input "Ingresar el nro" at bounding box center [431, 219] width 455 height 11
type input "4"
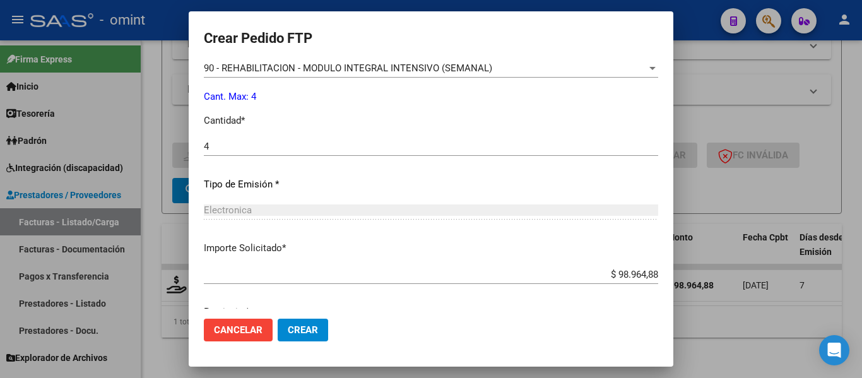
scroll to position [600, 0]
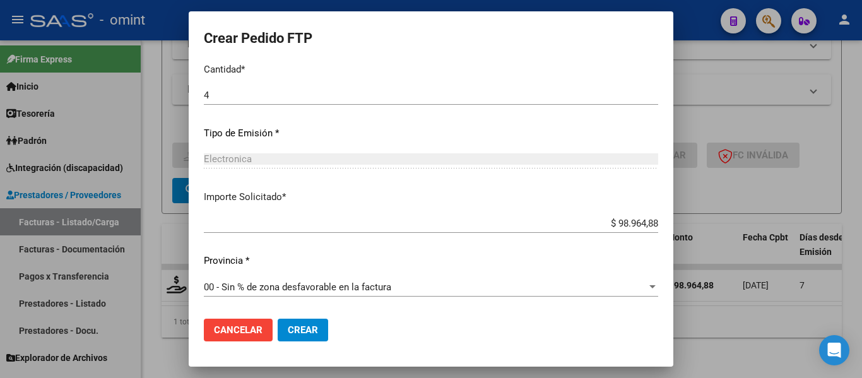
click at [309, 323] on button "Crear" at bounding box center [303, 330] width 51 height 23
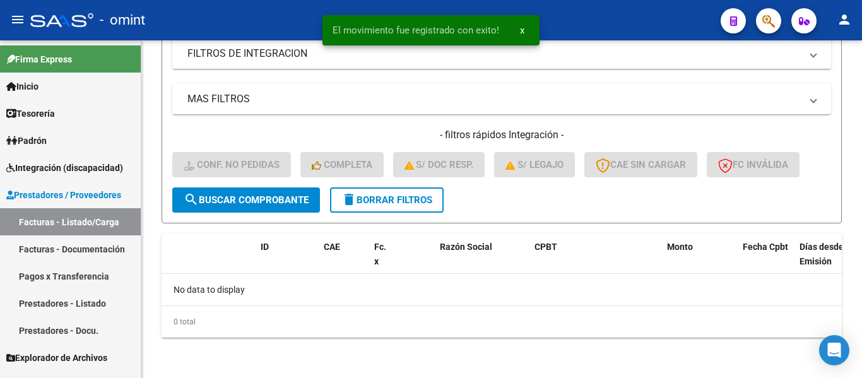
scroll to position [255, 0]
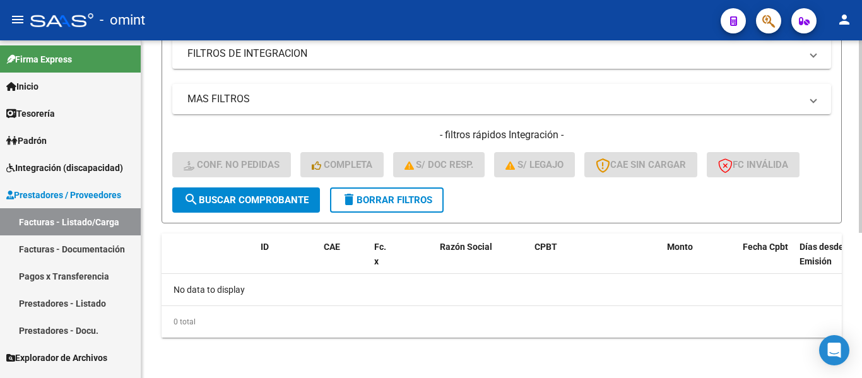
click at [383, 201] on span "delete Borrar Filtros" at bounding box center [387, 199] width 91 height 11
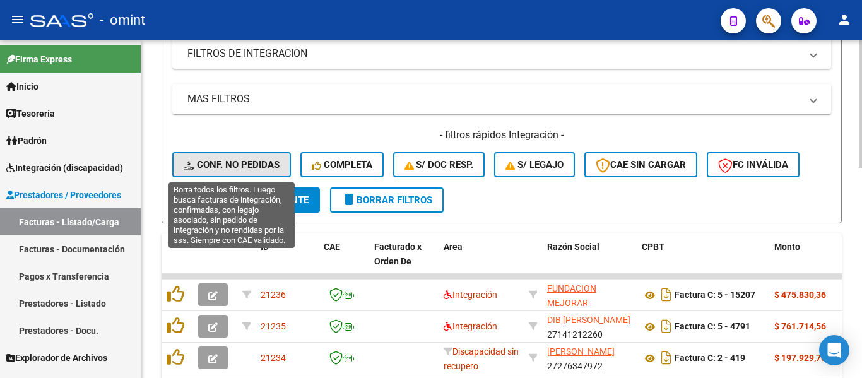
click at [259, 164] on span "Conf. no pedidas" at bounding box center [232, 164] width 96 height 11
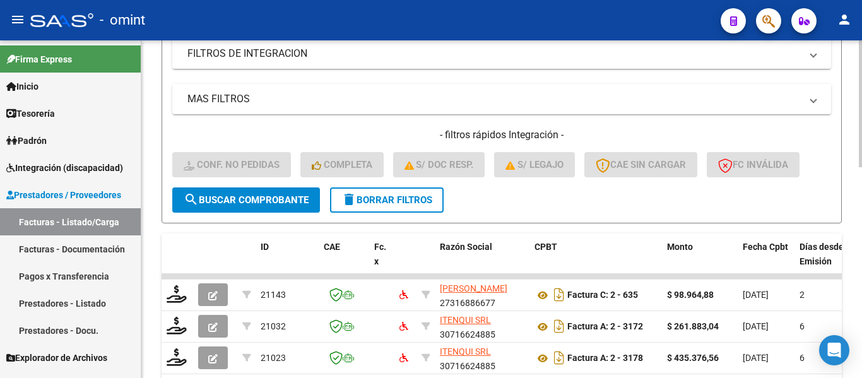
scroll to position [3, 0]
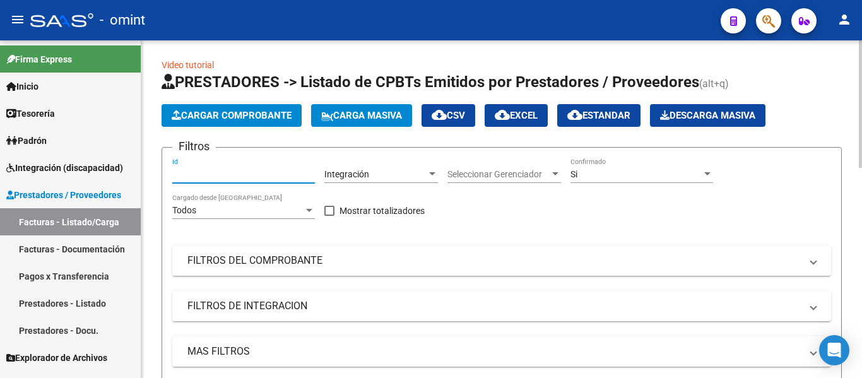
paste input "20416"
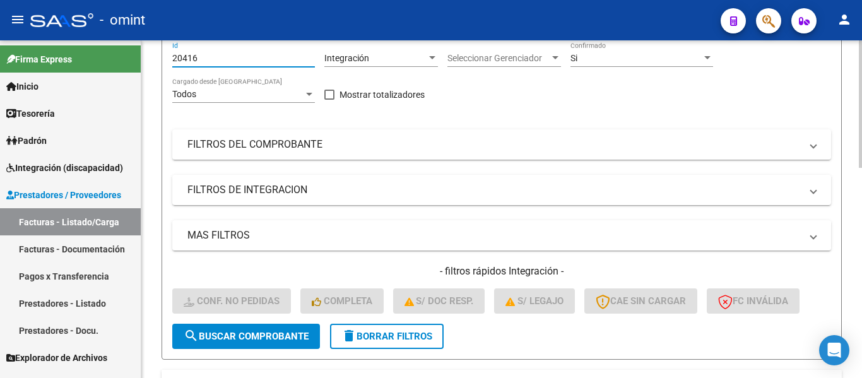
scroll to position [192, 0]
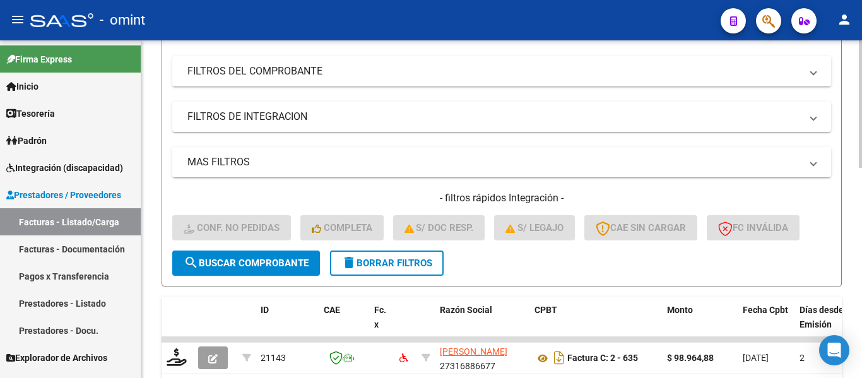
type input "20416"
click at [253, 261] on span "search Buscar Comprobante" at bounding box center [246, 263] width 125 height 11
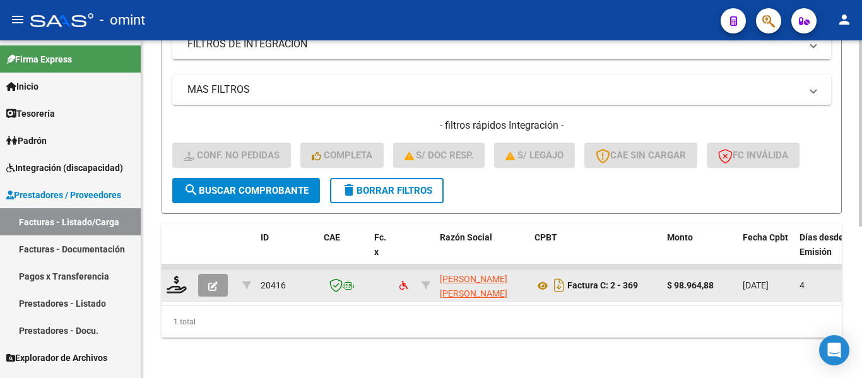
scroll to position [275, 0]
click at [173, 280] on icon at bounding box center [177, 285] width 20 height 18
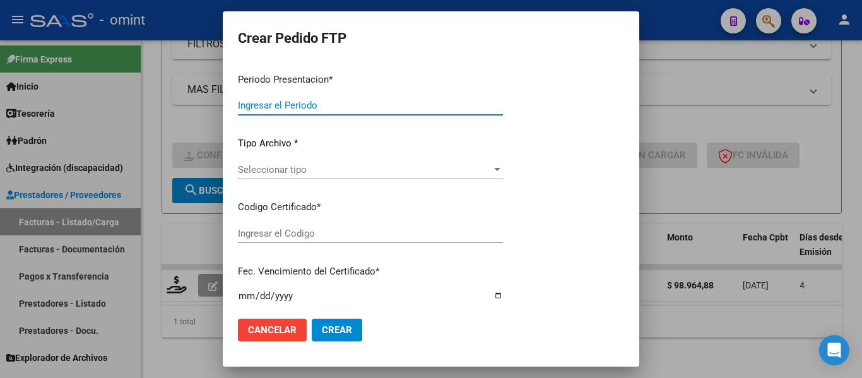
type input "202508"
type input "$ 98.964,88"
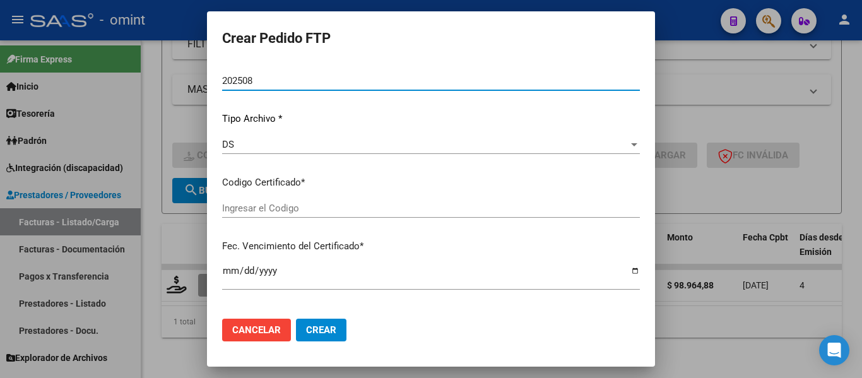
type input "8221154799"
type input "[DATE]"
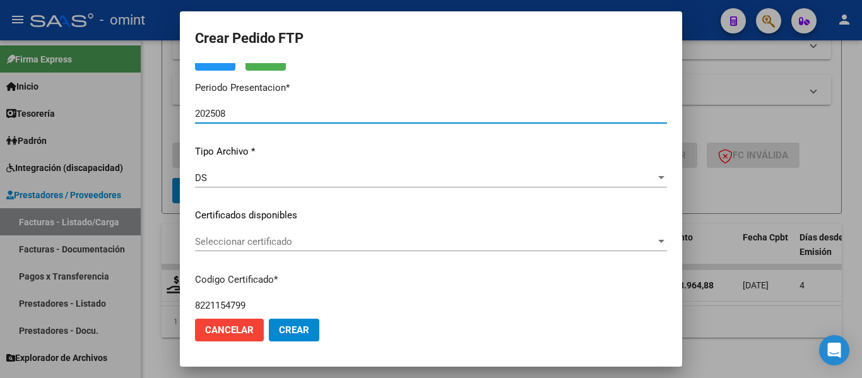
scroll to position [97, 0]
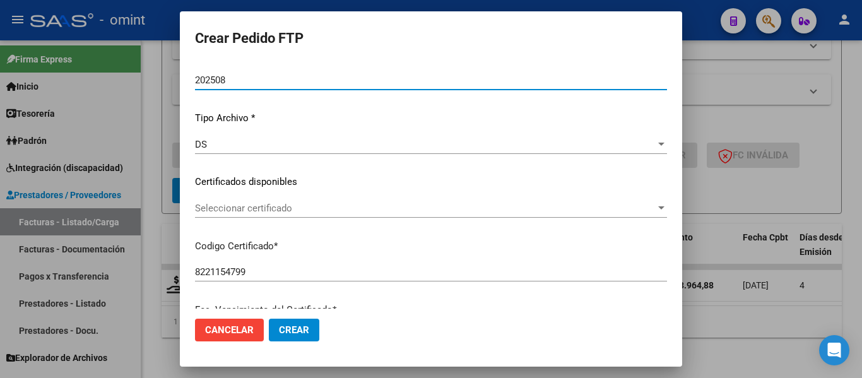
click at [396, 215] on div "Seleccionar certificado Seleccionar certificado" at bounding box center [431, 208] width 472 height 19
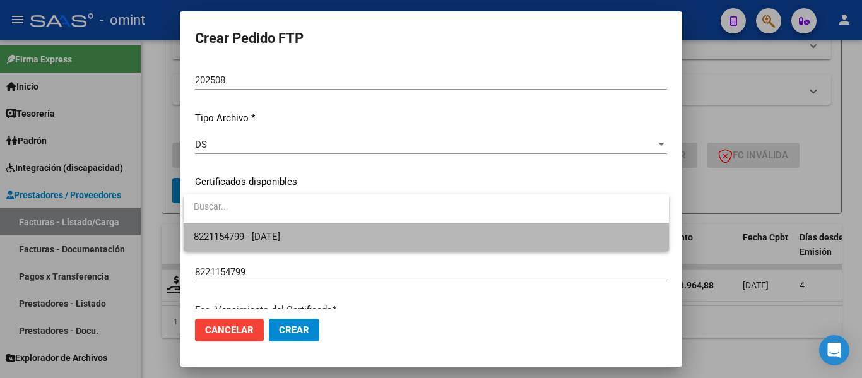
click at [399, 243] on span "8221154799 - [DATE]" at bounding box center [426, 237] width 465 height 28
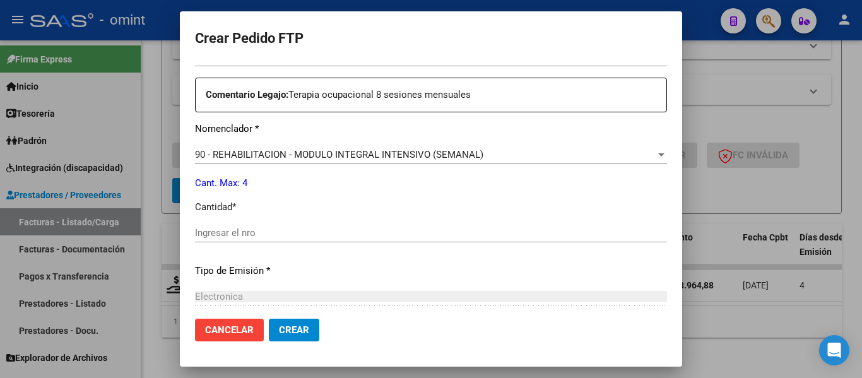
scroll to position [539, 0]
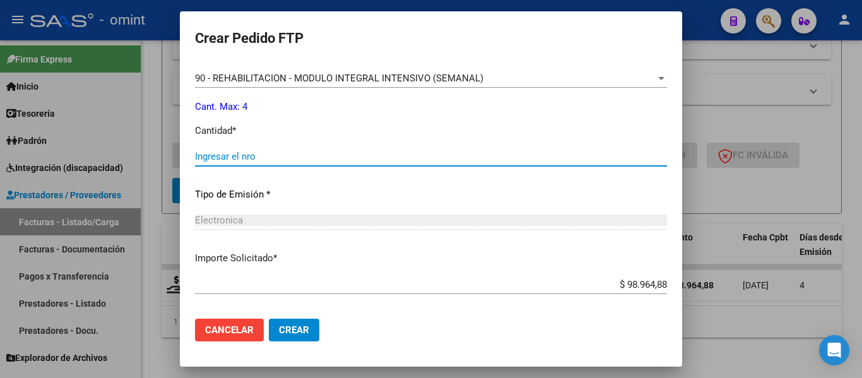
click at [311, 158] on input "Ingresar el nro" at bounding box center [431, 156] width 472 height 11
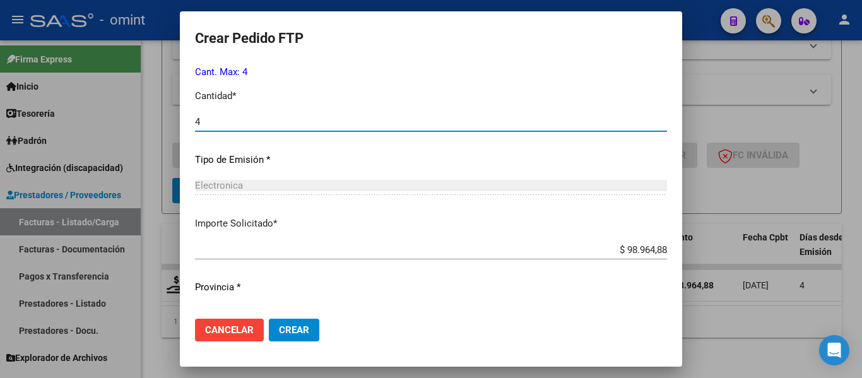
scroll to position [600, 0]
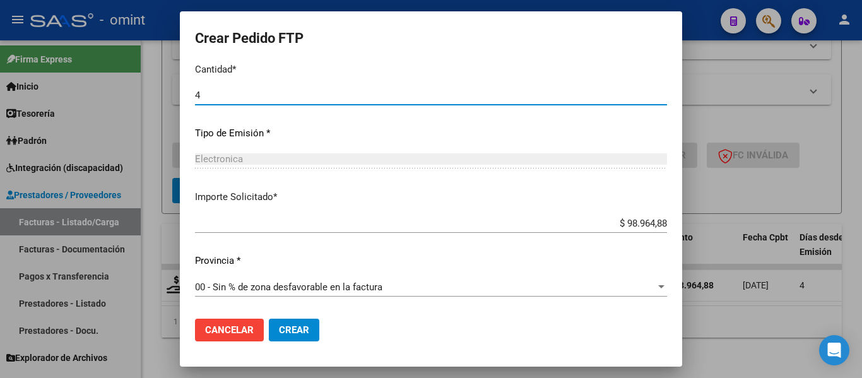
type input "4"
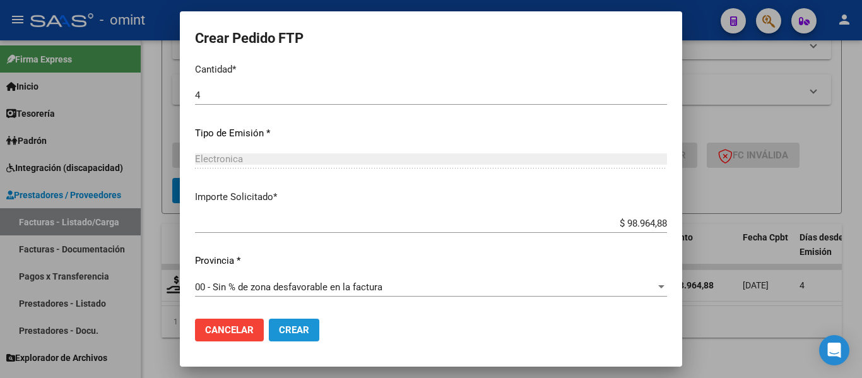
click at [300, 332] on span "Crear" at bounding box center [294, 330] width 30 height 11
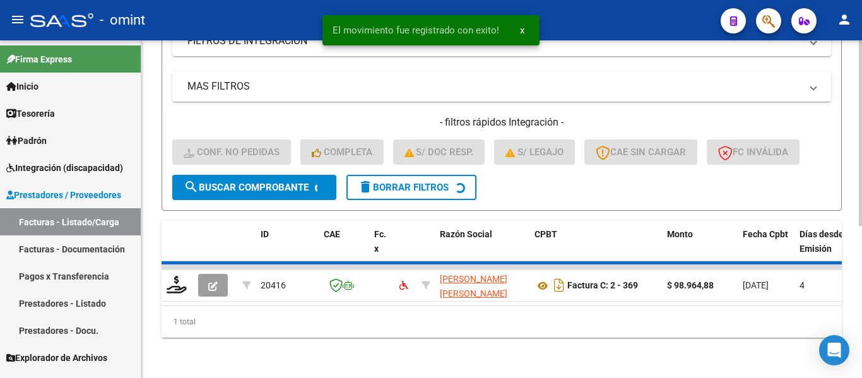
scroll to position [255, 0]
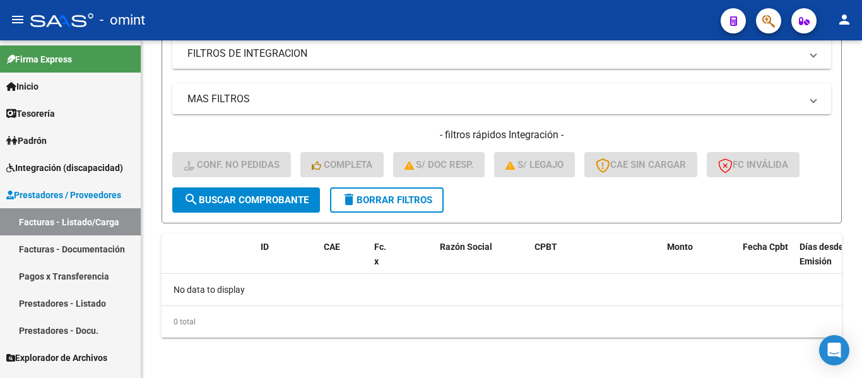
click at [81, 170] on span "Integración (discapacidad)" at bounding box center [64, 168] width 117 height 14
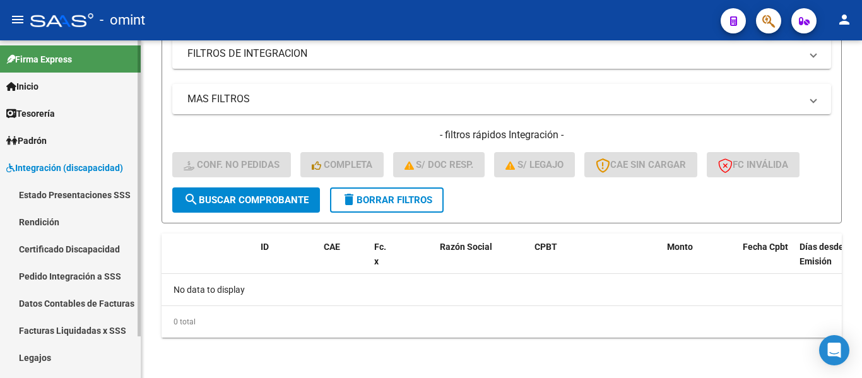
click at [44, 355] on link "Legajos" at bounding box center [70, 357] width 141 height 27
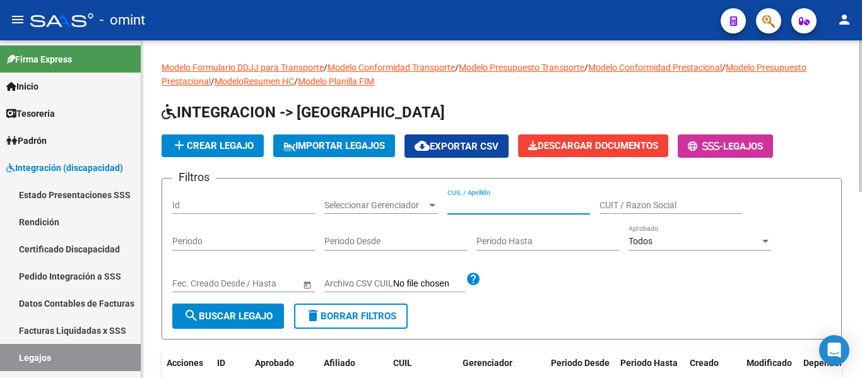
paste input "[PERSON_NAME]"
type input "[PERSON_NAME]"
click at [225, 313] on span "search Buscar Legajo" at bounding box center [228, 316] width 89 height 11
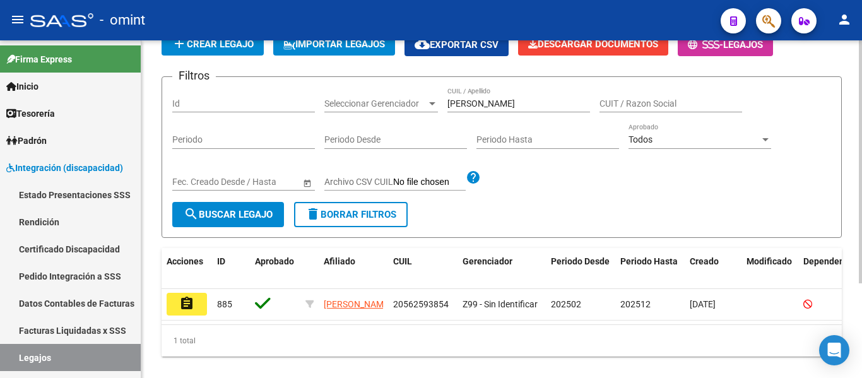
scroll to position [131, 0]
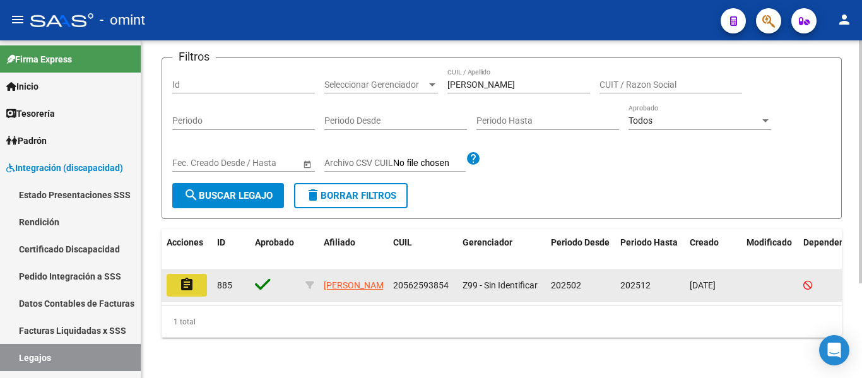
click at [193, 274] on button "assignment" at bounding box center [187, 285] width 40 height 23
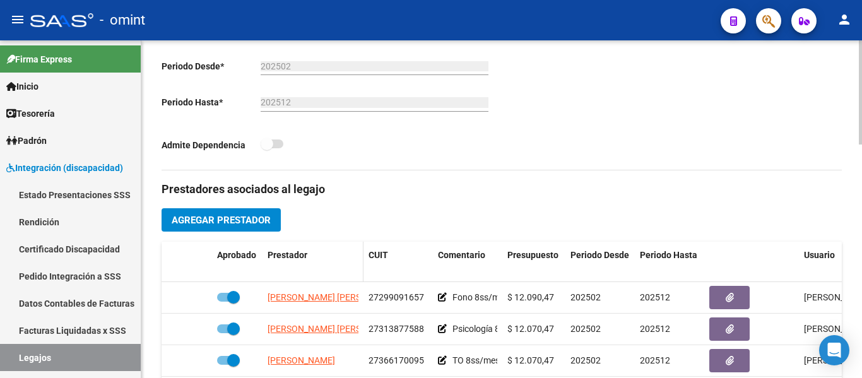
scroll to position [379, 0]
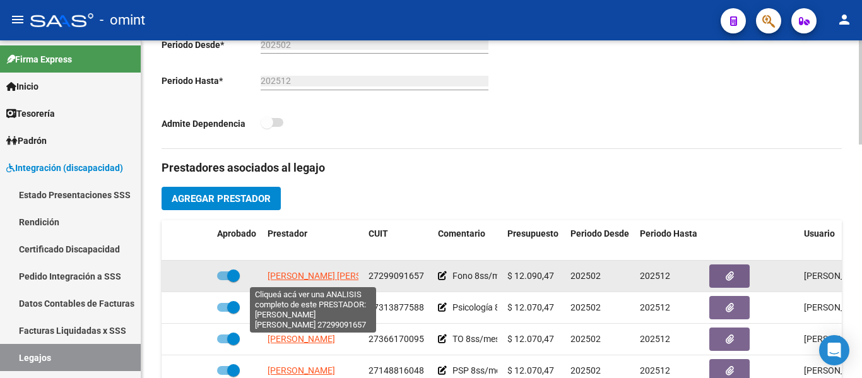
click at [323, 277] on span "[PERSON_NAME] [PERSON_NAME]" at bounding box center [336, 276] width 137 height 10
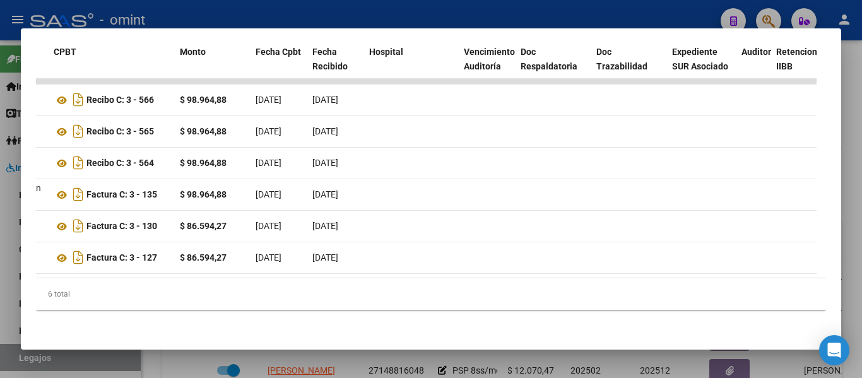
scroll to position [0, 0]
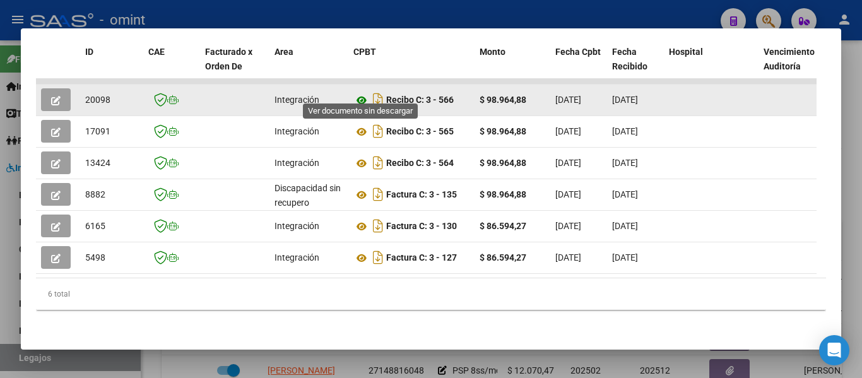
click at [366, 93] on icon at bounding box center [362, 100] width 16 height 15
click at [57, 88] on button "button" at bounding box center [56, 99] width 30 height 23
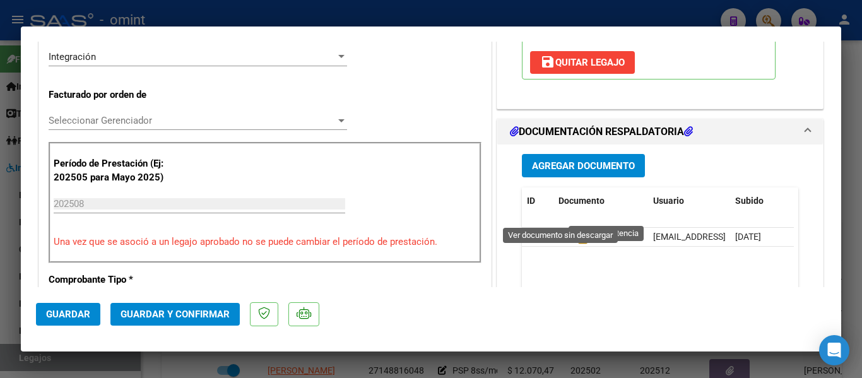
scroll to position [316, 0]
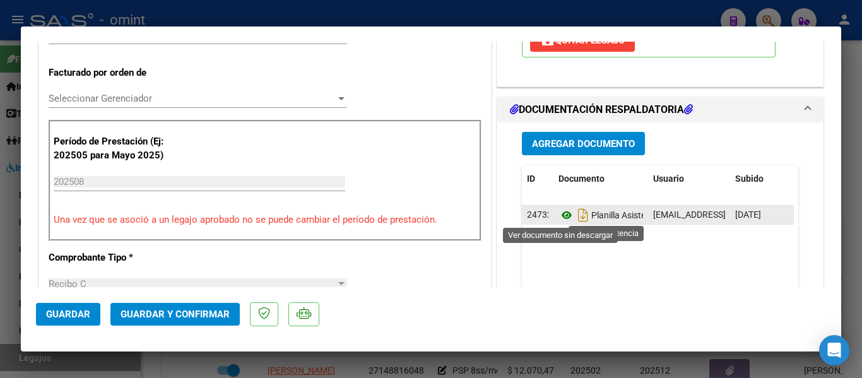
click at [562, 214] on icon at bounding box center [567, 215] width 16 height 15
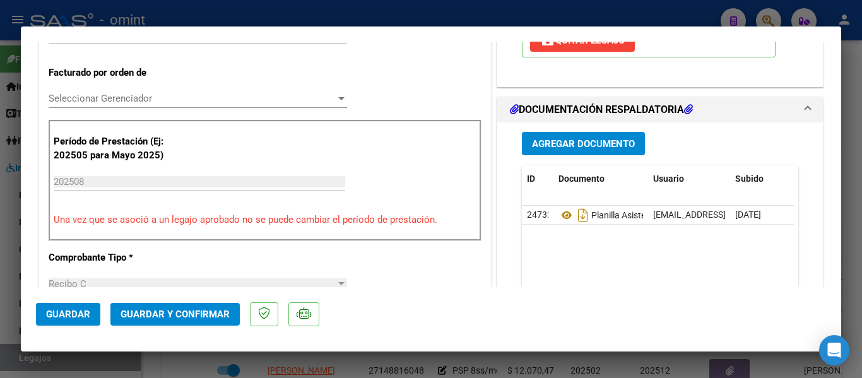
click at [162, 313] on span "Guardar y Confirmar" at bounding box center [175, 314] width 109 height 11
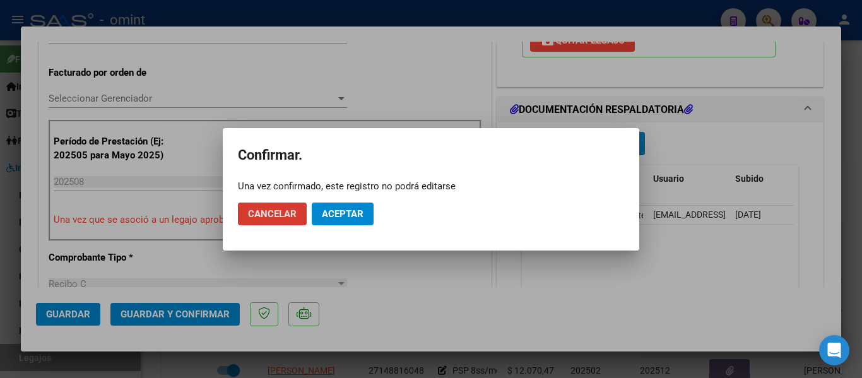
click at [343, 211] on span "Aceptar" at bounding box center [343, 213] width 42 height 11
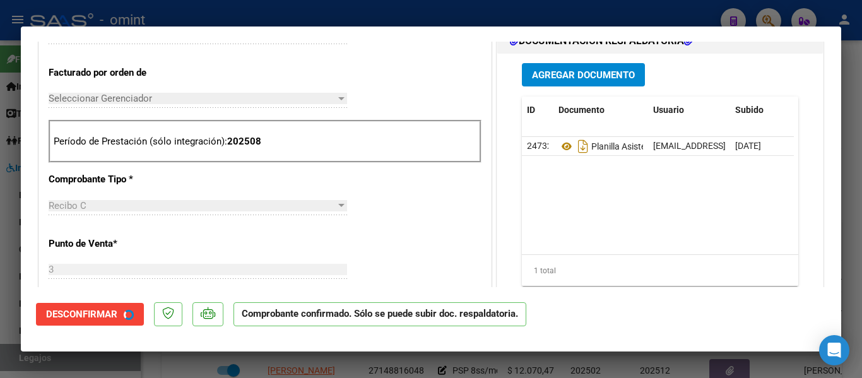
type input "$ 0,00"
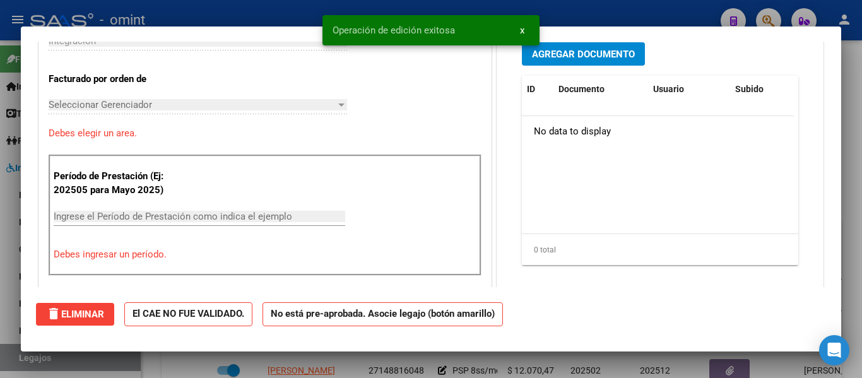
scroll to position [0, 0]
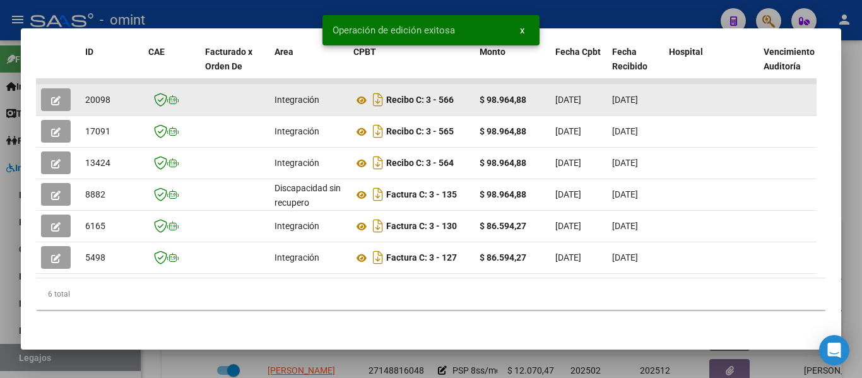
drag, startPoint x: 98, startPoint y: 92, endPoint x: 120, endPoint y: 92, distance: 21.5
click at [120, 93] on div "20098" at bounding box center [111, 100] width 53 height 15
copy span "20098"
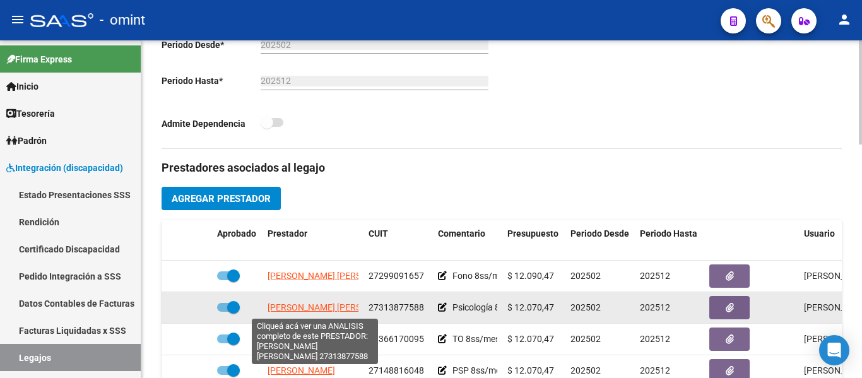
click at [335, 306] on span "[PERSON_NAME] [PERSON_NAME]" at bounding box center [336, 307] width 137 height 10
type textarea "27313877588"
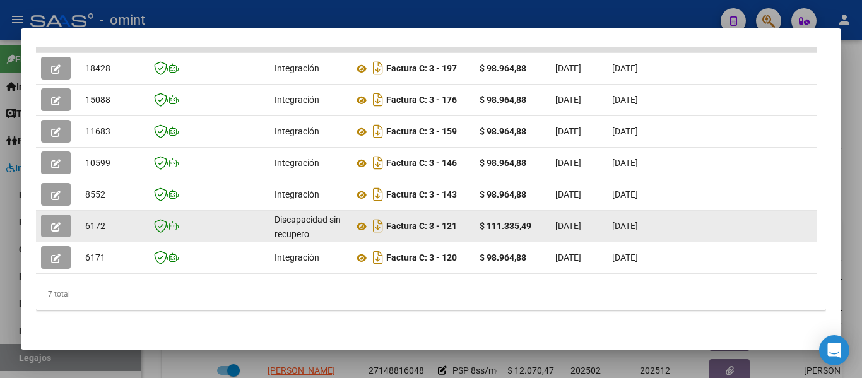
scroll to position [289, 0]
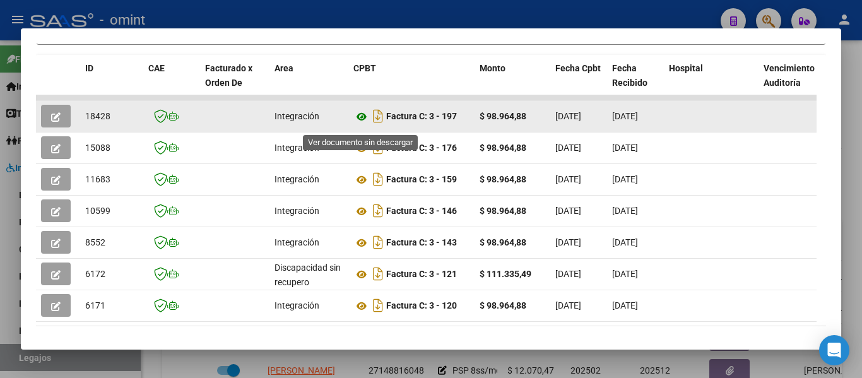
click at [362, 117] on icon at bounding box center [362, 116] width 16 height 15
click at [52, 120] on icon "button" at bounding box center [55, 116] width 9 height 9
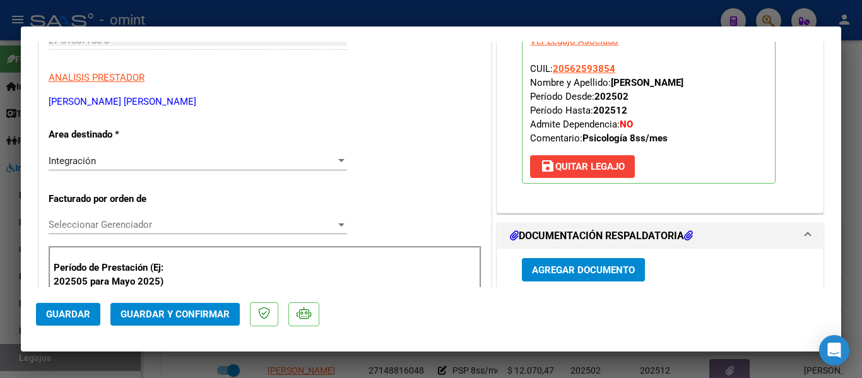
scroll to position [316, 0]
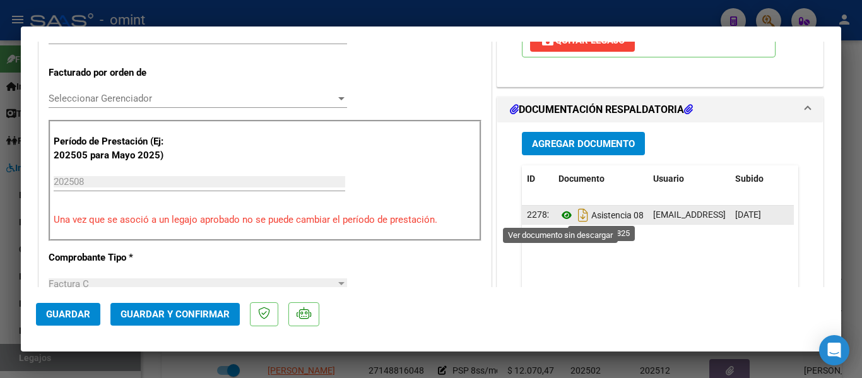
click at [566, 213] on icon at bounding box center [567, 215] width 16 height 15
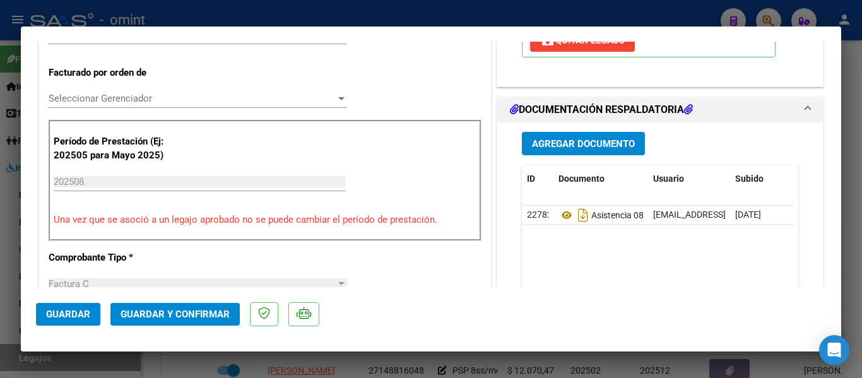
click at [185, 313] on span "Guardar y Confirmar" at bounding box center [175, 314] width 109 height 11
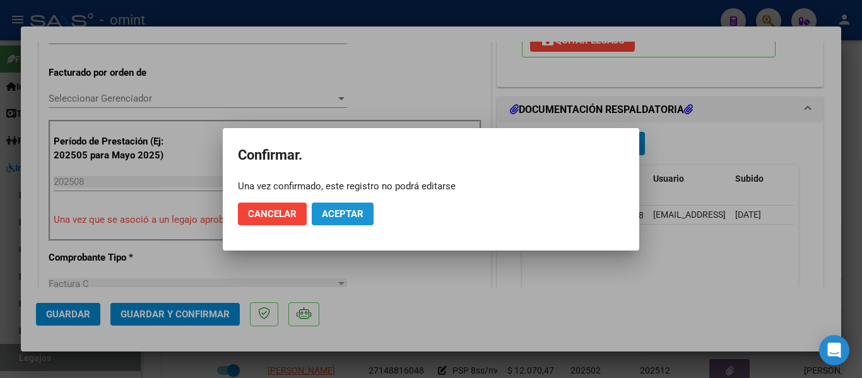
click at [343, 209] on span "Aceptar" at bounding box center [343, 213] width 42 height 11
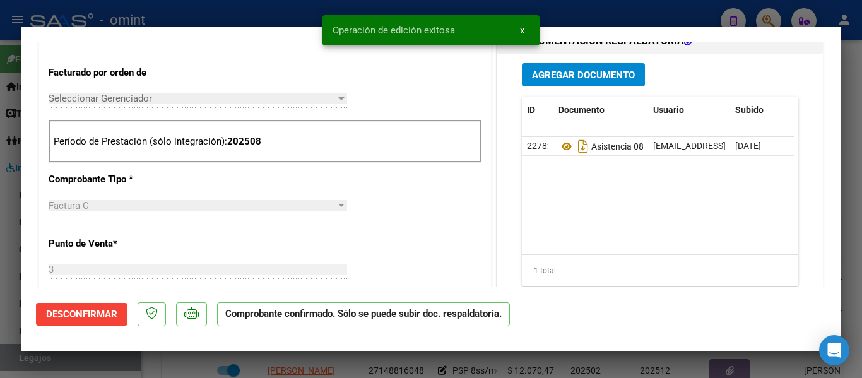
type input "$ 0,00"
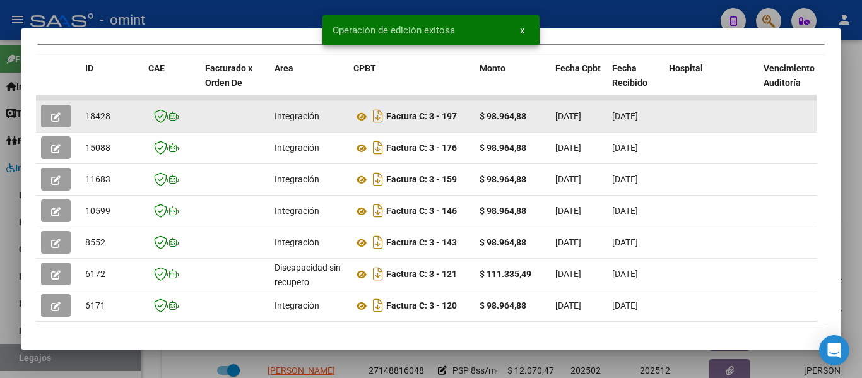
drag, startPoint x: 85, startPoint y: 118, endPoint x: 114, endPoint y: 122, distance: 29.3
click at [114, 122] on div "18428" at bounding box center [111, 116] width 53 height 15
copy span "18428"
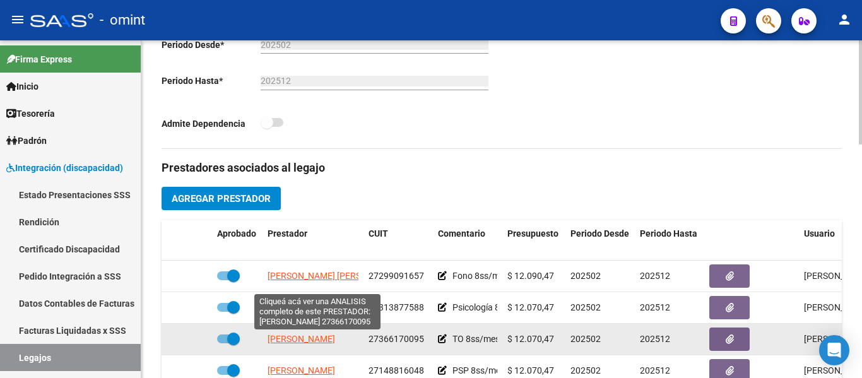
click at [331, 338] on span "[PERSON_NAME]" at bounding box center [302, 339] width 68 height 10
type textarea "27366170095"
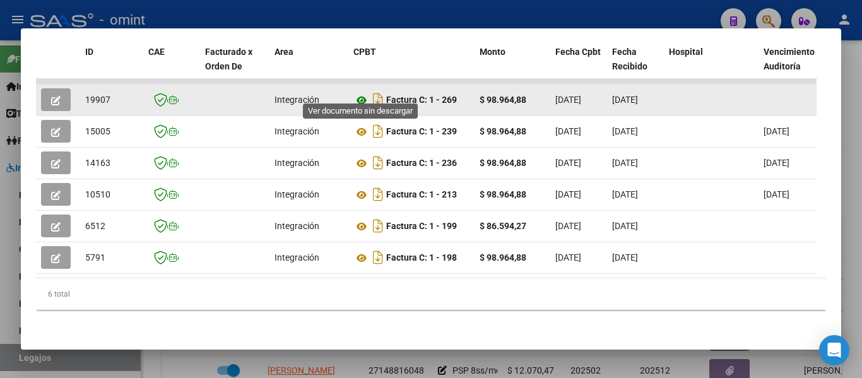
click at [364, 93] on icon at bounding box center [362, 100] width 16 height 15
click at [61, 92] on button "button" at bounding box center [56, 99] width 30 height 23
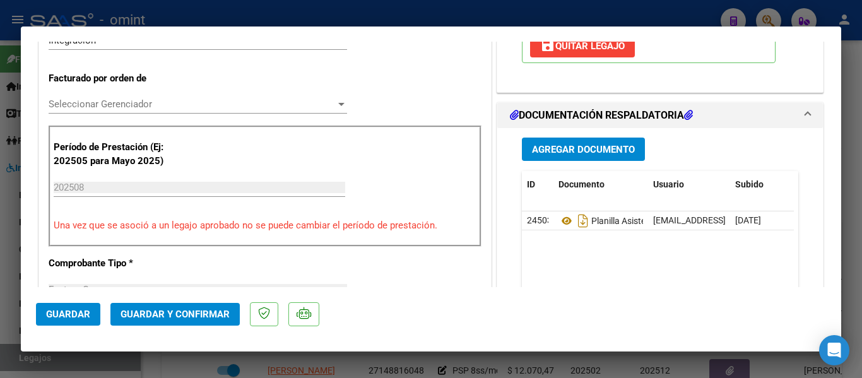
scroll to position [316, 0]
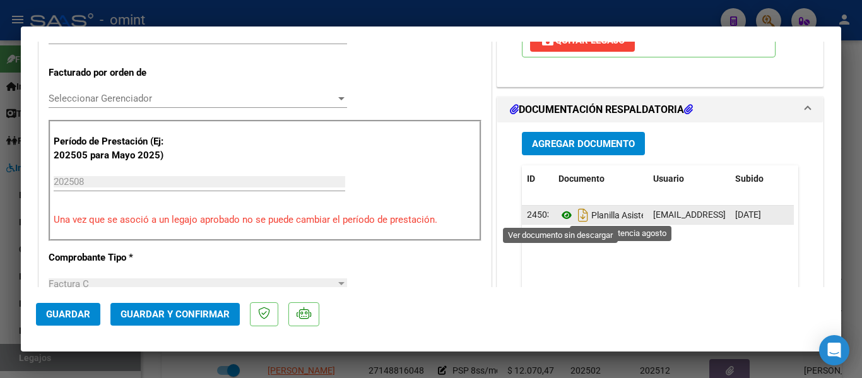
click at [559, 217] on icon at bounding box center [567, 215] width 16 height 15
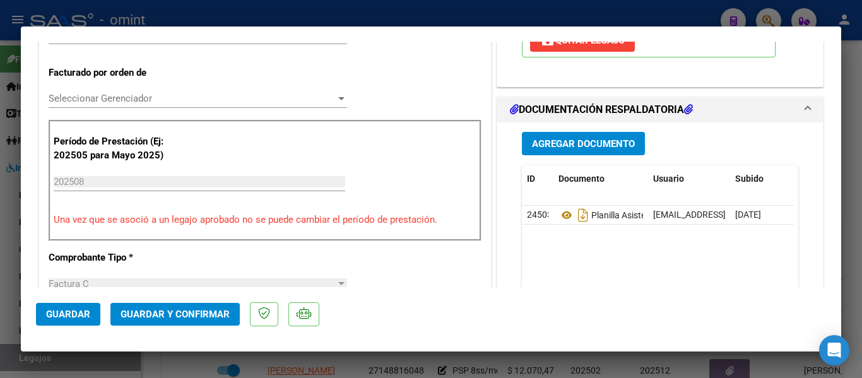
click at [169, 309] on span "Guardar y Confirmar" at bounding box center [175, 314] width 109 height 11
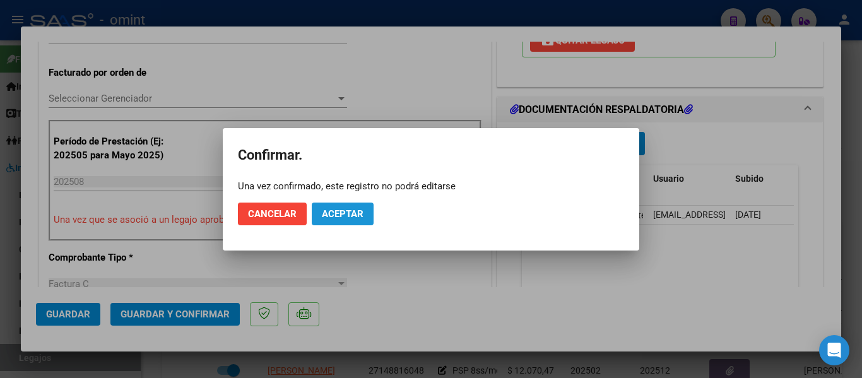
click at [342, 213] on span "Aceptar" at bounding box center [343, 213] width 42 height 11
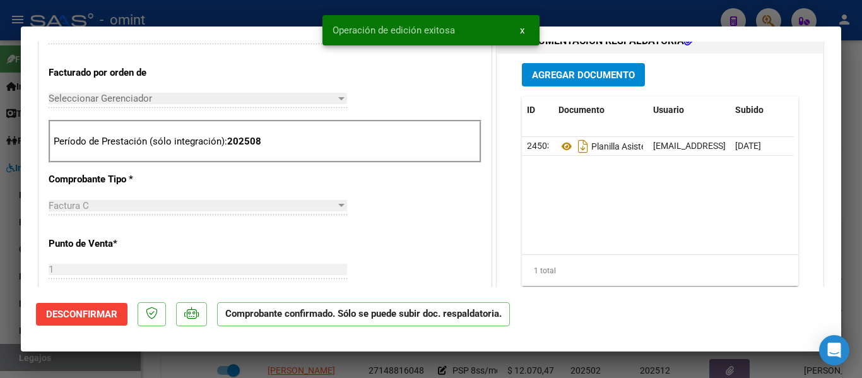
type input "$ 0,00"
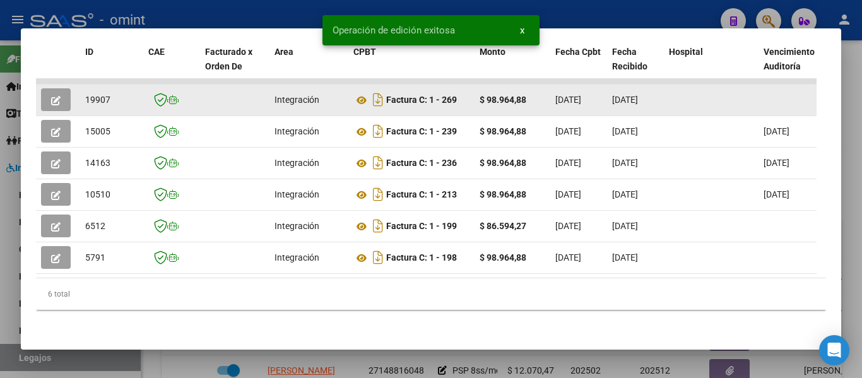
drag, startPoint x: 82, startPoint y: 90, endPoint x: 115, endPoint y: 93, distance: 32.9
click at [115, 93] on datatable-body-cell "19907" at bounding box center [111, 100] width 63 height 31
copy span "19907"
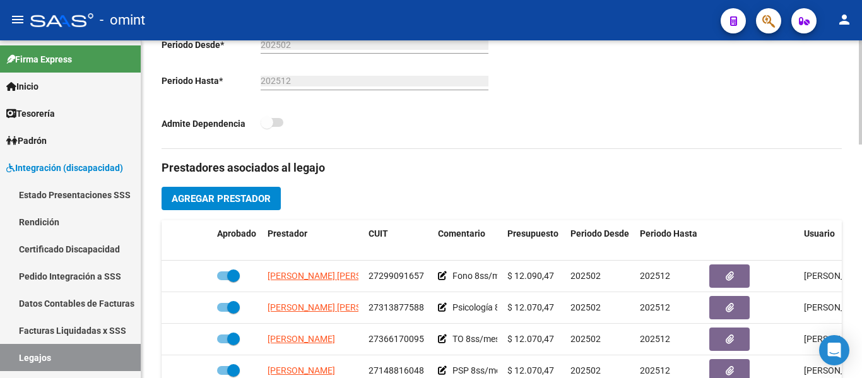
scroll to position [23, 0]
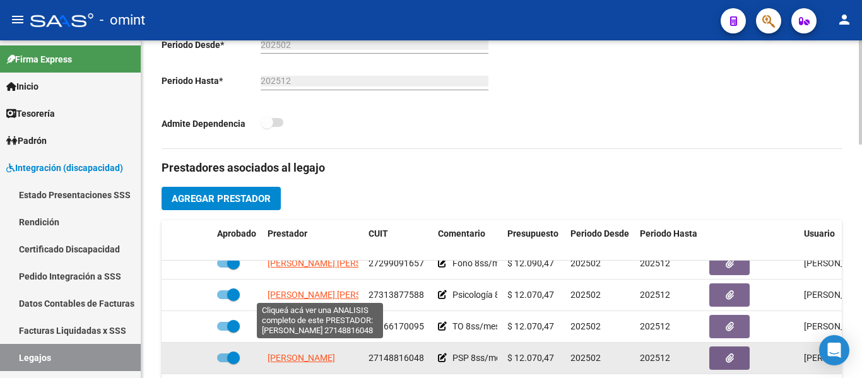
click at [321, 353] on span "[PERSON_NAME]" at bounding box center [302, 358] width 68 height 10
type textarea "27148816048"
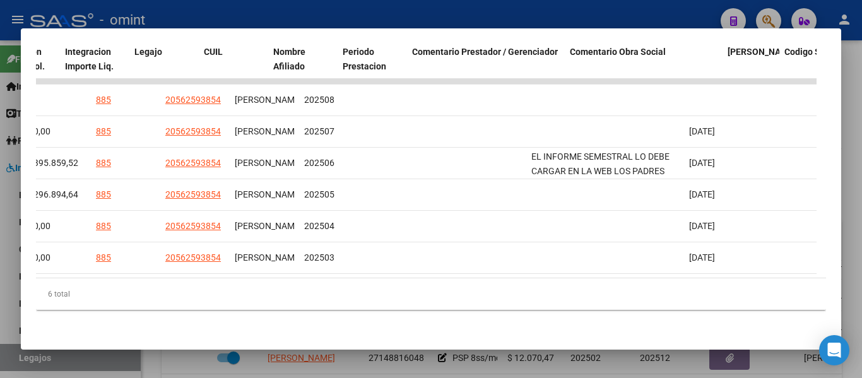
scroll to position [0, 0]
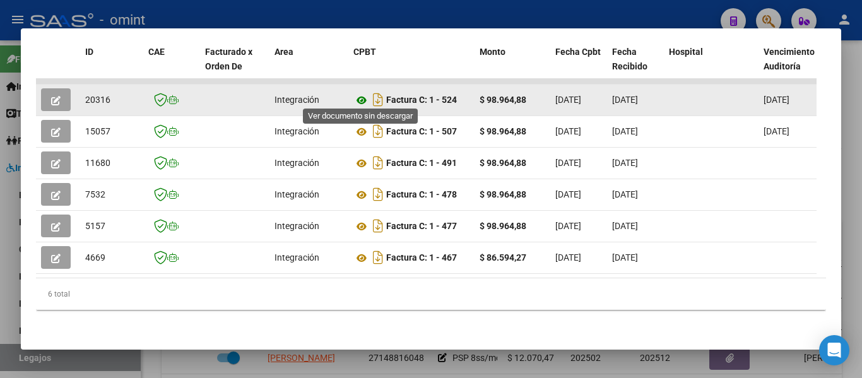
click at [362, 96] on icon at bounding box center [362, 100] width 16 height 15
click at [56, 97] on icon "button" at bounding box center [55, 100] width 9 height 9
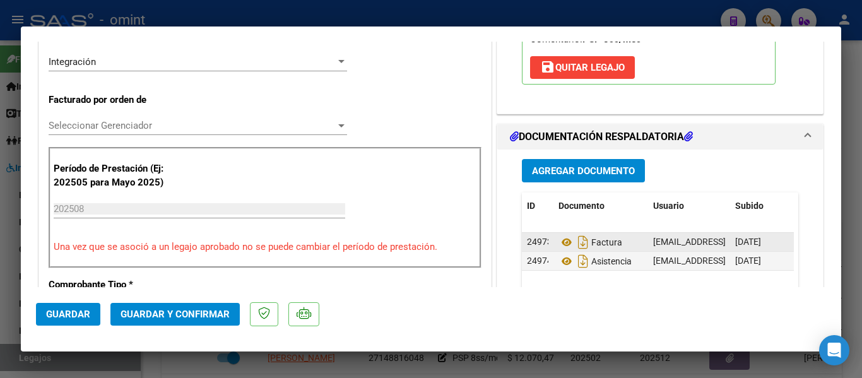
scroll to position [316, 0]
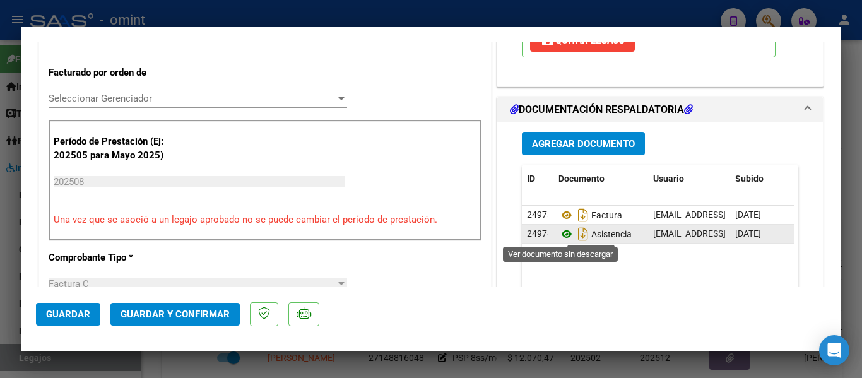
click at [561, 233] on icon at bounding box center [567, 234] width 16 height 15
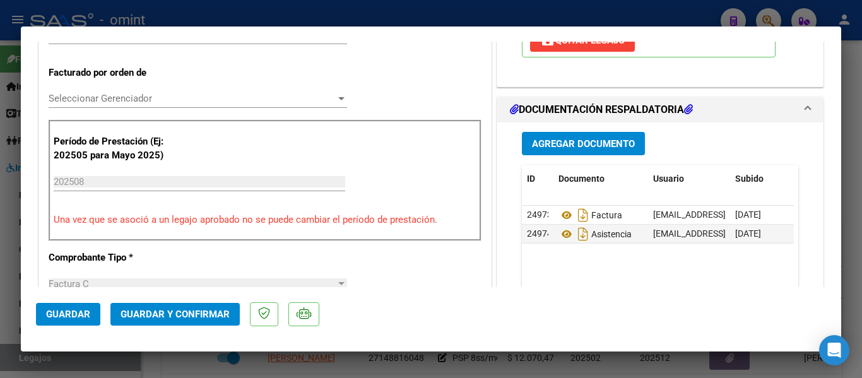
click at [193, 315] on span "Guardar y Confirmar" at bounding box center [175, 314] width 109 height 11
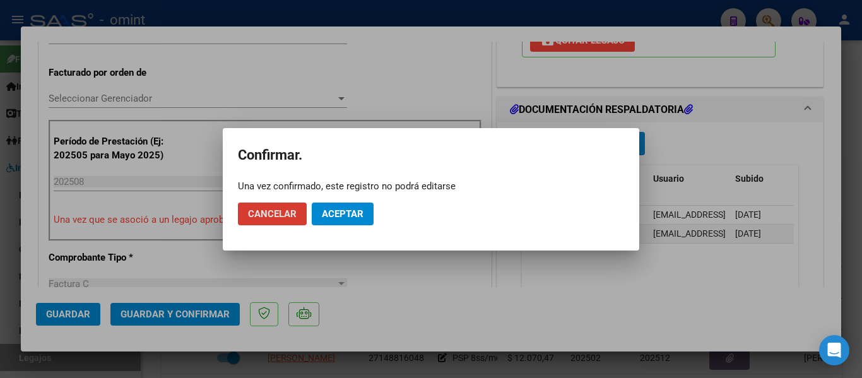
click at [377, 206] on mat-dialog-actions "Cancelar Aceptar" at bounding box center [431, 214] width 386 height 43
click at [357, 213] on span "Aceptar" at bounding box center [343, 213] width 42 height 11
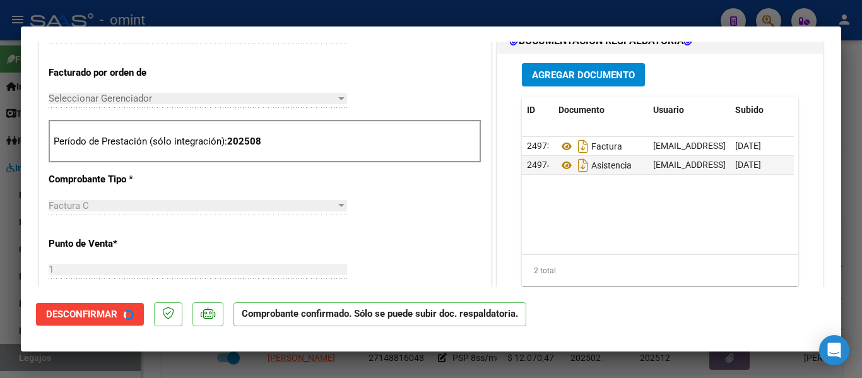
type input "$ 0,00"
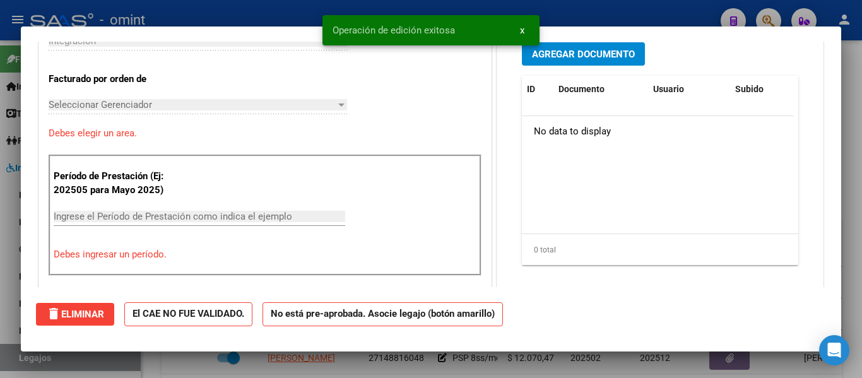
scroll to position [0, 0]
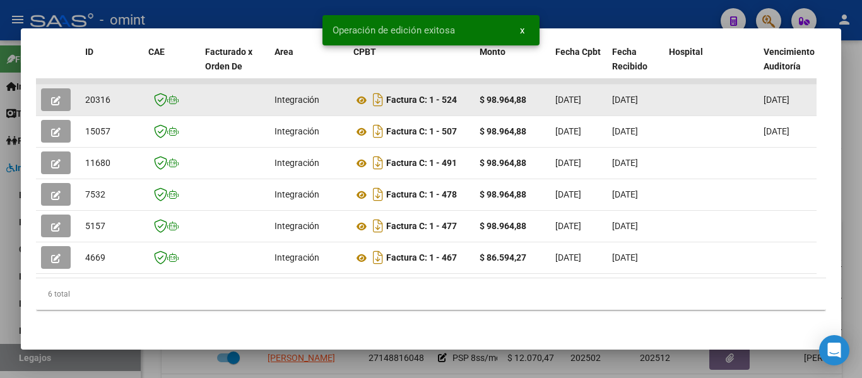
drag, startPoint x: 83, startPoint y: 95, endPoint x: 121, endPoint y: 96, distance: 37.9
click at [121, 96] on datatable-body-cell "20316" at bounding box center [111, 100] width 63 height 31
copy span "20316"
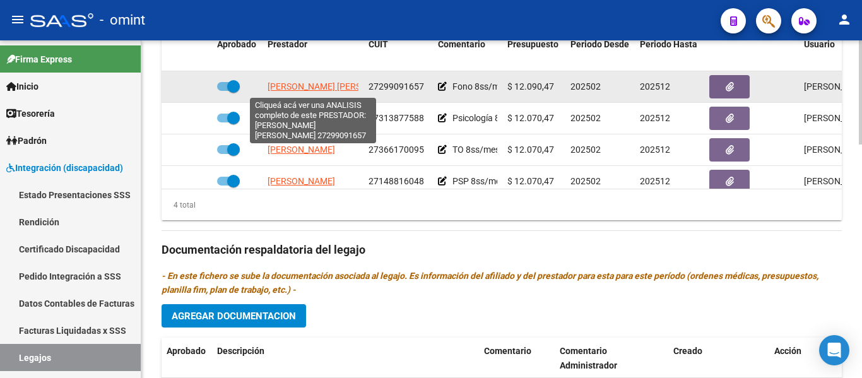
click at [309, 86] on span "[PERSON_NAME] [PERSON_NAME]" at bounding box center [336, 86] width 137 height 10
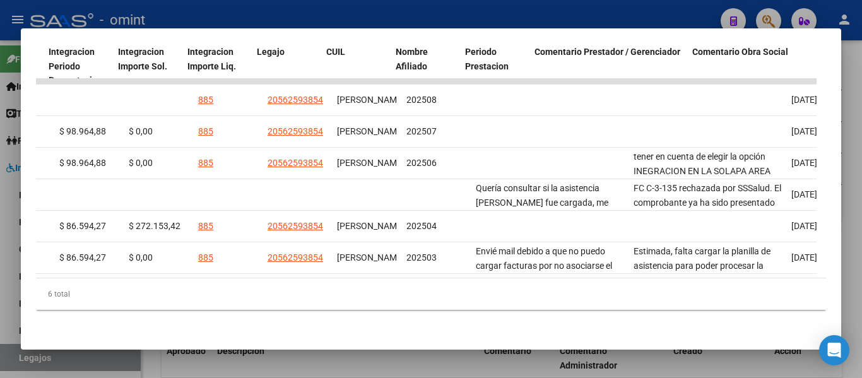
scroll to position [0, 1946]
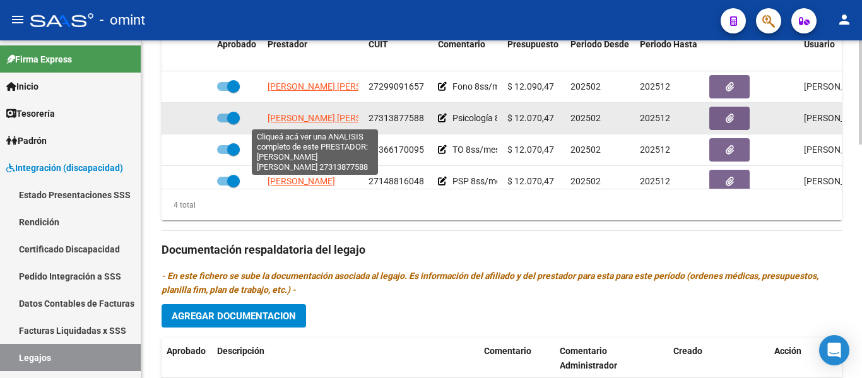
click at [309, 118] on span "[PERSON_NAME] [PERSON_NAME]" at bounding box center [336, 118] width 137 height 10
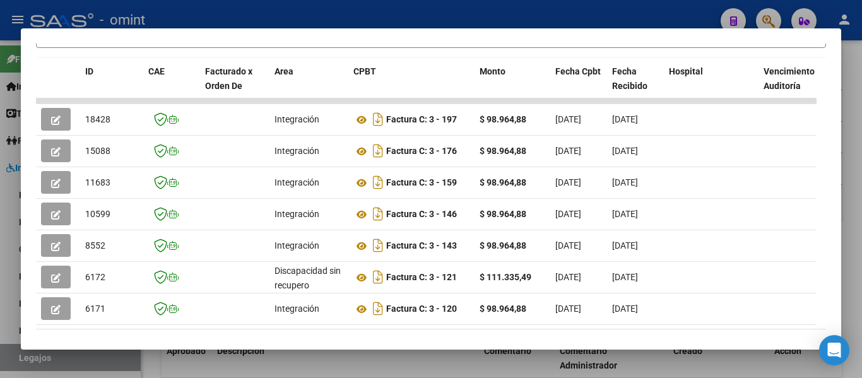
scroll to position [333, 0]
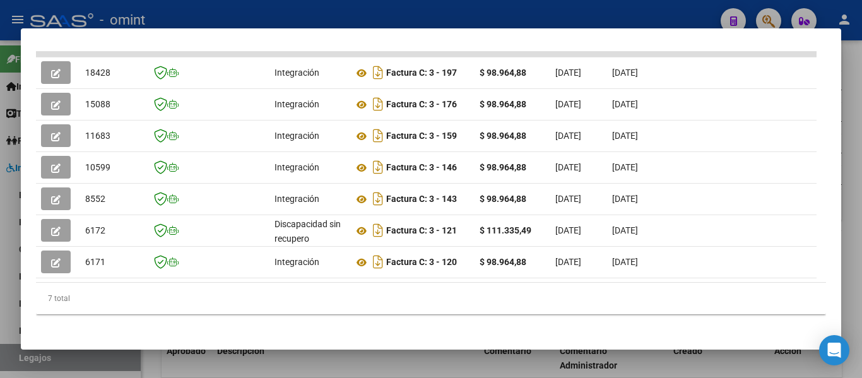
drag, startPoint x: 242, startPoint y: 287, endPoint x: 522, endPoint y: 304, distance: 280.9
click at [525, 305] on div "ID CAE Facturado x Orden De Area CPBT Monto Fecha Cpbt Fecha Recibido Hospital …" at bounding box center [431, 163] width 790 height 304
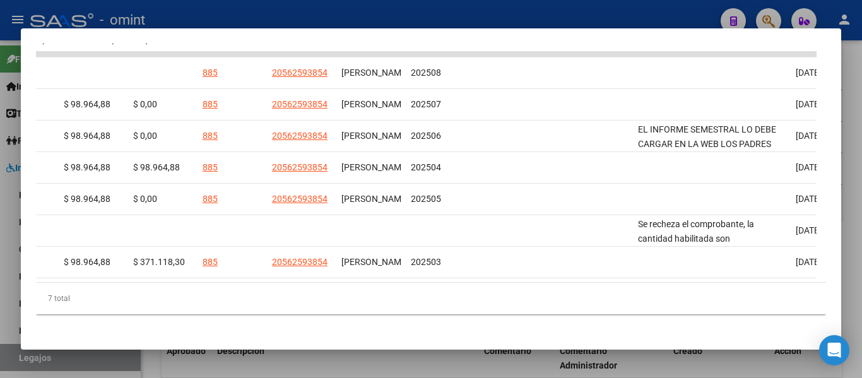
scroll to position [0, 1946]
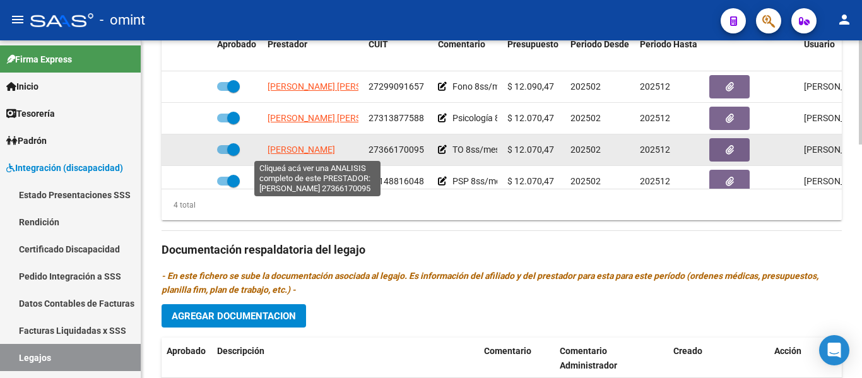
click at [307, 151] on span "[PERSON_NAME]" at bounding box center [302, 150] width 68 height 10
type textarea "27366170095"
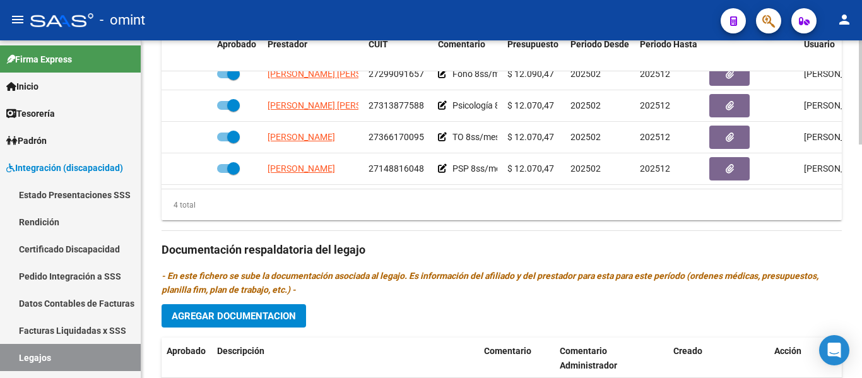
scroll to position [23, 0]
click at [84, 242] on link "Certificado Discapacidad" at bounding box center [70, 248] width 141 height 27
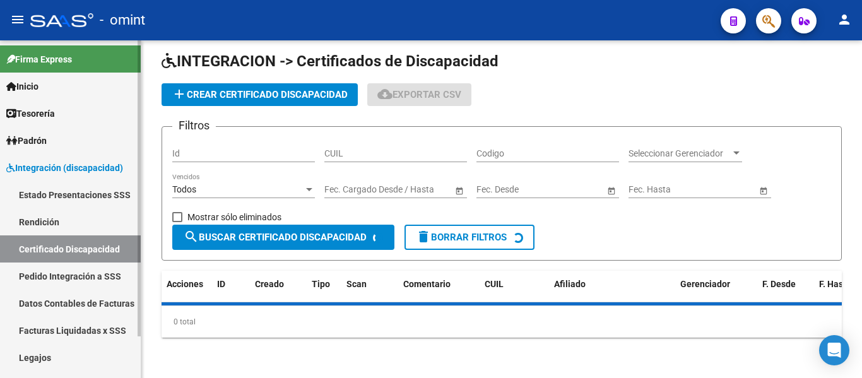
click at [52, 357] on link "Legajos" at bounding box center [70, 357] width 141 height 27
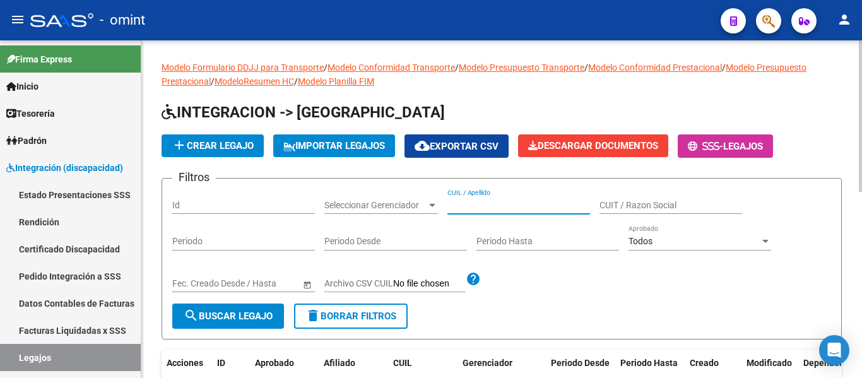
paste input "[PERSON_NAME] [PERSON_NAME]"
type input "[PERSON_NAME] [PERSON_NAME]"
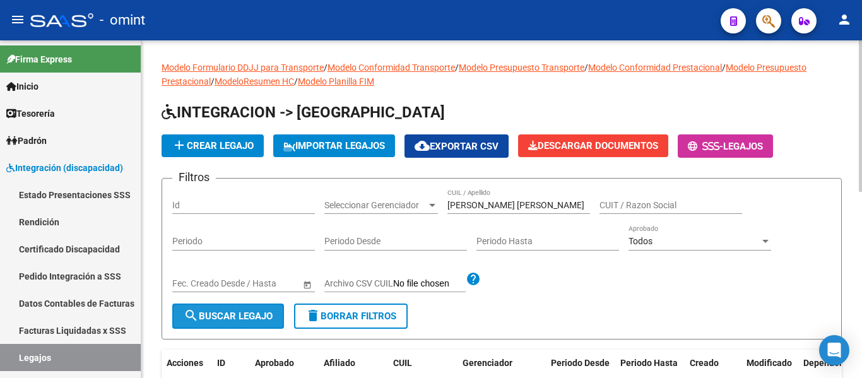
click at [259, 309] on button "search Buscar Legajo" at bounding box center [228, 316] width 112 height 25
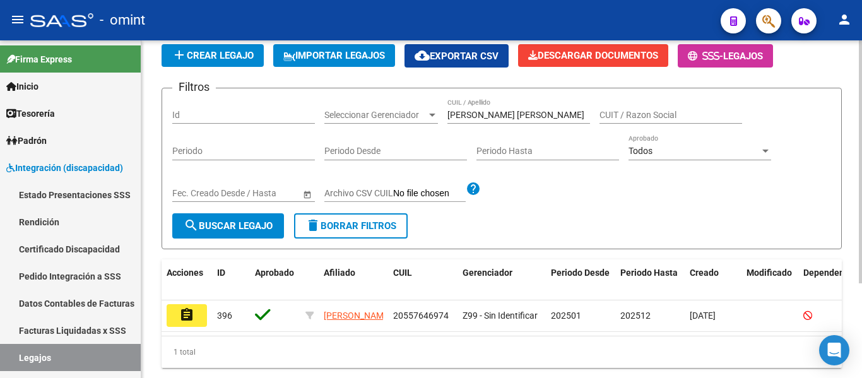
scroll to position [131, 0]
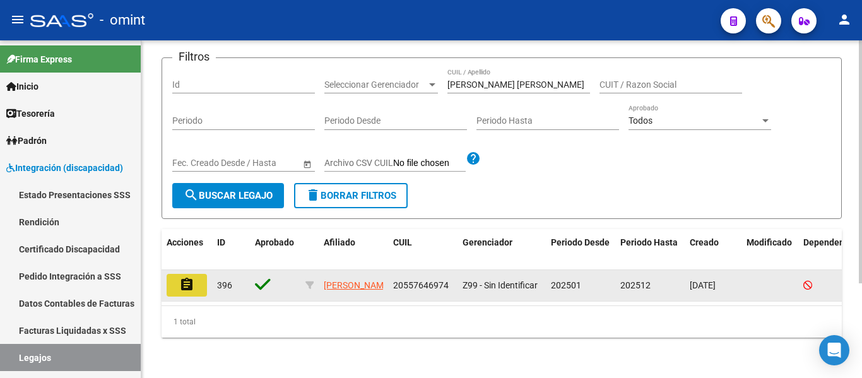
click at [194, 274] on button "assignment" at bounding box center [187, 285] width 40 height 23
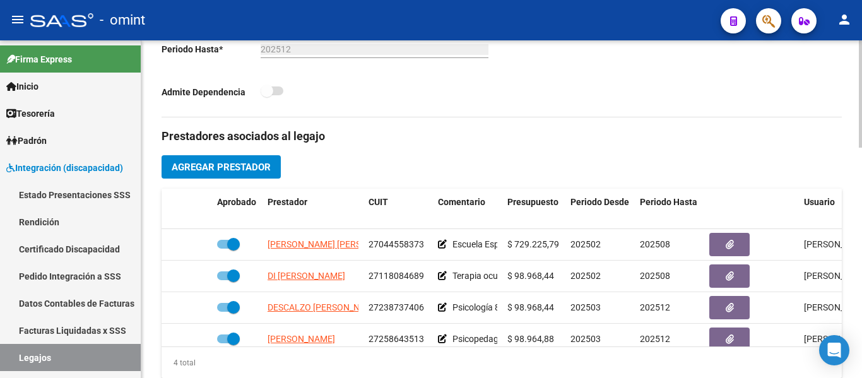
scroll to position [442, 0]
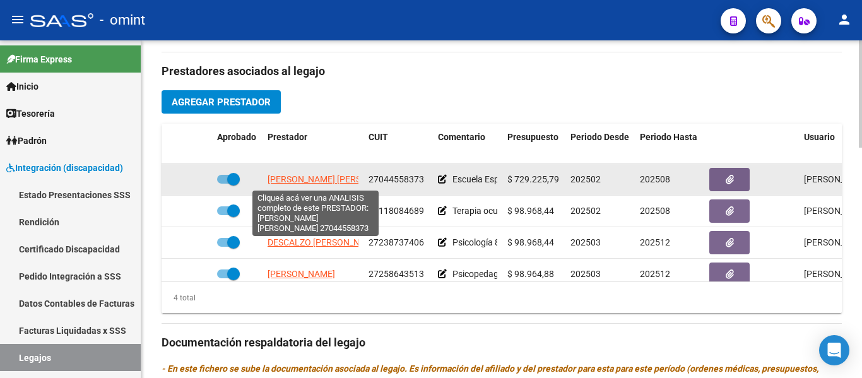
click at [325, 180] on span "[PERSON_NAME] [PERSON_NAME]" at bounding box center [336, 179] width 137 height 10
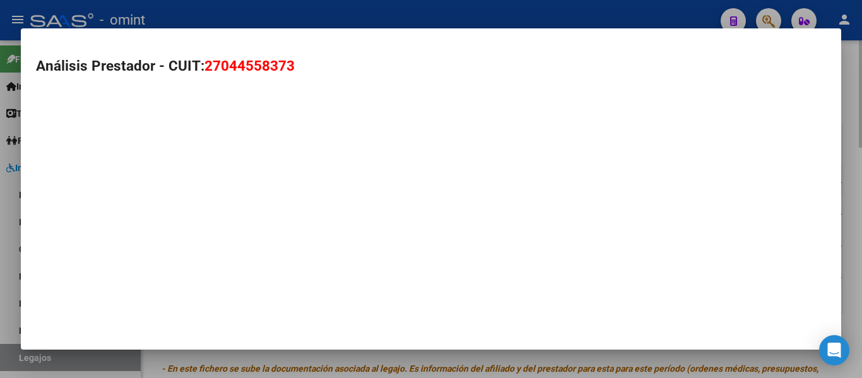
type textarea "27044558373"
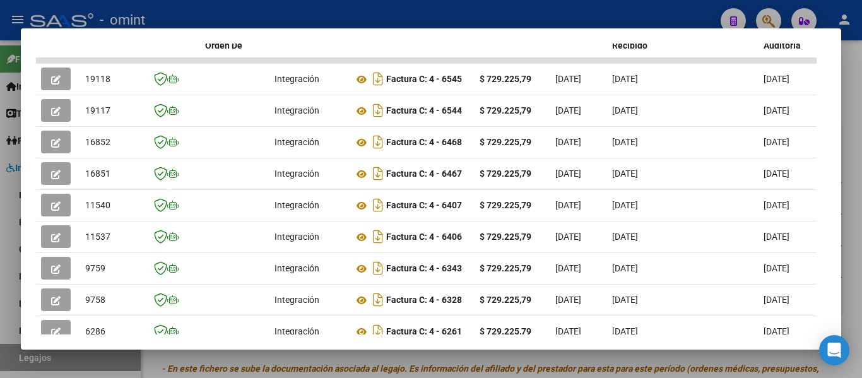
scroll to position [194, 0]
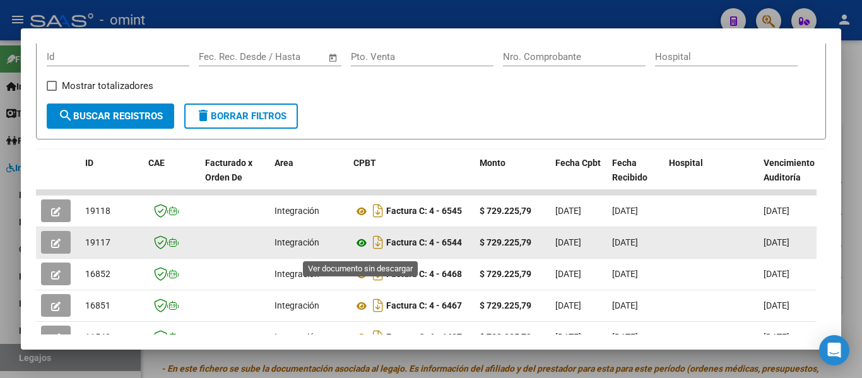
click at [362, 248] on icon at bounding box center [362, 242] width 16 height 15
click at [55, 248] on icon "button" at bounding box center [55, 243] width 9 height 9
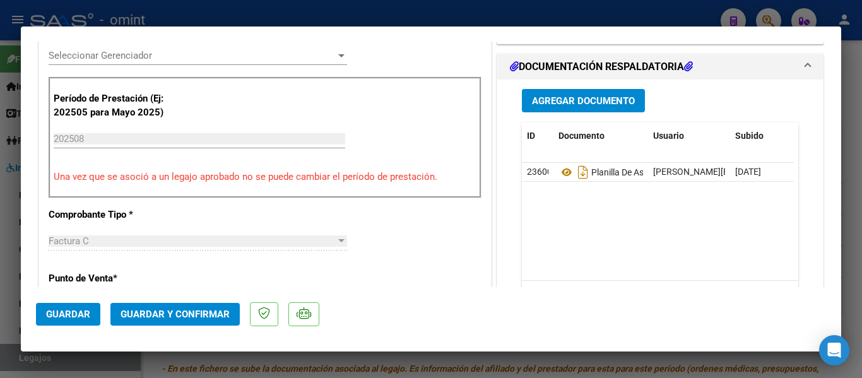
scroll to position [379, 0]
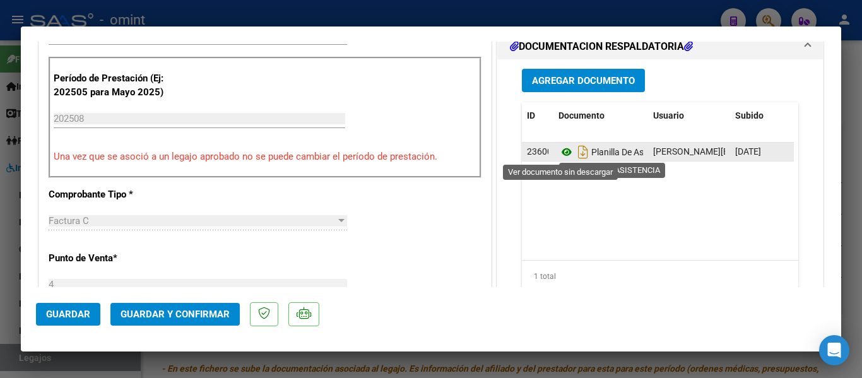
click at [560, 152] on icon at bounding box center [567, 152] width 16 height 15
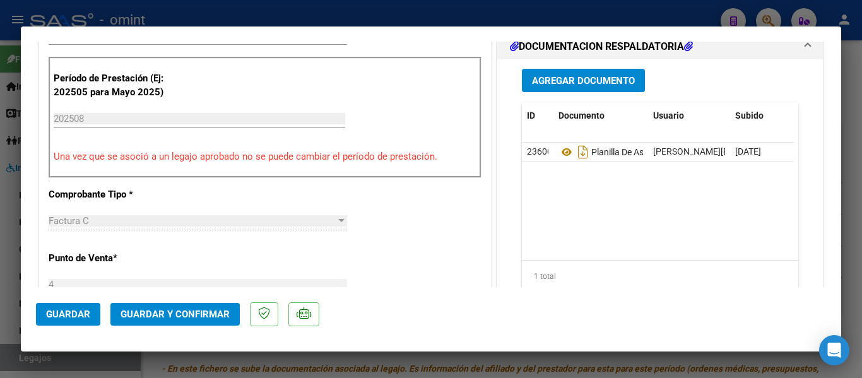
click at [215, 319] on span "Guardar y Confirmar" at bounding box center [175, 314] width 109 height 11
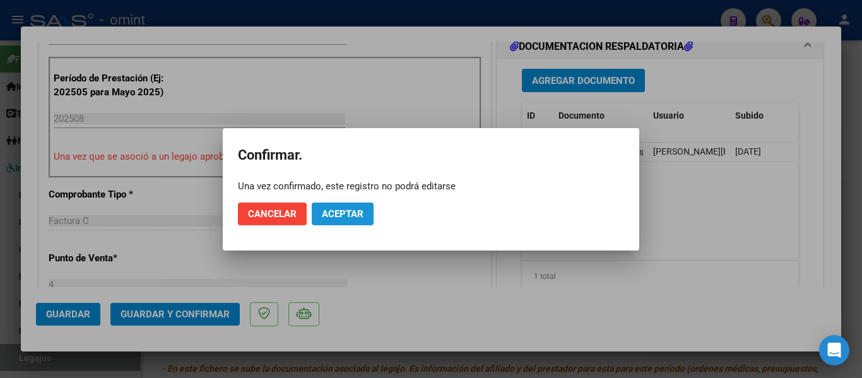
click at [360, 205] on button "Aceptar" at bounding box center [343, 214] width 62 height 23
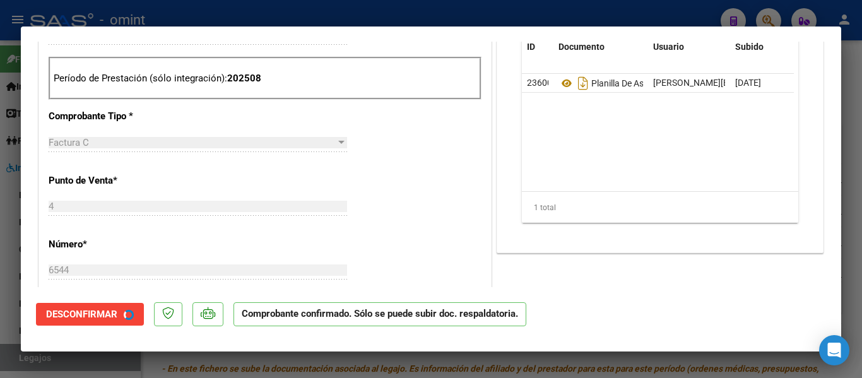
type input "$ 0,00"
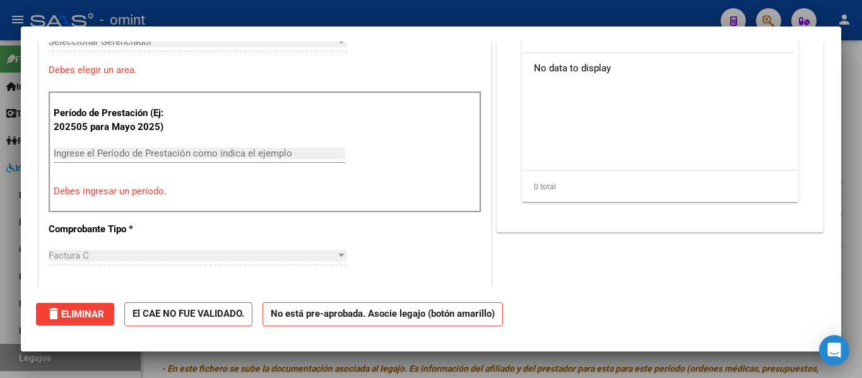
scroll to position [0, 0]
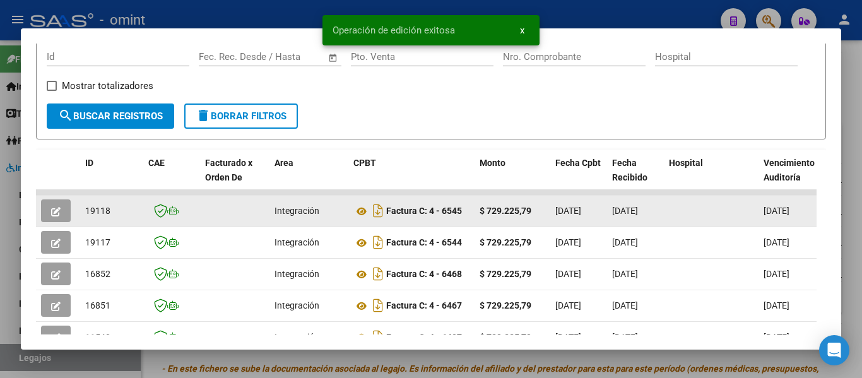
click at [85, 214] on span "19118" at bounding box center [97, 211] width 25 height 10
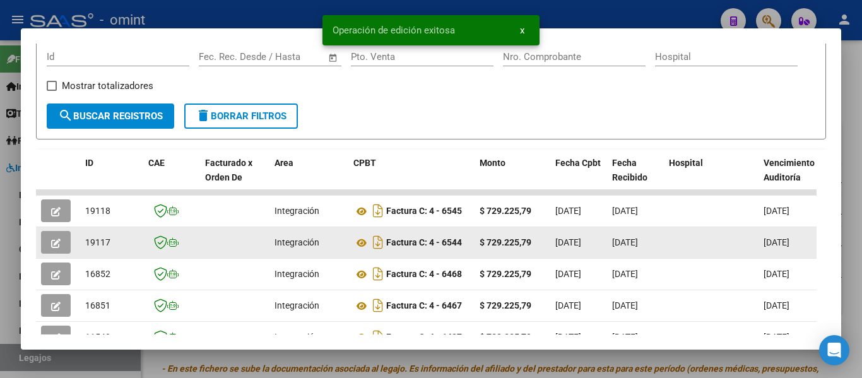
click at [93, 247] on span "19117" at bounding box center [97, 242] width 25 height 10
drag, startPoint x: 82, startPoint y: 245, endPoint x: 109, endPoint y: 251, distance: 27.1
click at [112, 252] on datatable-body-cell "19117" at bounding box center [111, 242] width 63 height 31
copy span "19117"
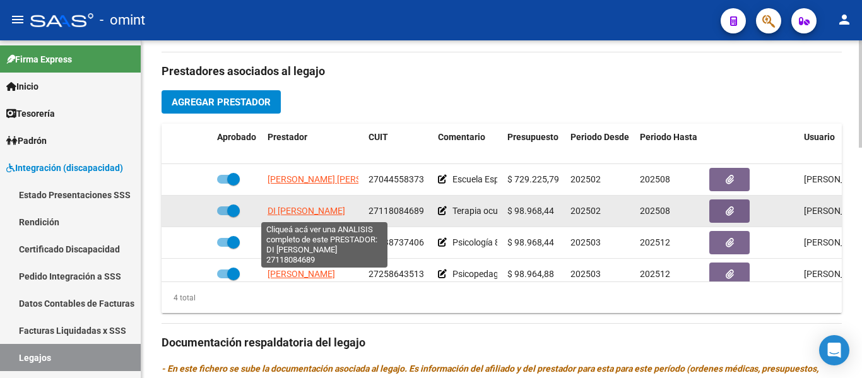
click at [334, 213] on span "DI [PERSON_NAME]" at bounding box center [307, 211] width 78 height 10
type textarea "27118084689"
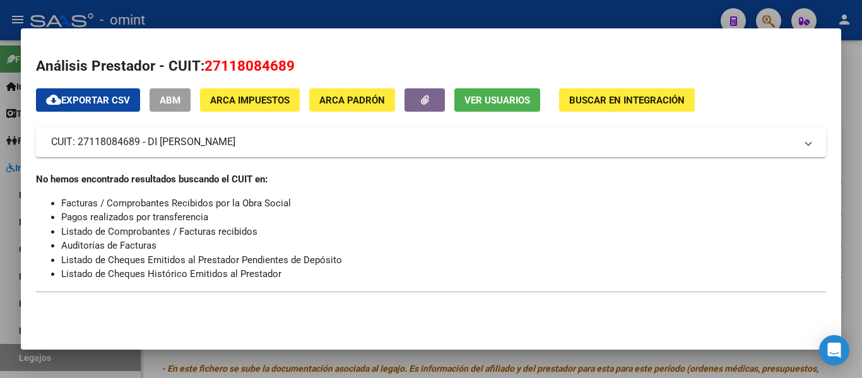
click at [508, 101] on span "Ver Usuarios" at bounding box center [498, 100] width 66 height 11
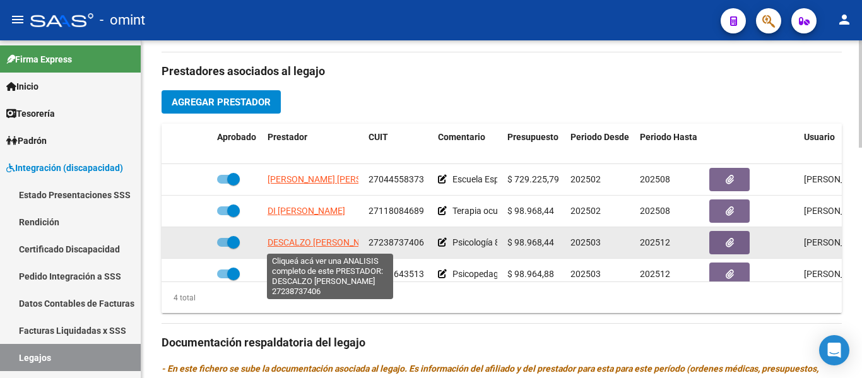
click at [321, 240] on span "DESCALZO [PERSON_NAME]" at bounding box center [324, 242] width 113 height 10
type textarea "27238737406"
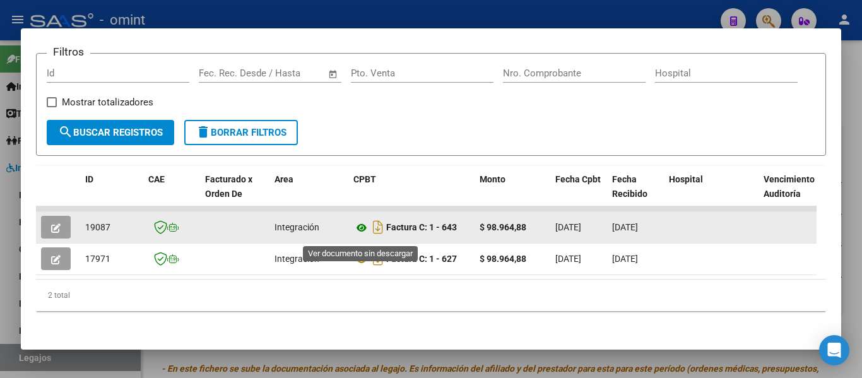
click at [364, 229] on icon at bounding box center [362, 227] width 16 height 15
click at [49, 238] on button "button" at bounding box center [56, 227] width 30 height 23
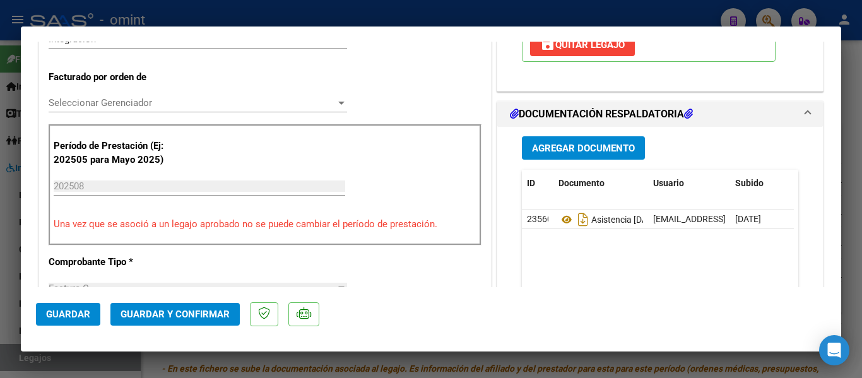
scroll to position [316, 0]
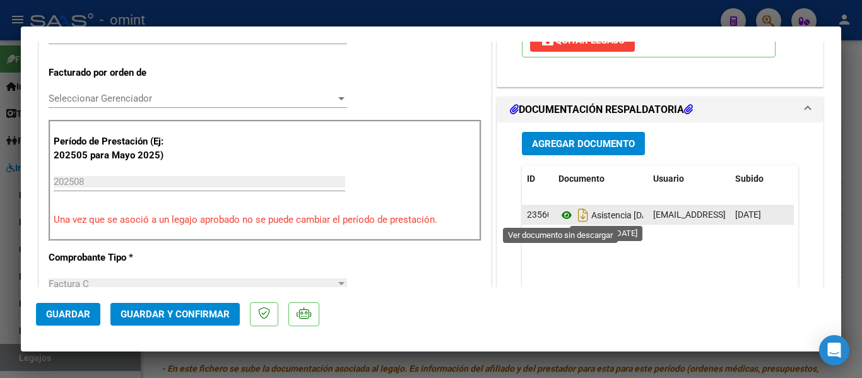
click at [562, 212] on icon at bounding box center [567, 215] width 16 height 15
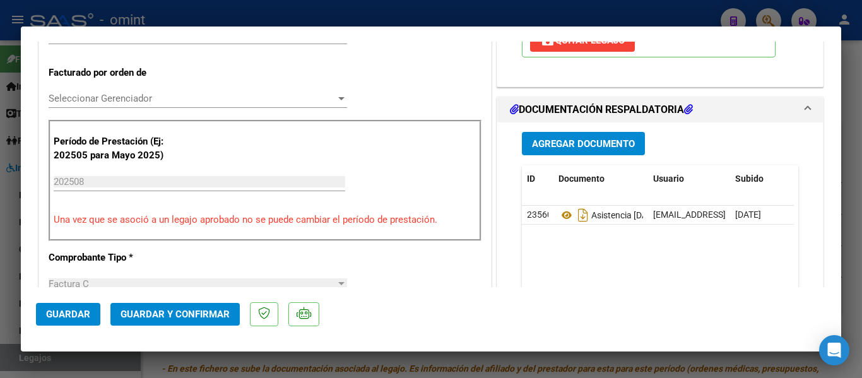
click at [189, 313] on span "Guardar y Confirmar" at bounding box center [175, 314] width 109 height 11
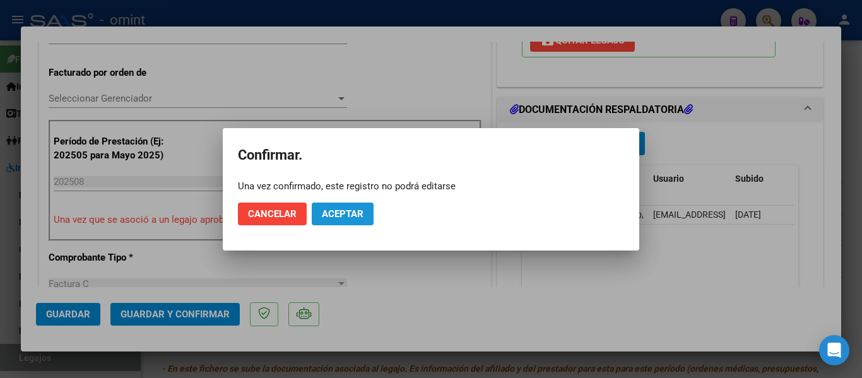
click at [345, 214] on span "Aceptar" at bounding box center [343, 213] width 42 height 11
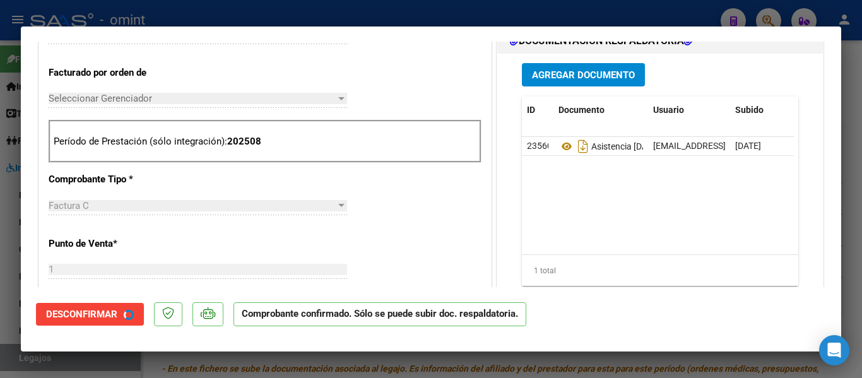
type input "$ 0,00"
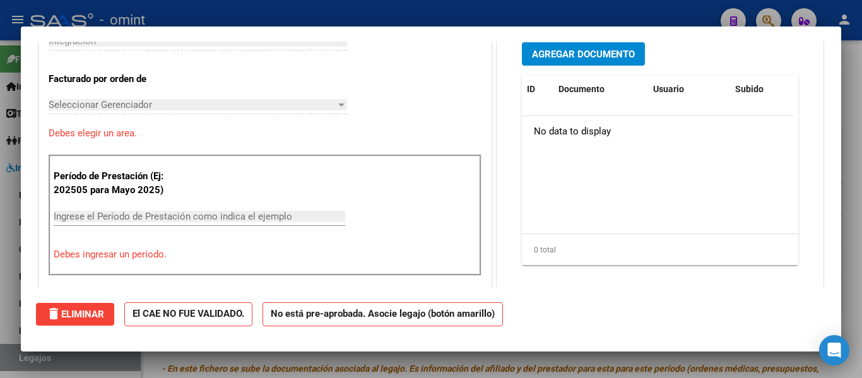
scroll to position [0, 0]
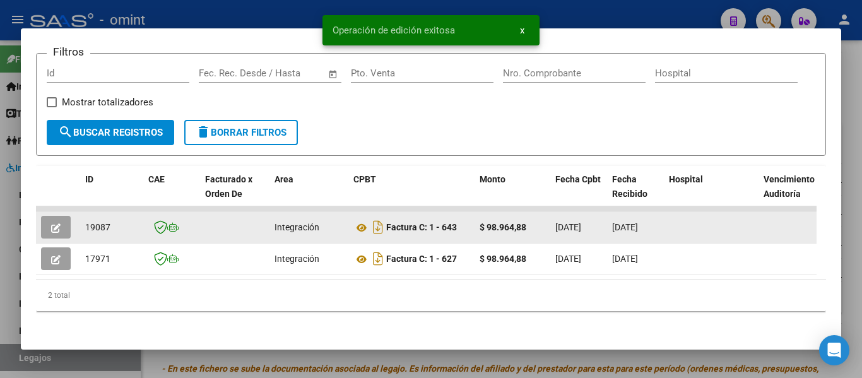
drag, startPoint x: 85, startPoint y: 233, endPoint x: 119, endPoint y: 232, distance: 34.1
click at [120, 233] on datatable-body-cell "19087" at bounding box center [111, 227] width 63 height 31
copy span "19087"
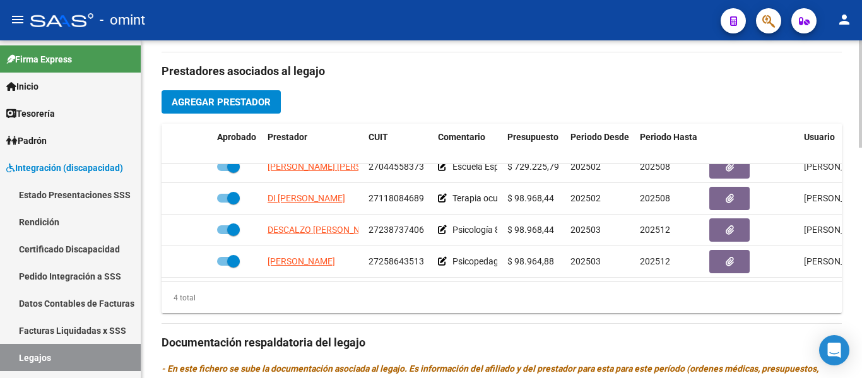
scroll to position [23, 0]
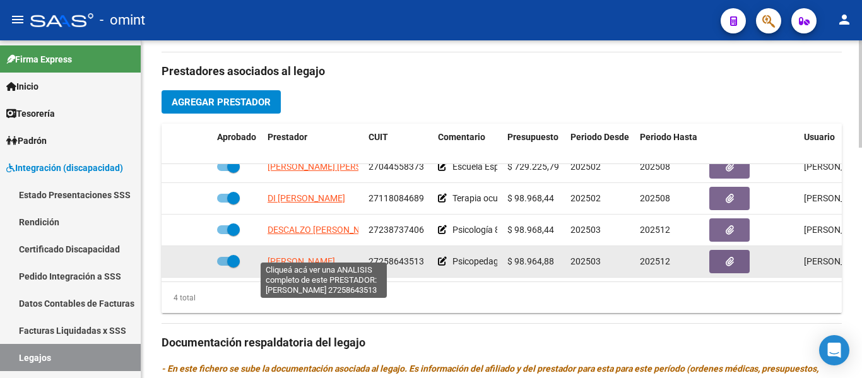
click at [313, 256] on span "[PERSON_NAME]" at bounding box center [302, 261] width 68 height 10
type textarea "27258643513"
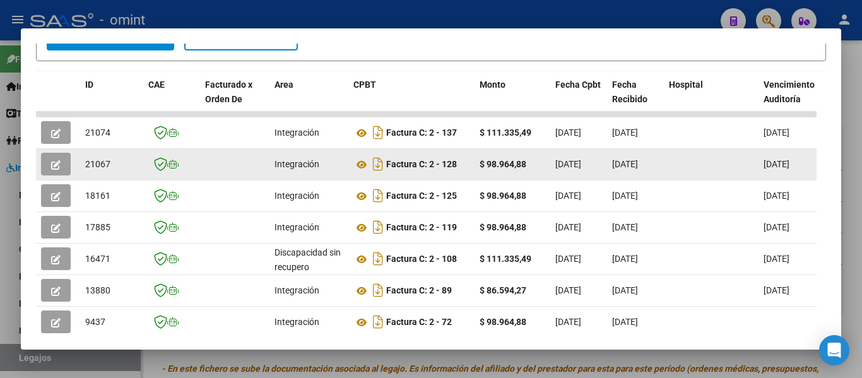
scroll to position [258, 0]
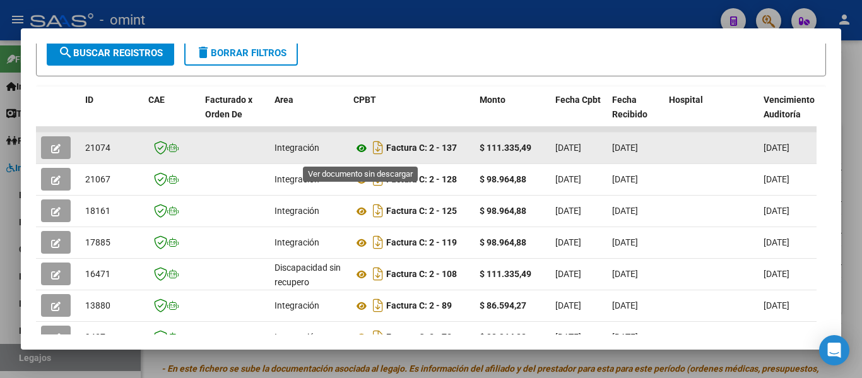
click at [360, 154] on icon at bounding box center [362, 148] width 16 height 15
click at [56, 150] on icon "button" at bounding box center [55, 148] width 9 height 9
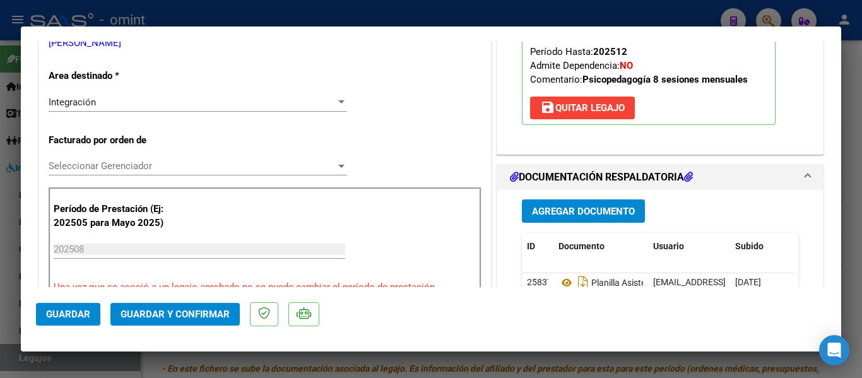
scroll to position [253, 0]
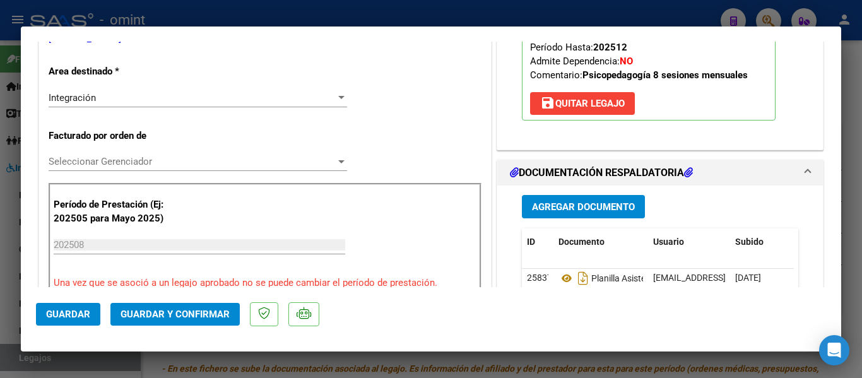
click at [200, 100] on div "Integración" at bounding box center [192, 97] width 287 height 11
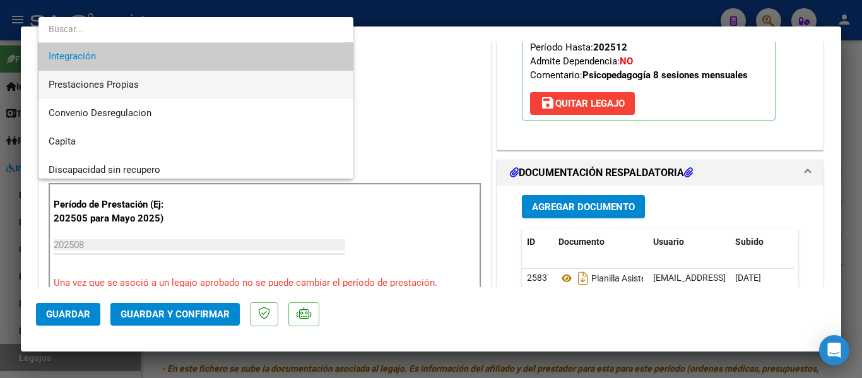
scroll to position [110, 0]
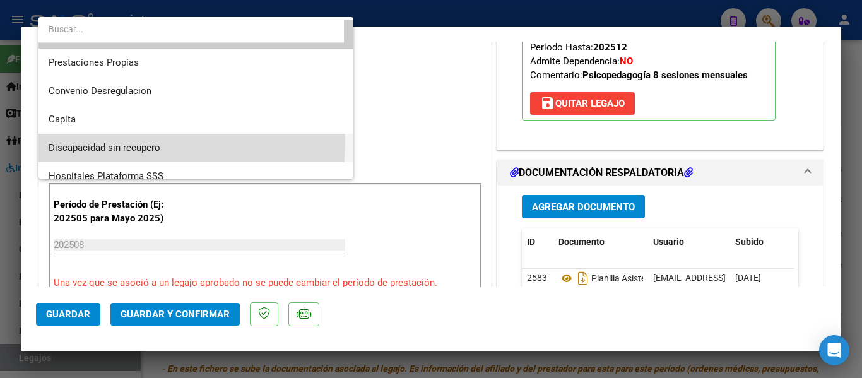
click at [174, 144] on span "Discapacidad sin recupero" at bounding box center [196, 148] width 295 height 28
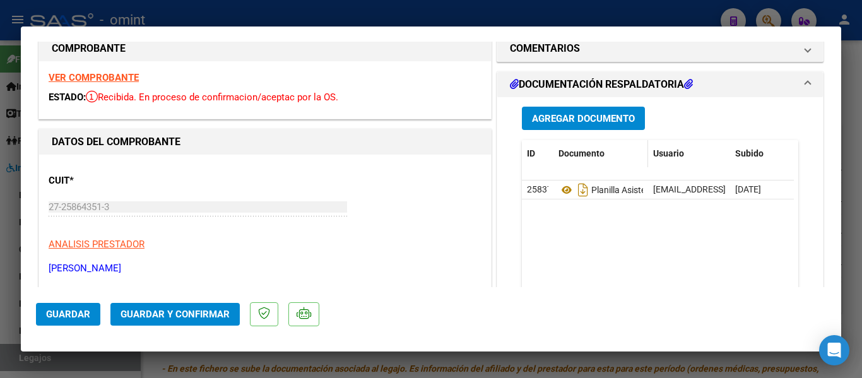
scroll to position [0, 0]
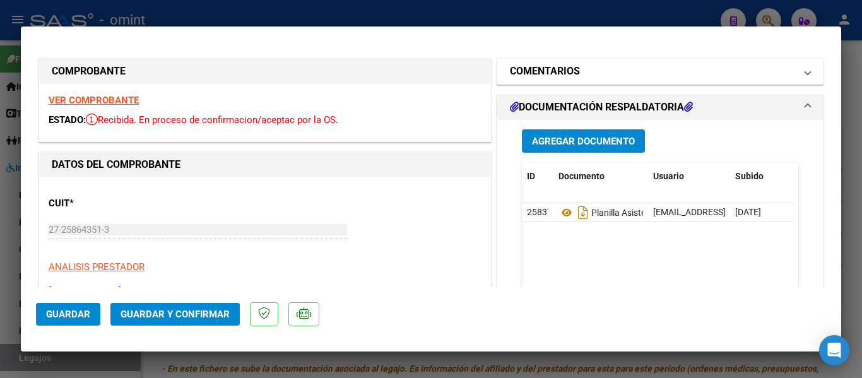
click at [602, 72] on mat-panel-title "COMENTARIOS" at bounding box center [652, 71] width 285 height 15
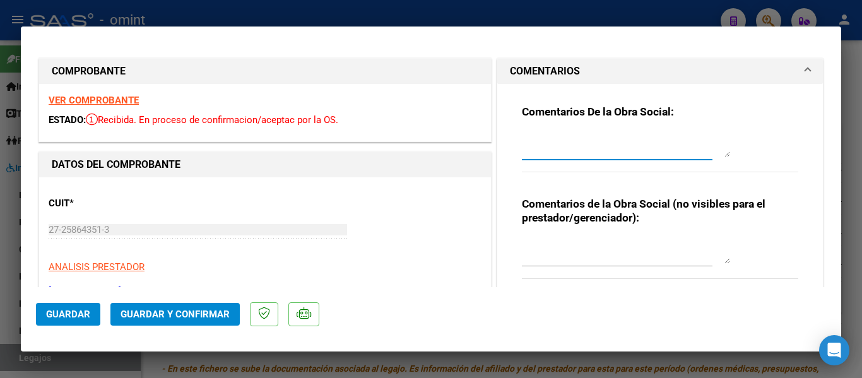
click at [610, 146] on textarea at bounding box center [626, 144] width 208 height 25
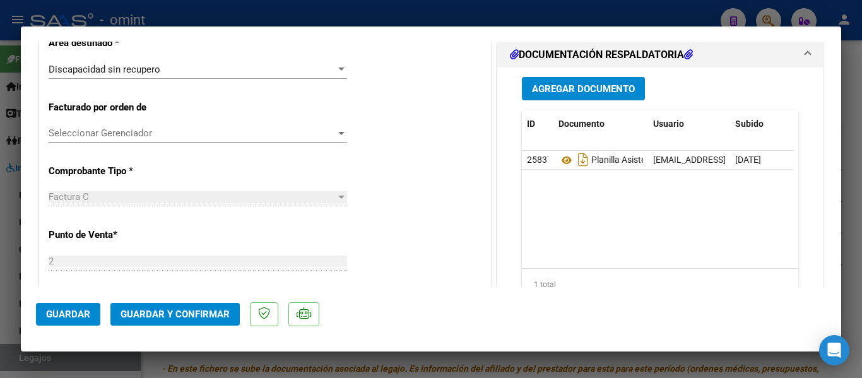
scroll to position [316, 0]
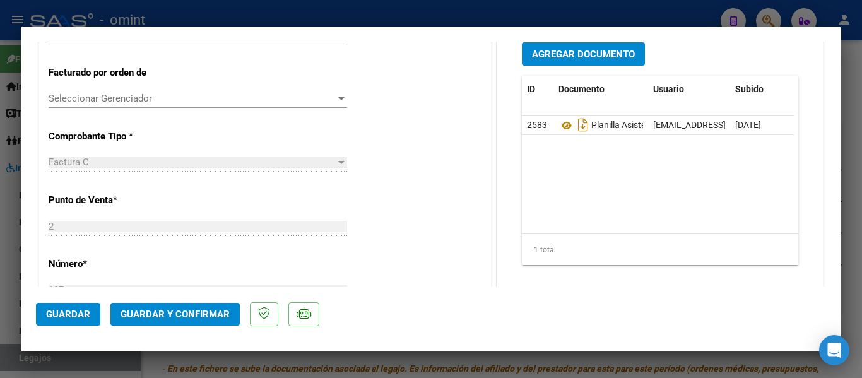
type textarea "re facturar solo tiene habilttadas 8 sesiones"
click at [201, 313] on span "Guardar y Confirmar" at bounding box center [175, 314] width 109 height 11
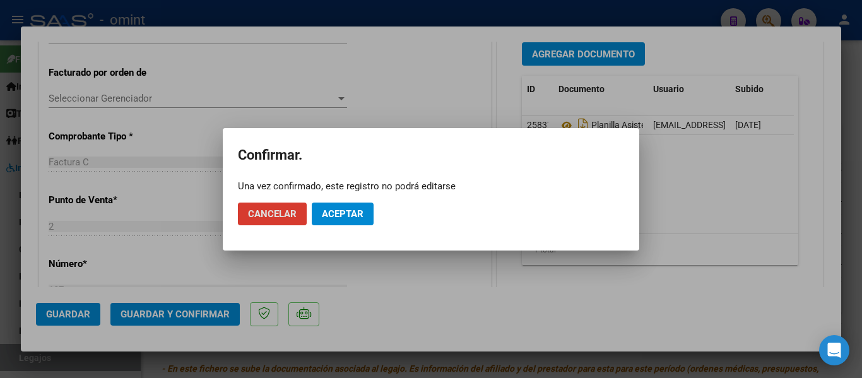
click at [352, 212] on span "Aceptar" at bounding box center [343, 213] width 42 height 11
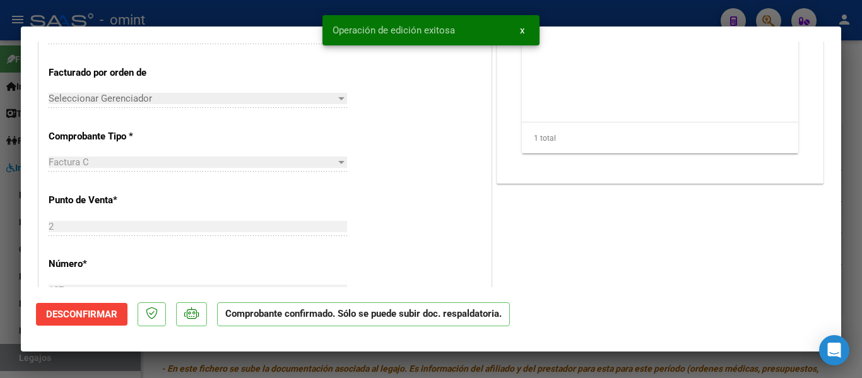
type input "$ 0,00"
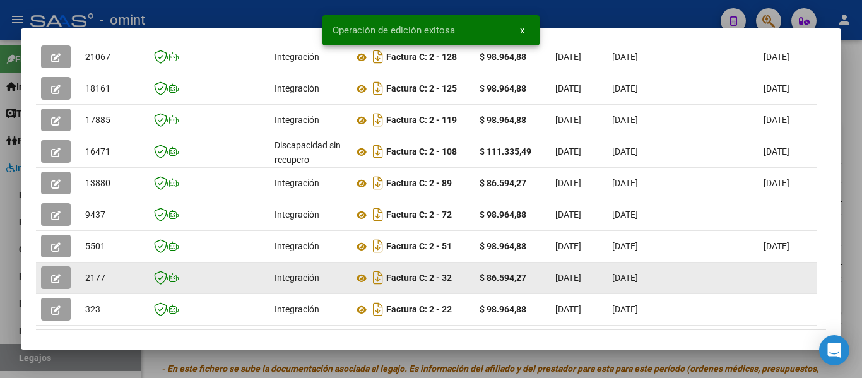
scroll to position [0, 0]
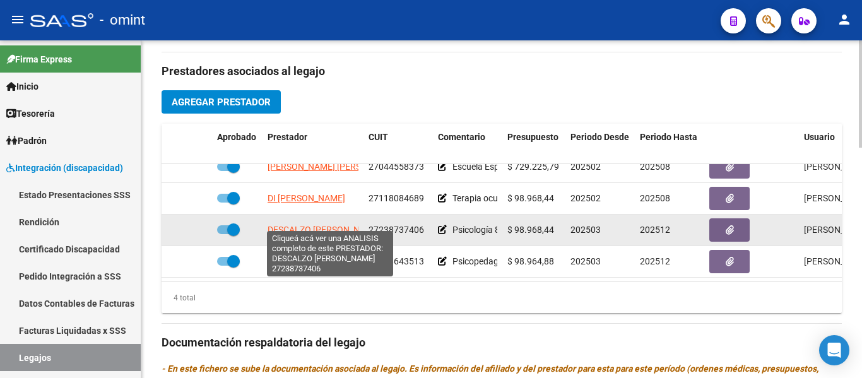
click at [310, 225] on span "DESCALZO [PERSON_NAME]" at bounding box center [324, 230] width 113 height 10
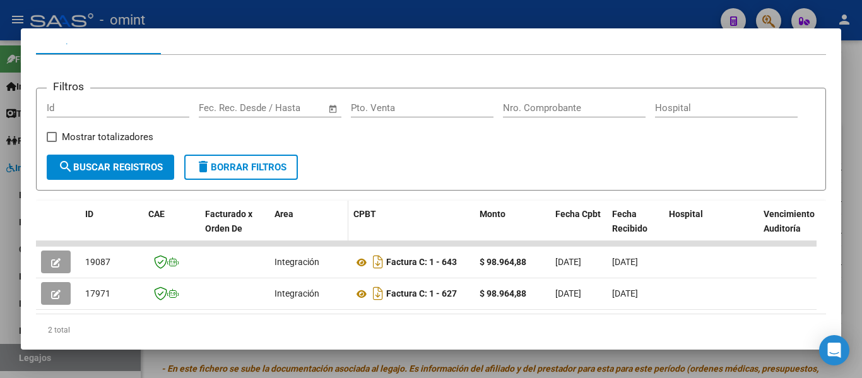
scroll to position [194, 0]
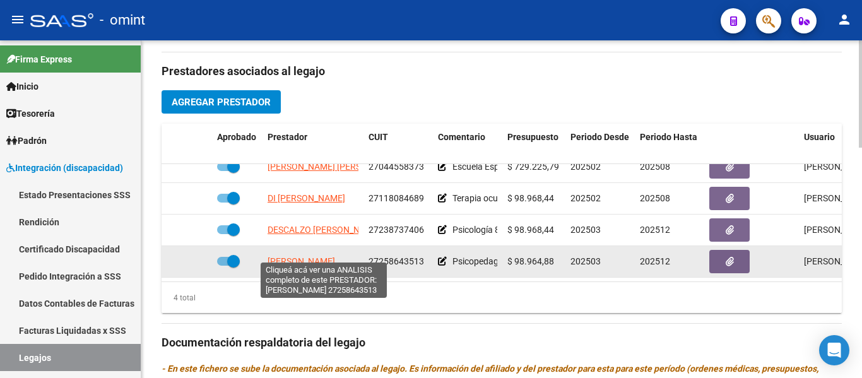
click at [303, 256] on span "[PERSON_NAME]" at bounding box center [302, 261] width 68 height 10
type textarea "27258643513"
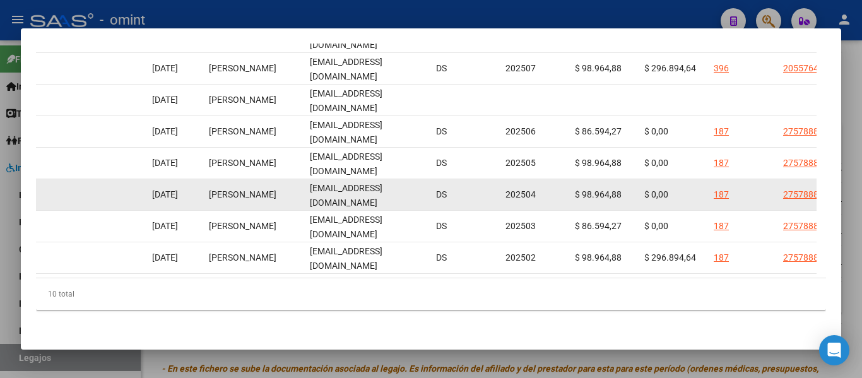
scroll to position [0, 1331]
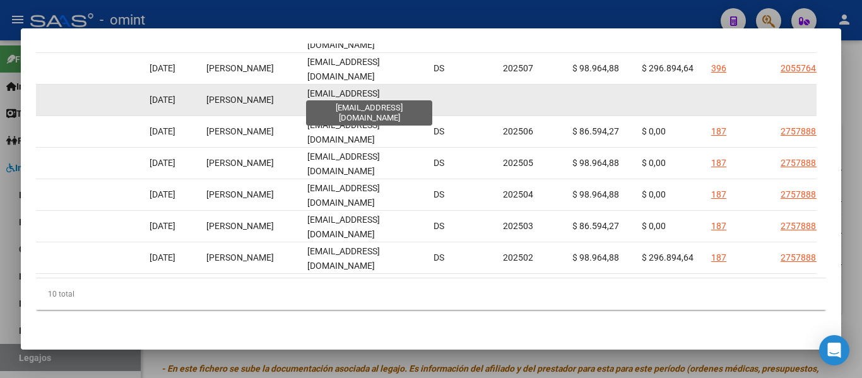
drag, startPoint x: 304, startPoint y: 92, endPoint x: 415, endPoint y: 94, distance: 111.8
click at [415, 94] on datatable-body-cell "[EMAIL_ADDRESS][DOMAIN_NAME]" at bounding box center [365, 100] width 126 height 31
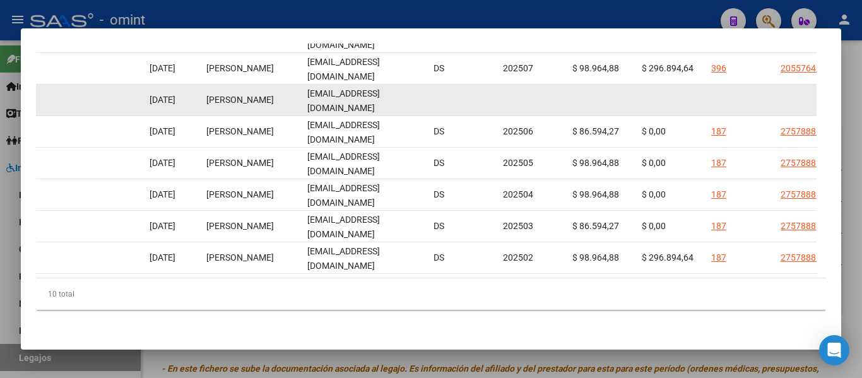
copy span "[EMAIL_ADDRESS][DOMAIN_NAME]"
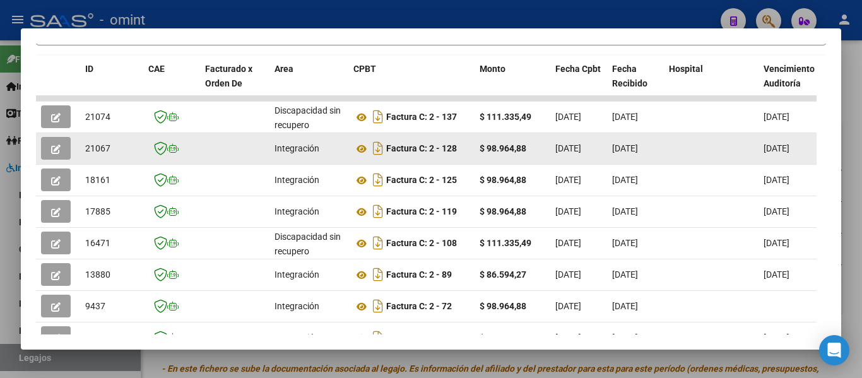
scroll to position [258, 0]
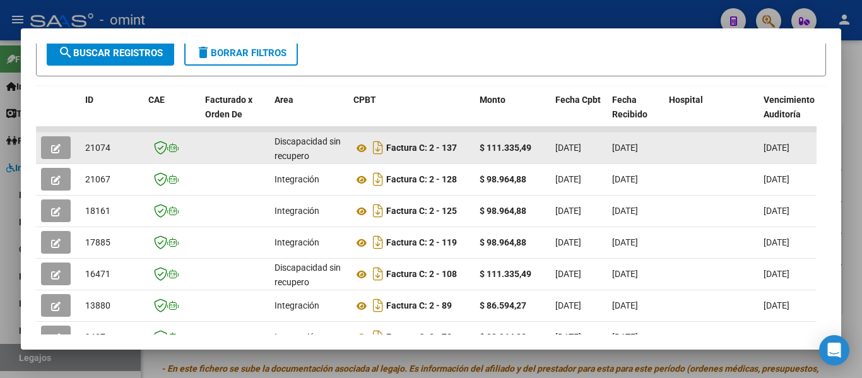
drag, startPoint x: 445, startPoint y: 153, endPoint x: 462, endPoint y: 155, distance: 17.1
click at [462, 155] on div "Factura C: 2 - 137" at bounding box center [412, 148] width 116 height 20
copy strong "137"
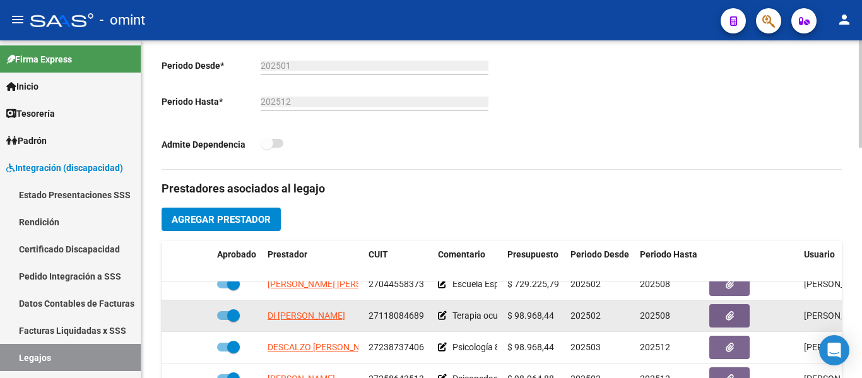
scroll to position [316, 0]
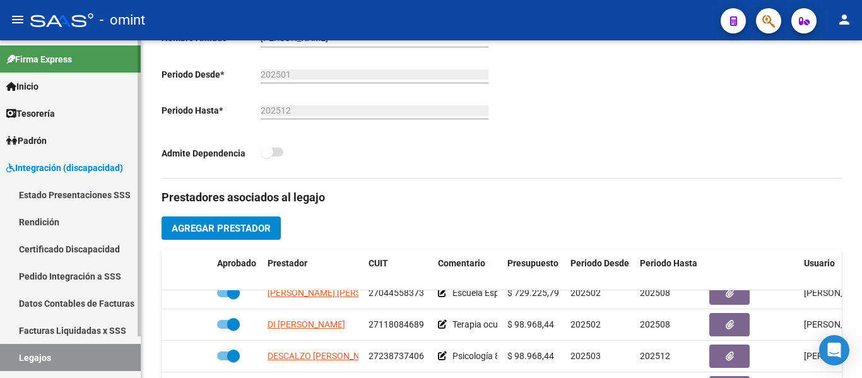
click at [54, 170] on span "Integración (discapacidad)" at bounding box center [64, 168] width 117 height 14
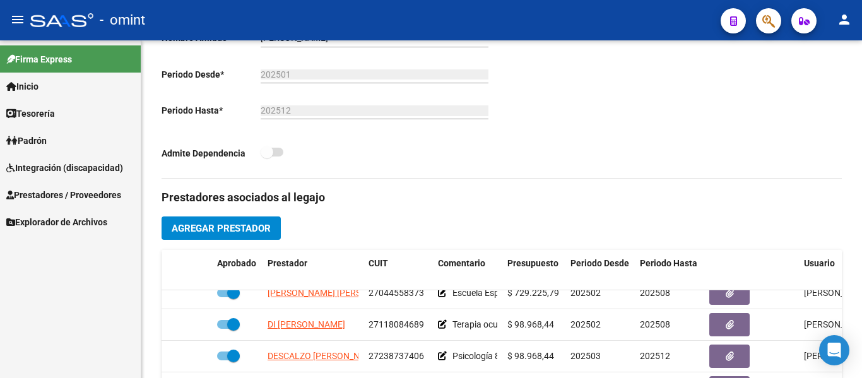
click at [61, 163] on span "Integración (discapacidad)" at bounding box center [64, 168] width 117 height 14
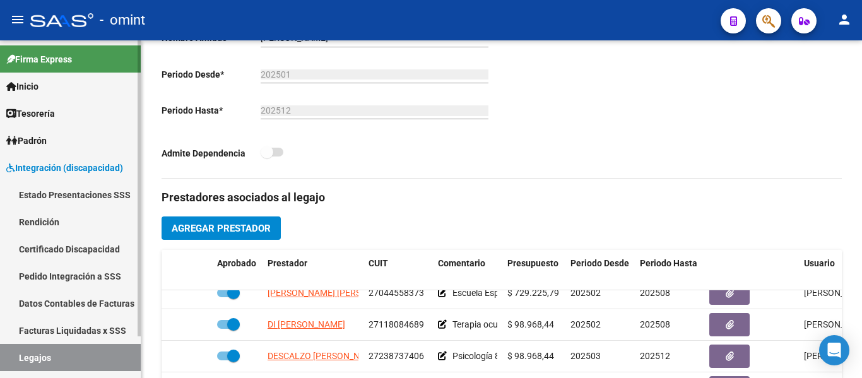
click at [47, 352] on link "Legajos" at bounding box center [70, 357] width 141 height 27
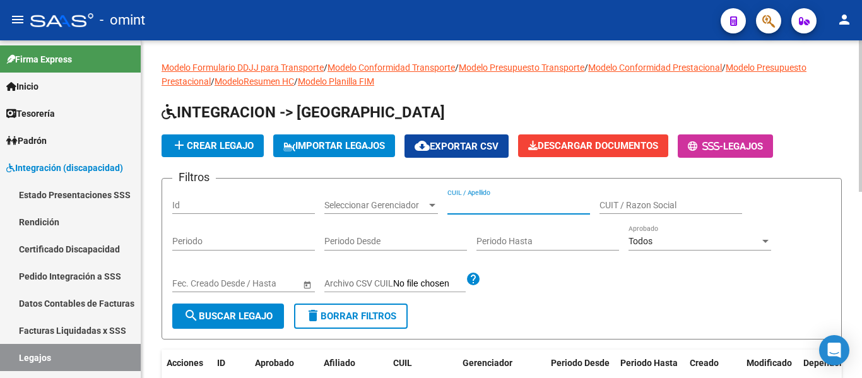
paste input "[PERSON_NAME]"
type input "[PERSON_NAME]"
click at [244, 314] on span "search Buscar Legajo" at bounding box center [228, 316] width 89 height 11
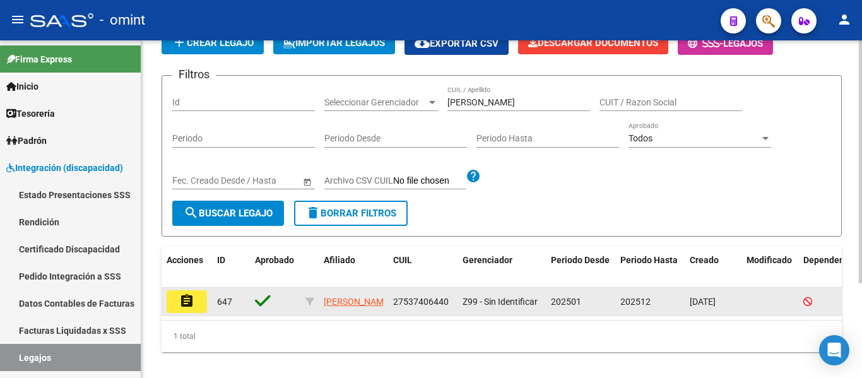
scroll to position [131, 0]
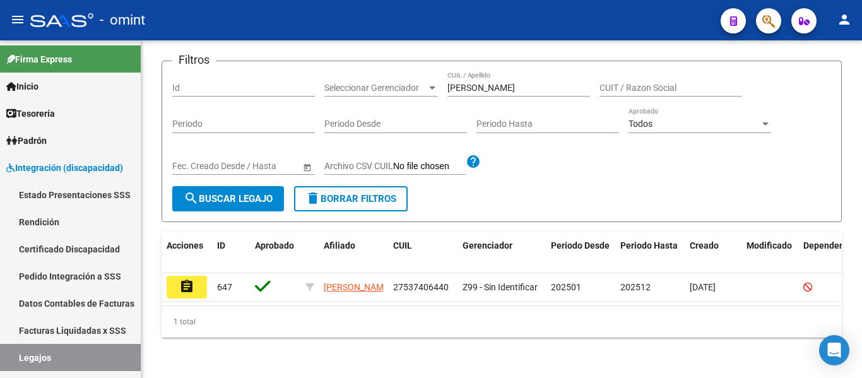
click at [193, 279] on mat-icon "assignment" at bounding box center [186, 286] width 15 height 15
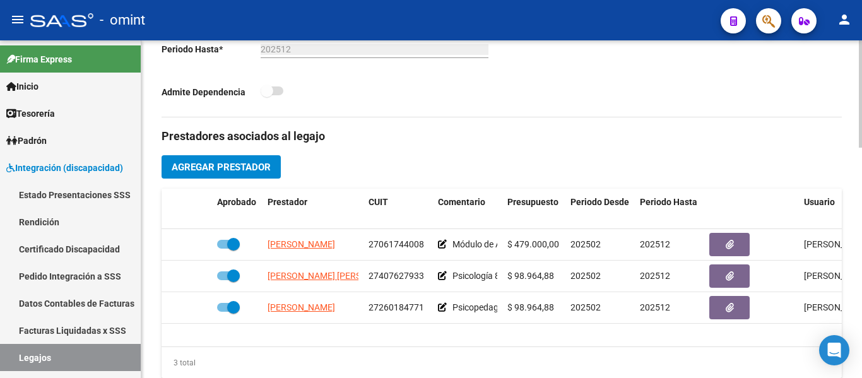
scroll to position [379, 0]
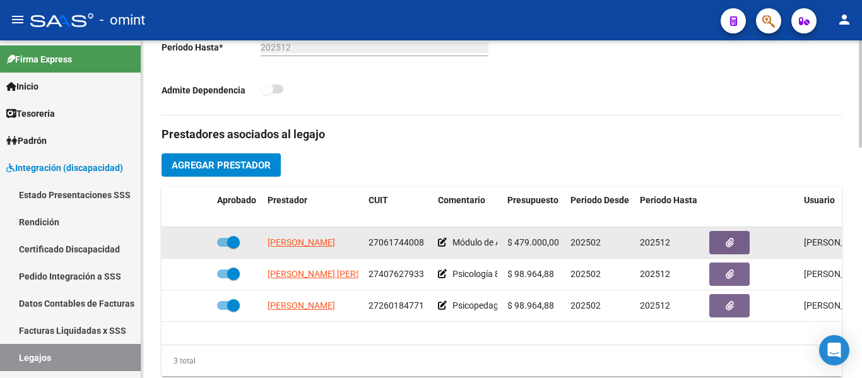
click at [328, 246] on span "[PERSON_NAME]" at bounding box center [302, 242] width 68 height 10
type textarea "27061744008"
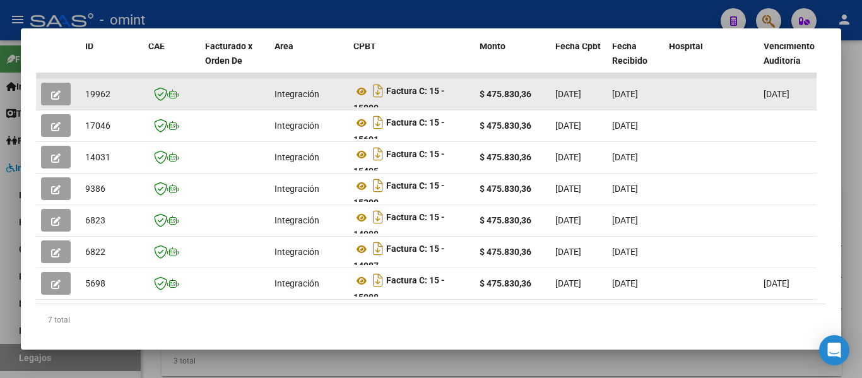
scroll to position [289, 0]
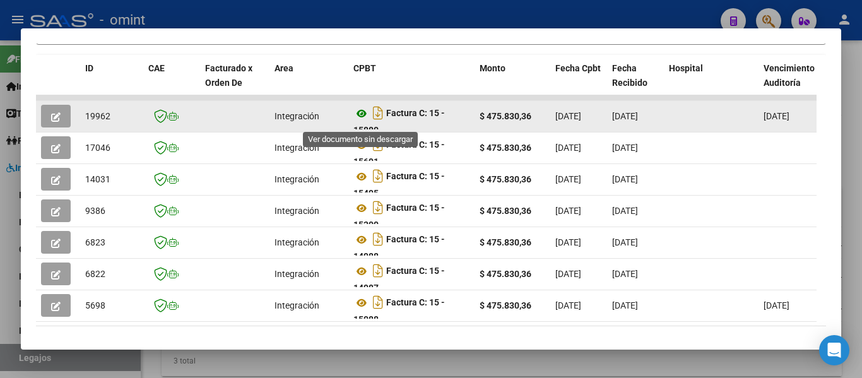
click at [359, 121] on icon at bounding box center [362, 113] width 16 height 15
click at [61, 119] on button "button" at bounding box center [56, 116] width 30 height 23
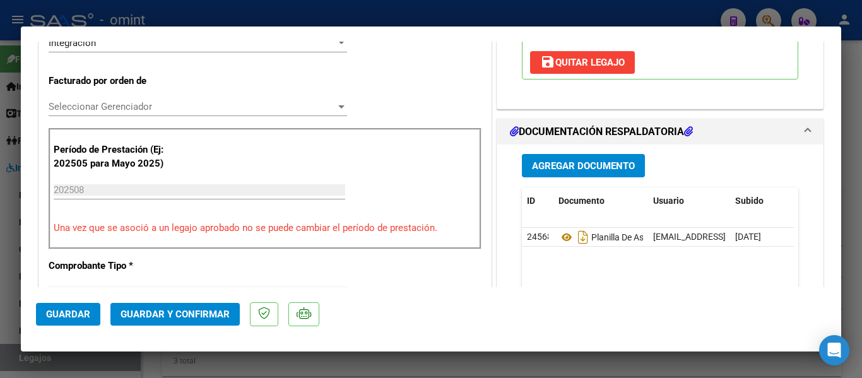
scroll to position [379, 0]
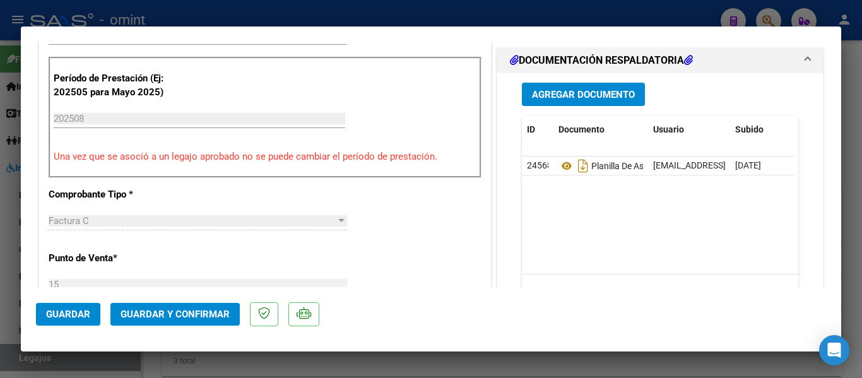
click at [205, 311] on span "Guardar y Confirmar" at bounding box center [175, 314] width 109 height 11
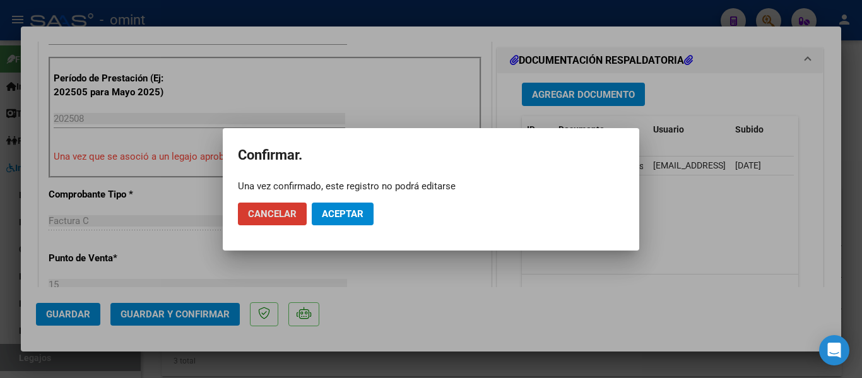
click at [340, 212] on span "Aceptar" at bounding box center [343, 213] width 42 height 11
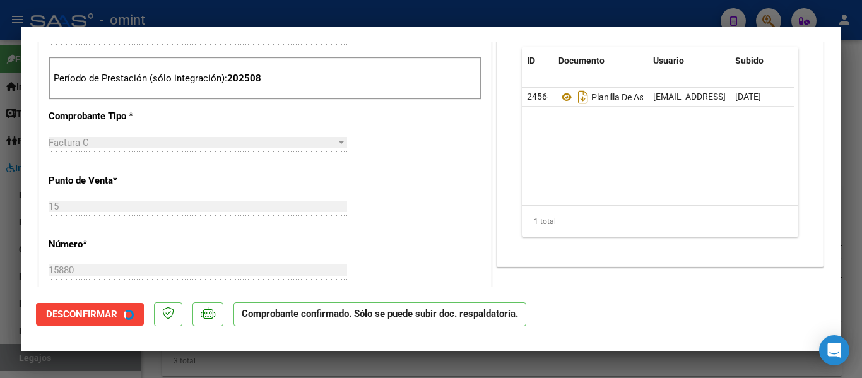
type input "$ 0,00"
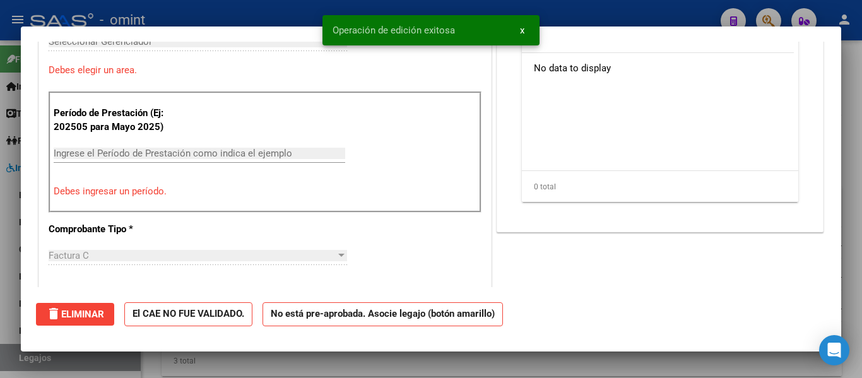
scroll to position [0, 0]
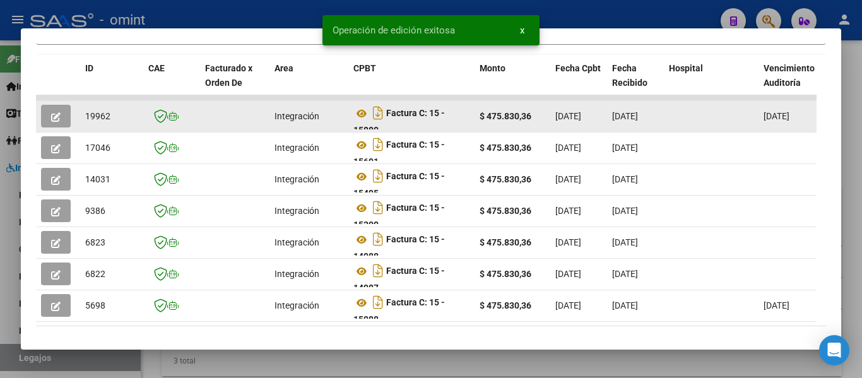
drag, startPoint x: 84, startPoint y: 121, endPoint x: 122, endPoint y: 123, distance: 38.6
click at [122, 123] on datatable-body-cell "19962" at bounding box center [111, 116] width 63 height 31
copy span "19962"
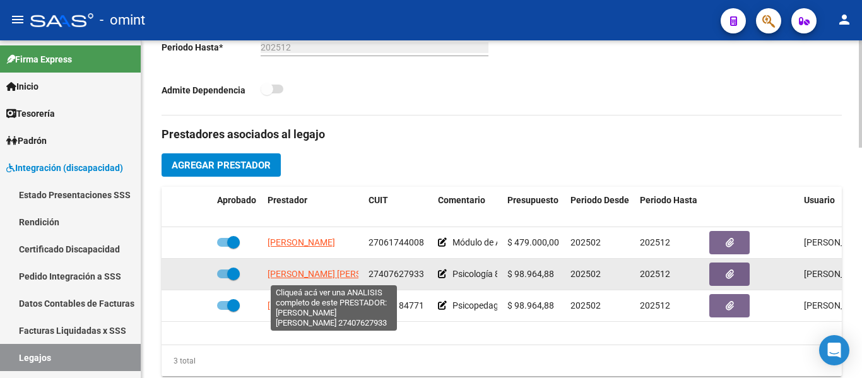
click at [347, 273] on span "[PERSON_NAME] [PERSON_NAME]" at bounding box center [336, 274] width 137 height 10
type textarea "27407627933"
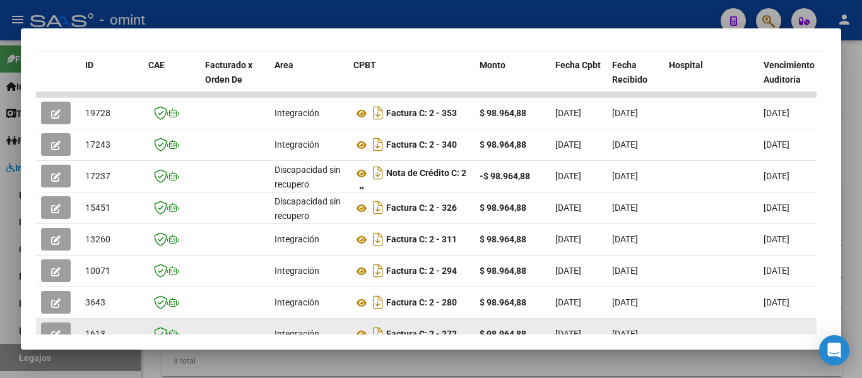
scroll to position [289, 0]
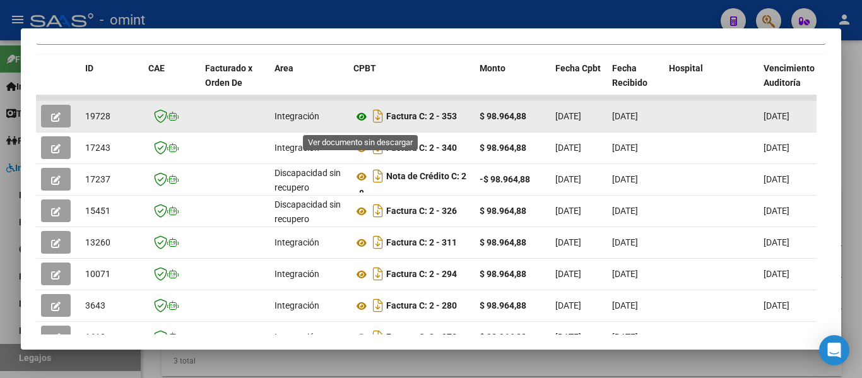
click at [360, 121] on icon at bounding box center [362, 116] width 16 height 15
click at [39, 119] on datatable-body-cell at bounding box center [58, 116] width 44 height 31
click at [55, 122] on icon "button" at bounding box center [55, 116] width 9 height 9
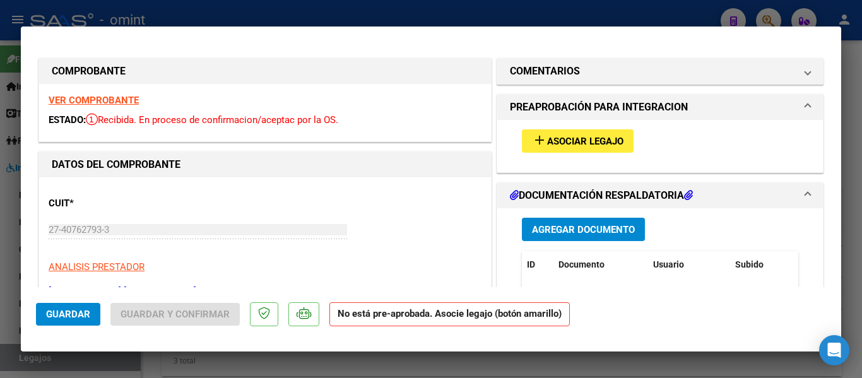
click at [583, 138] on span "Asociar Legajo" at bounding box center [585, 141] width 76 height 11
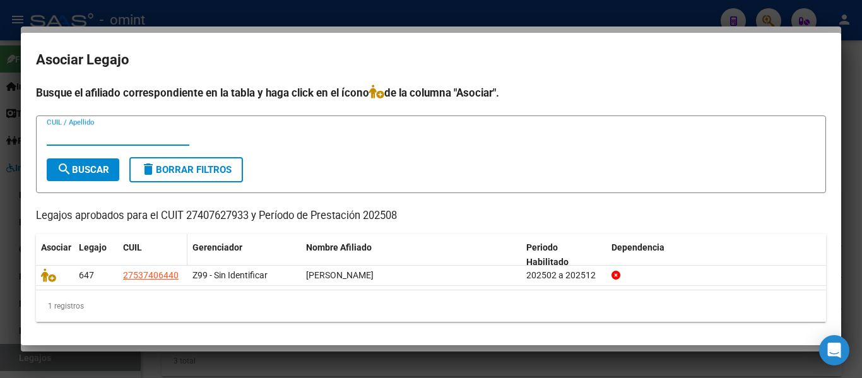
scroll to position [3, 0]
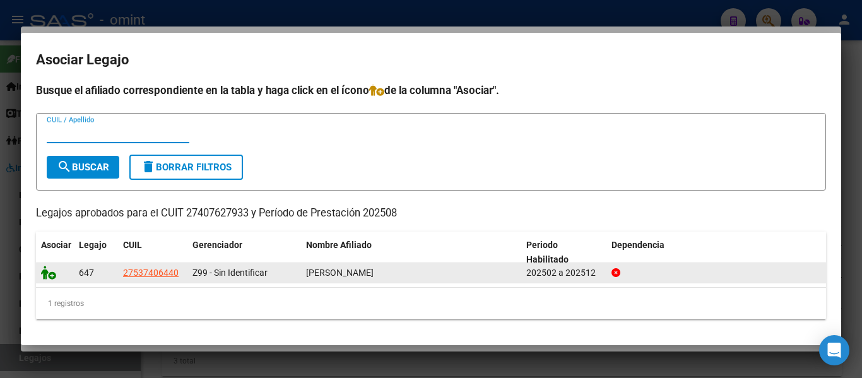
click at [40, 273] on datatable-body-cell at bounding box center [55, 273] width 38 height 20
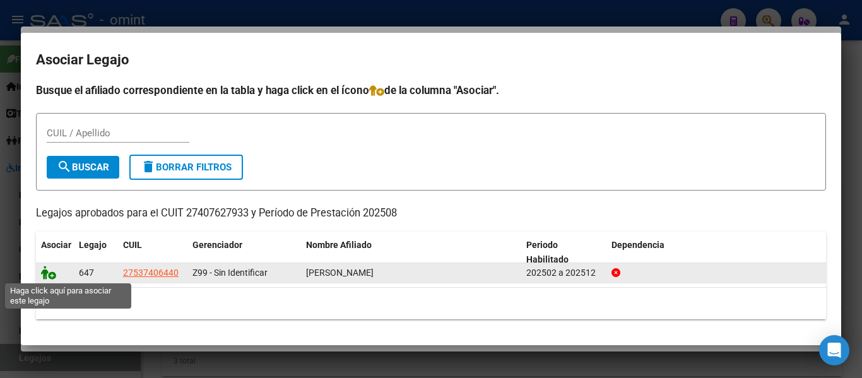
click at [47, 277] on icon at bounding box center [48, 273] width 15 height 14
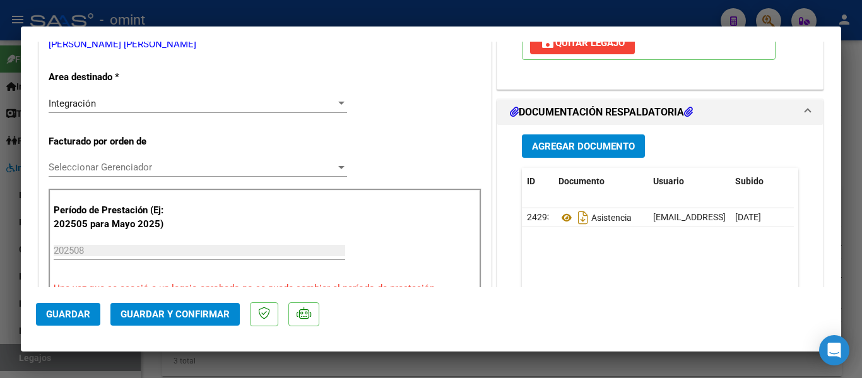
scroll to position [253, 0]
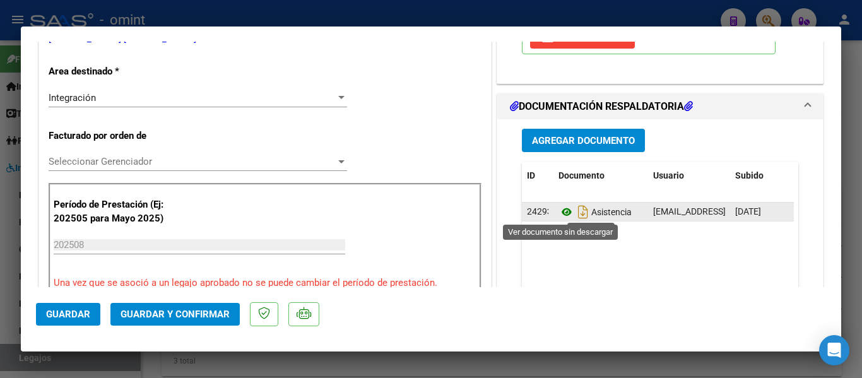
click at [561, 209] on icon at bounding box center [567, 212] width 16 height 15
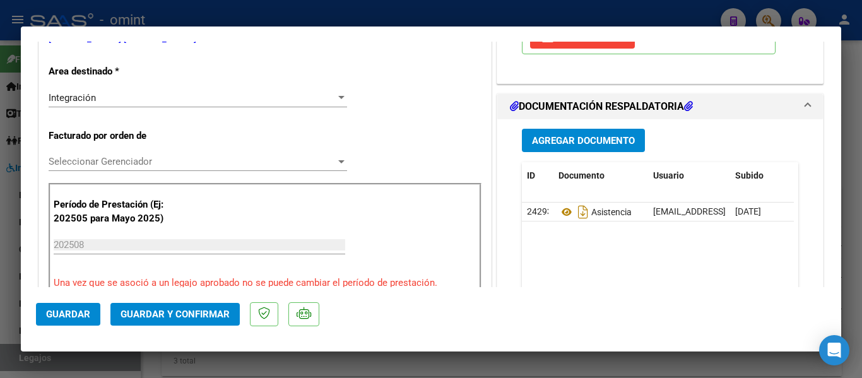
click at [206, 315] on span "Guardar y Confirmar" at bounding box center [175, 314] width 109 height 11
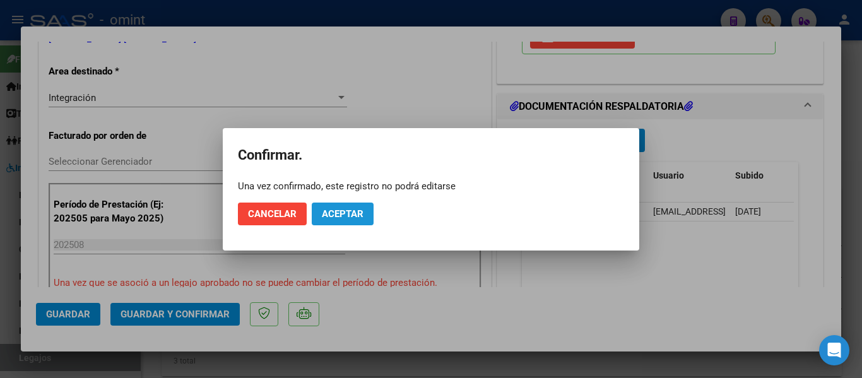
click at [349, 217] on span "Aceptar" at bounding box center [343, 213] width 42 height 11
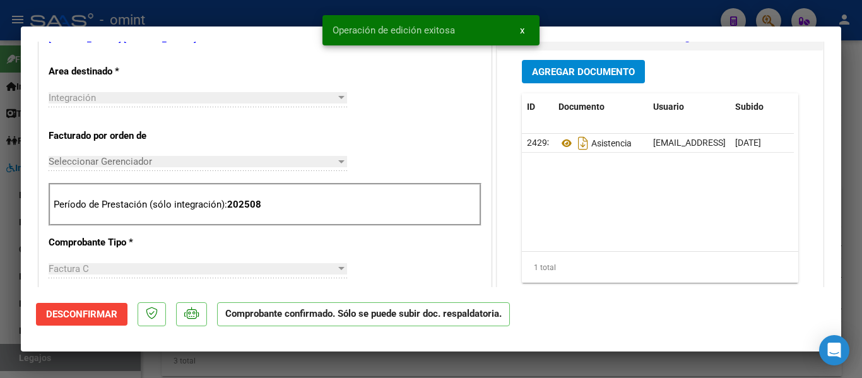
type input "$ 0,00"
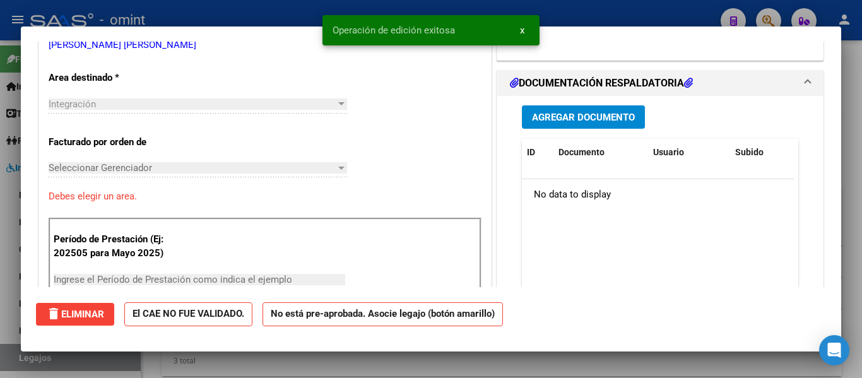
scroll to position [0, 0]
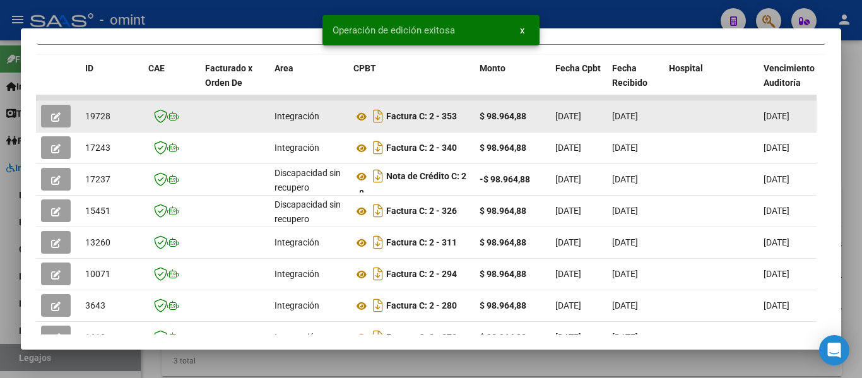
drag, startPoint x: 85, startPoint y: 122, endPoint x: 113, endPoint y: 124, distance: 28.5
click at [113, 124] on datatable-body-cell "19728" at bounding box center [111, 116] width 63 height 31
copy span "19728"
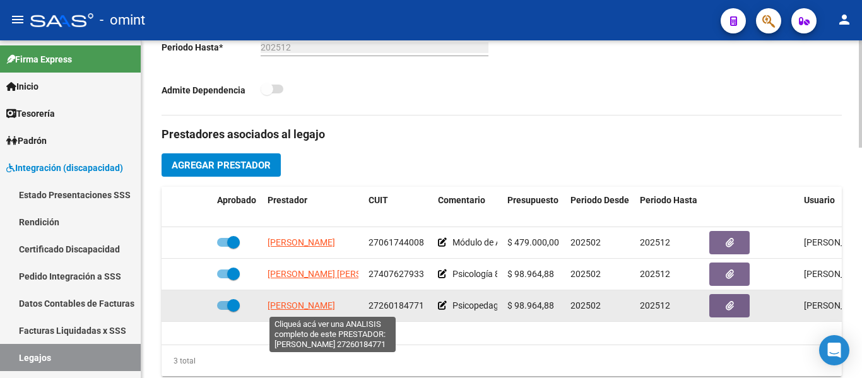
click at [324, 306] on span "[PERSON_NAME]" at bounding box center [302, 306] width 68 height 10
type textarea "27260184771"
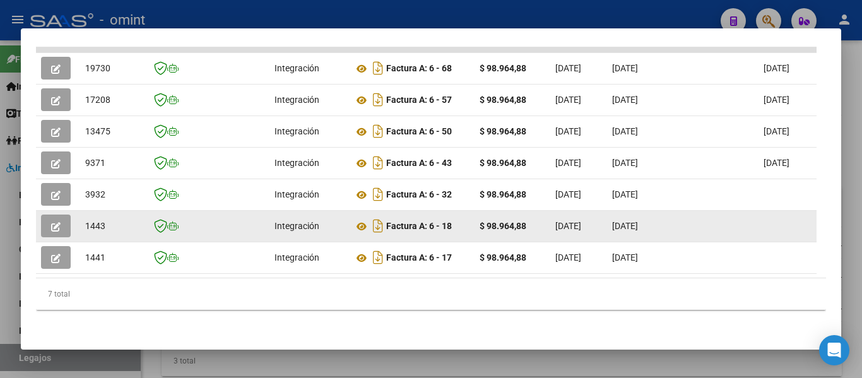
scroll to position [226, 0]
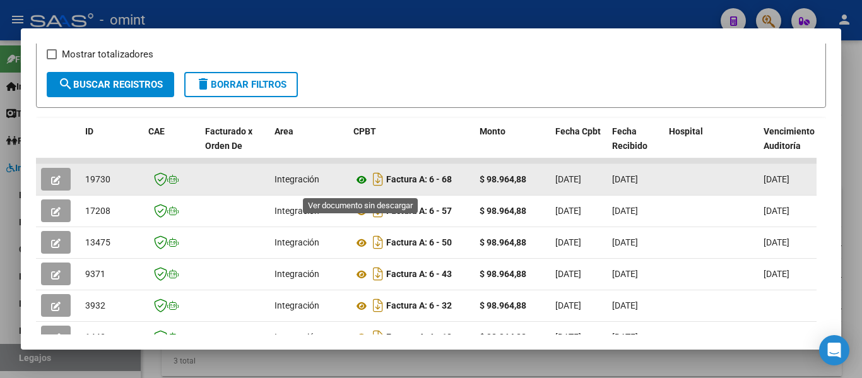
click at [360, 182] on icon at bounding box center [362, 179] width 16 height 15
click at [62, 182] on button "button" at bounding box center [56, 179] width 30 height 23
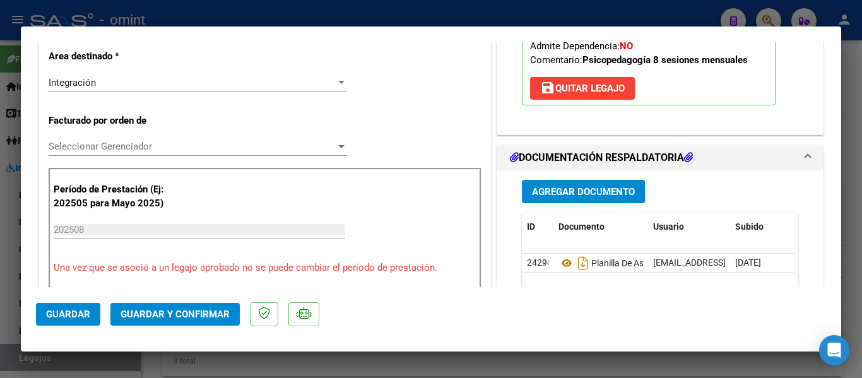
scroll to position [316, 0]
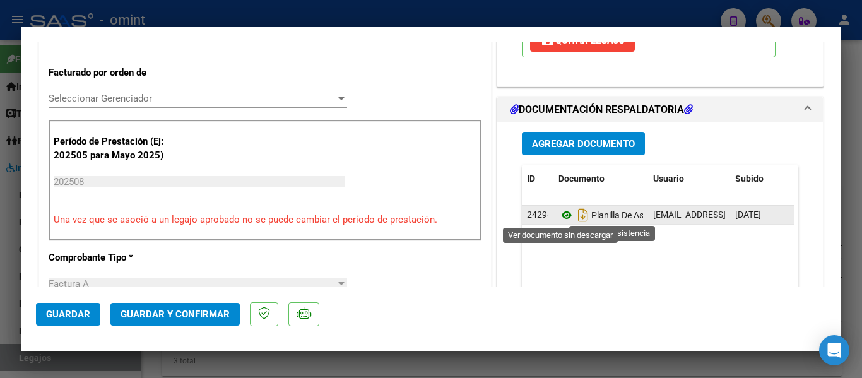
click at [559, 215] on icon at bounding box center [567, 215] width 16 height 15
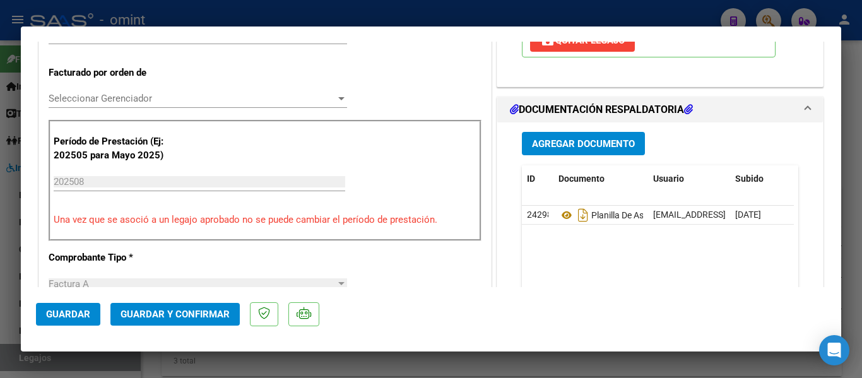
click at [213, 311] on span "Guardar y Confirmar" at bounding box center [175, 314] width 109 height 11
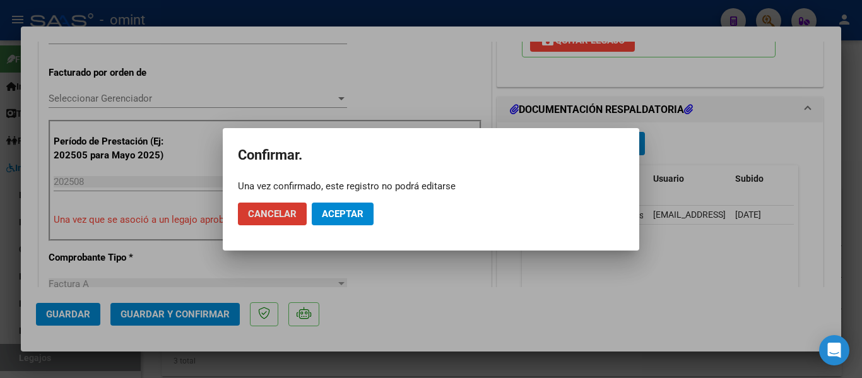
click at [345, 209] on span "Aceptar" at bounding box center [343, 213] width 42 height 11
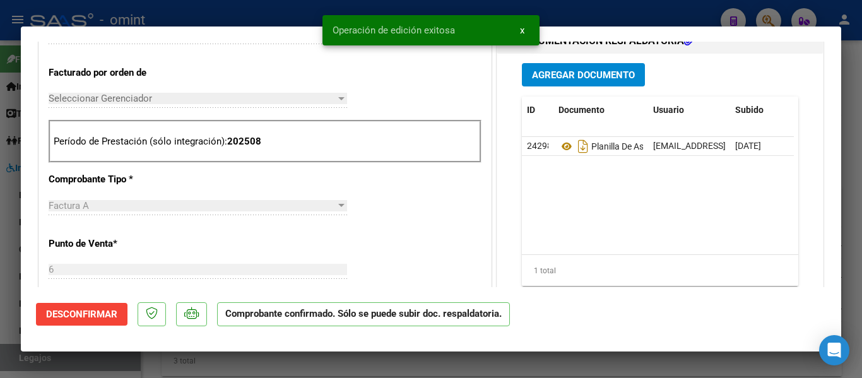
type input "$ 0,00"
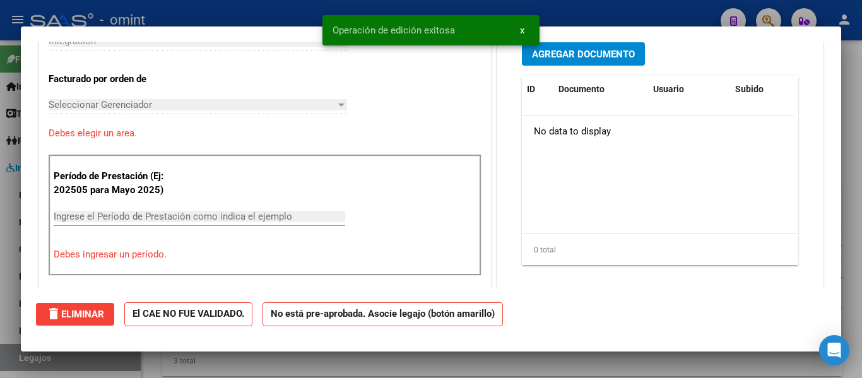
scroll to position [338, 0]
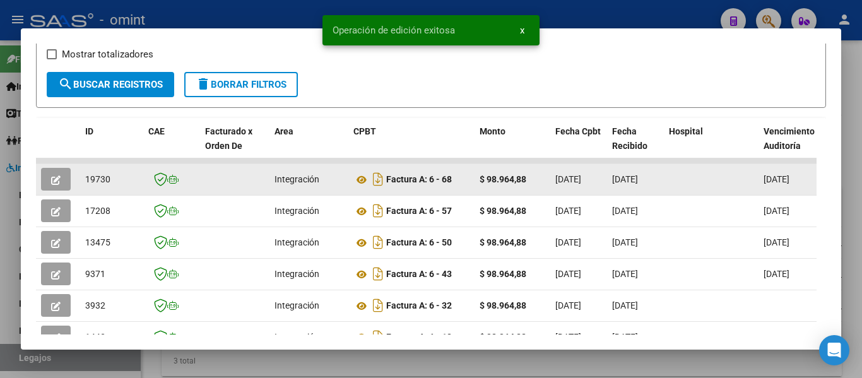
drag, startPoint x: 88, startPoint y: 182, endPoint x: 115, endPoint y: 184, distance: 27.3
click at [115, 184] on div "19730" at bounding box center [111, 179] width 53 height 15
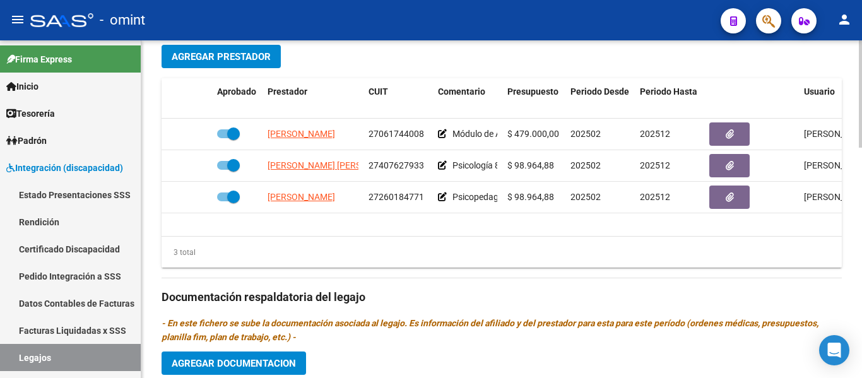
scroll to position [505, 0]
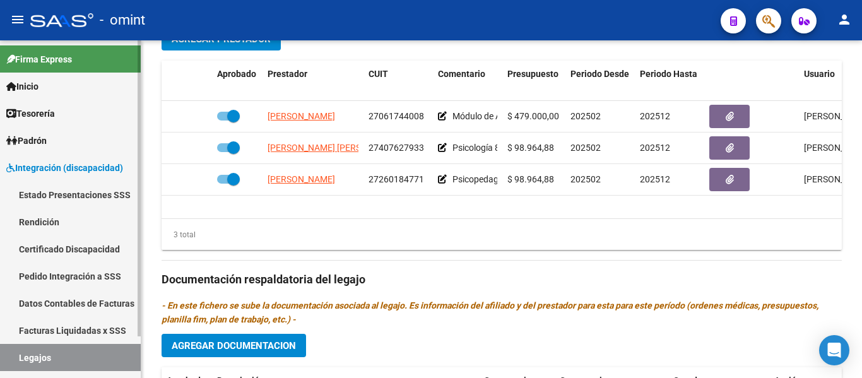
click at [81, 247] on link "Certificado Discapacidad" at bounding box center [70, 248] width 141 height 27
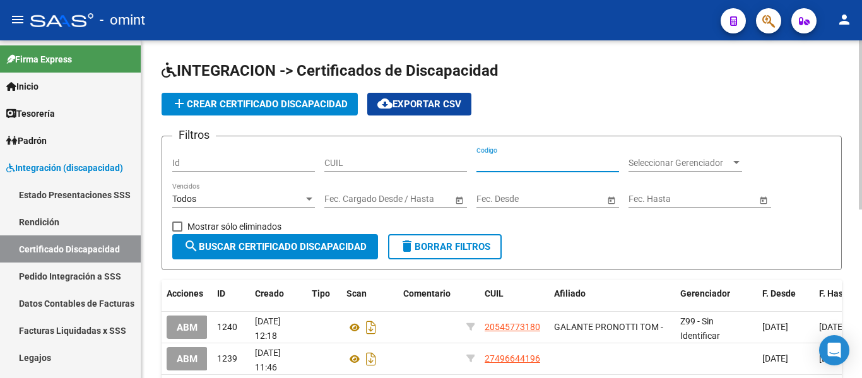
paste input "[PERSON_NAME]"
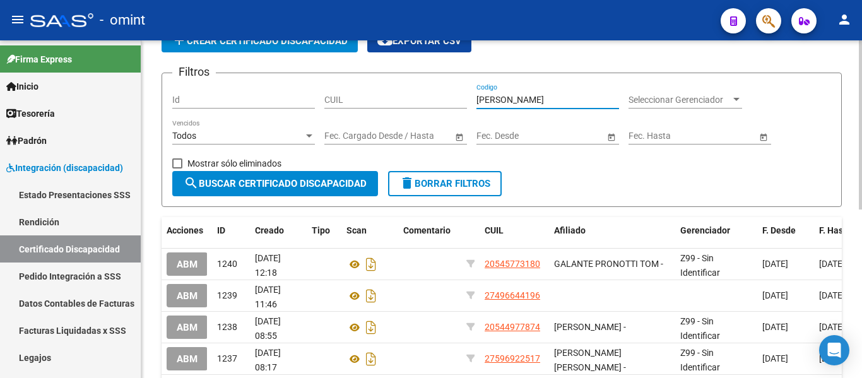
type input "[PERSON_NAME]"
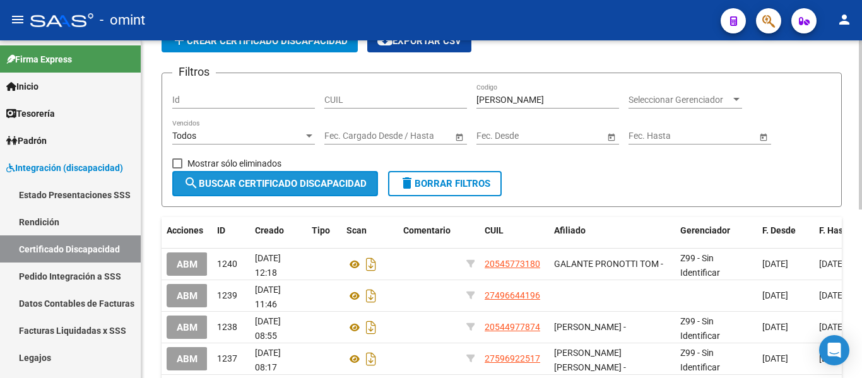
click at [357, 179] on span "search Buscar Certificado Discapacidad" at bounding box center [275, 183] width 183 height 11
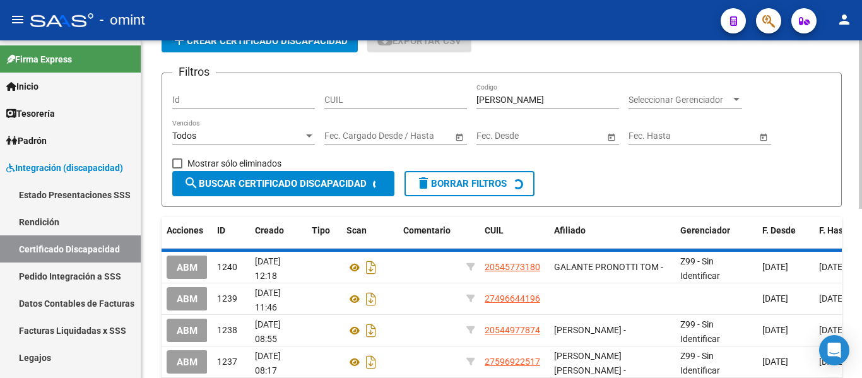
scroll to position [38, 0]
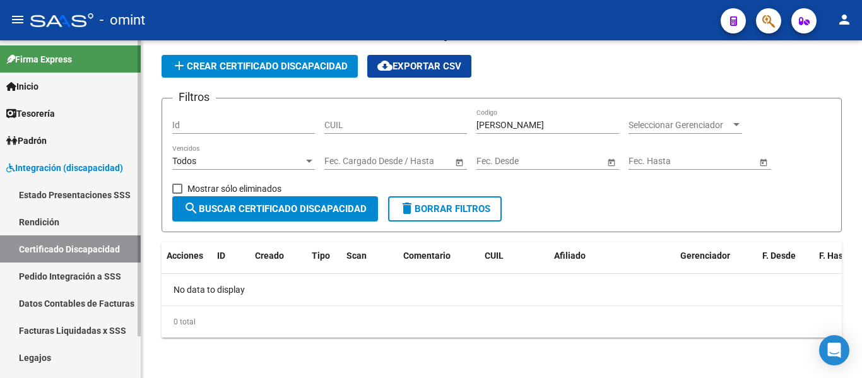
click at [47, 353] on link "Legajos" at bounding box center [70, 357] width 141 height 27
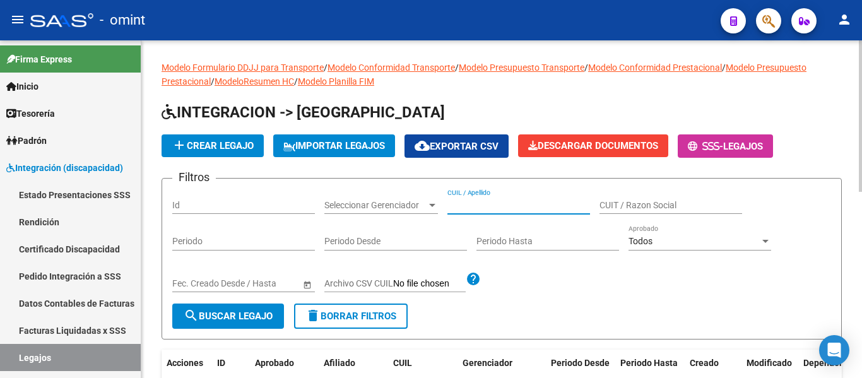
paste input "[PERSON_NAME]"
type input "[PERSON_NAME]"
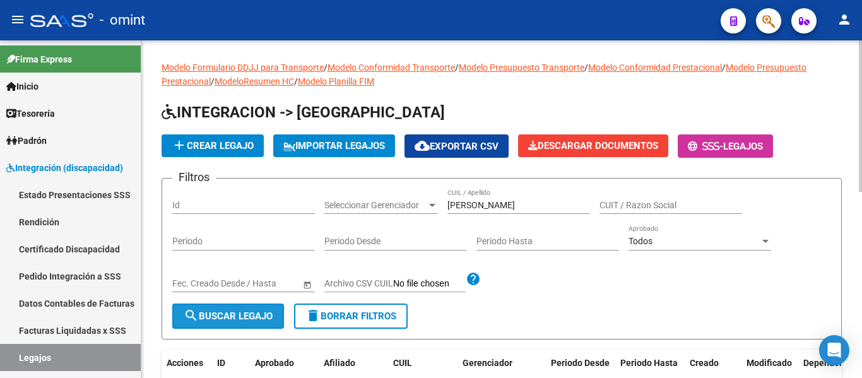
click at [249, 312] on span "search Buscar Legajo" at bounding box center [228, 316] width 89 height 11
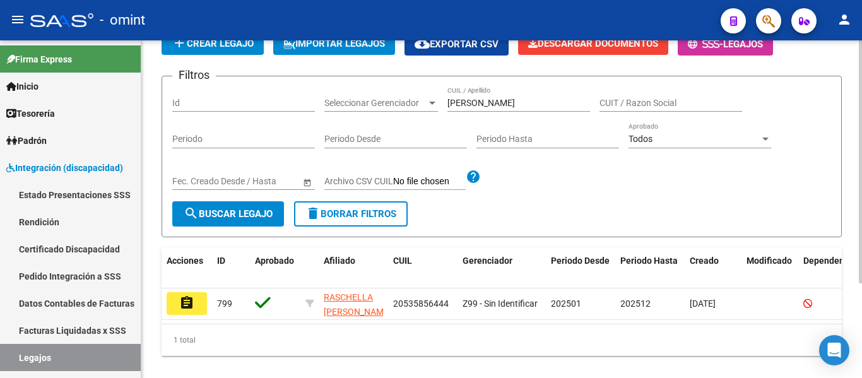
scroll to position [131, 0]
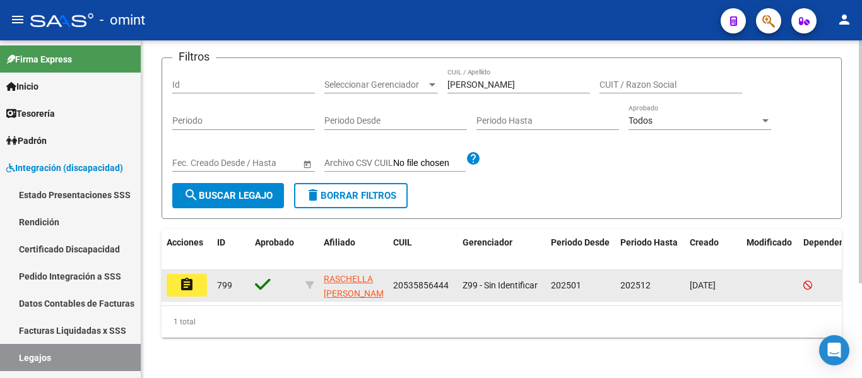
click at [208, 277] on datatable-body-cell "assignment" at bounding box center [187, 285] width 51 height 31
click at [202, 275] on button "assignment" at bounding box center [187, 285] width 40 height 23
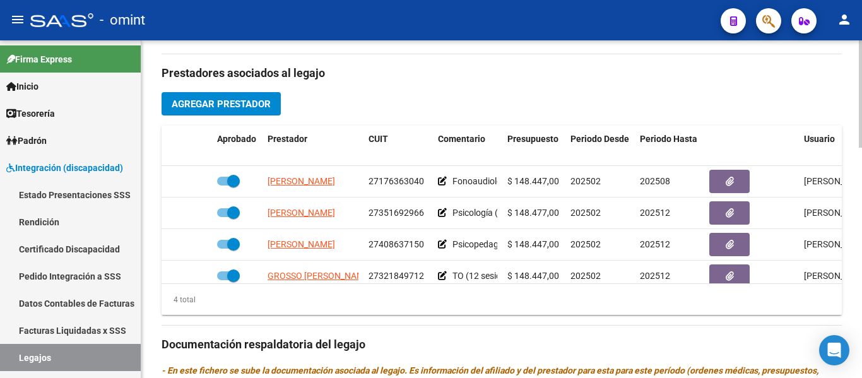
scroll to position [442, 0]
